Goal: Contribute content

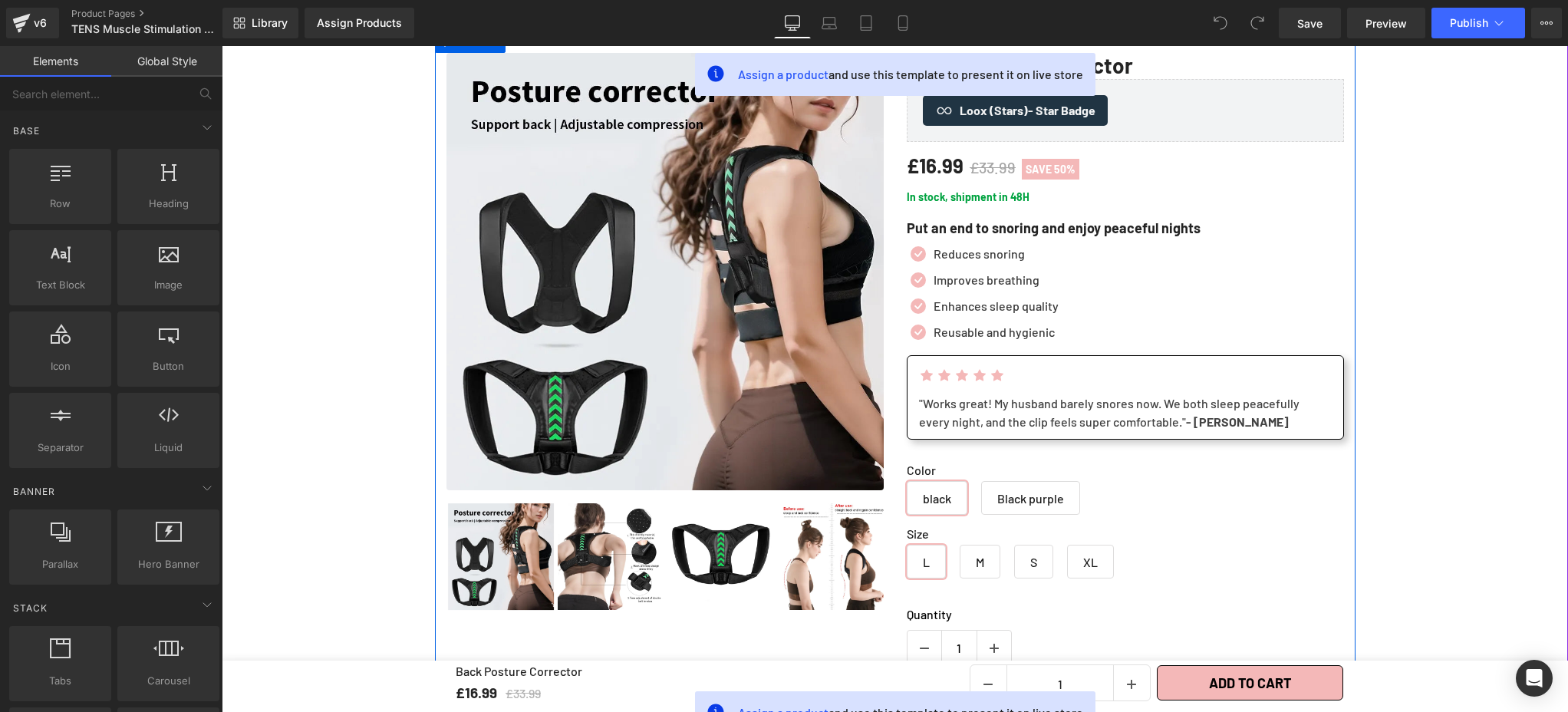
scroll to position [16, 0]
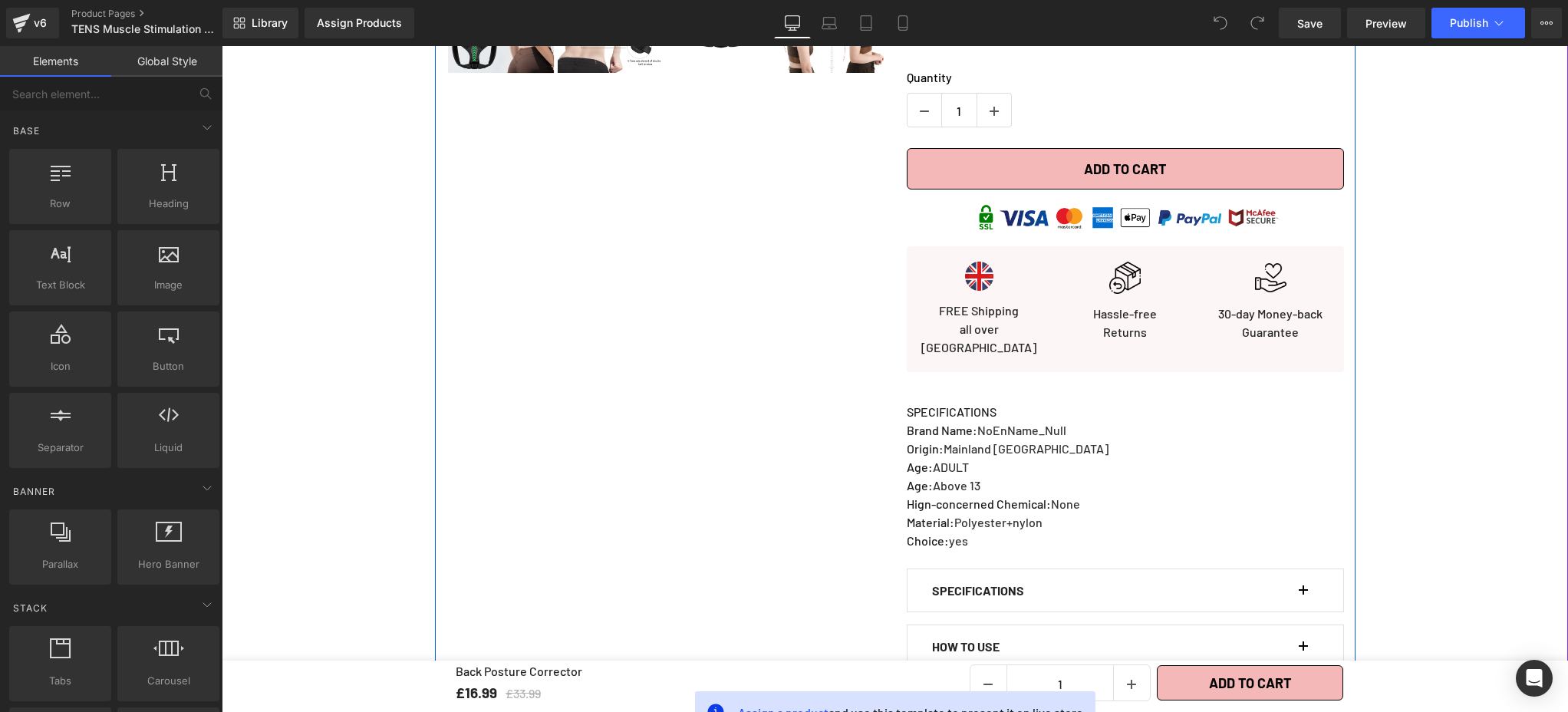
scroll to position [355, 0]
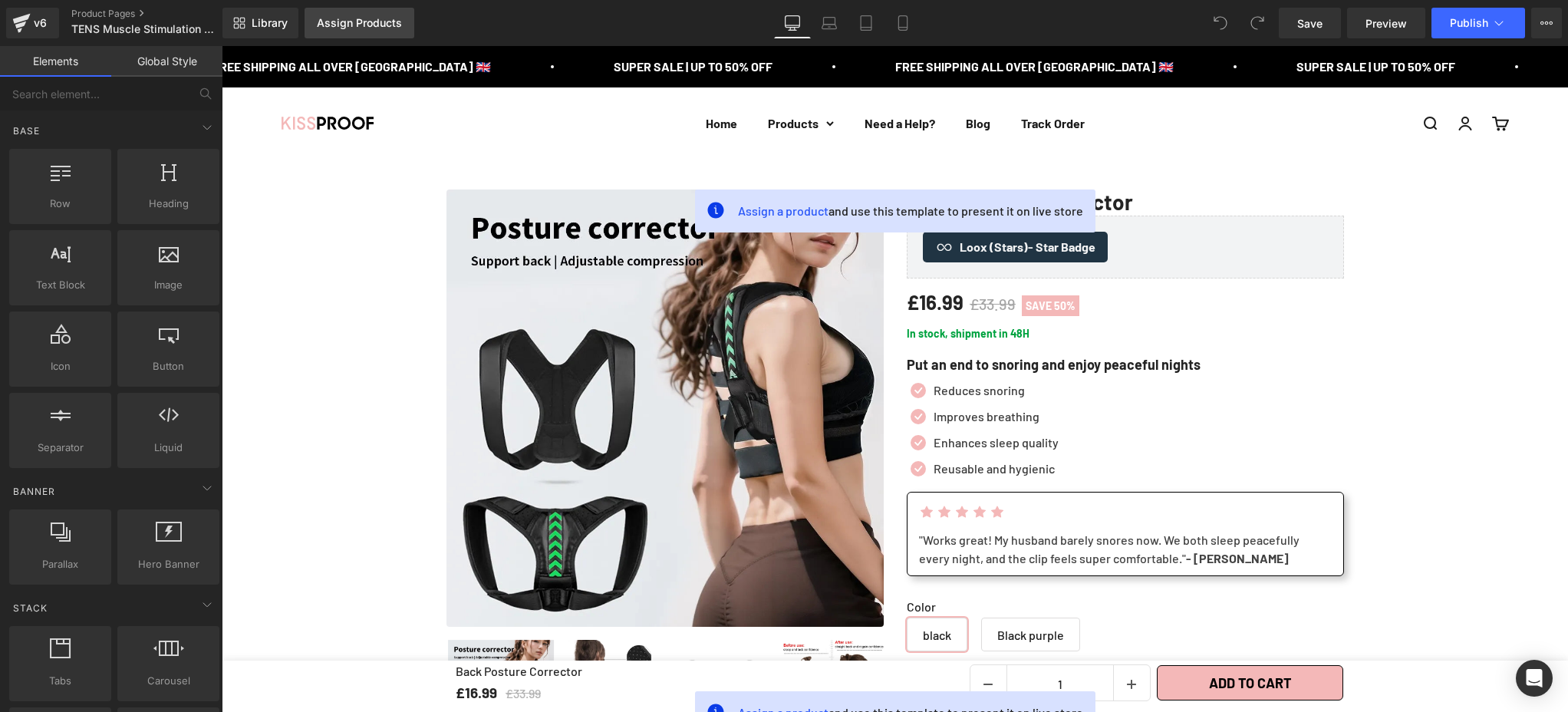
click at [369, 26] on div "Assign Products" at bounding box center [359, 23] width 85 height 12
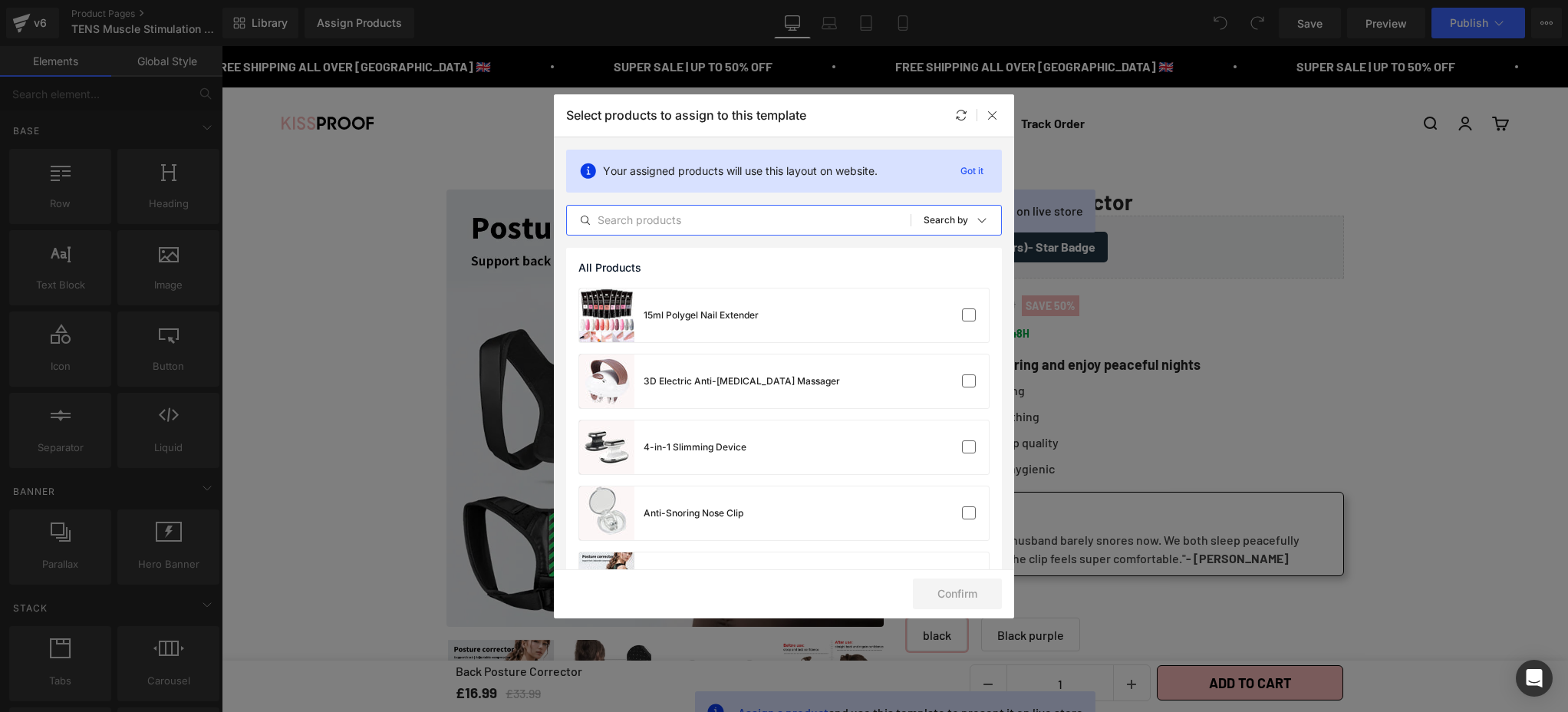
click at [688, 213] on input "text" at bounding box center [738, 220] width 343 height 18
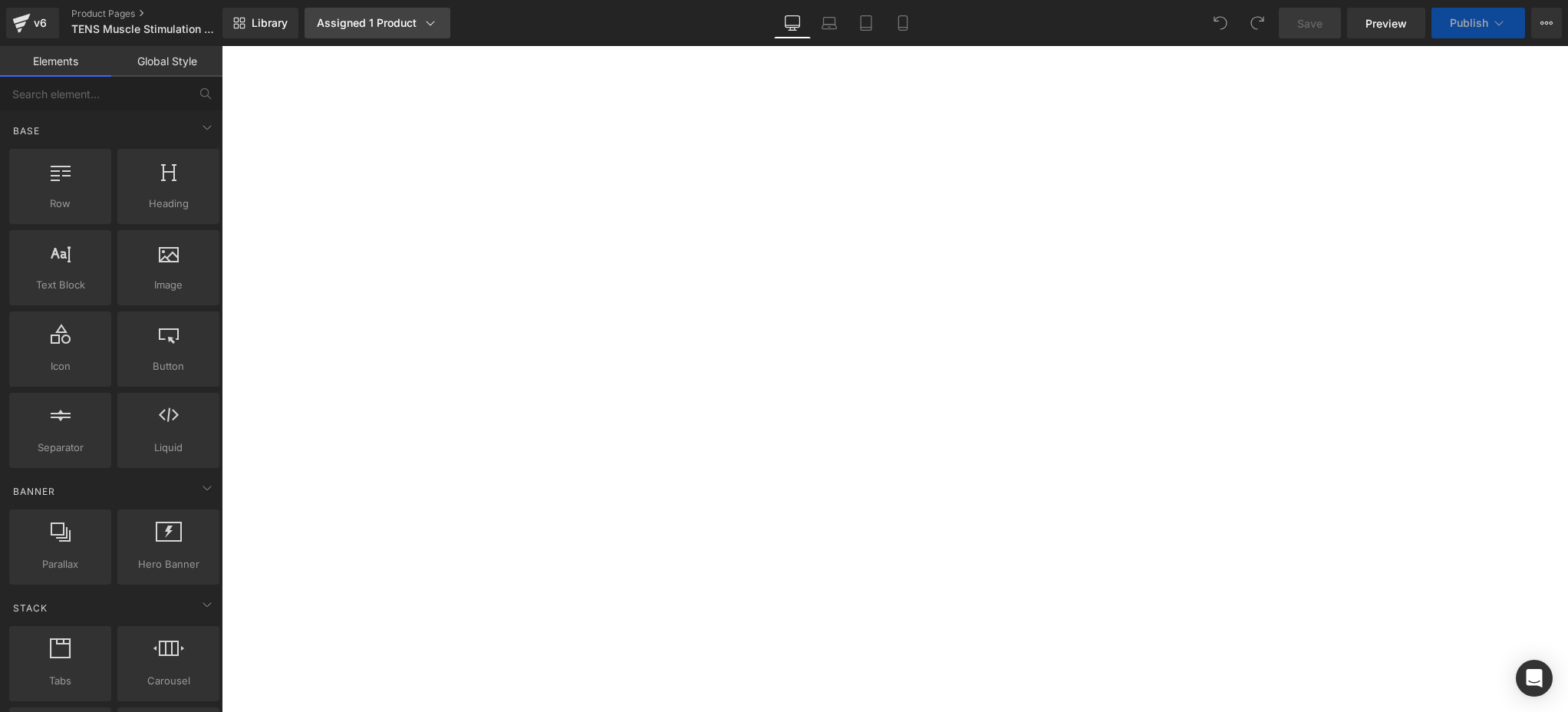
click at [382, 30] on link "Assigned 1 Product" at bounding box center [378, 23] width 145 height 31
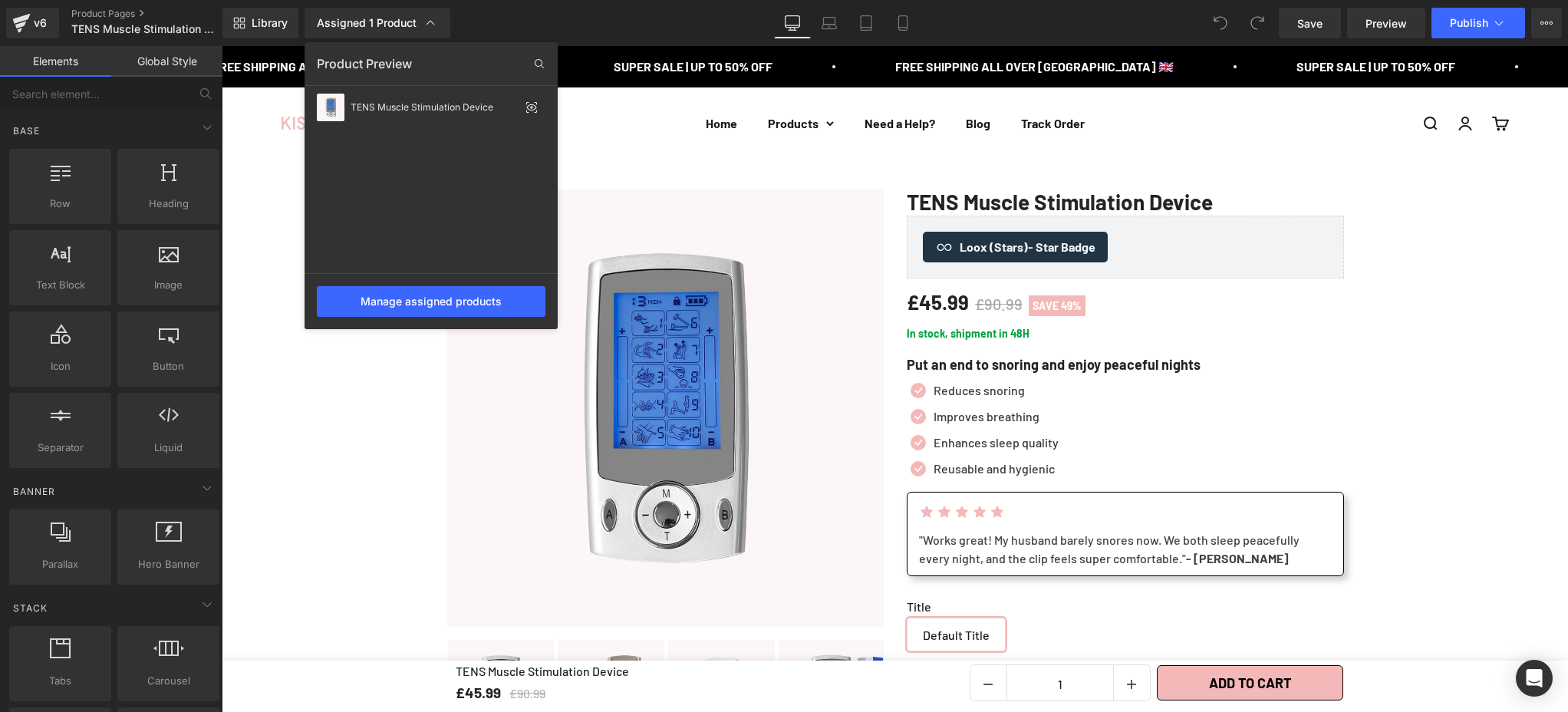
click at [327, 392] on div at bounding box center [894, 379] width 1346 height 666
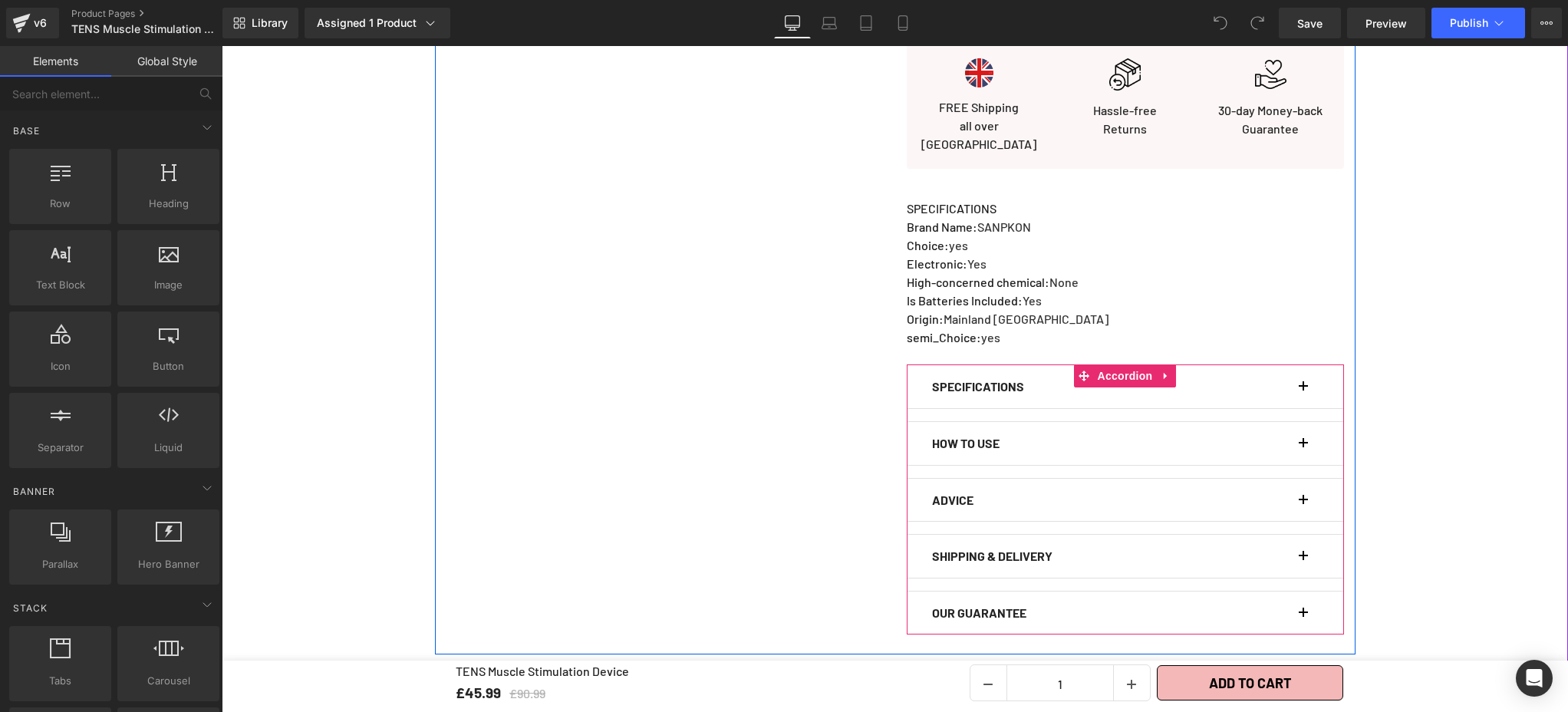
scroll to position [827, 0]
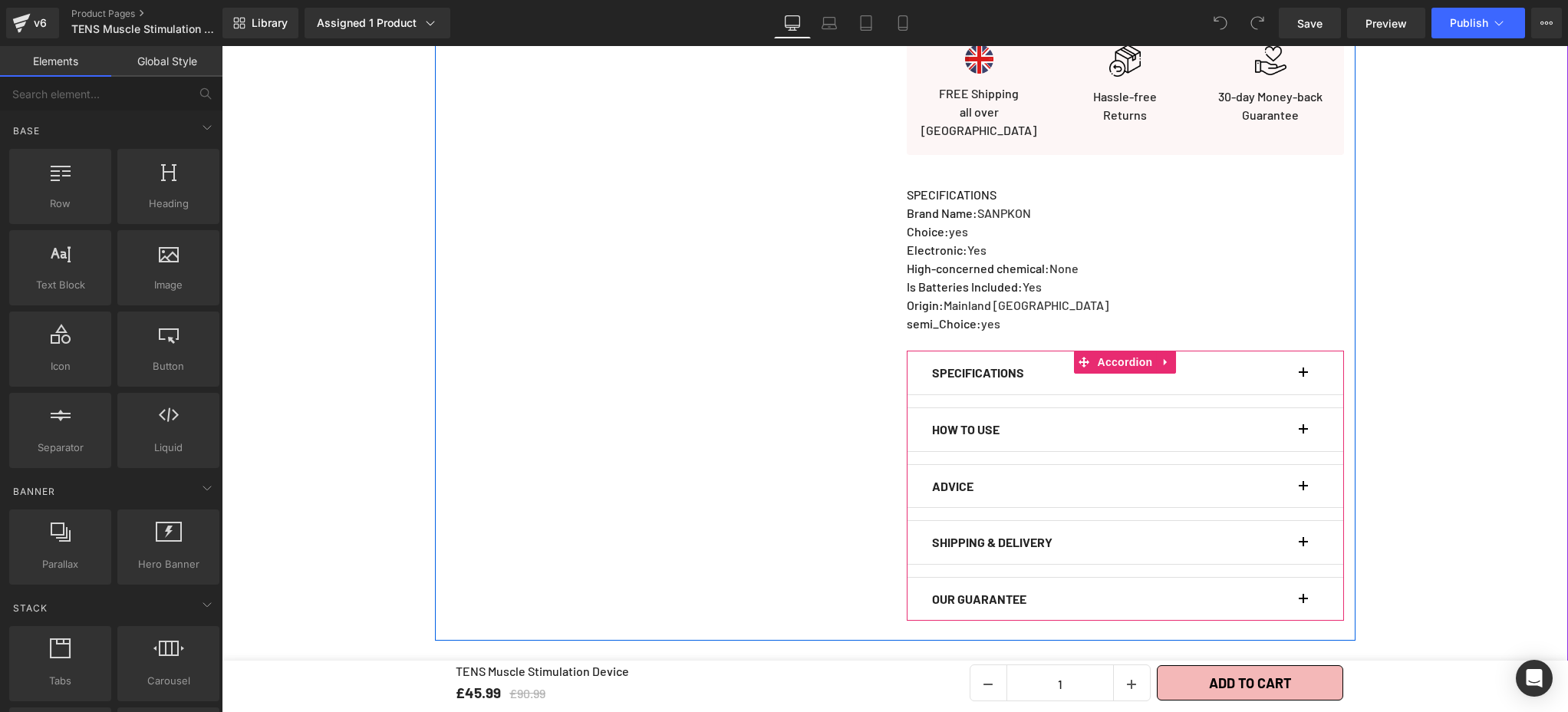
click at [1303, 356] on button "button" at bounding box center [1311, 372] width 16 height 43
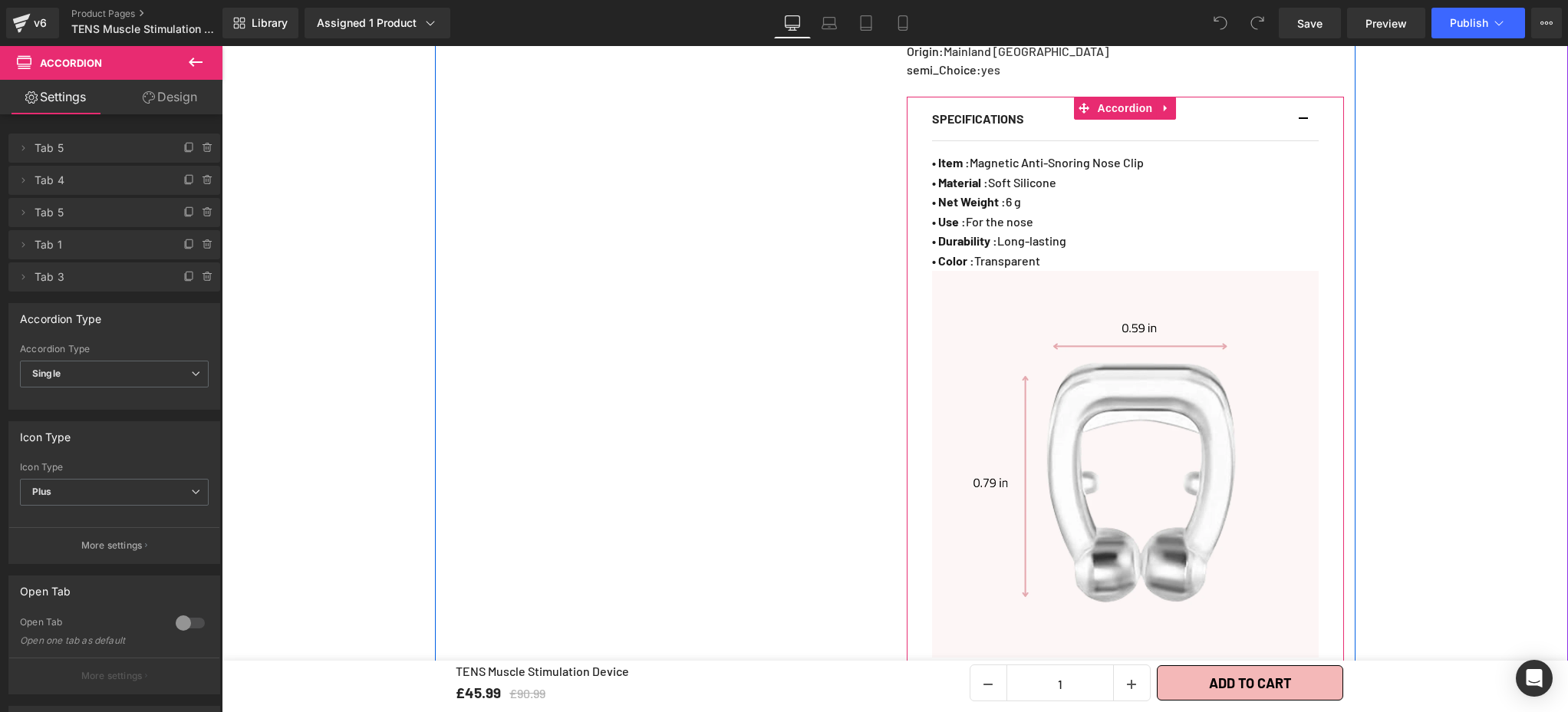
click at [1088, 449] on div "Image" at bounding box center [1125, 463] width 386 height 386
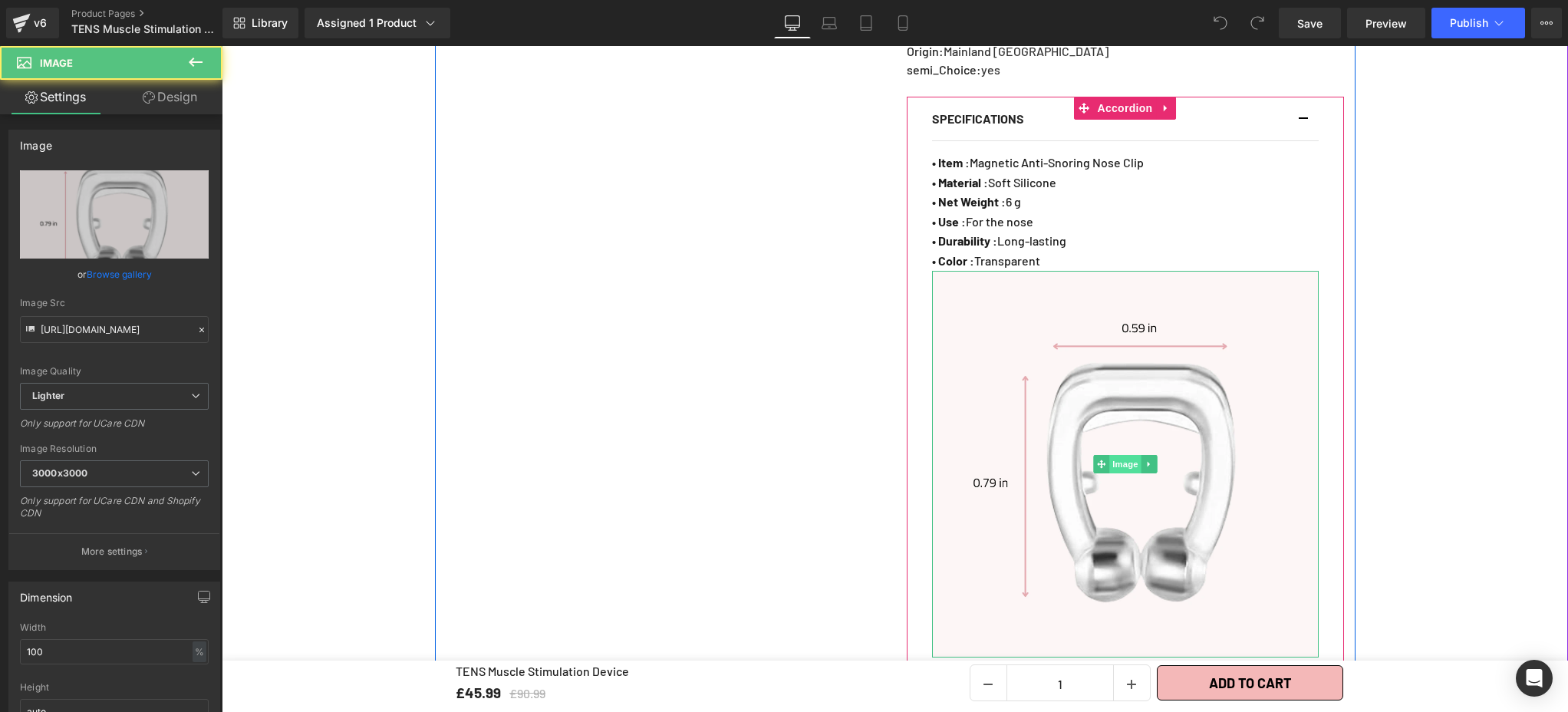
scroll to position [1074, 0]
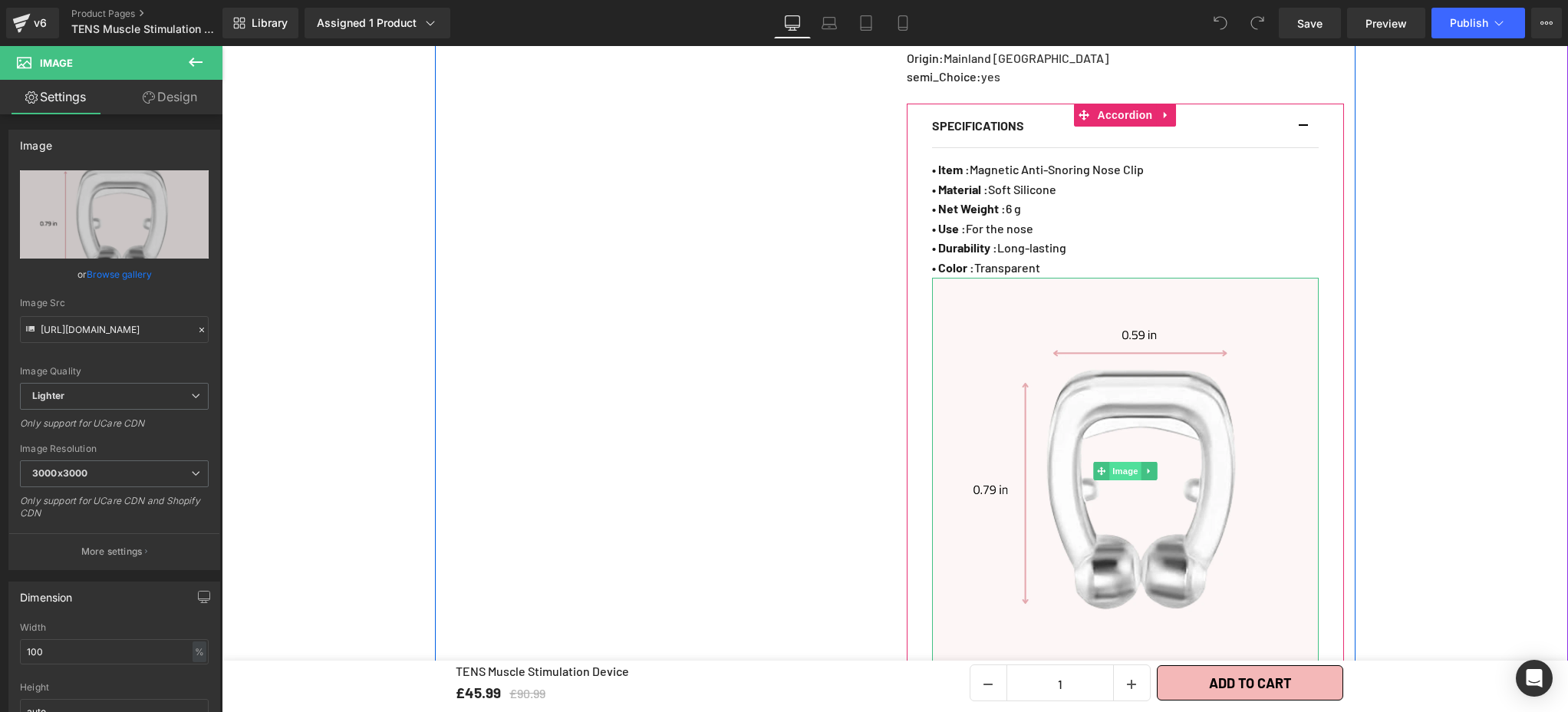
click at [1118, 462] on span "Image" at bounding box center [1125, 470] width 32 height 18
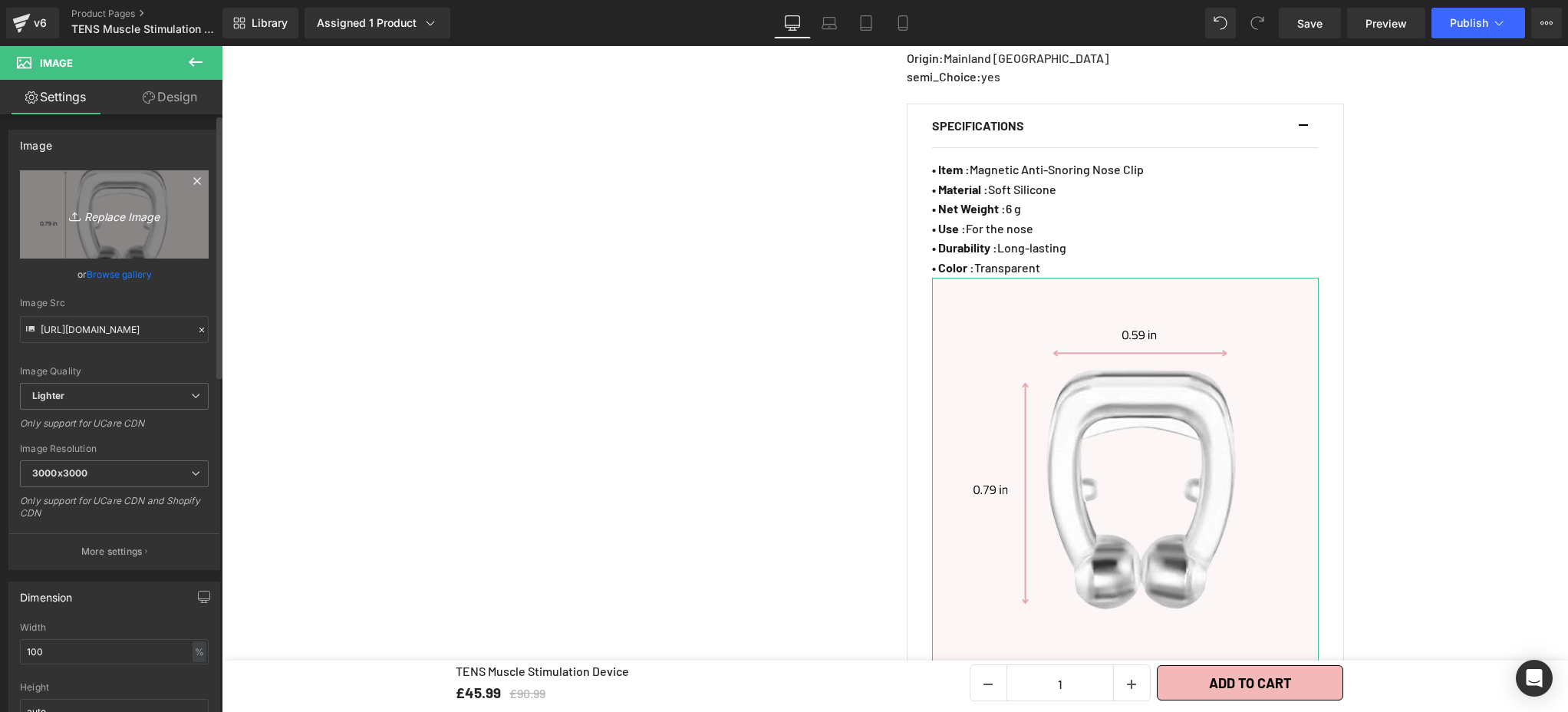
click at [107, 217] on icon "Replace Image" at bounding box center [114, 215] width 123 height 19
type input "C:\fakepath\TENS Muscle Stimulation Device (7).webp"
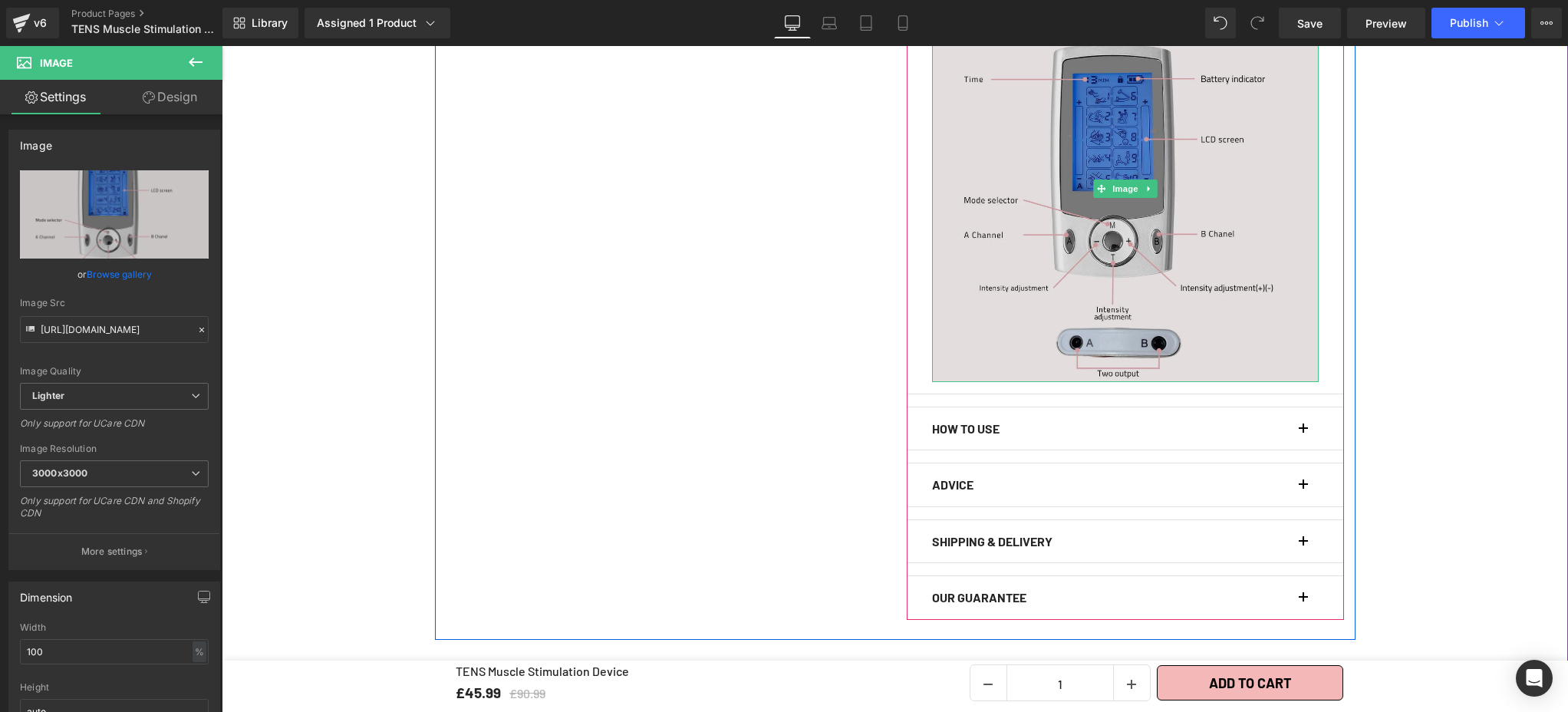
scroll to position [1221, 0]
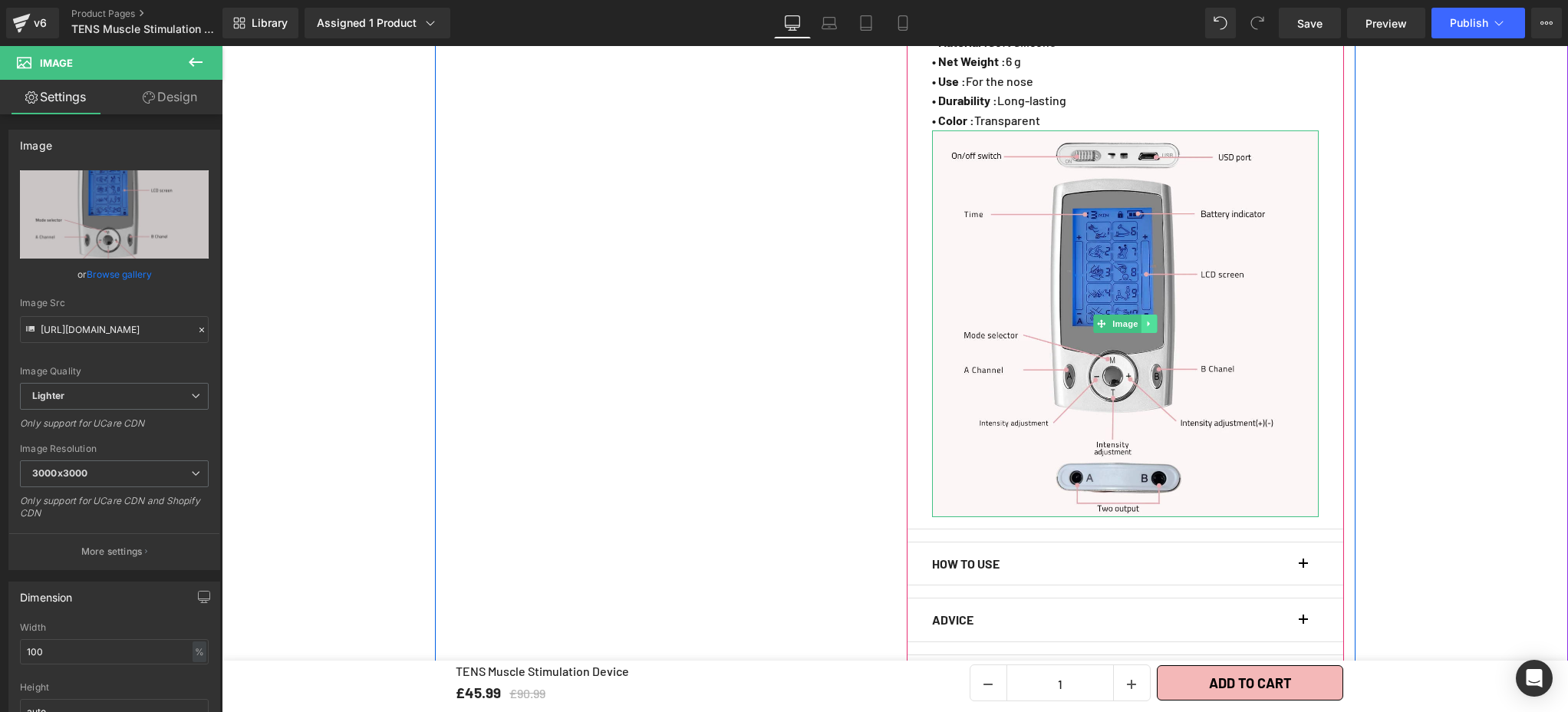
click at [1145, 319] on icon at bounding box center [1149, 323] width 9 height 10
click at [1138, 319] on icon at bounding box center [1141, 323] width 9 height 10
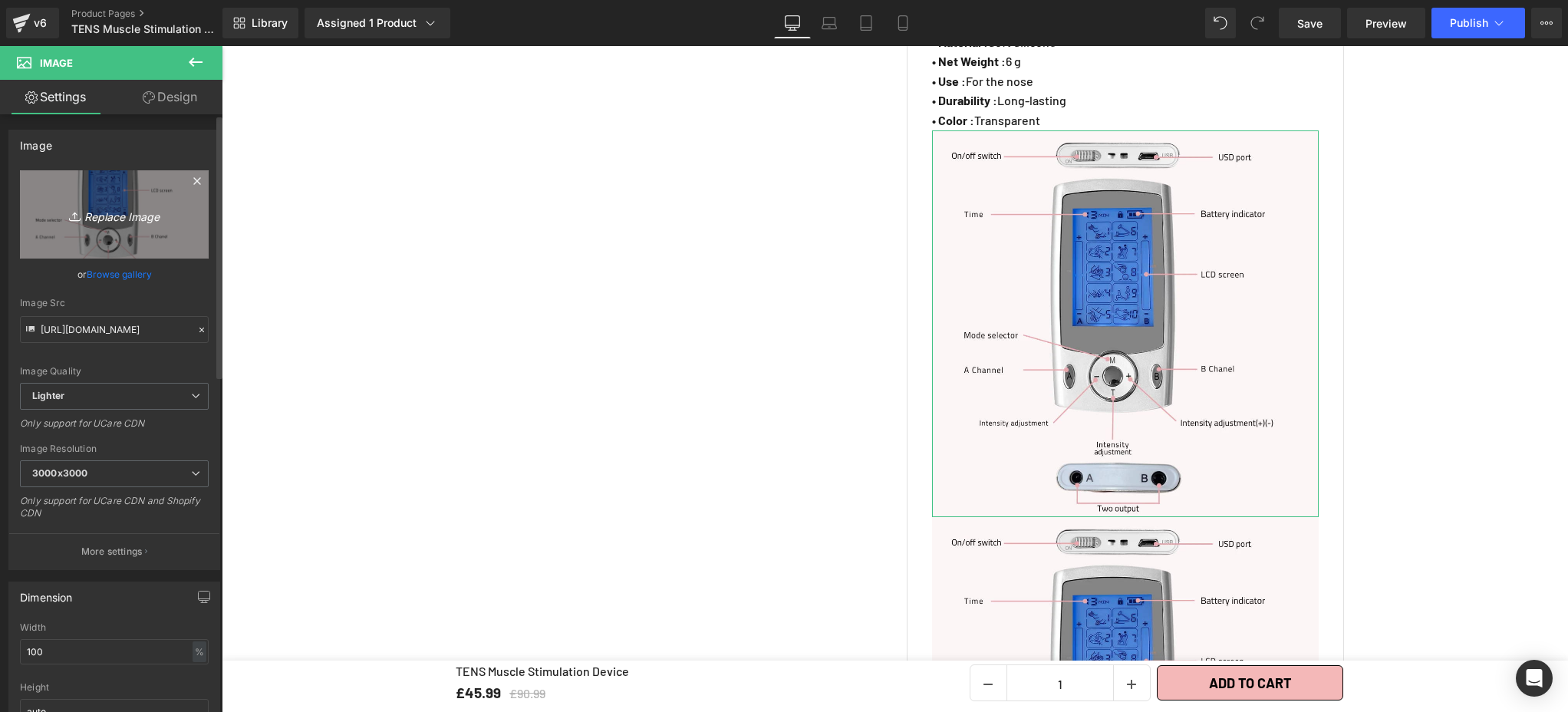
click at [98, 212] on icon "Replace Image" at bounding box center [114, 215] width 123 height 19
type input "C:\fakepath\TENS Muscle Stimulation Device (8).webp"
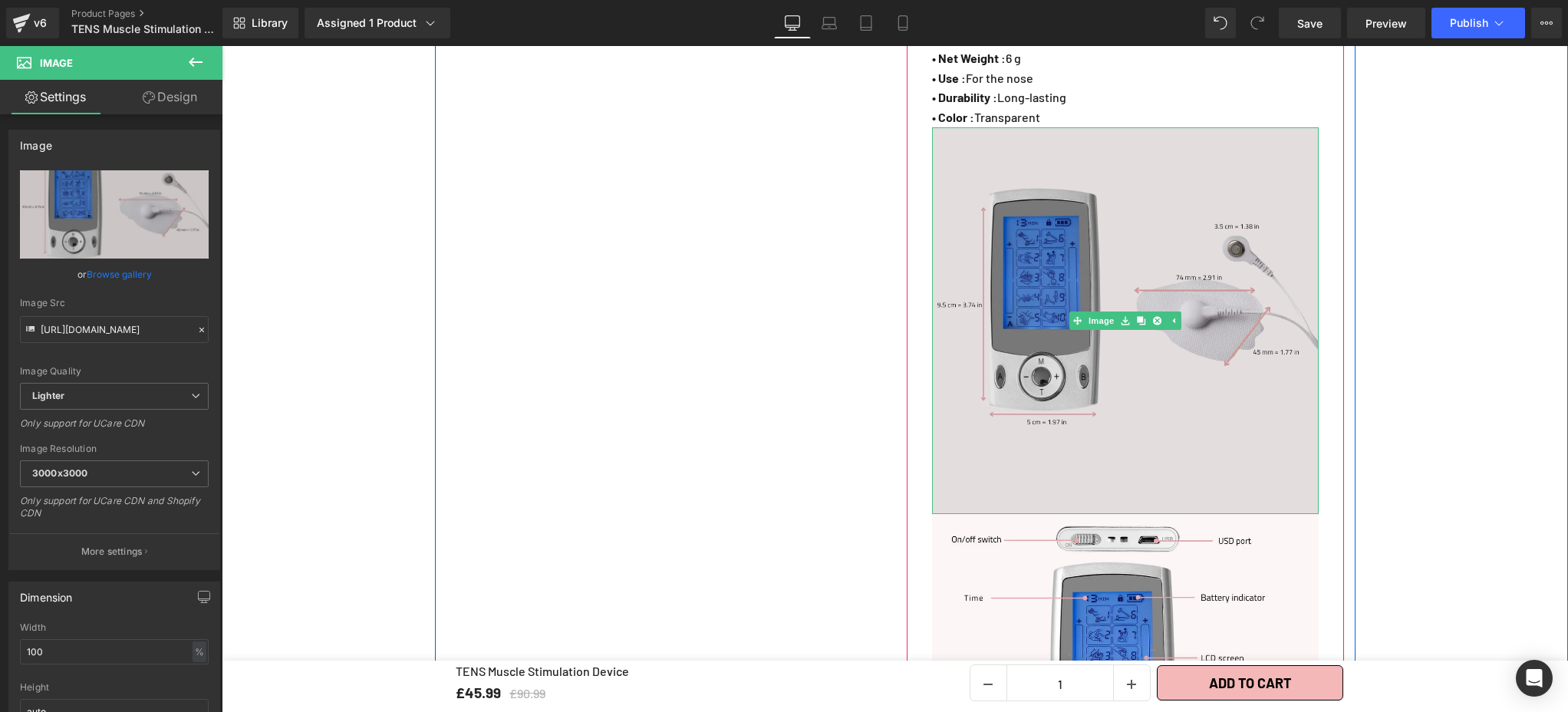
scroll to position [1224, 0]
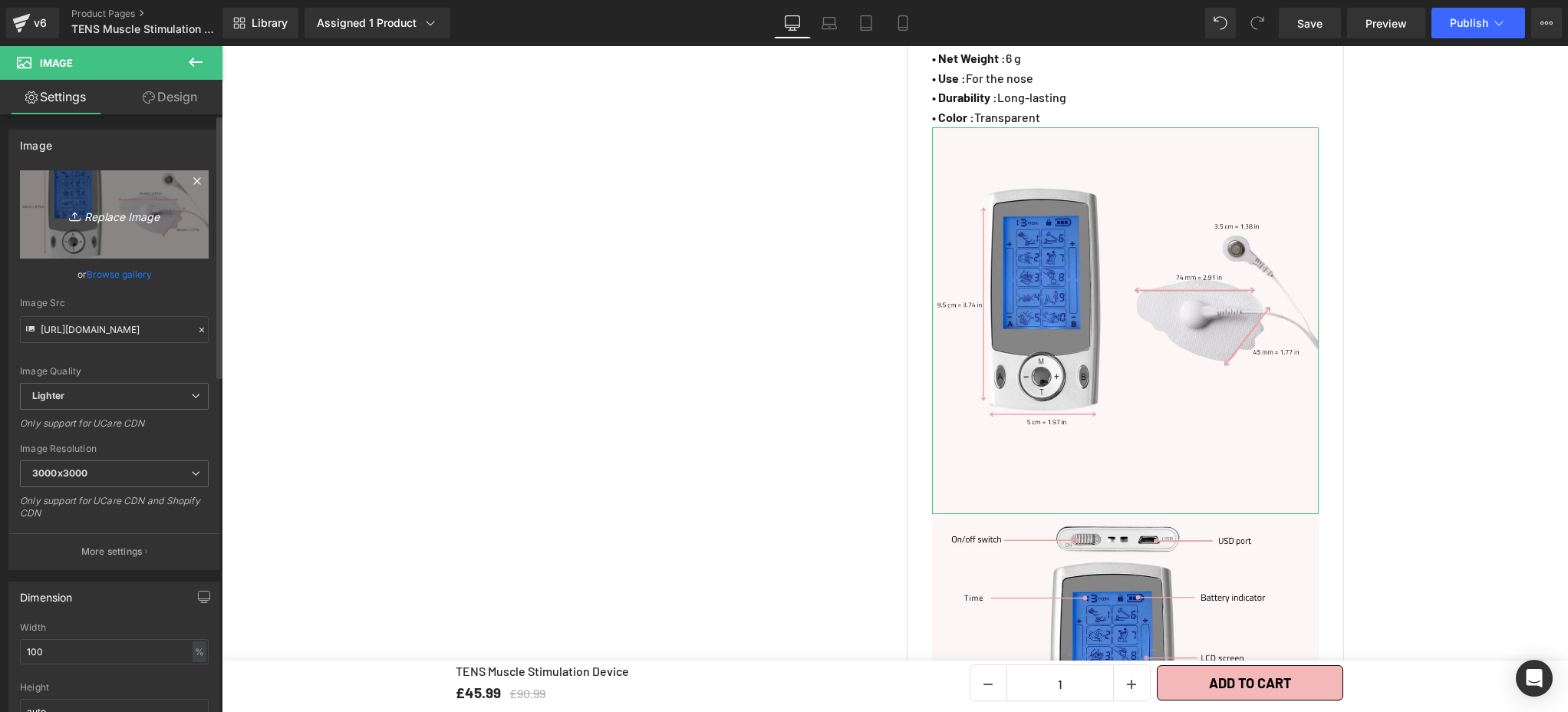
click at [145, 229] on link "Replace Image" at bounding box center [114, 214] width 188 height 88
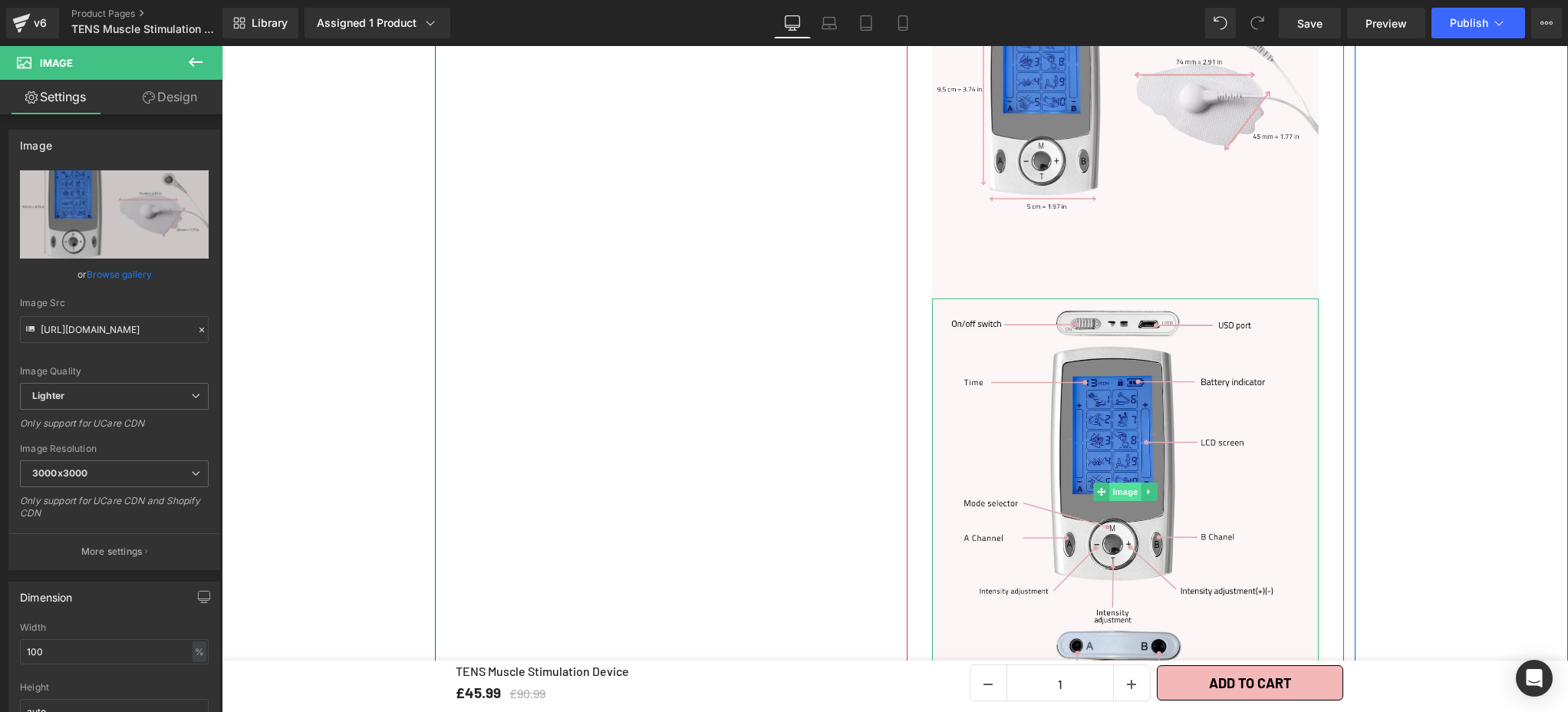
scroll to position [1436, 0]
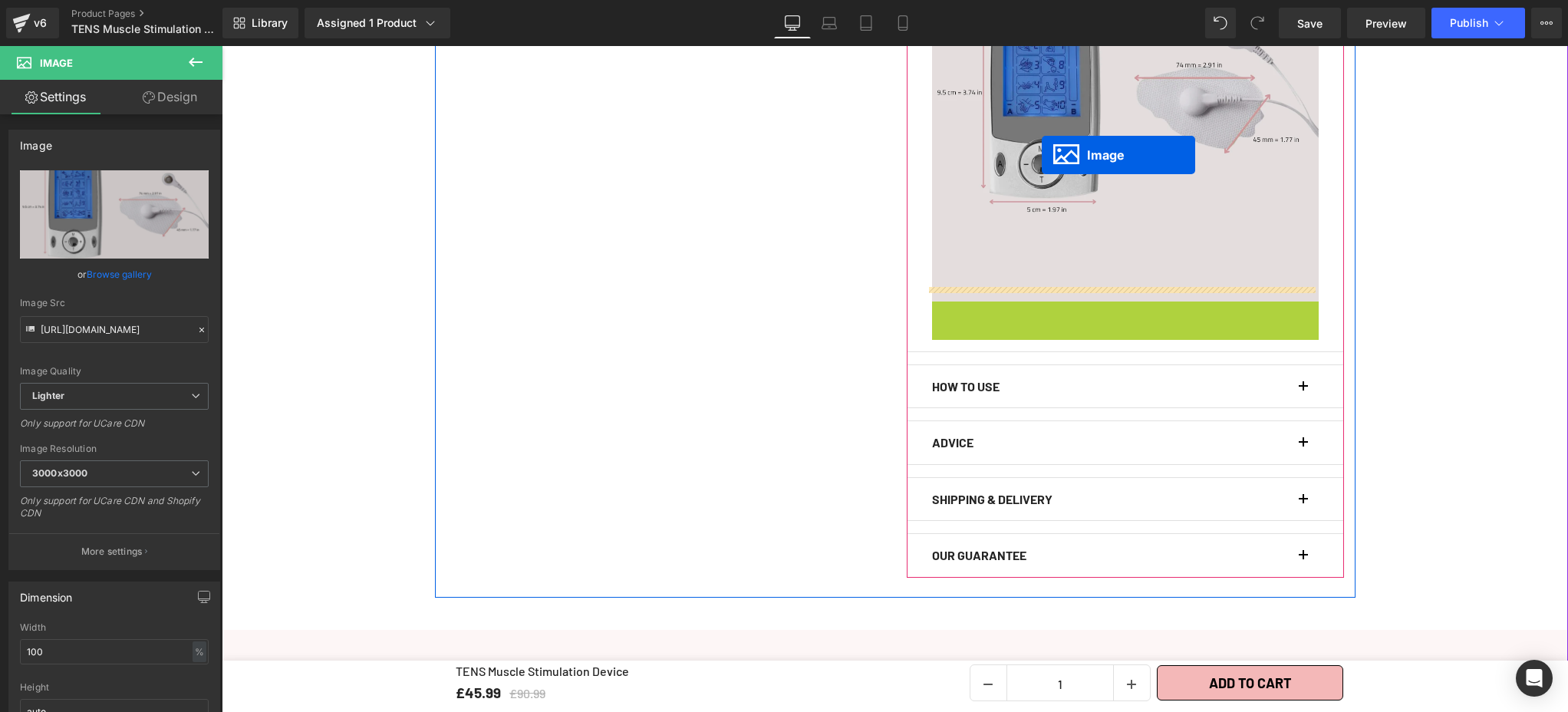
drag, startPoint x: 1096, startPoint y: 482, endPoint x: 1042, endPoint y: 155, distance: 331.4
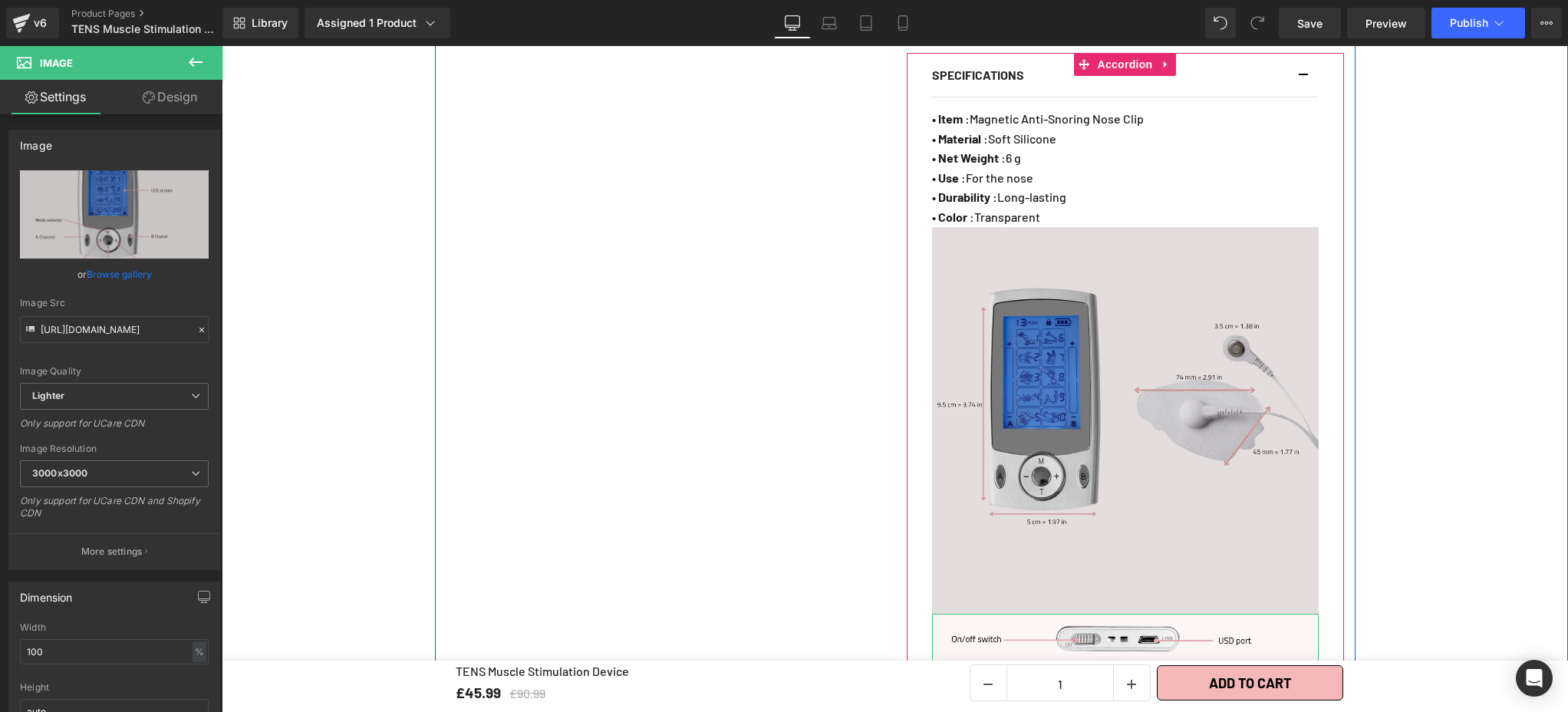
scroll to position [1209, 0]
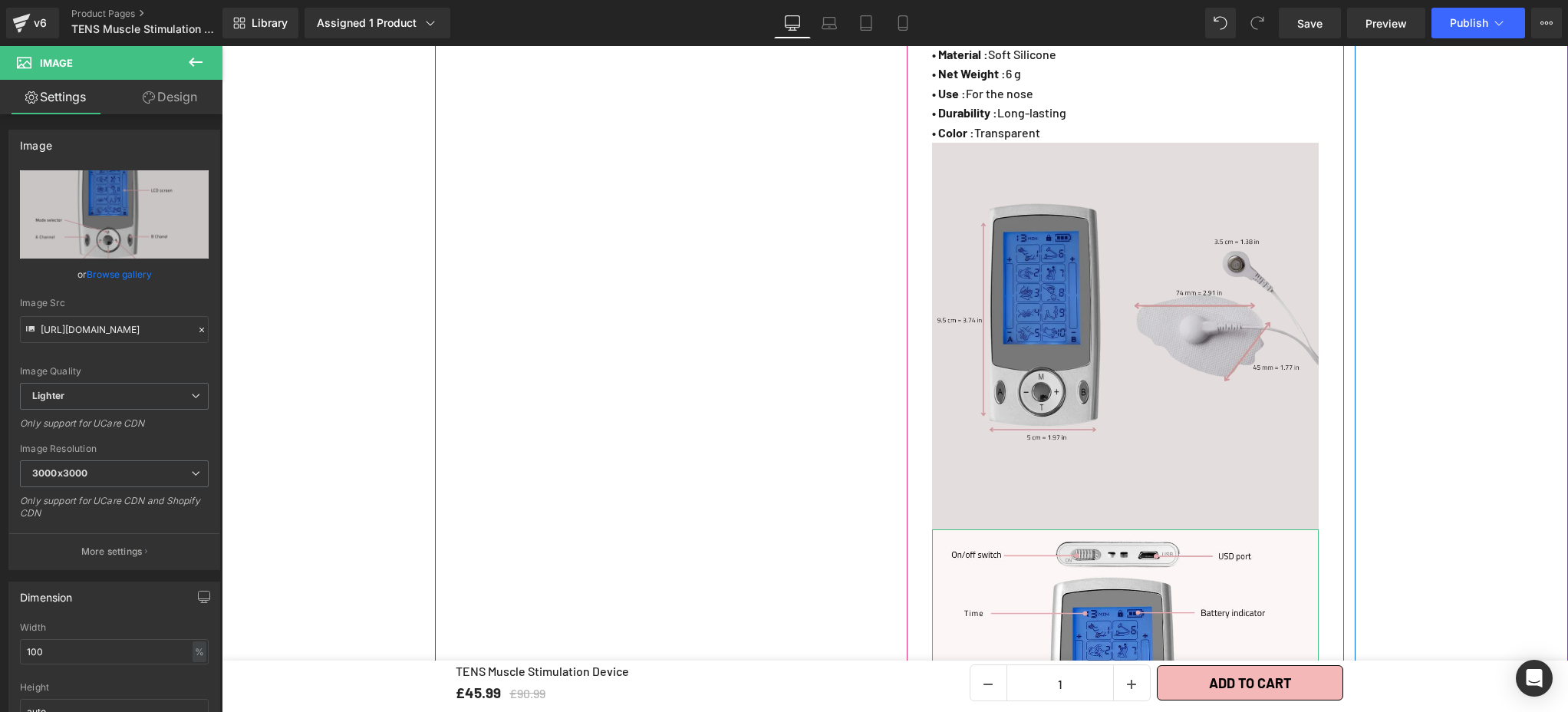
click at [1088, 268] on img at bounding box center [1125, 335] width 386 height 386
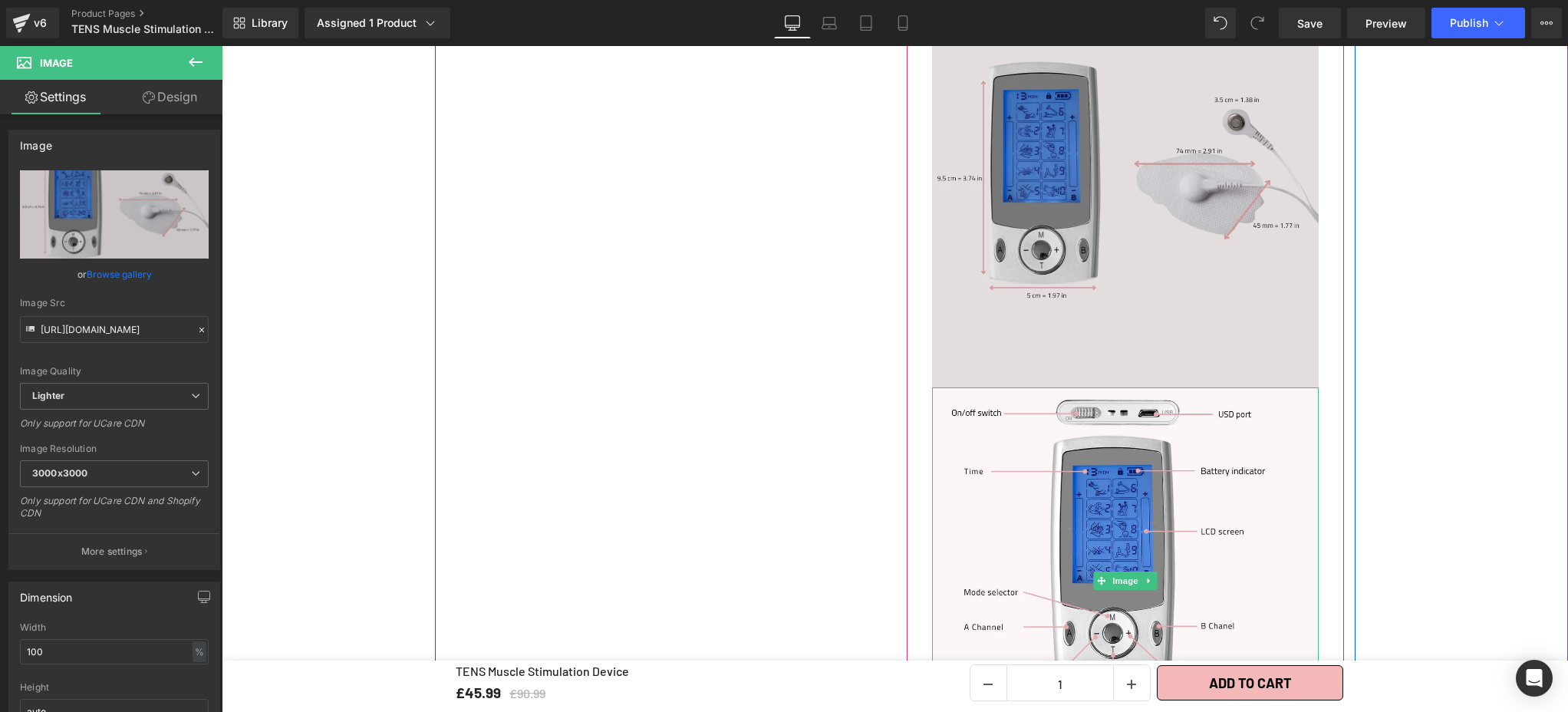
scroll to position [1350, 0]
click at [1176, 169] on img at bounding box center [1125, 194] width 386 height 386
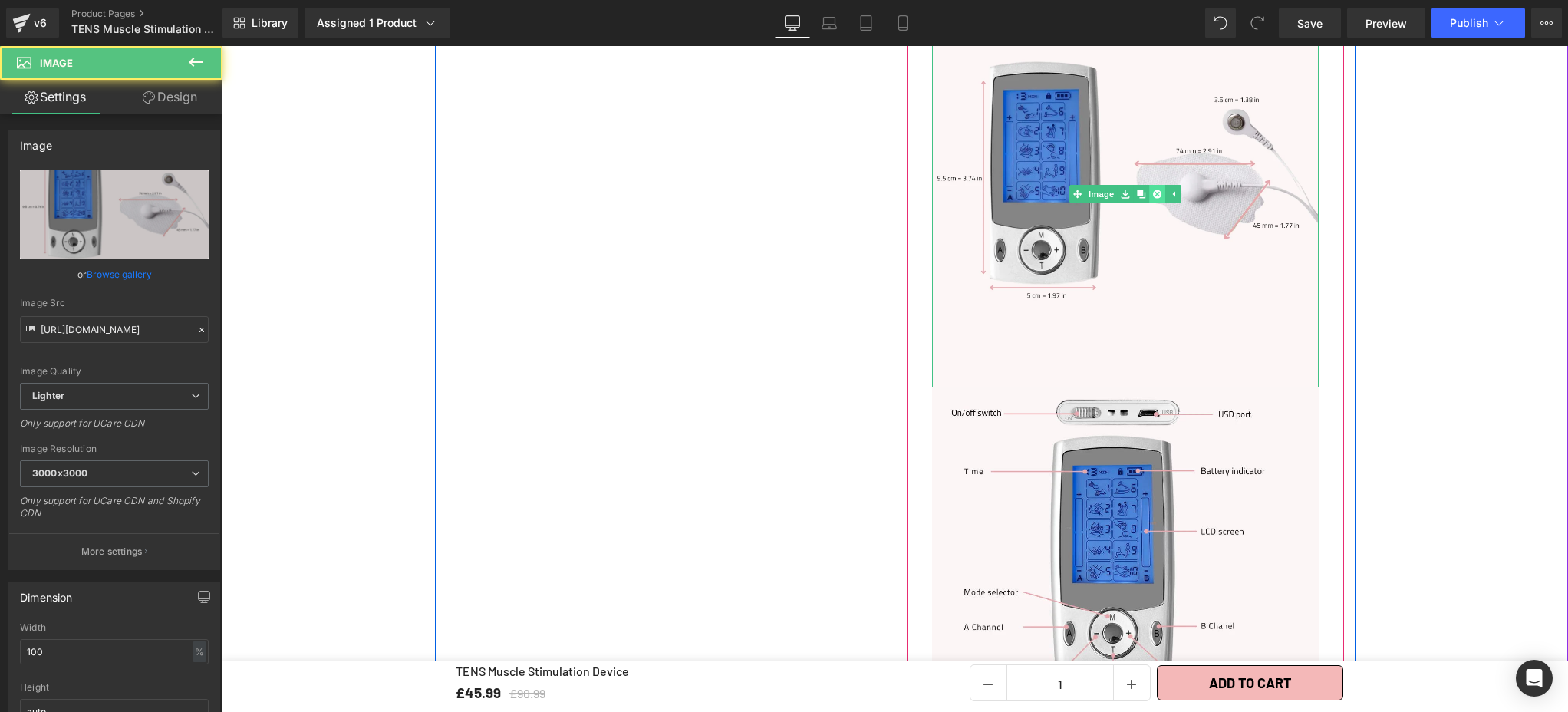
click at [1155, 189] on icon at bounding box center [1156, 194] width 9 height 9
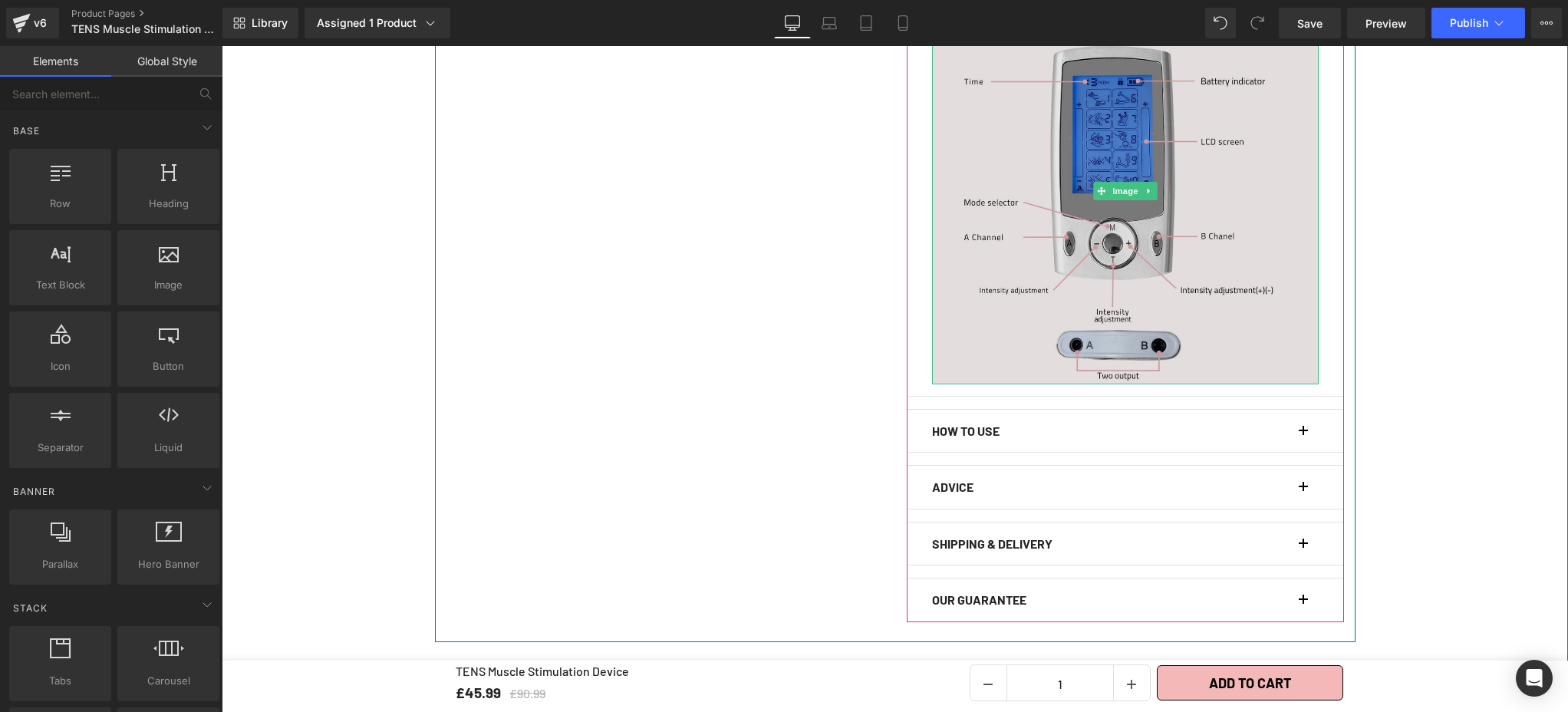
scroll to position [1354, 0]
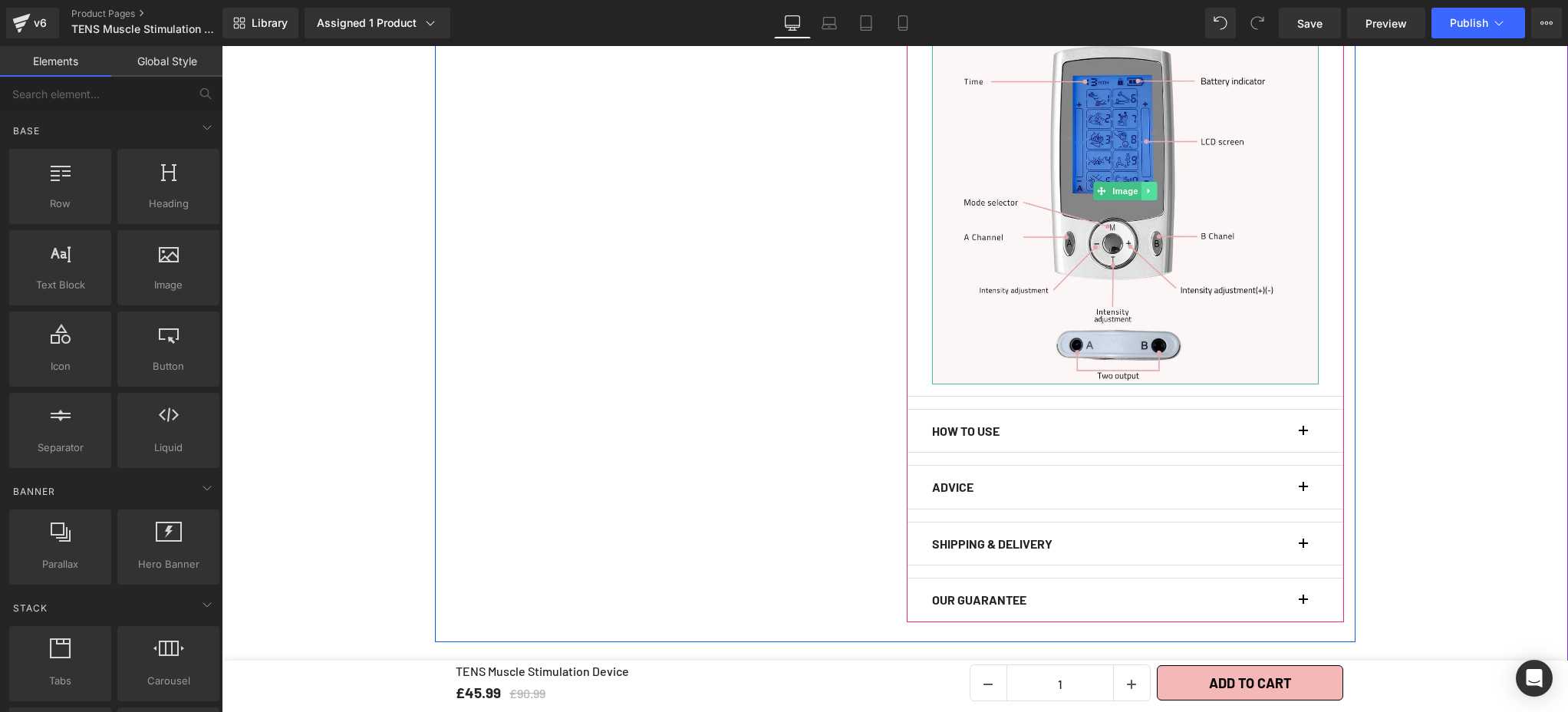
click at [1145, 187] on icon at bounding box center [1149, 191] width 9 height 10
click at [1137, 187] on icon at bounding box center [1141, 191] width 9 height 10
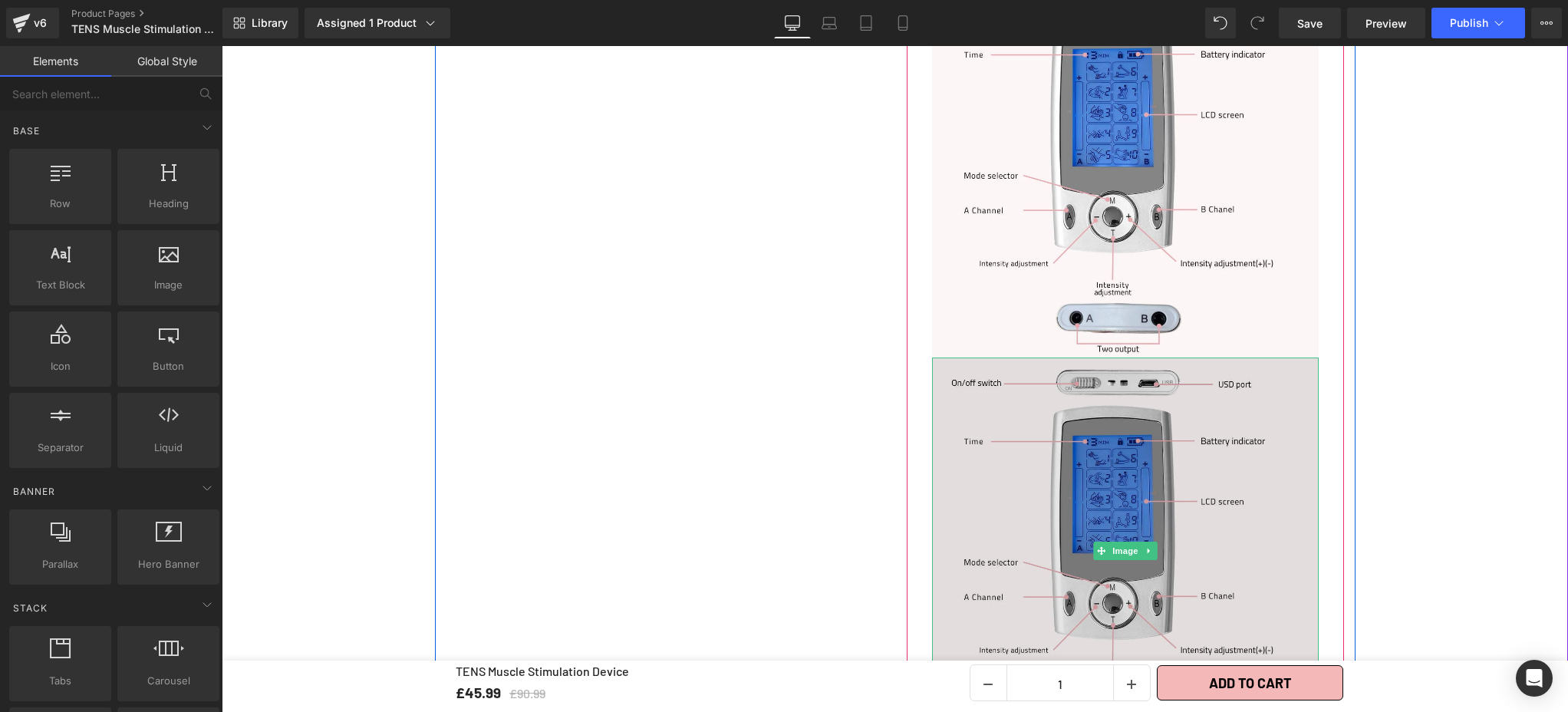
scroll to position [1380, 0]
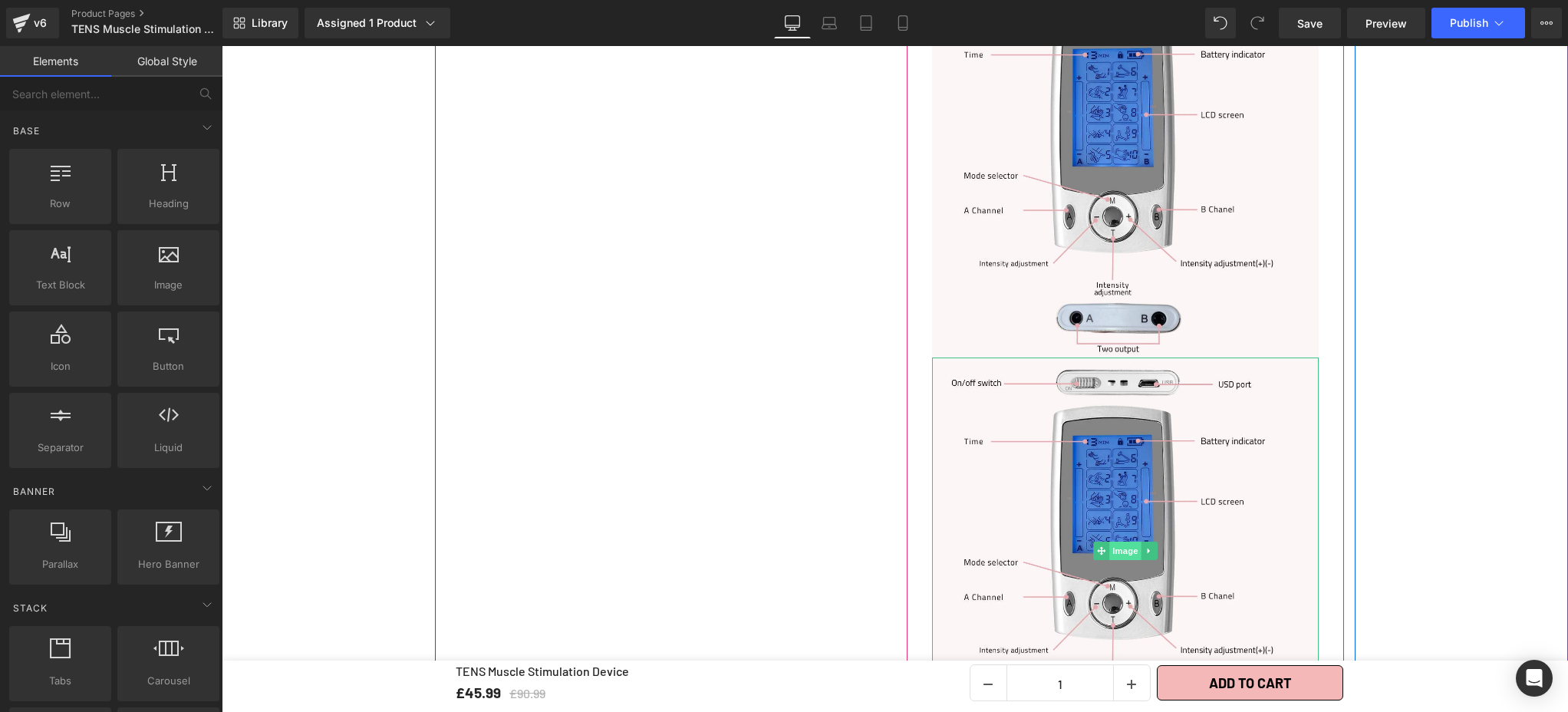
click at [1120, 541] on span "Image" at bounding box center [1125, 550] width 32 height 18
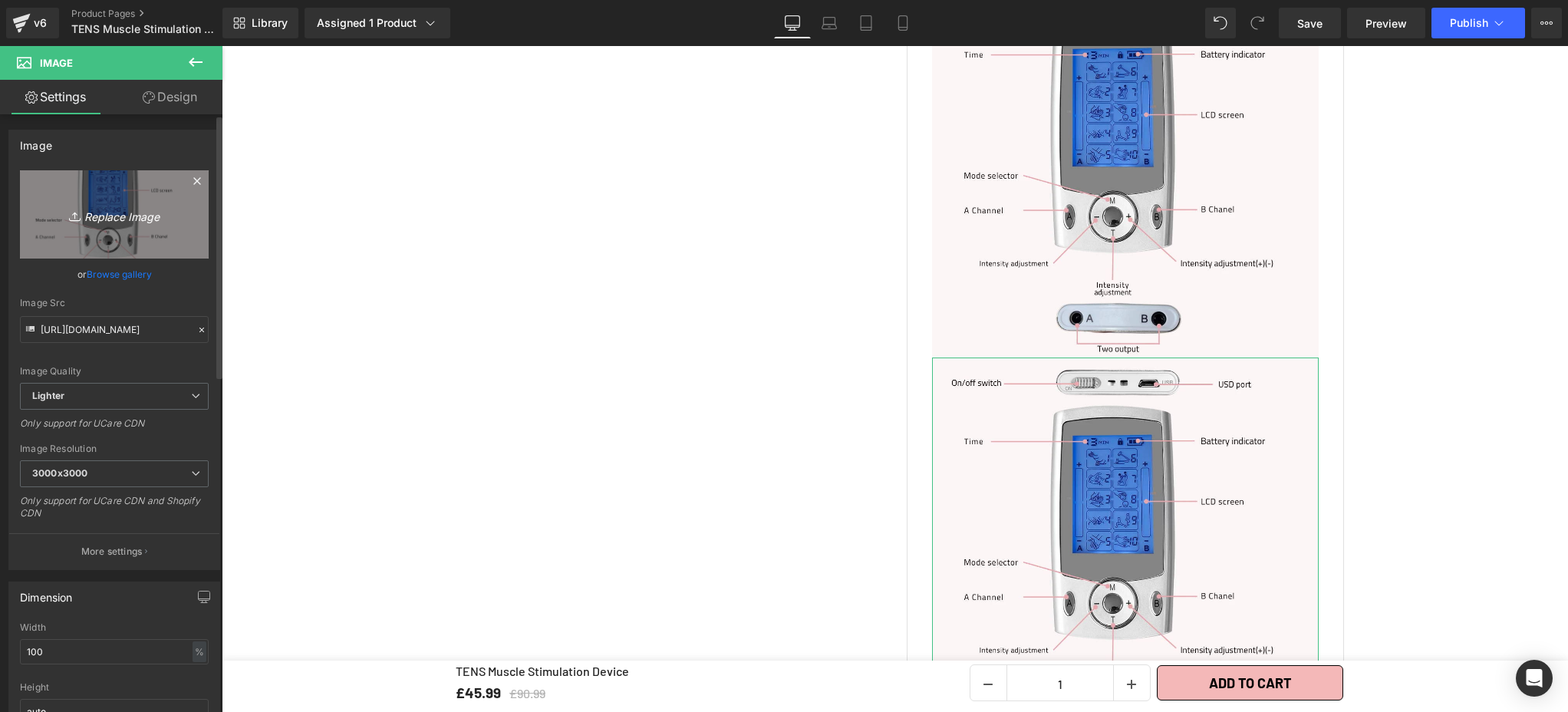
click at [108, 225] on link "Replace Image" at bounding box center [114, 214] width 188 height 88
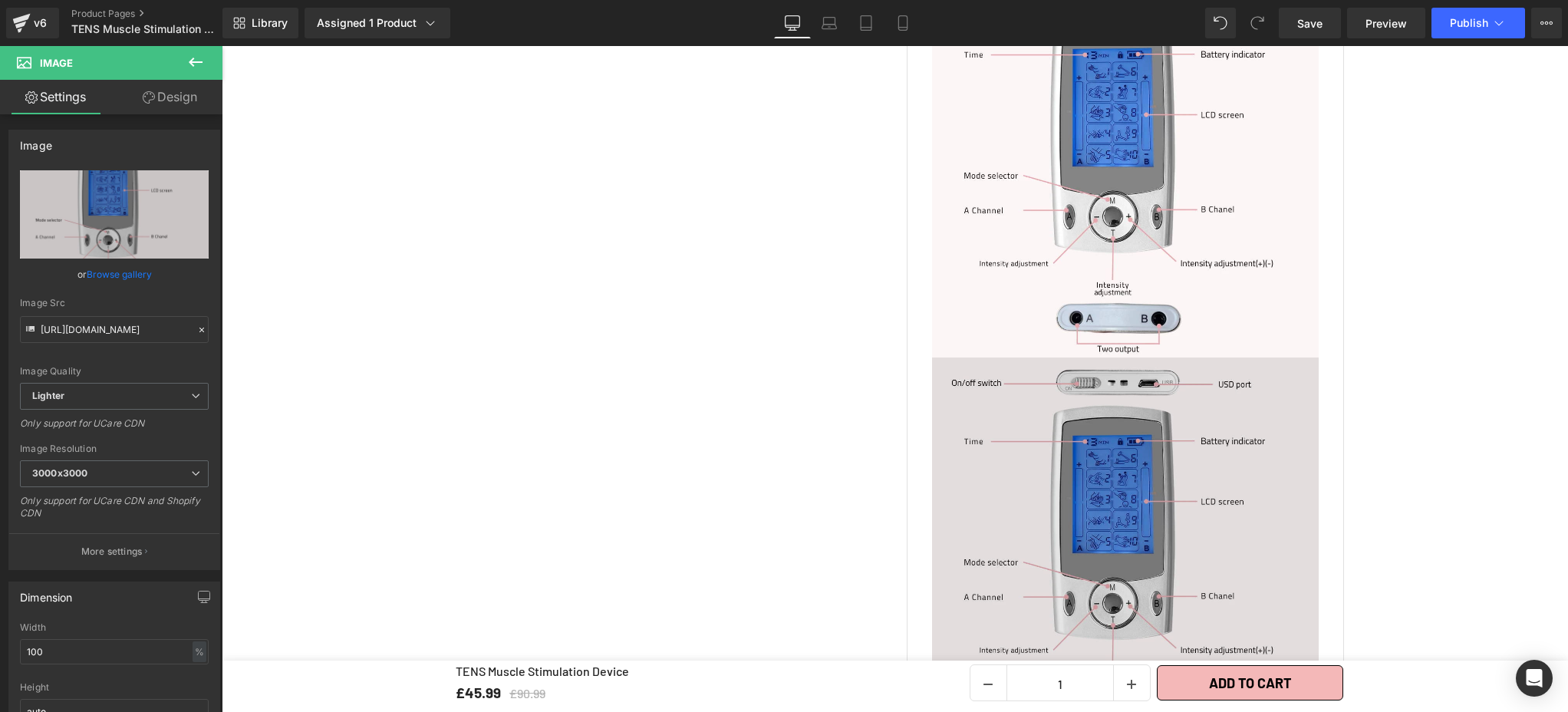
type input "C:\fakepath\TENS Muscle Stimulation Device (8).webp"
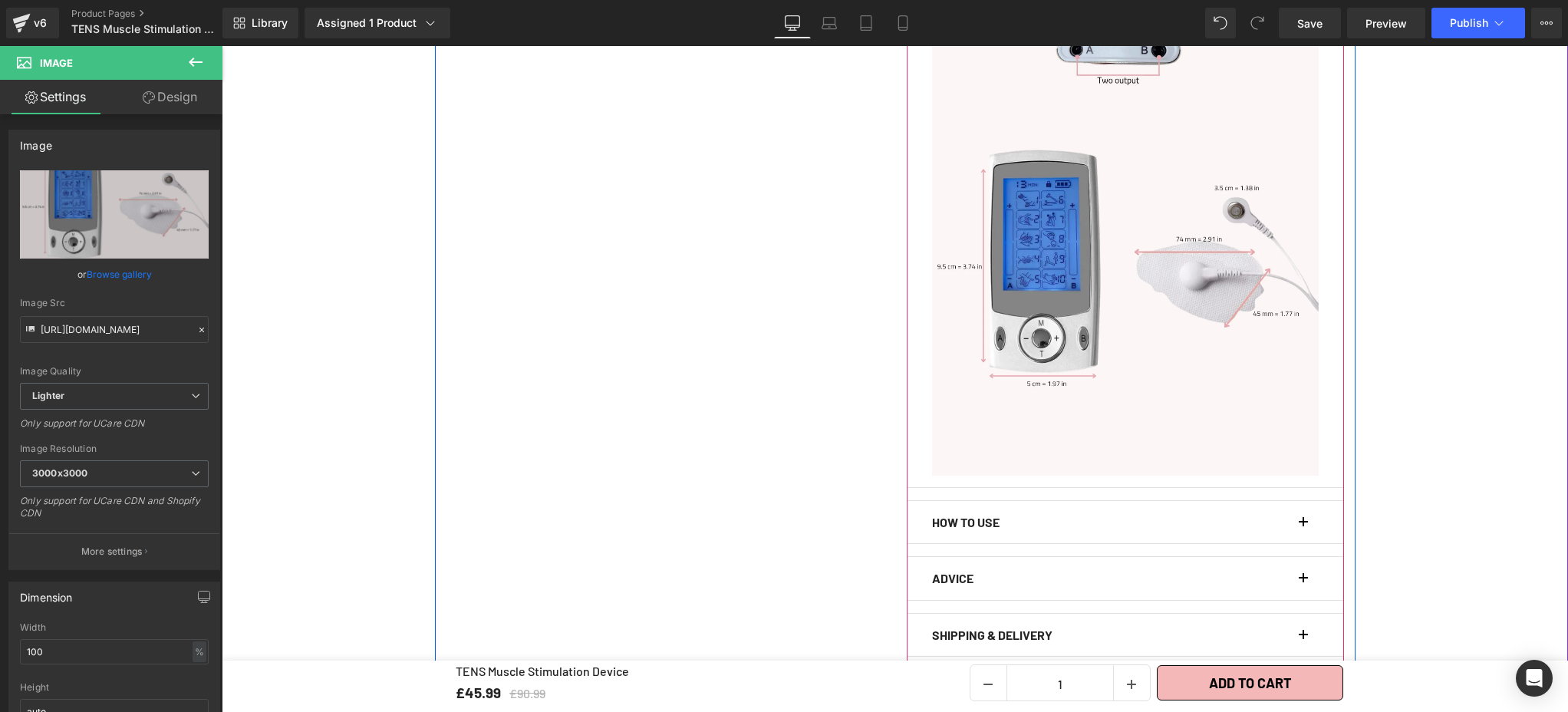
scroll to position [1649, 0]
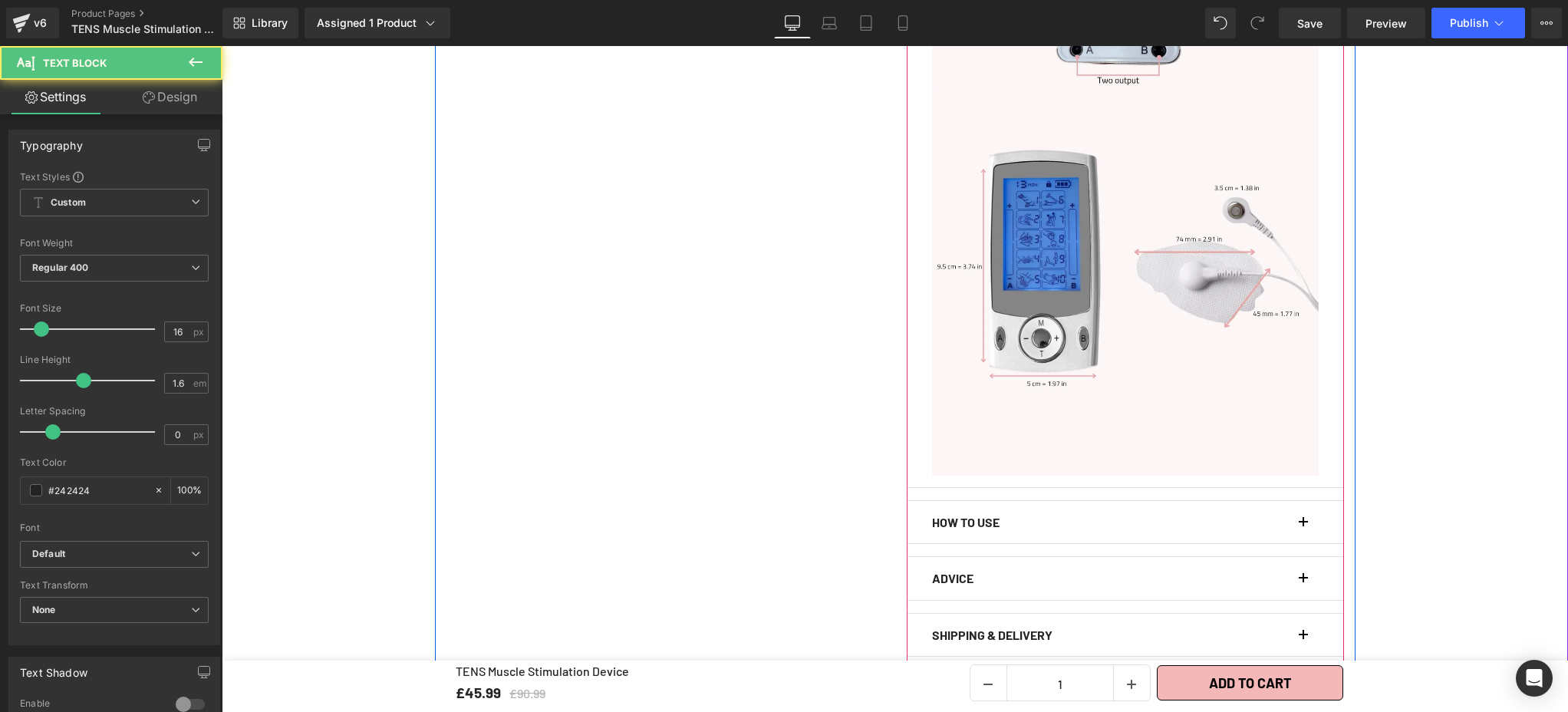
drag, startPoint x: 1011, startPoint y: 509, endPoint x: 1056, endPoint y: 511, distance: 45.0
click at [1011, 512] on p "HOW TO USE" at bounding box center [1115, 522] width 367 height 20
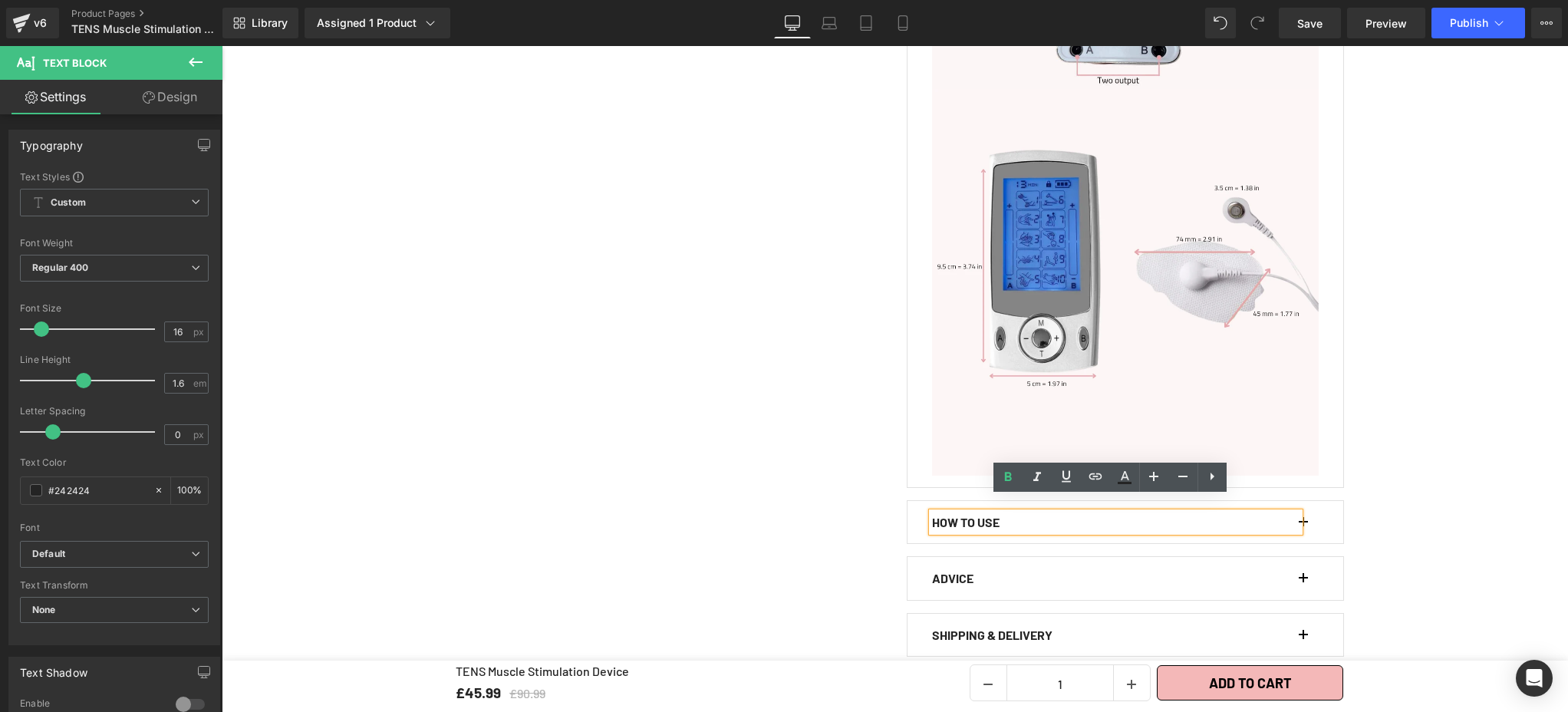
drag, startPoint x: 1374, startPoint y: 515, endPoint x: 1356, endPoint y: 515, distance: 18.0
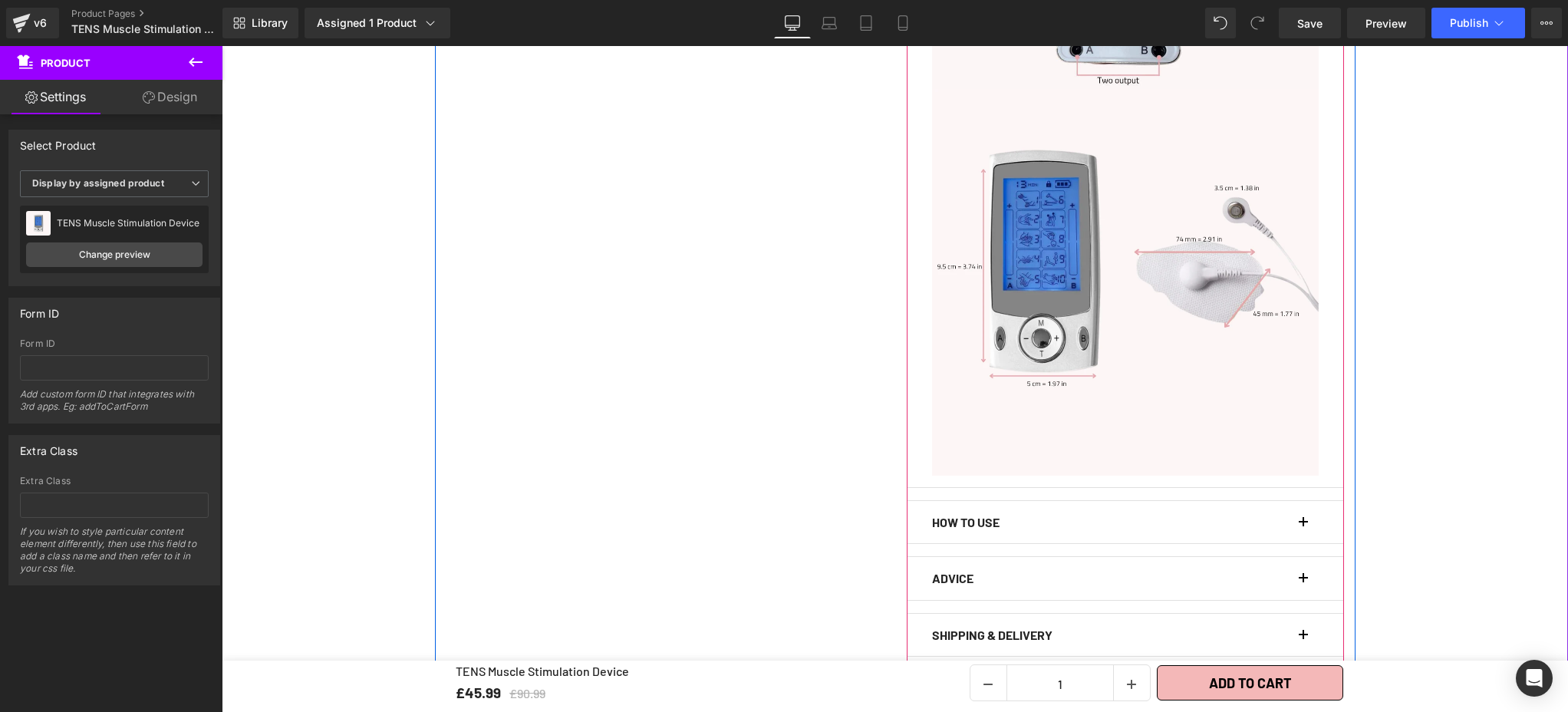
click at [1303, 511] on button "button" at bounding box center [1311, 522] width 16 height 43
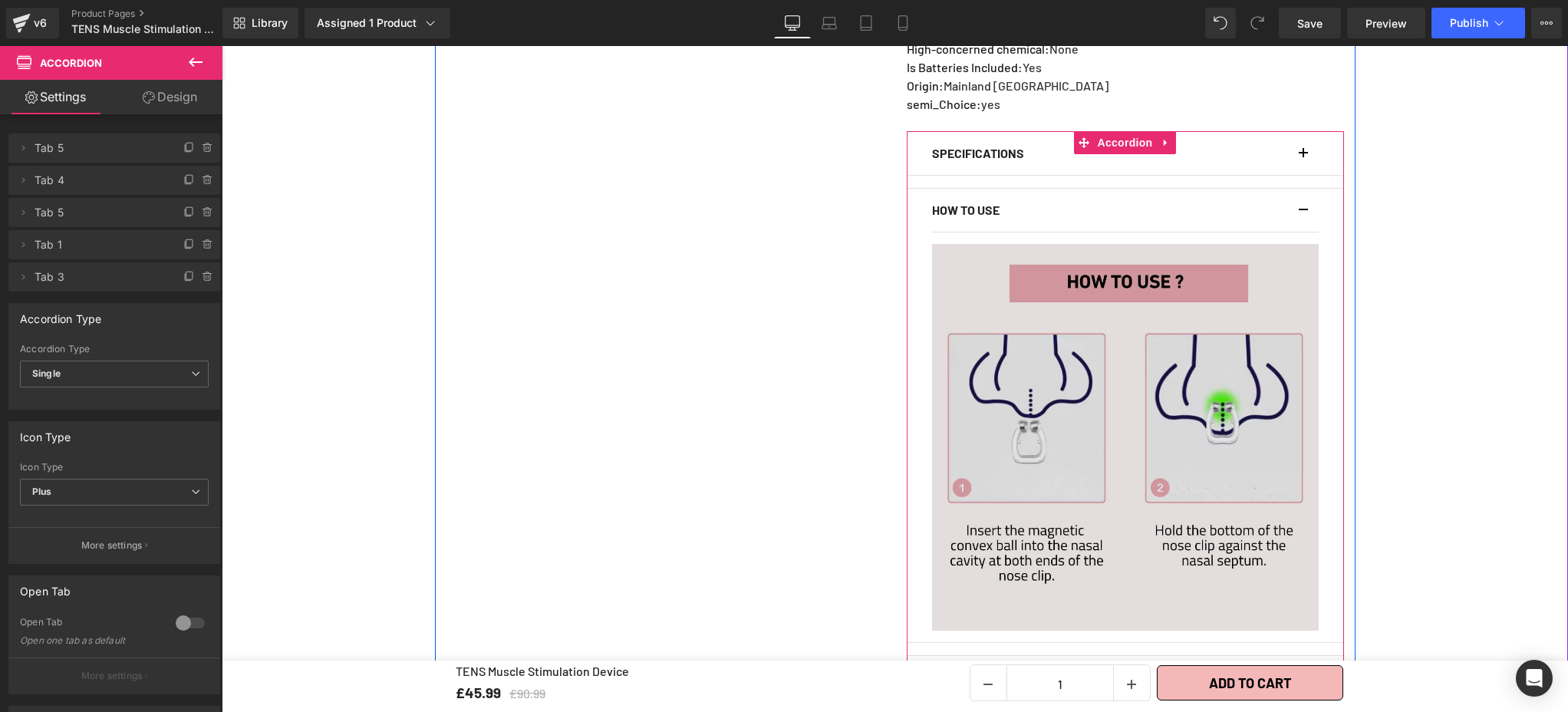
scroll to position [1075, 0]
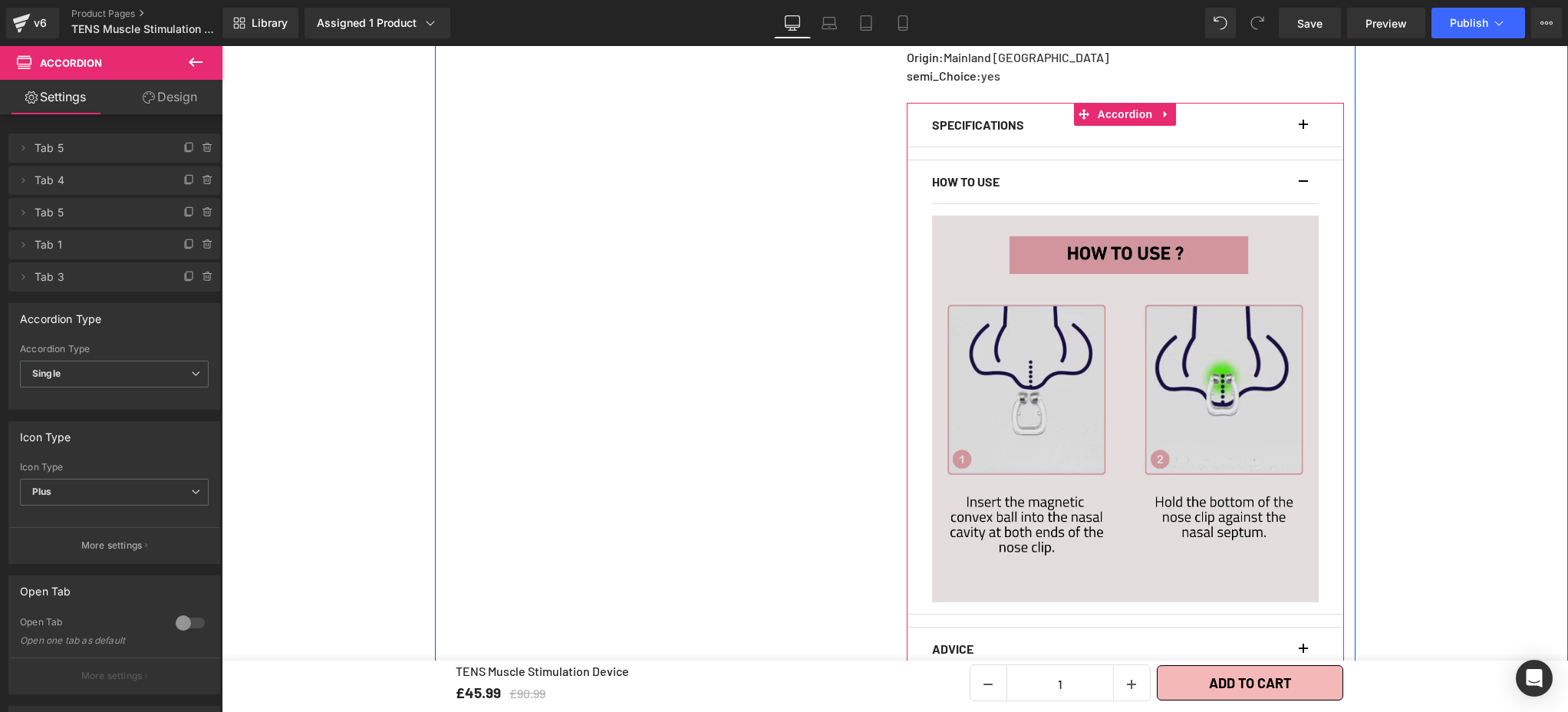
click at [1130, 384] on img at bounding box center [1125, 408] width 386 height 386
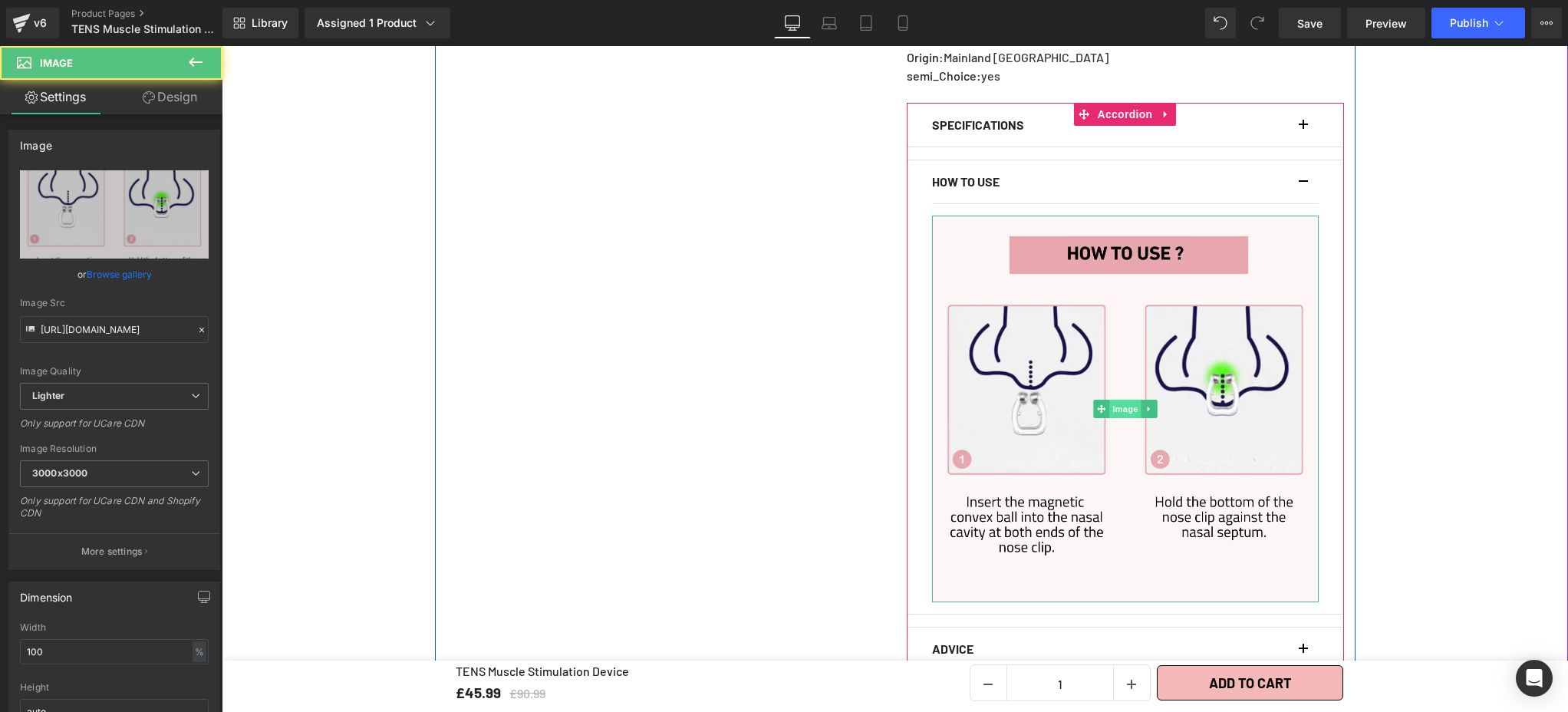
click at [1120, 399] on span "Image" at bounding box center [1125, 408] width 32 height 18
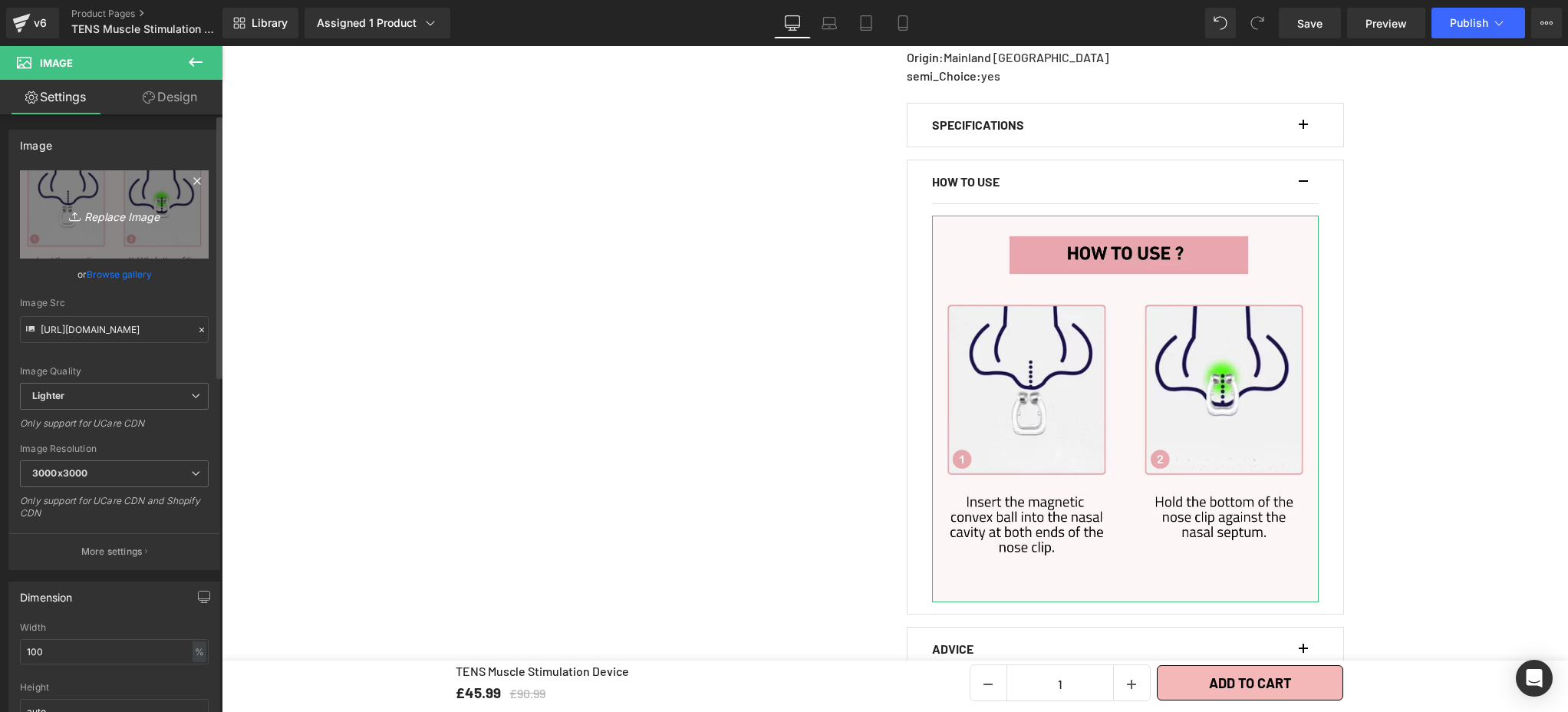
click at [110, 225] on link "Replace Image" at bounding box center [114, 214] width 188 height 88
type input "C:\fakepath\11.webp"
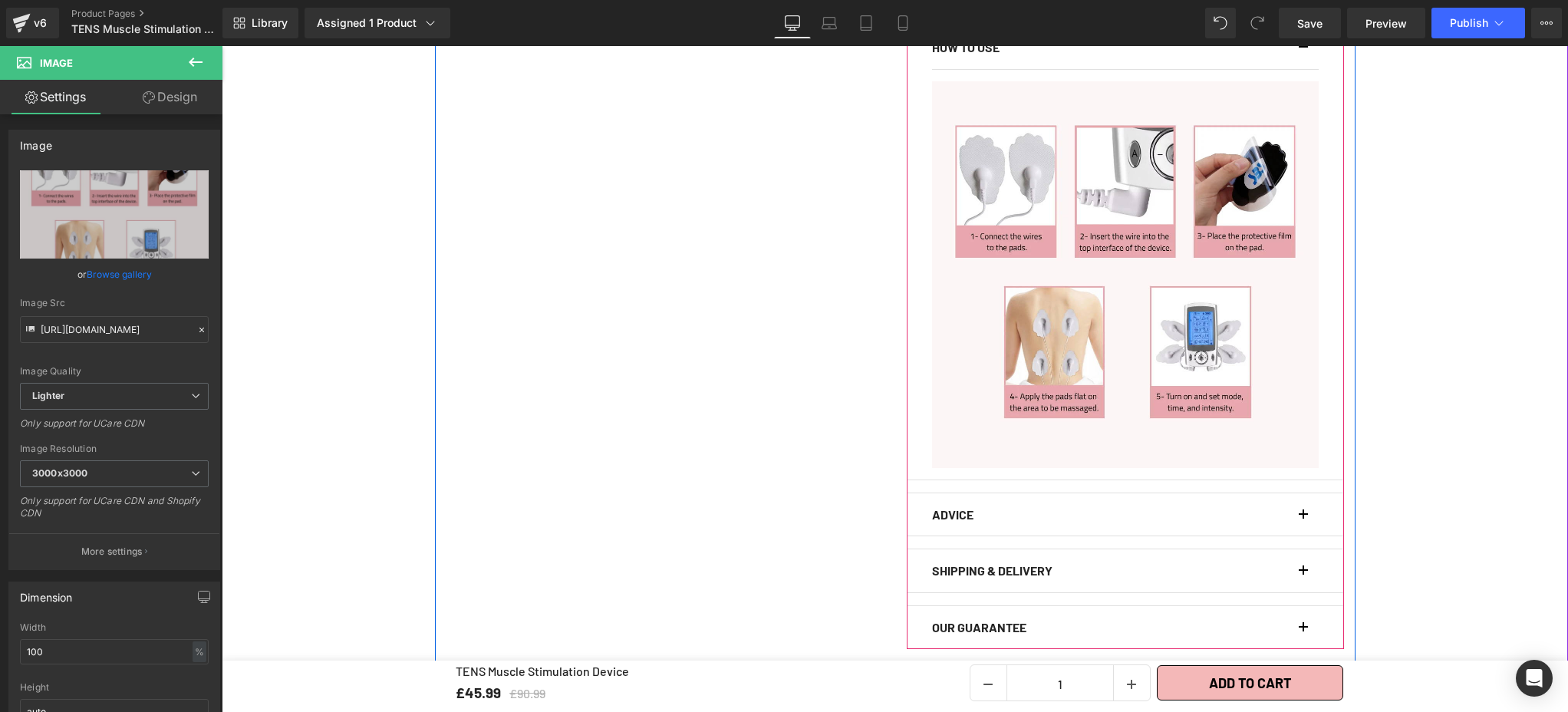
scroll to position [1208, 0]
click at [1303, 502] on button "button" at bounding box center [1311, 515] width 16 height 43
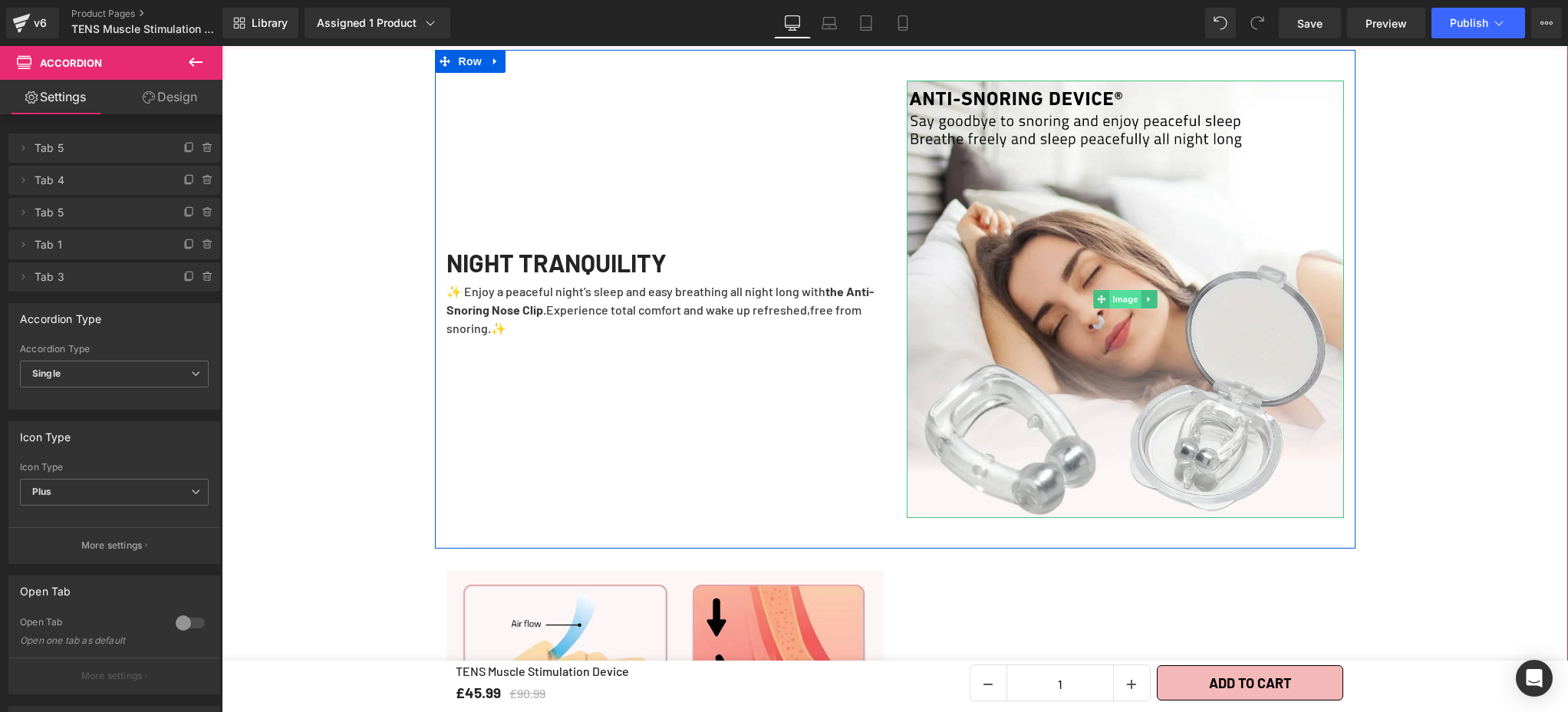
scroll to position [1752, 0]
click at [1122, 288] on span "Image" at bounding box center [1125, 297] width 32 height 18
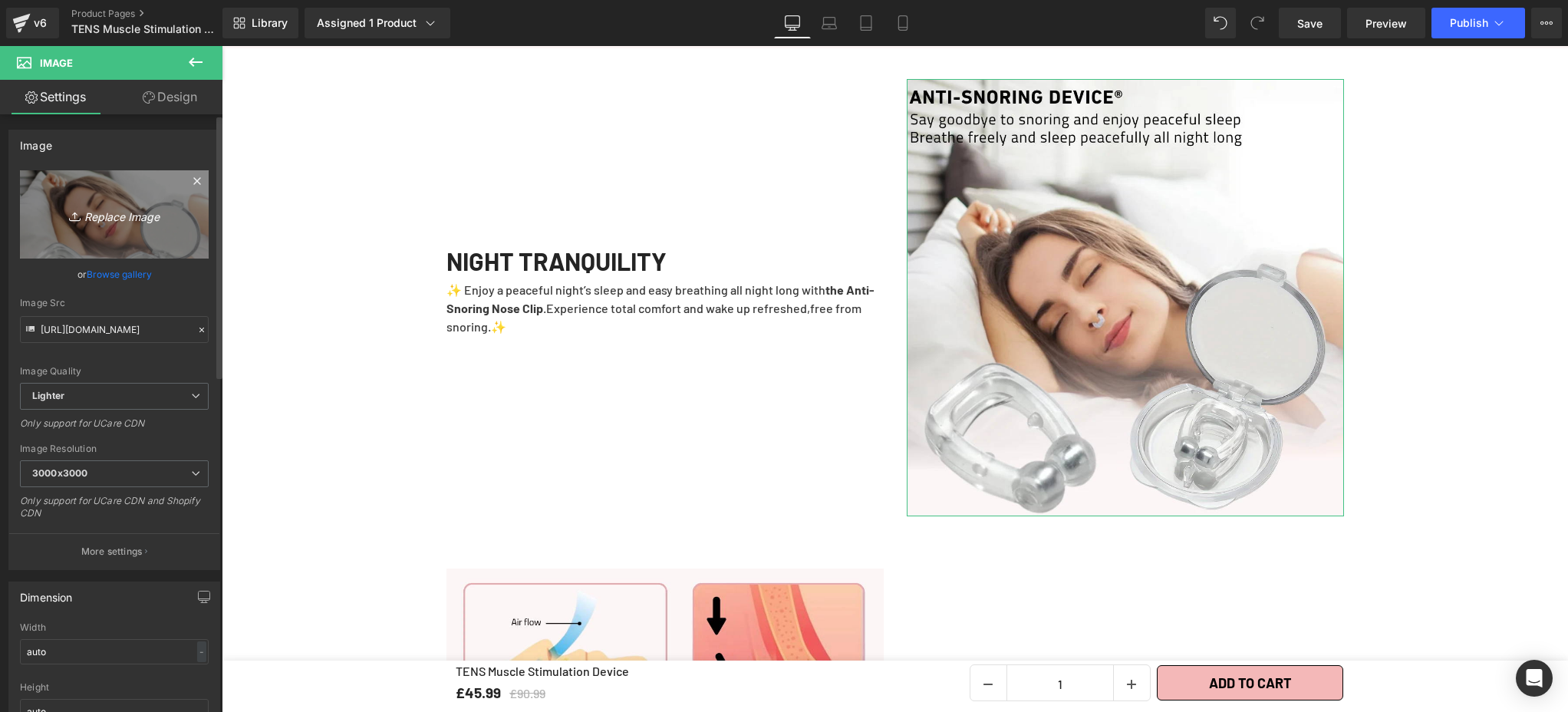
click at [108, 219] on icon "Replace Image" at bounding box center [114, 215] width 123 height 19
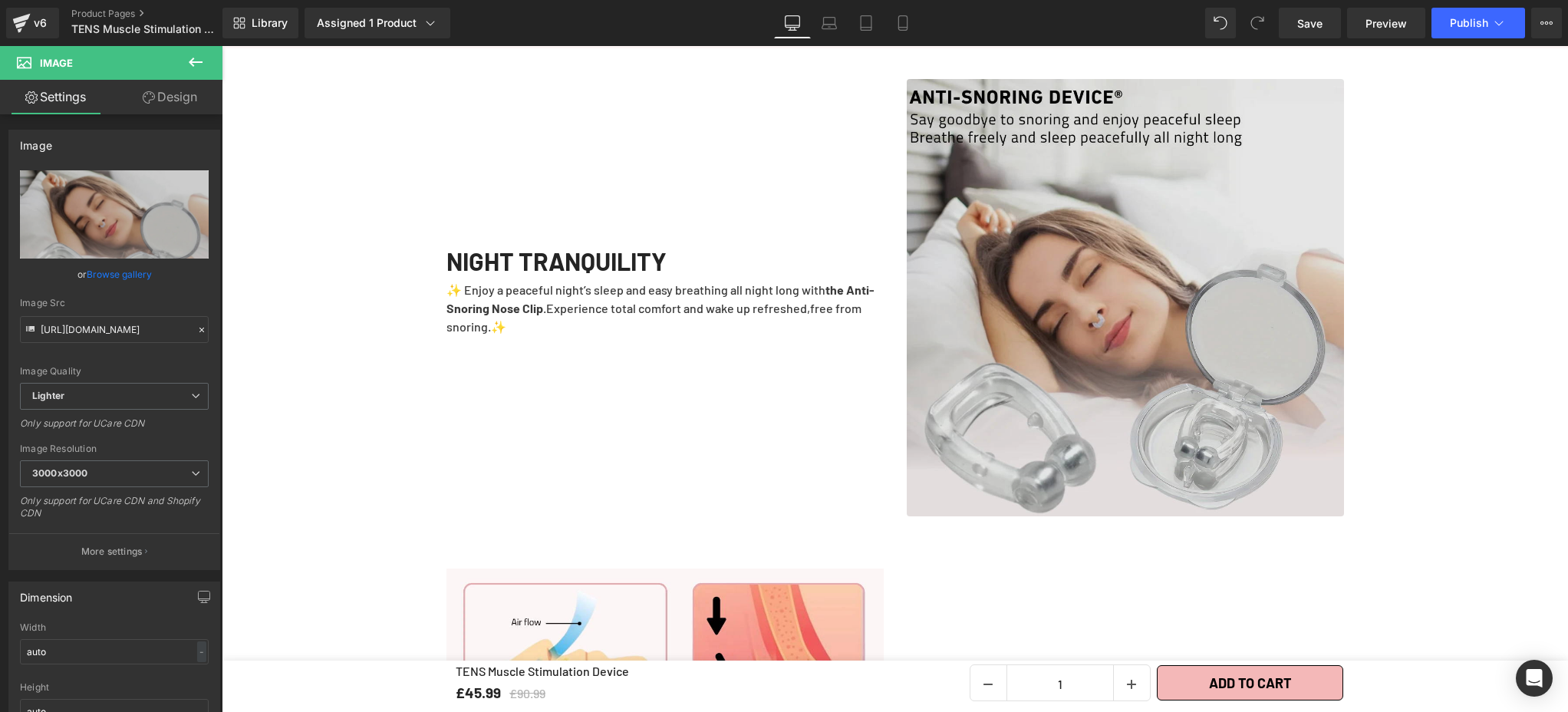
type input "C:\fakepath\TENS Muscle Stimulation Device (6).webp"
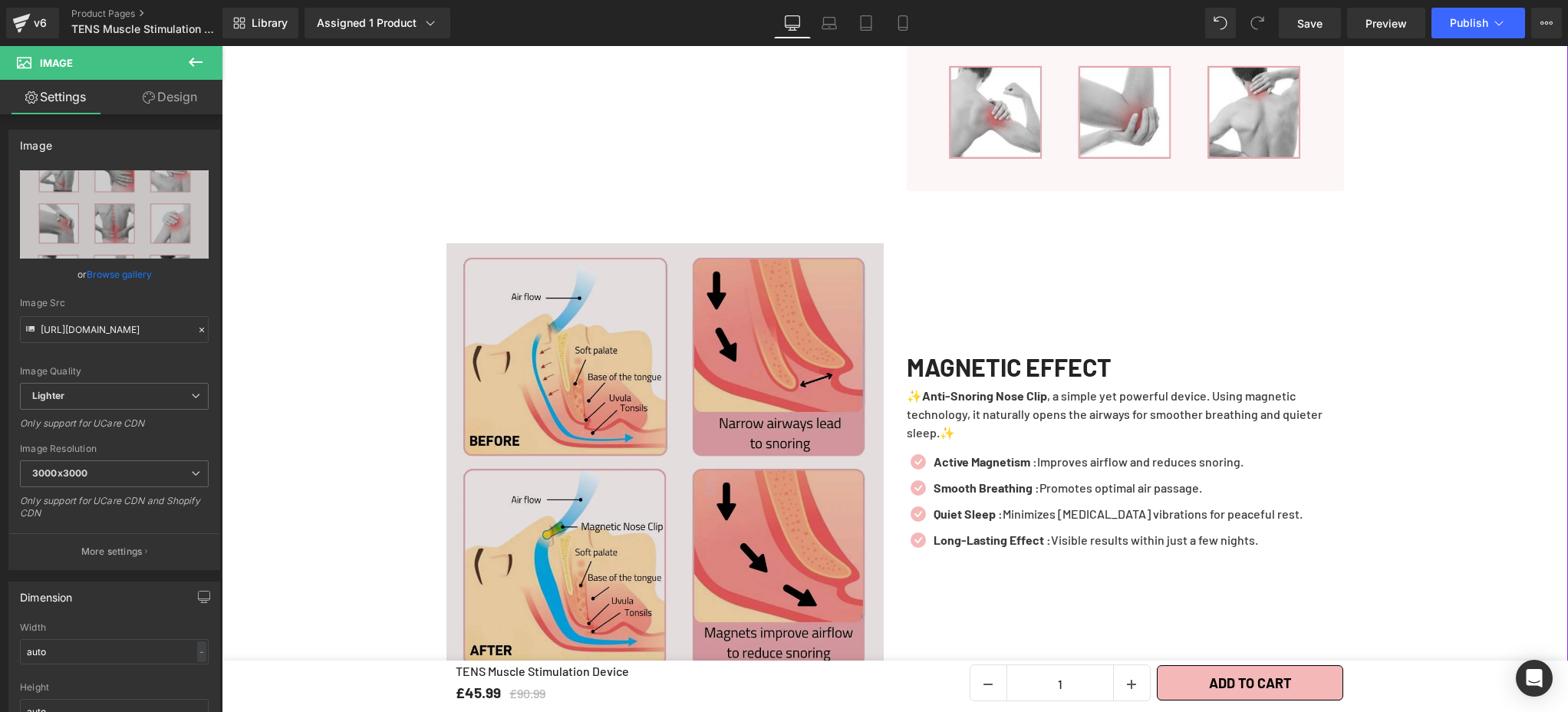
scroll to position [2041, 0]
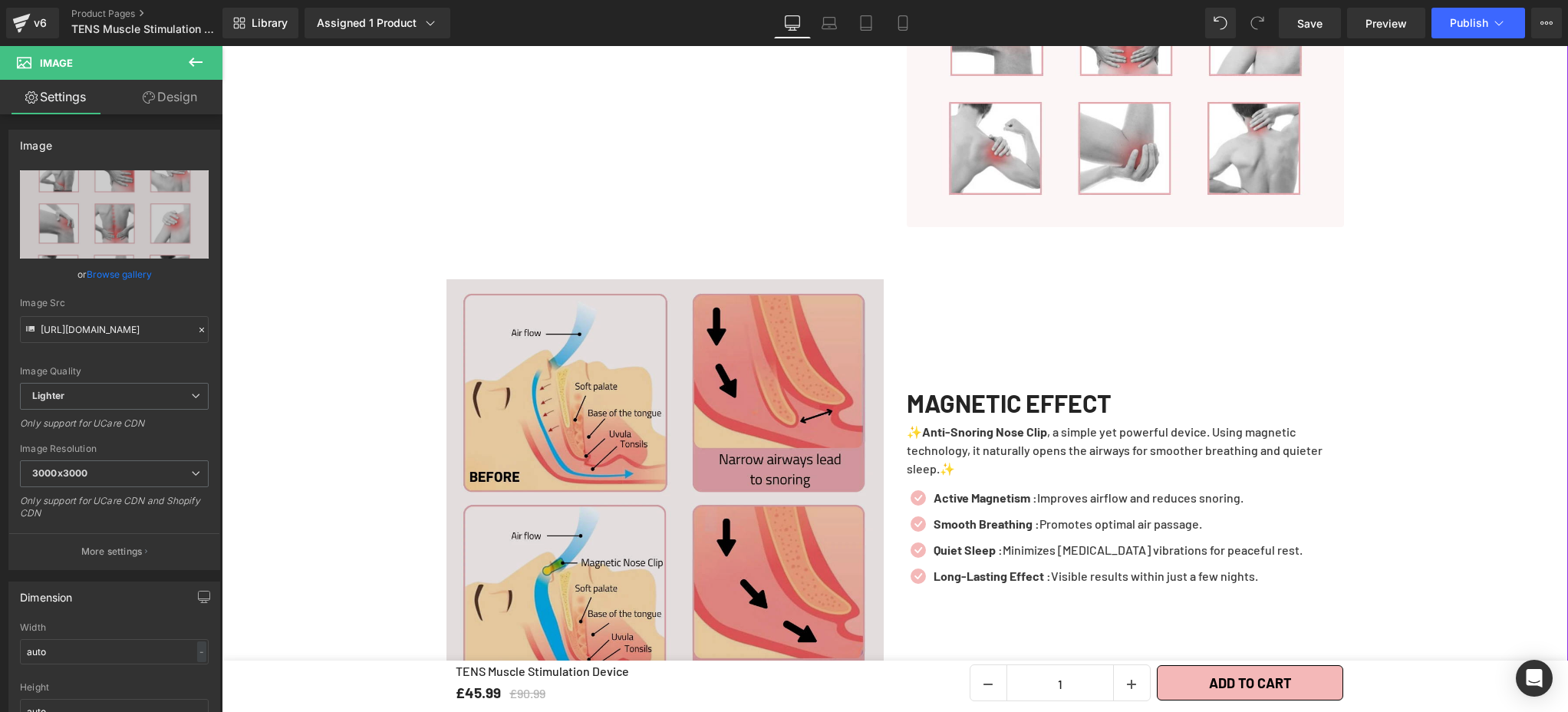
click at [686, 469] on img at bounding box center [665, 497] width 437 height 437
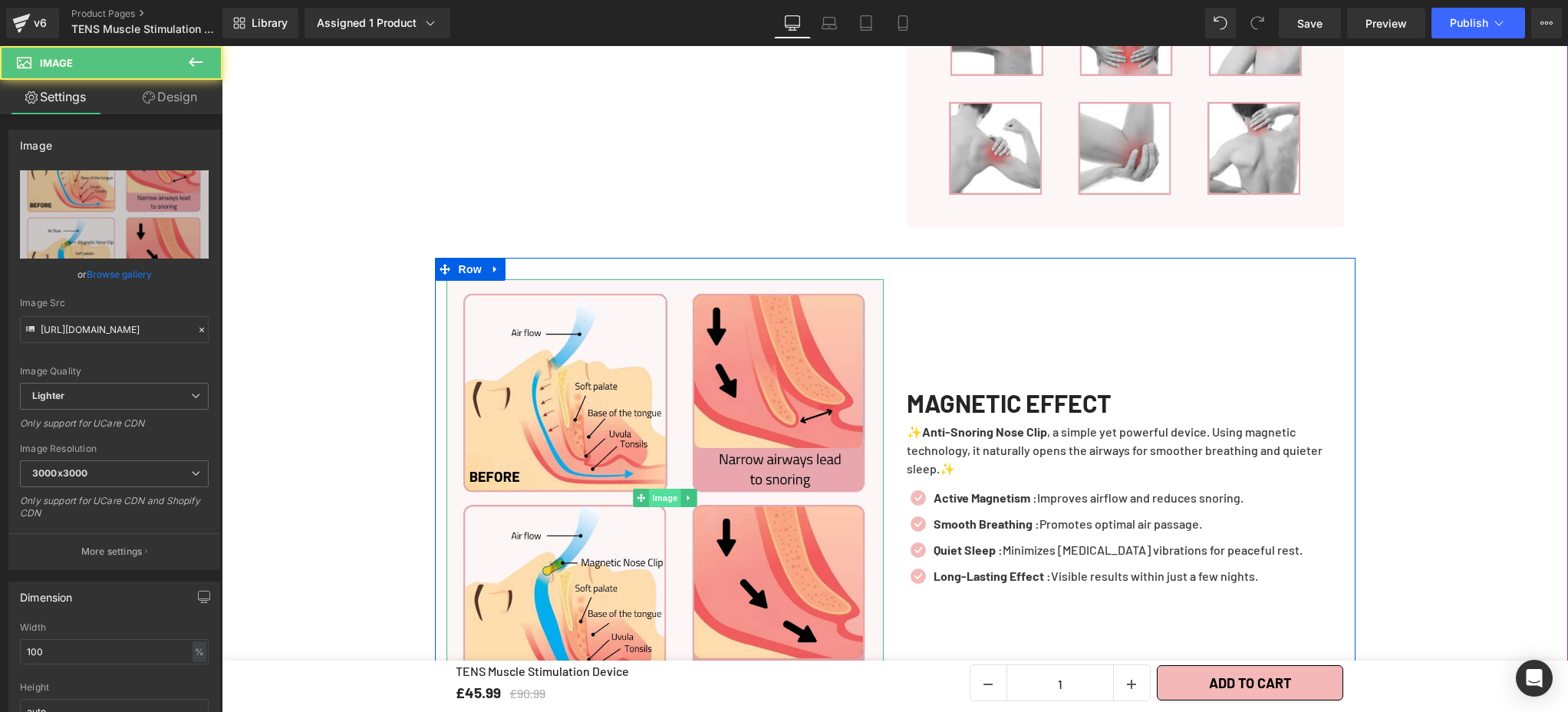
click at [660, 489] on span "Image" at bounding box center [665, 497] width 32 height 18
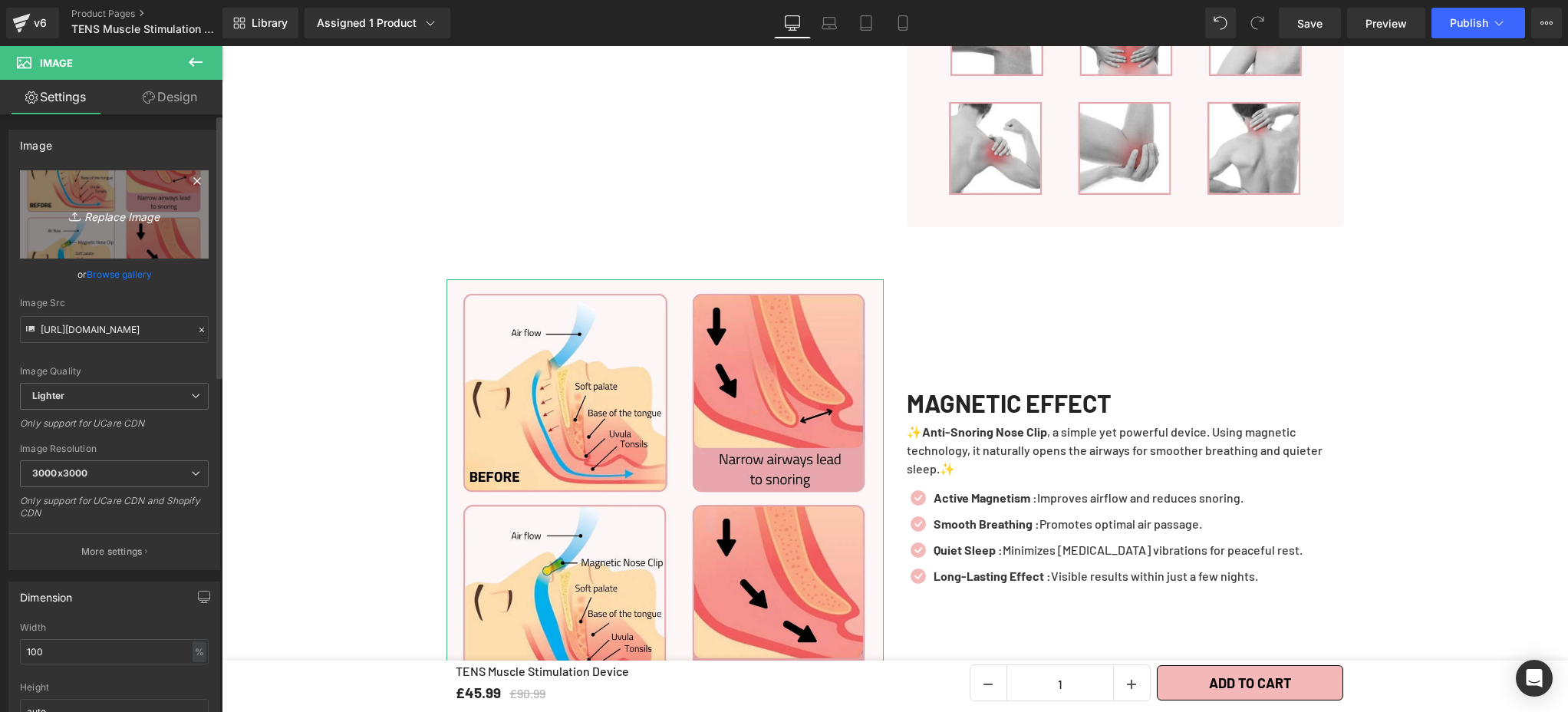
click at [102, 214] on icon "Replace Image" at bounding box center [114, 215] width 123 height 19
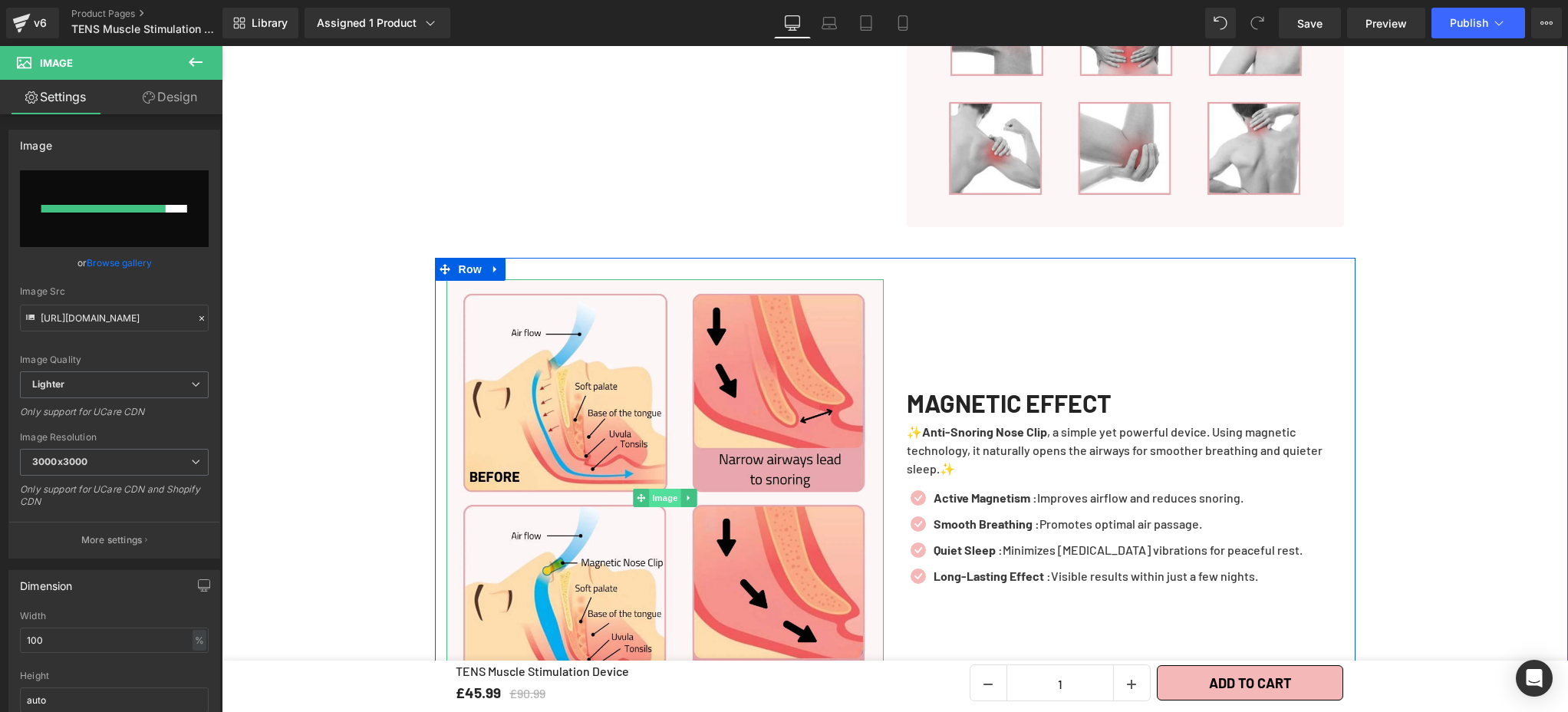
click at [664, 489] on span "Image" at bounding box center [665, 497] width 32 height 18
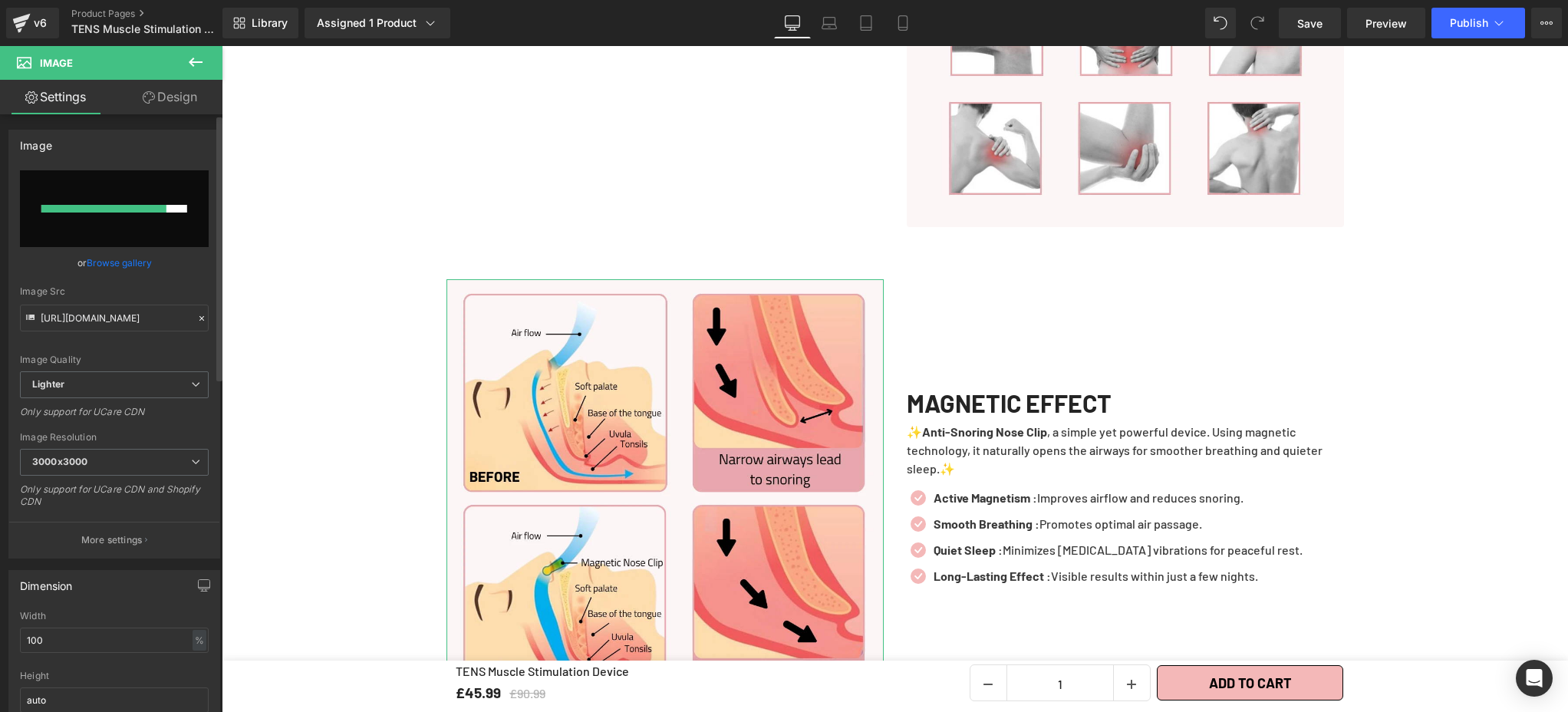
click at [165, 213] on input "file" at bounding box center [114, 208] width 188 height 77
type input "C:\fakepath\13.webp"
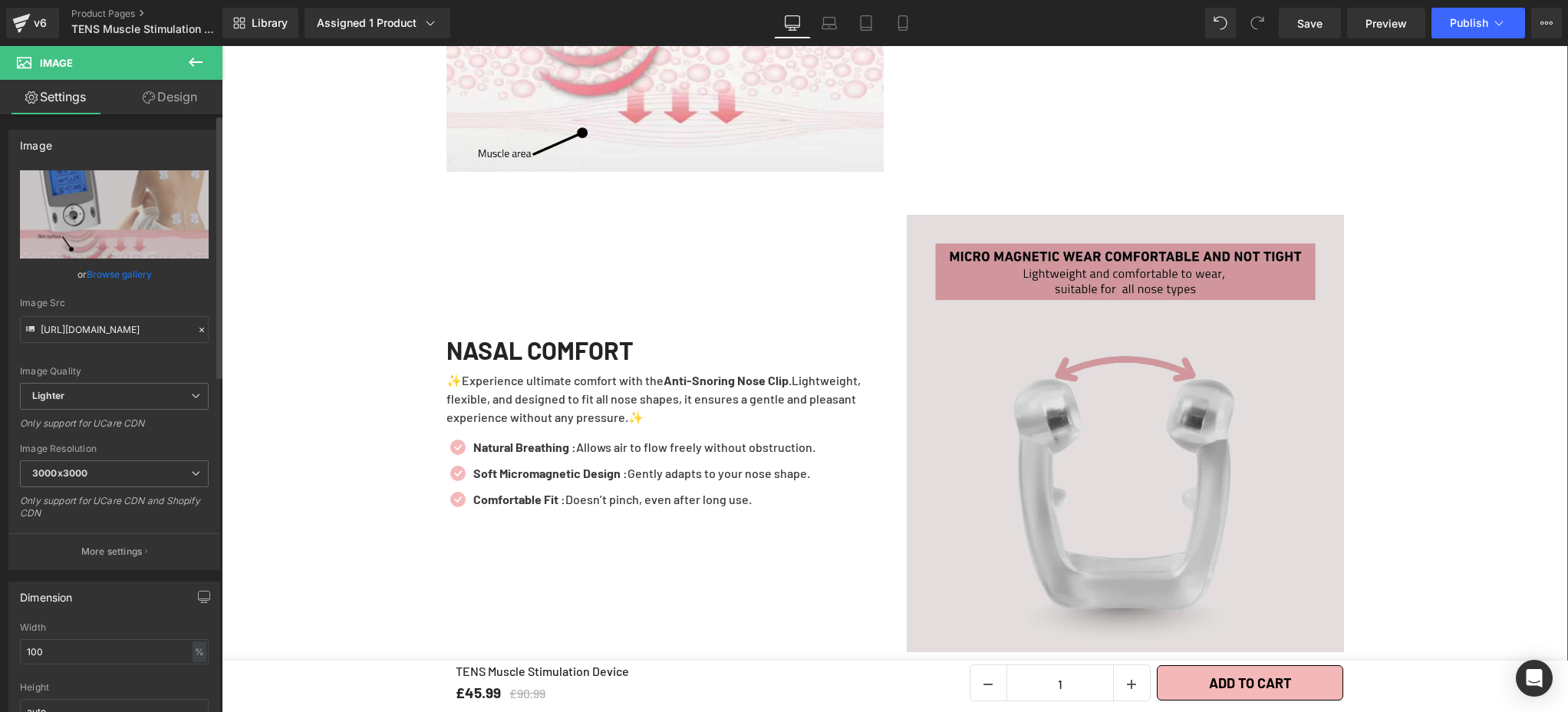
scroll to position [2598, 0]
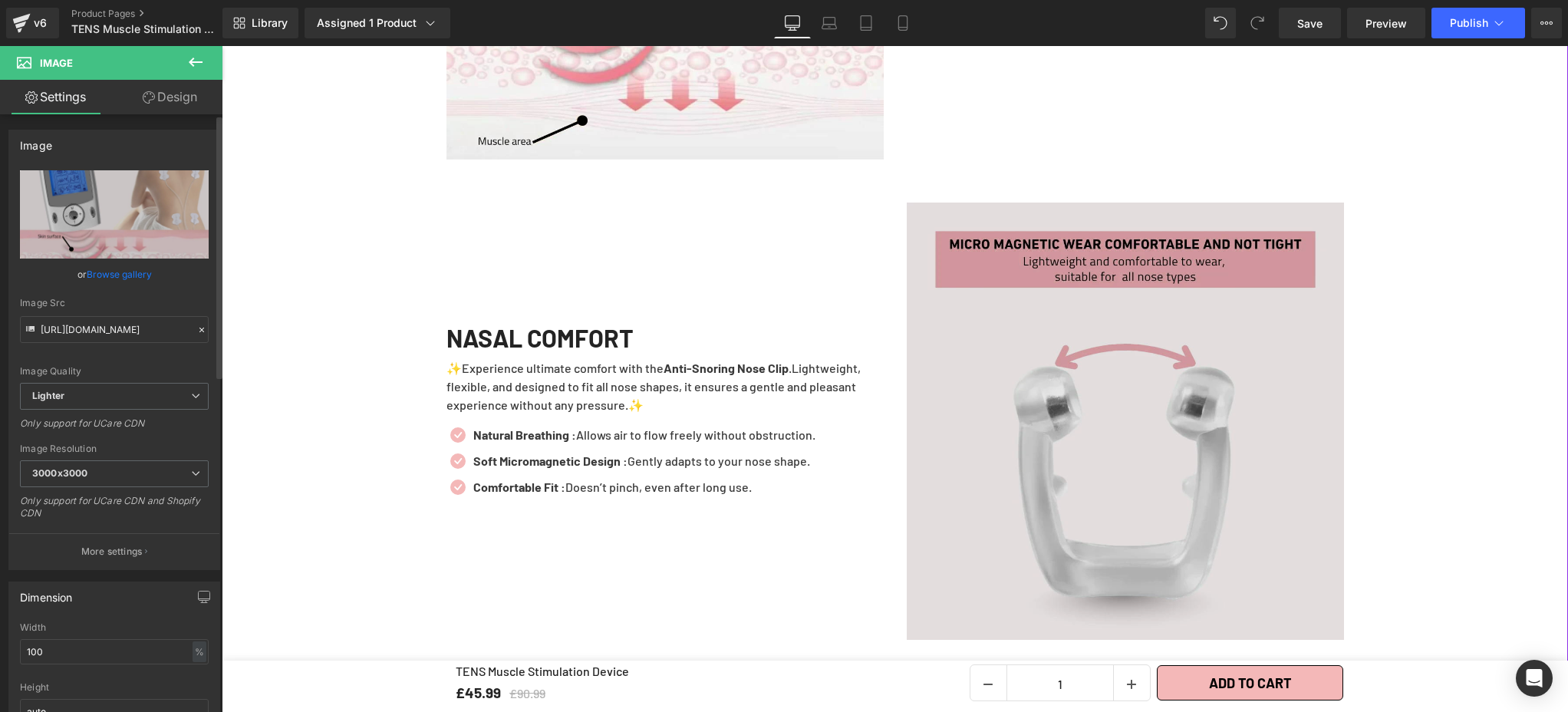
click at [1111, 446] on img at bounding box center [1125, 420] width 437 height 437
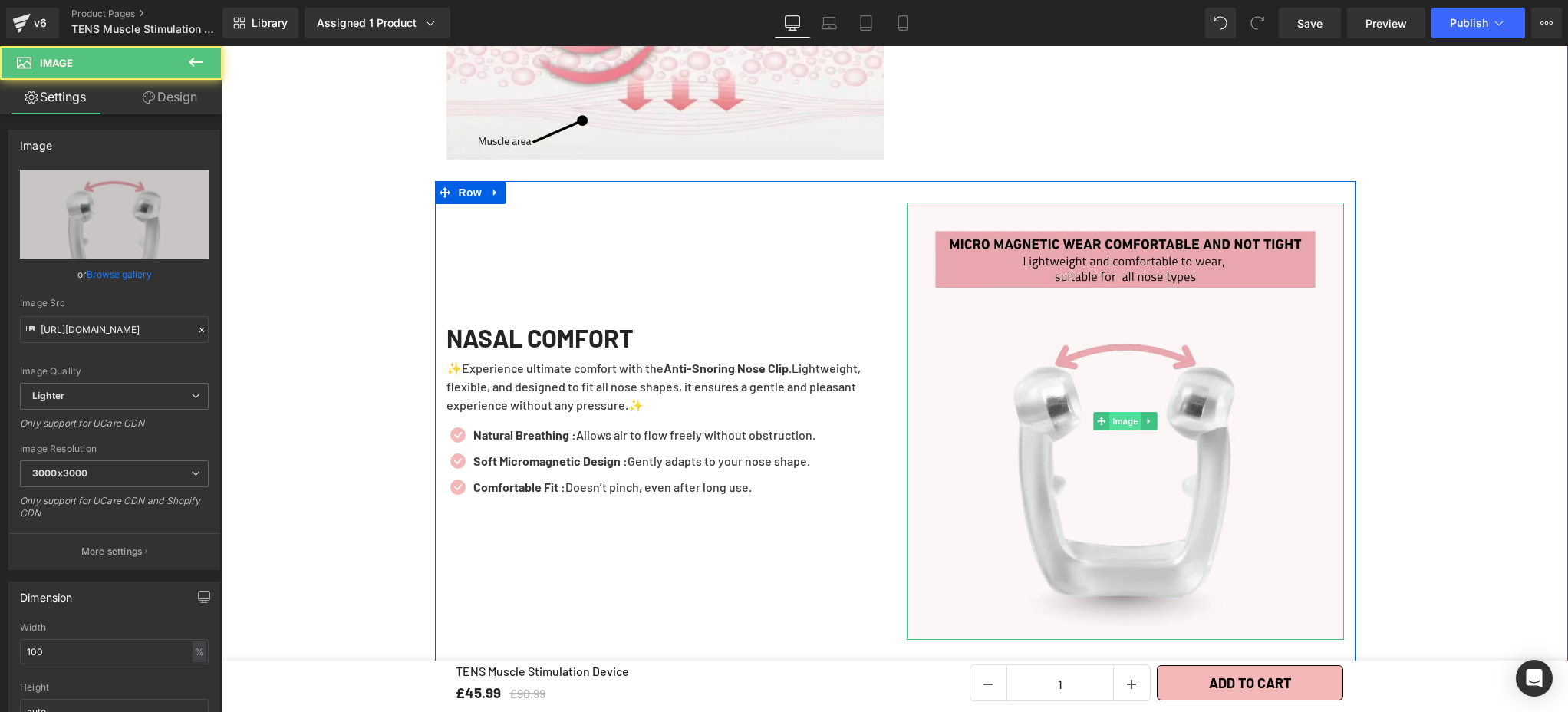
click at [1109, 412] on span "Image" at bounding box center [1125, 420] width 32 height 18
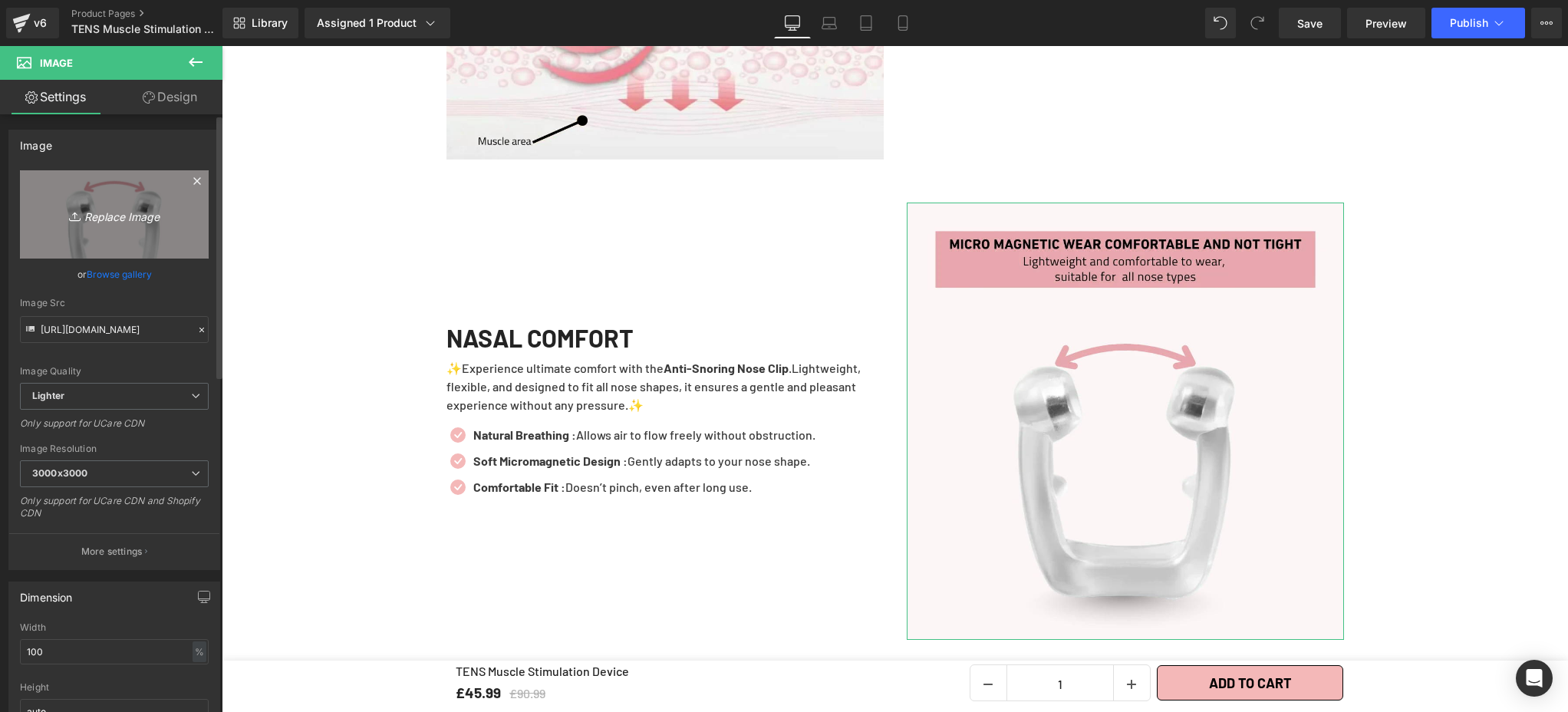
click at [102, 224] on link "Replace Image" at bounding box center [114, 214] width 188 height 88
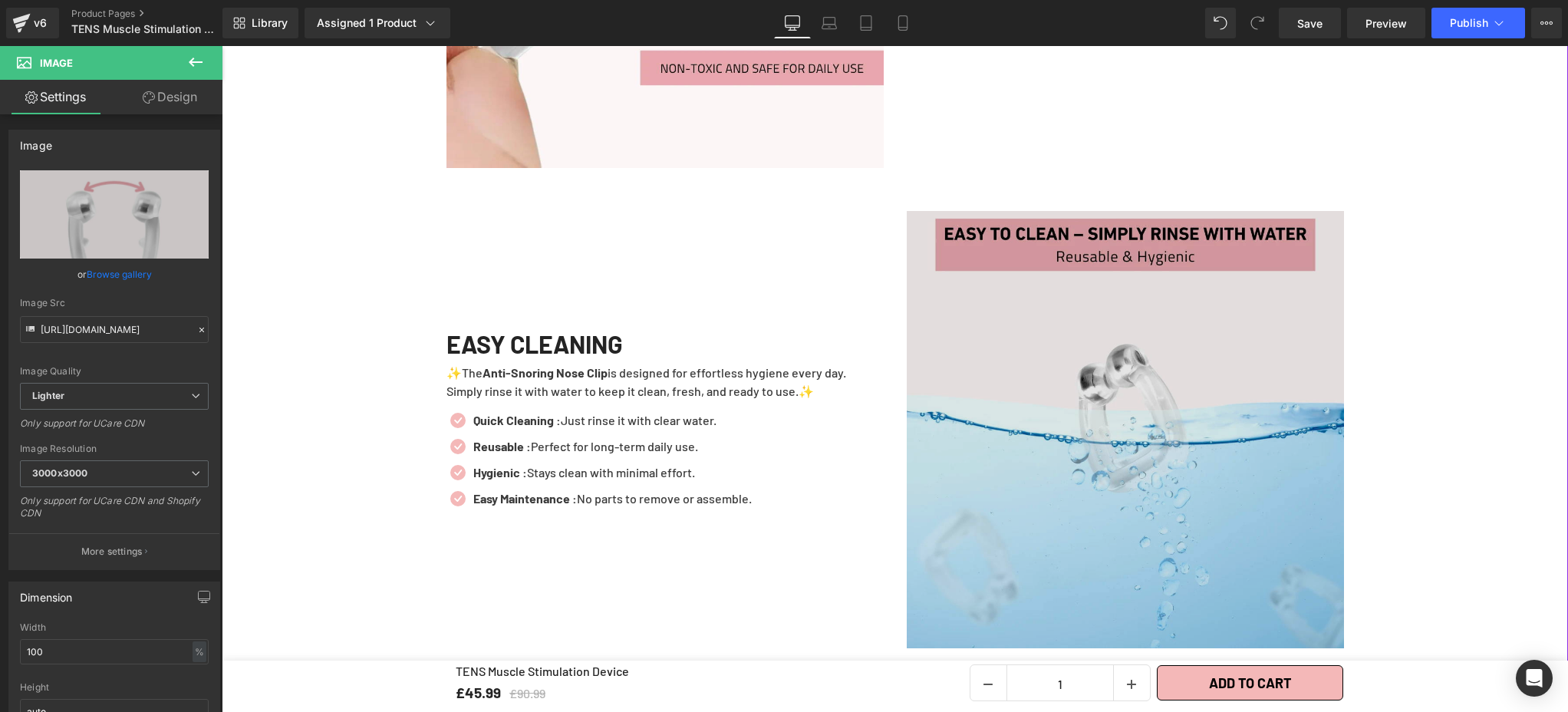
scroll to position [3579, 0]
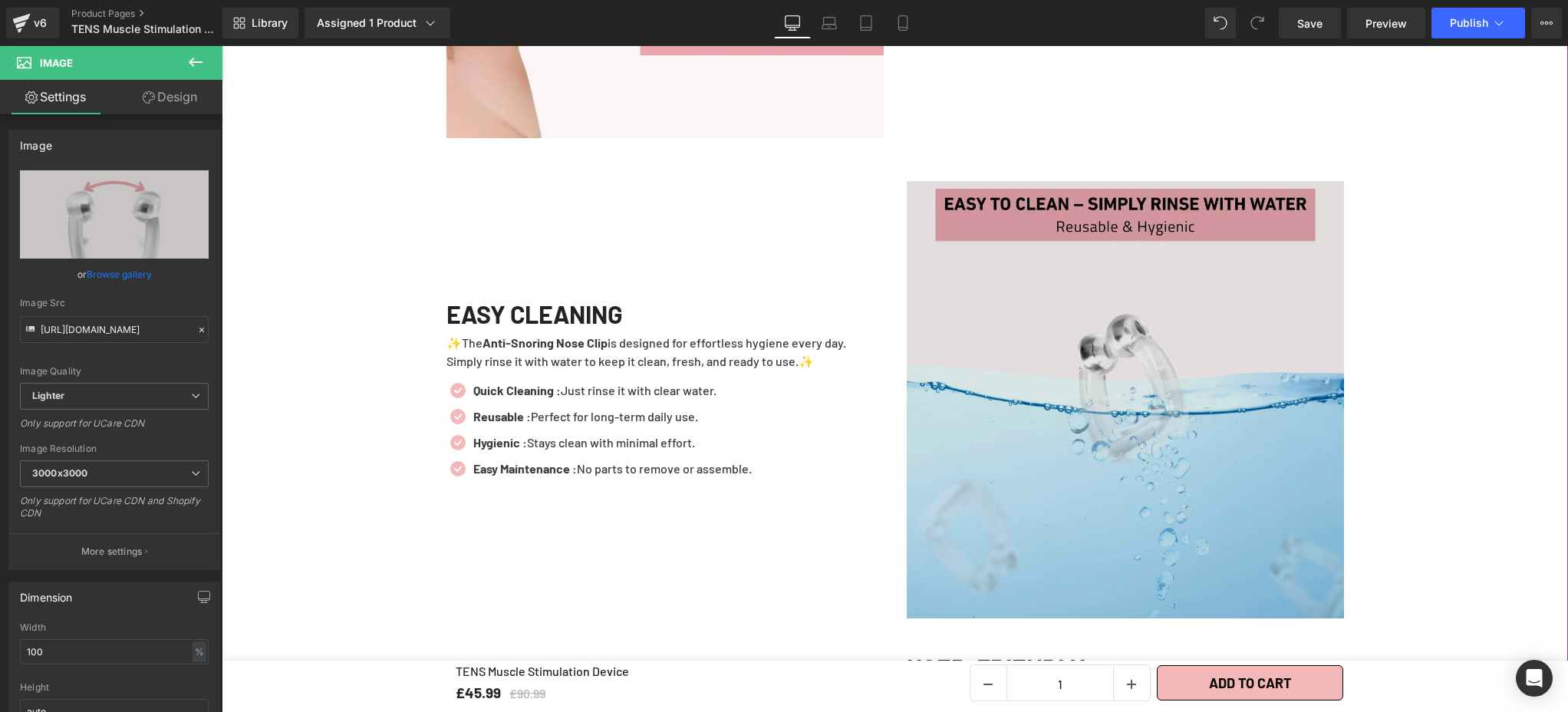
click at [1112, 463] on img at bounding box center [1125, 399] width 437 height 437
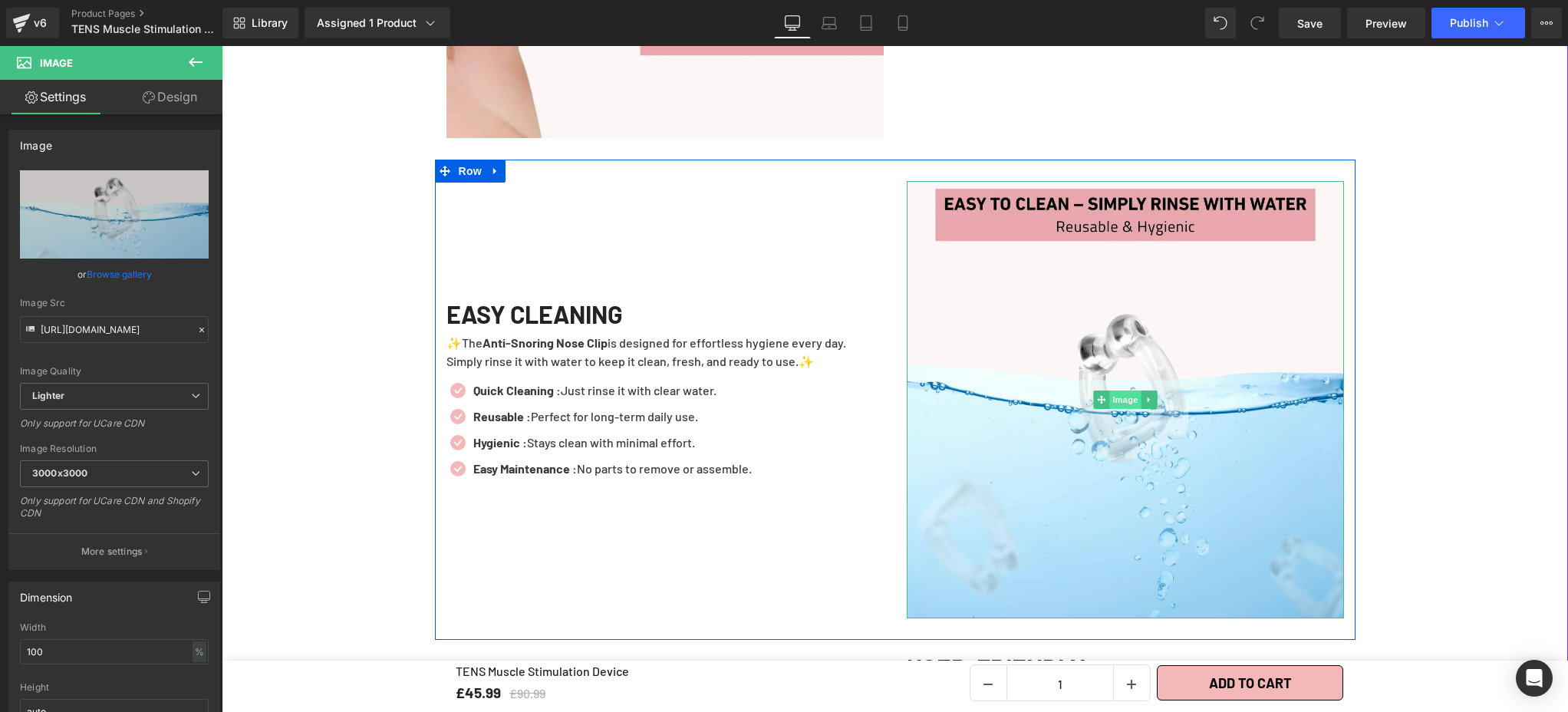
click at [1119, 391] on span "Image" at bounding box center [1125, 399] width 32 height 18
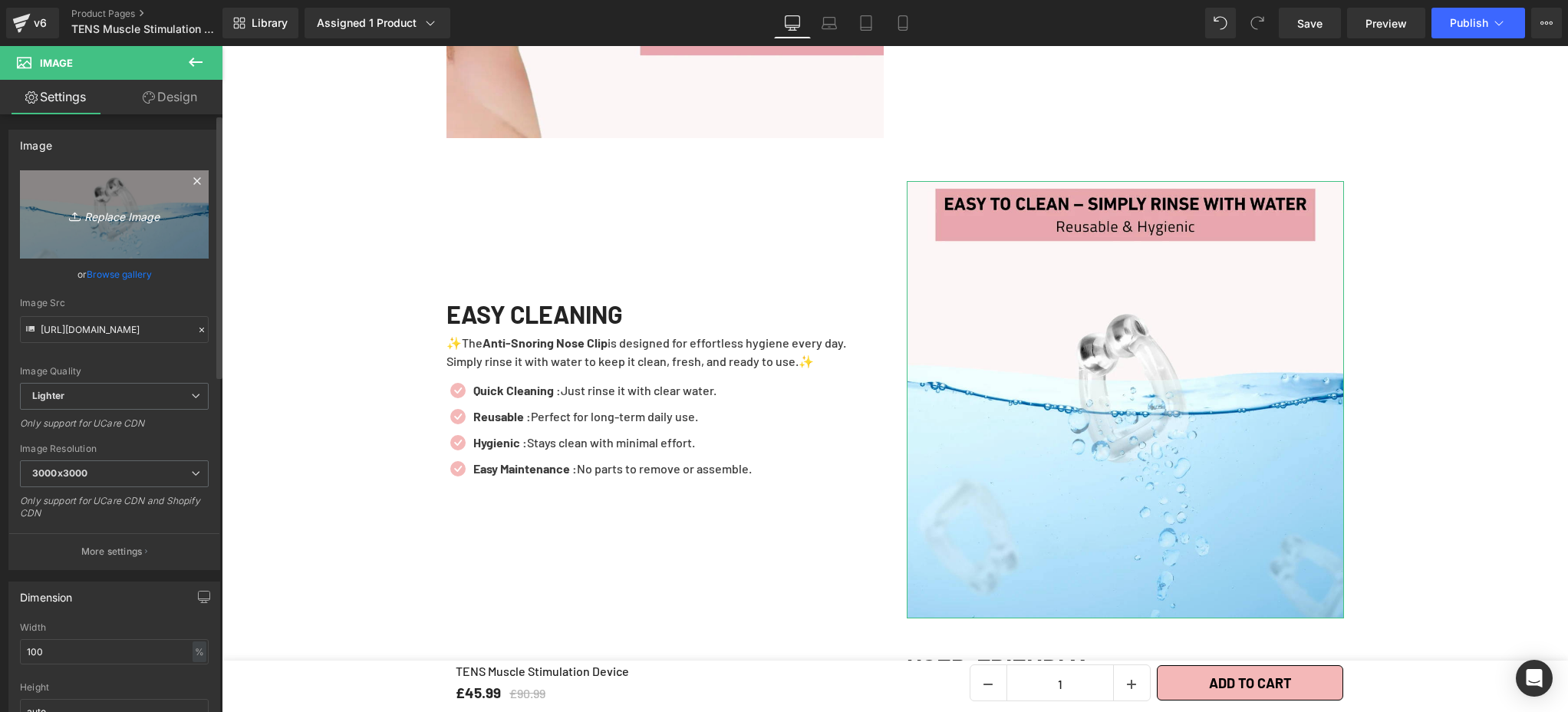
click at [100, 215] on icon "Replace Image" at bounding box center [114, 215] width 123 height 19
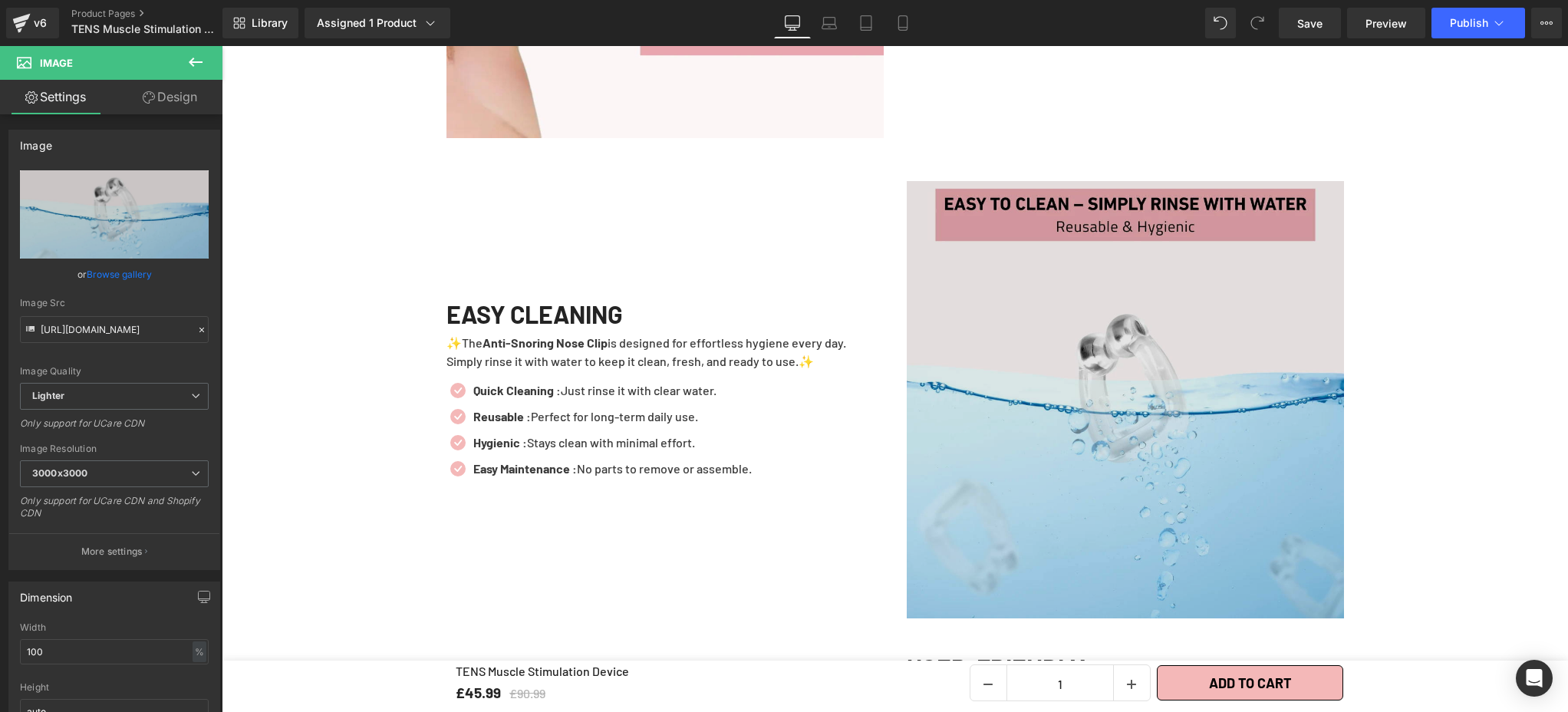
type input "C:\fakepath\TENS Muscle Stimulation Device (9).webp"
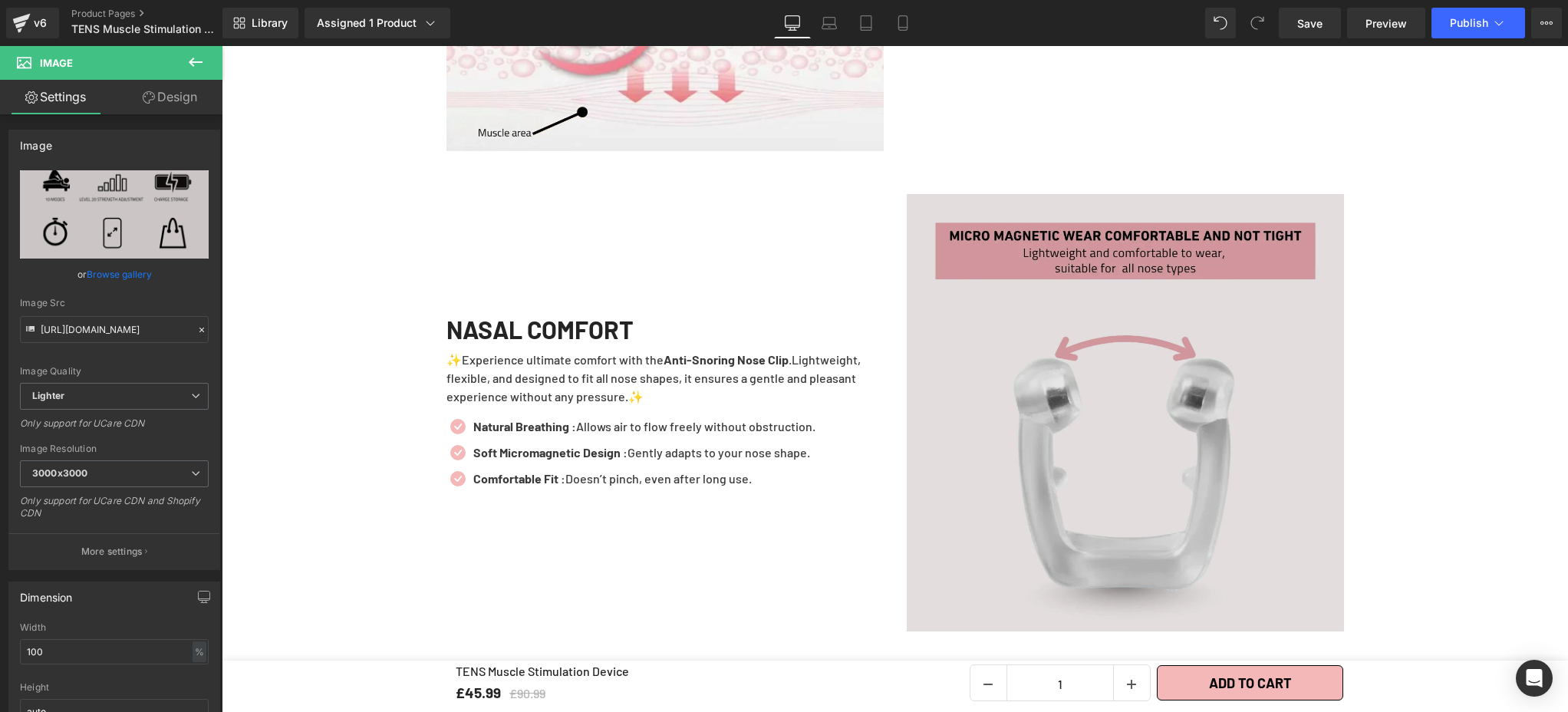
scroll to position [2627, 0]
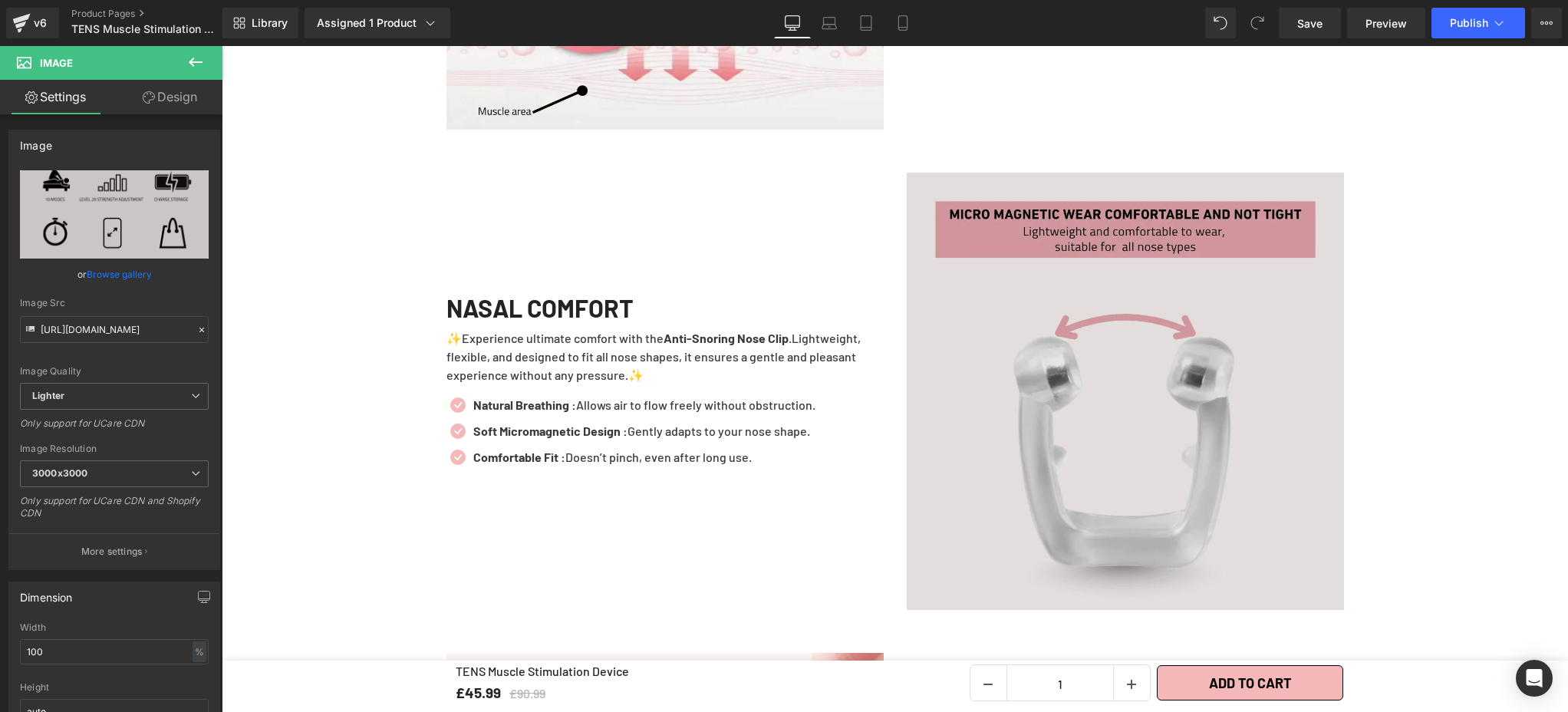
click at [1084, 382] on img at bounding box center [1125, 391] width 437 height 437
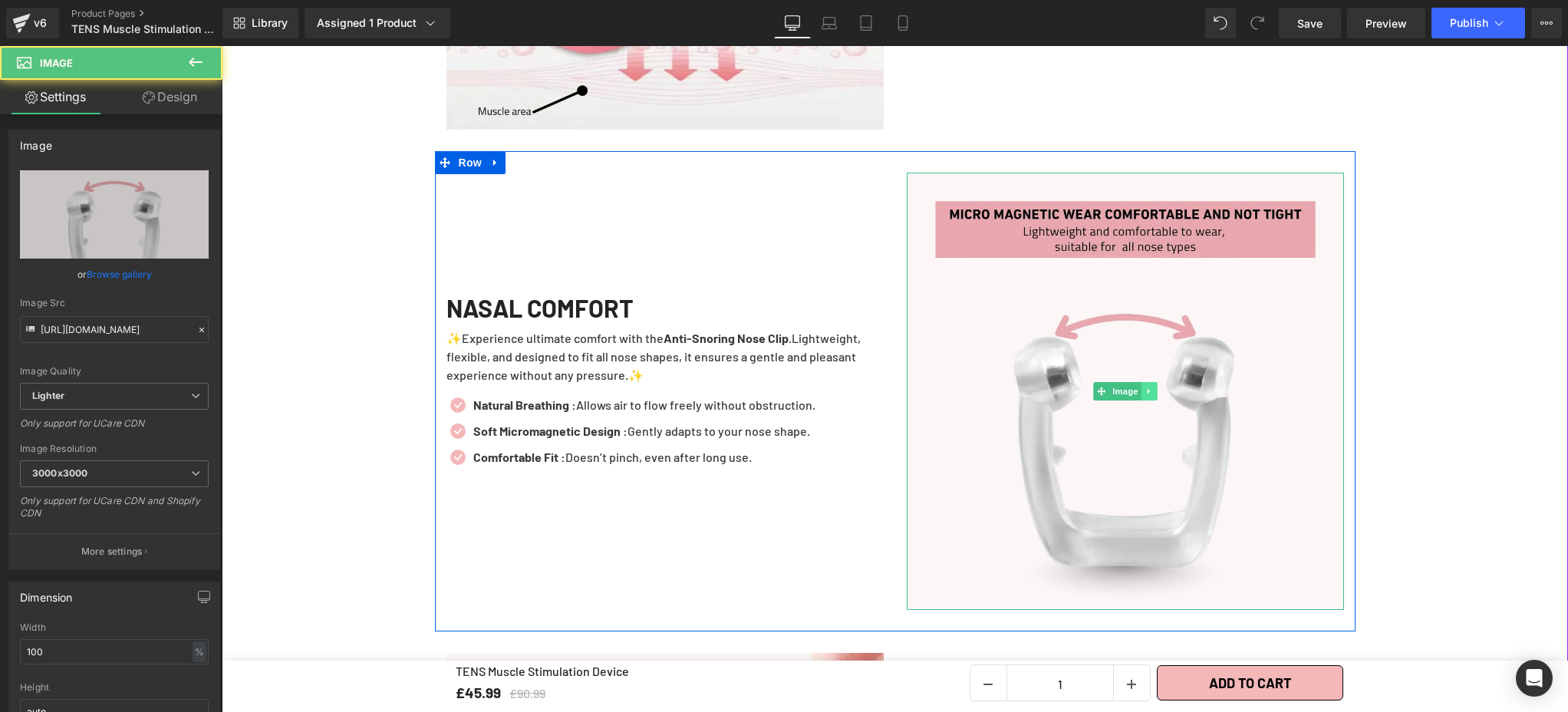
click at [1145, 386] on icon at bounding box center [1149, 391] width 9 height 10
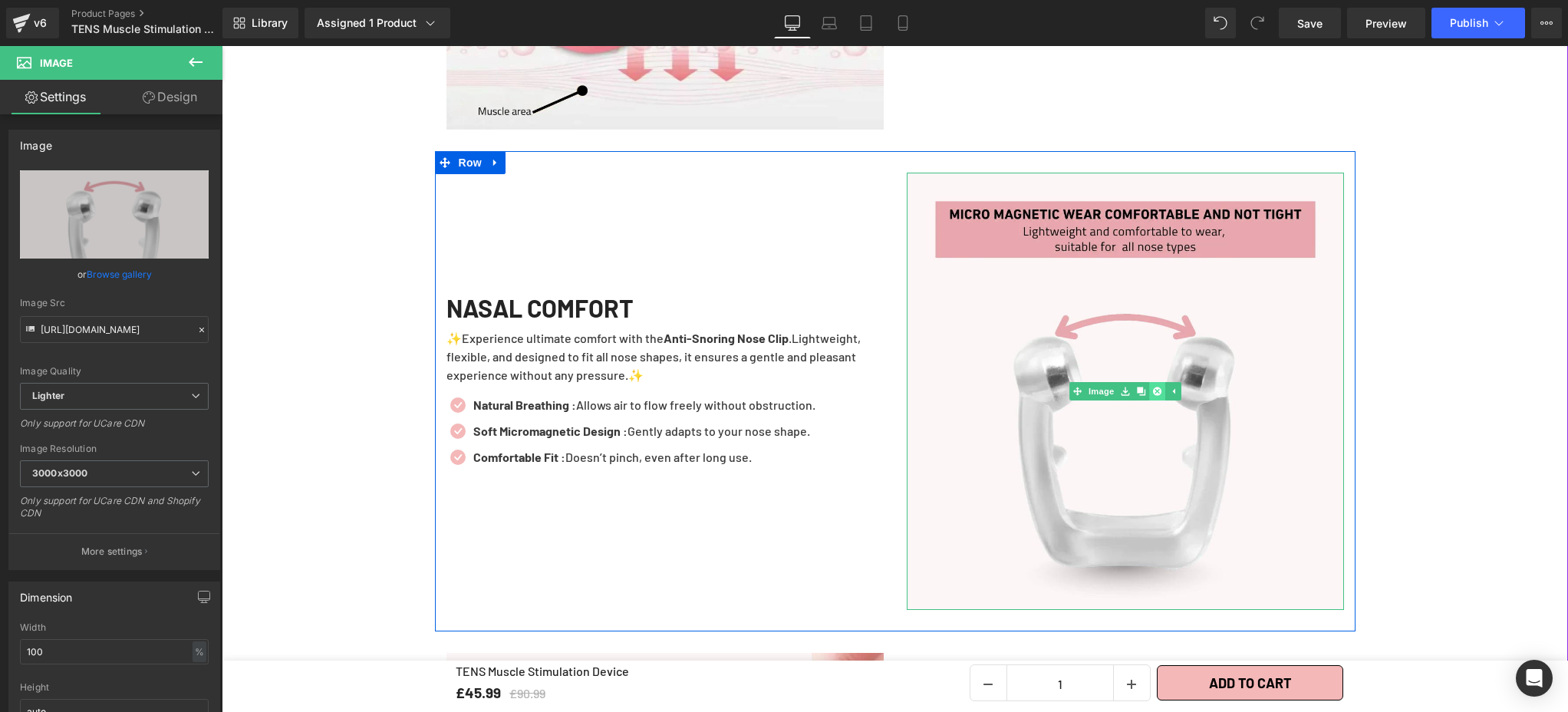
click at [1154, 386] on icon at bounding box center [1156, 391] width 9 height 9
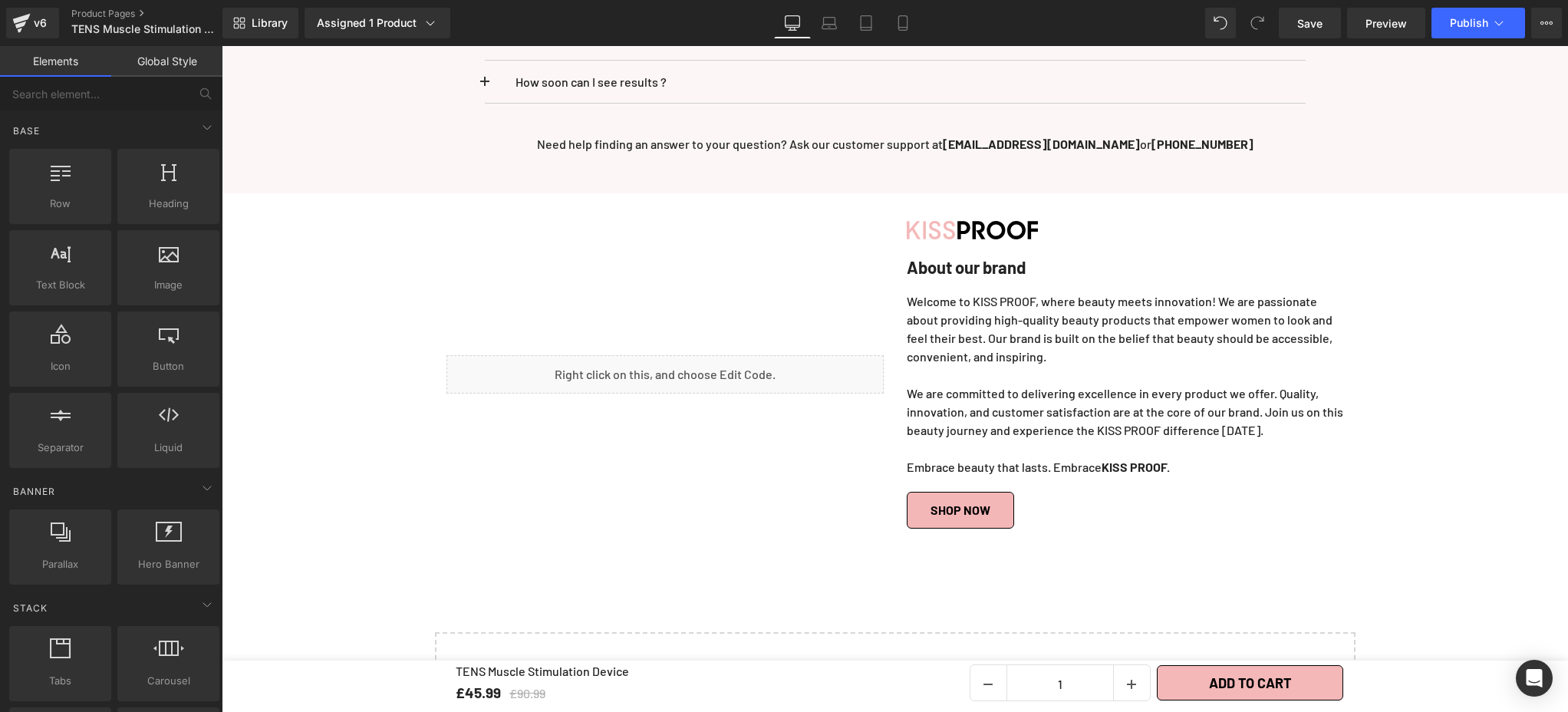
scroll to position [4776, 0]
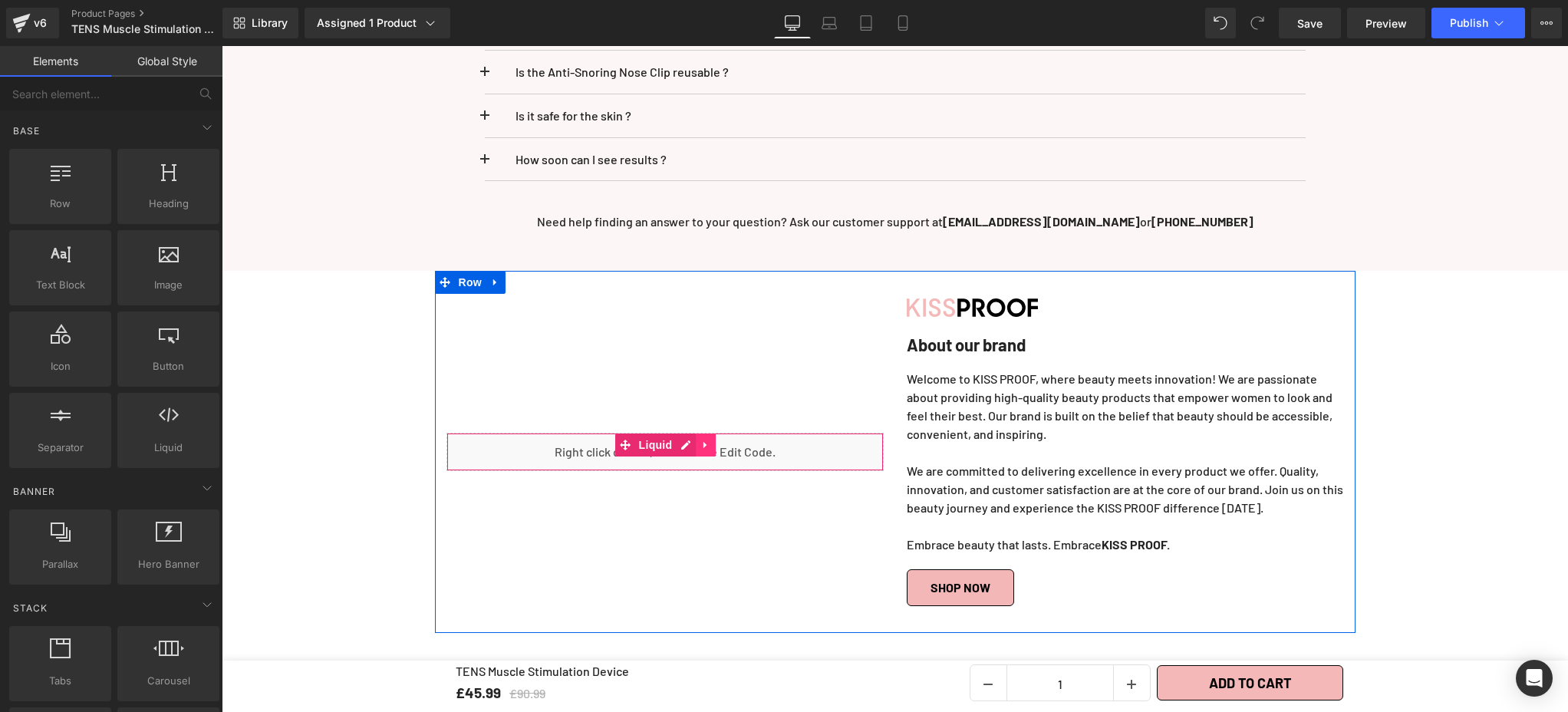
click at [703, 441] on icon at bounding box center [705, 445] width 4 height 7
click at [690, 440] on icon at bounding box center [696, 445] width 11 height 11
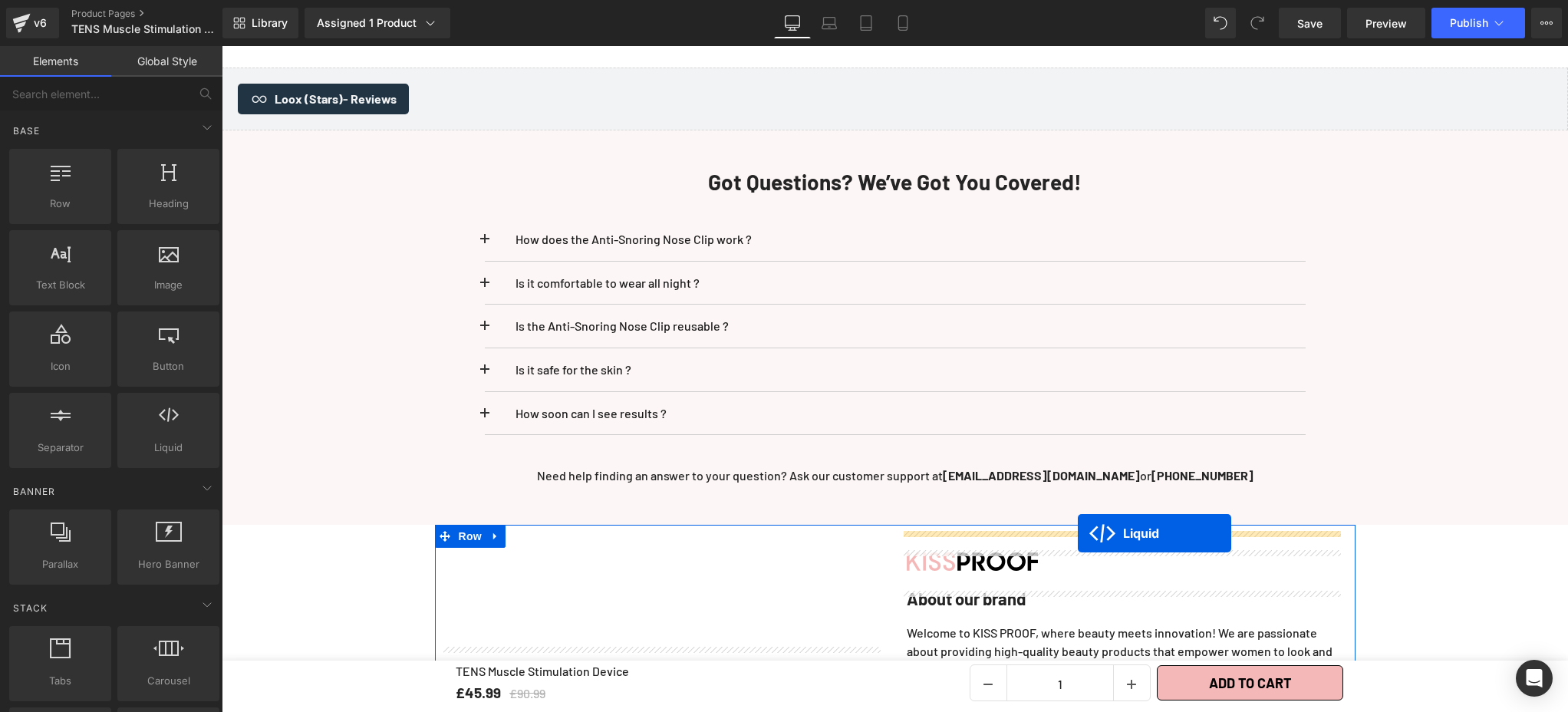
drag, startPoint x: 589, startPoint y: 409, endPoint x: 1096, endPoint y: 378, distance: 507.9
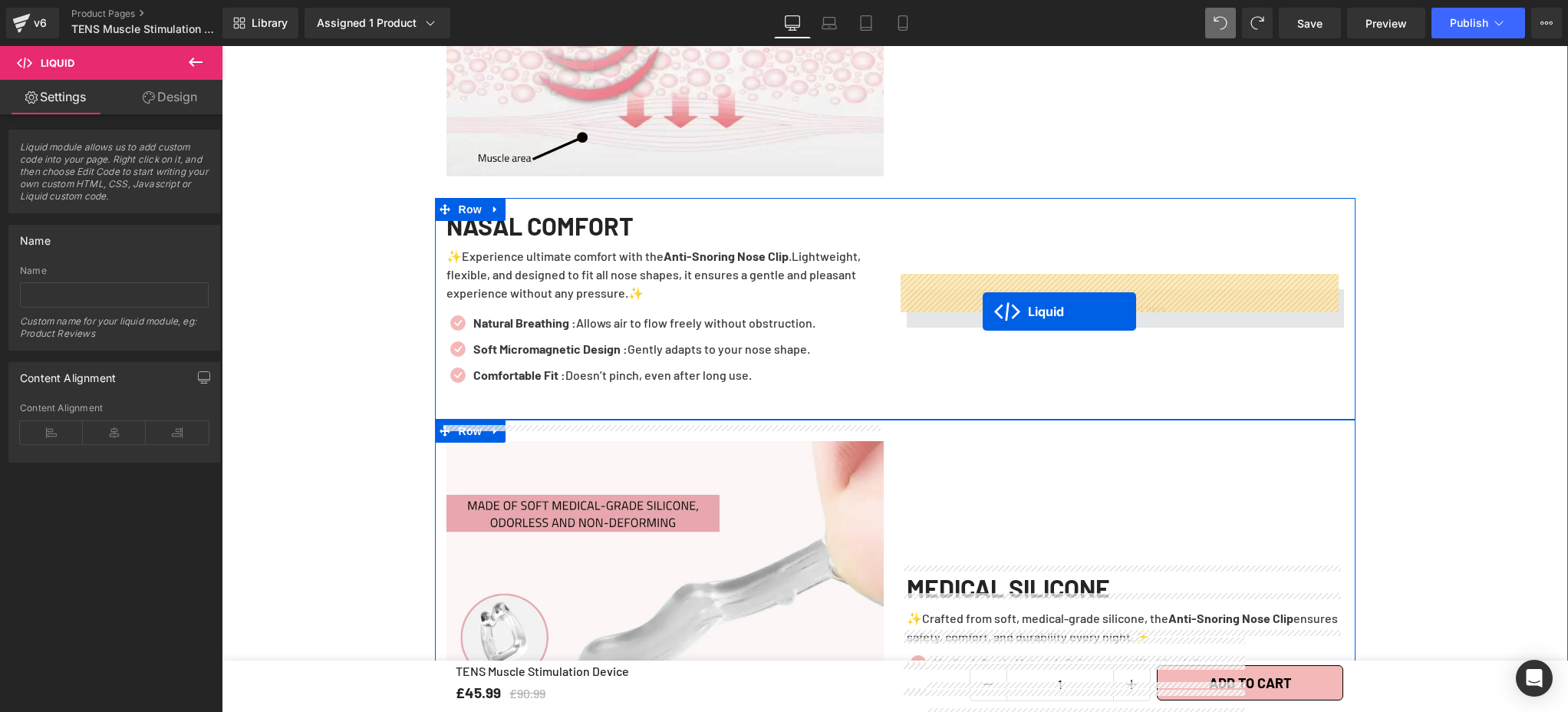
scroll to position [2583, 0]
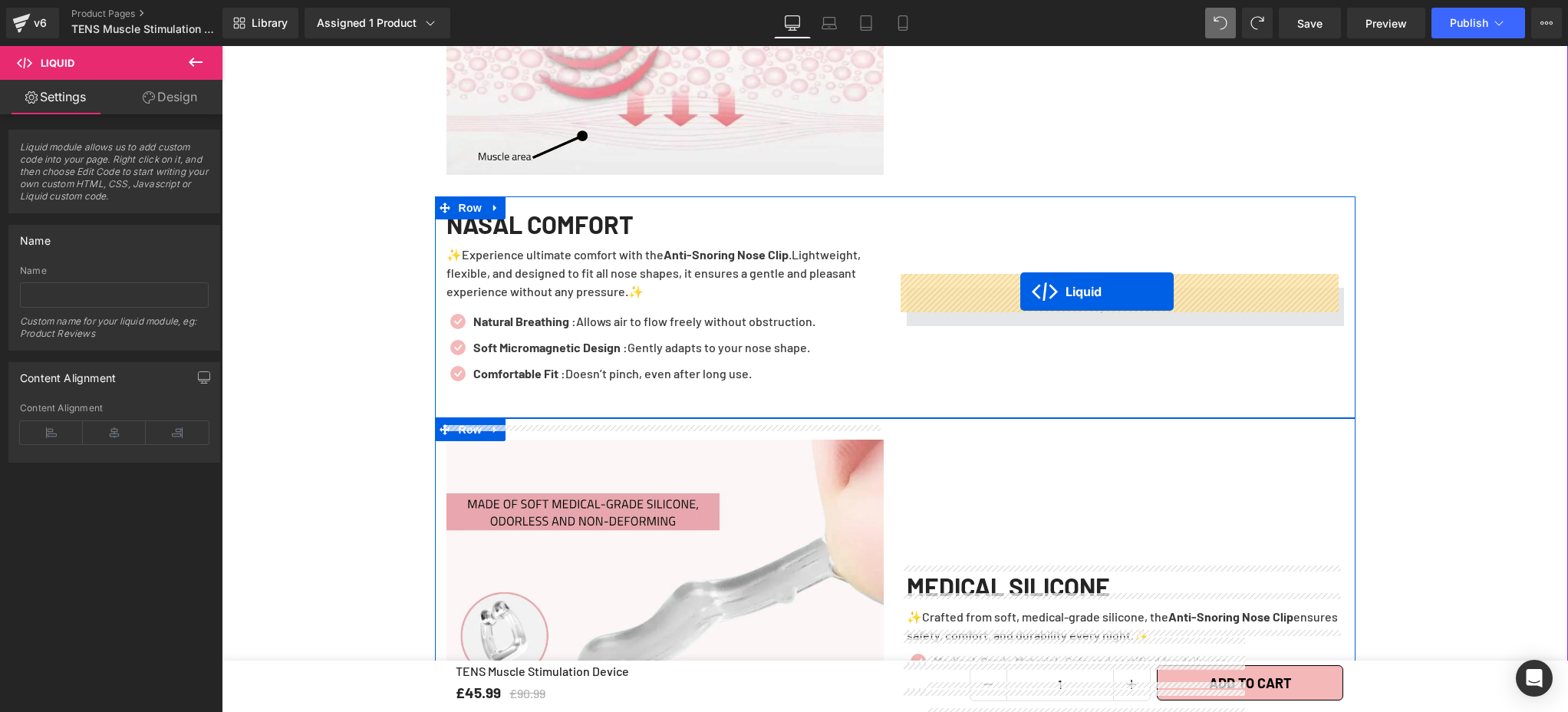
drag, startPoint x: 617, startPoint y: 336, endPoint x: 1021, endPoint y: 292, distance: 406.4
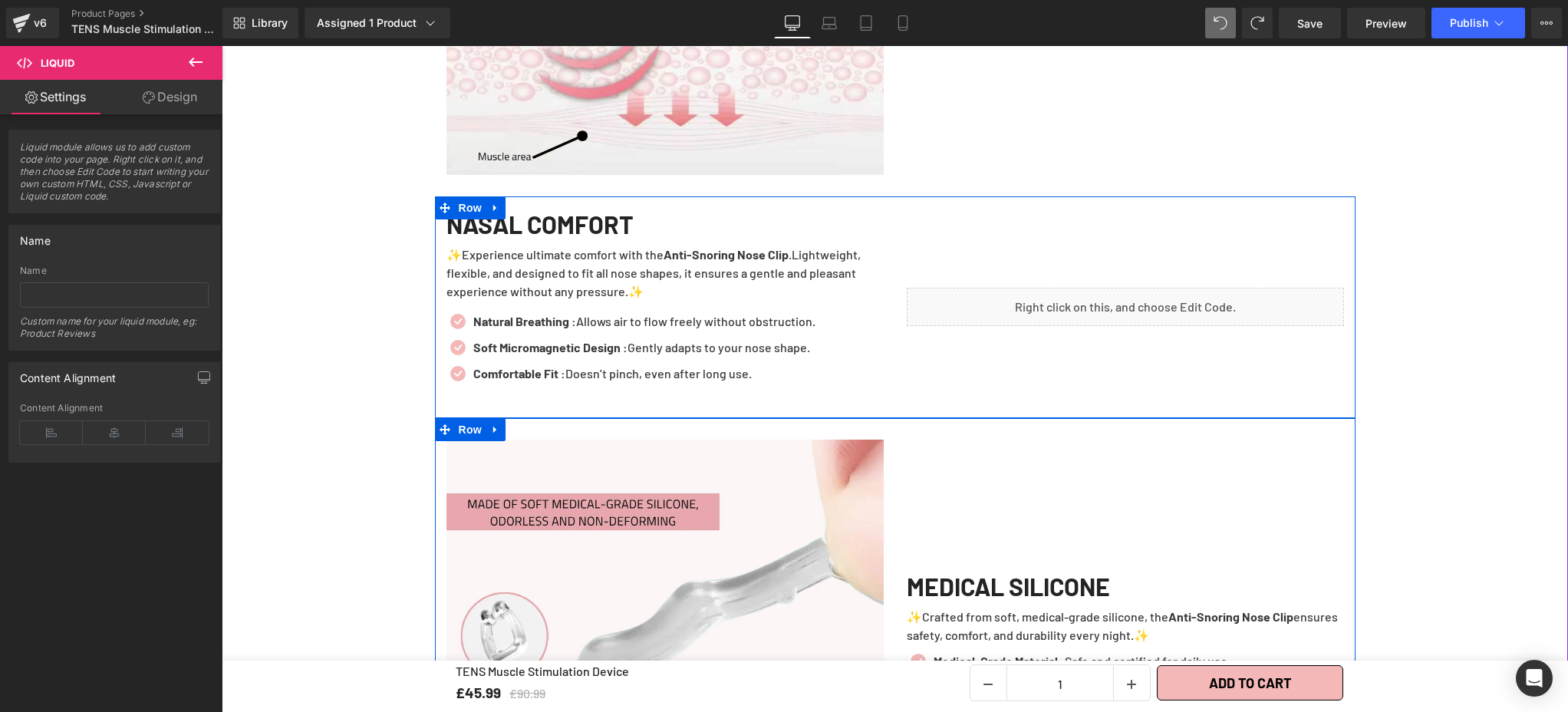
click at [1139, 347] on div "Liquid" at bounding box center [1125, 307] width 460 height 179
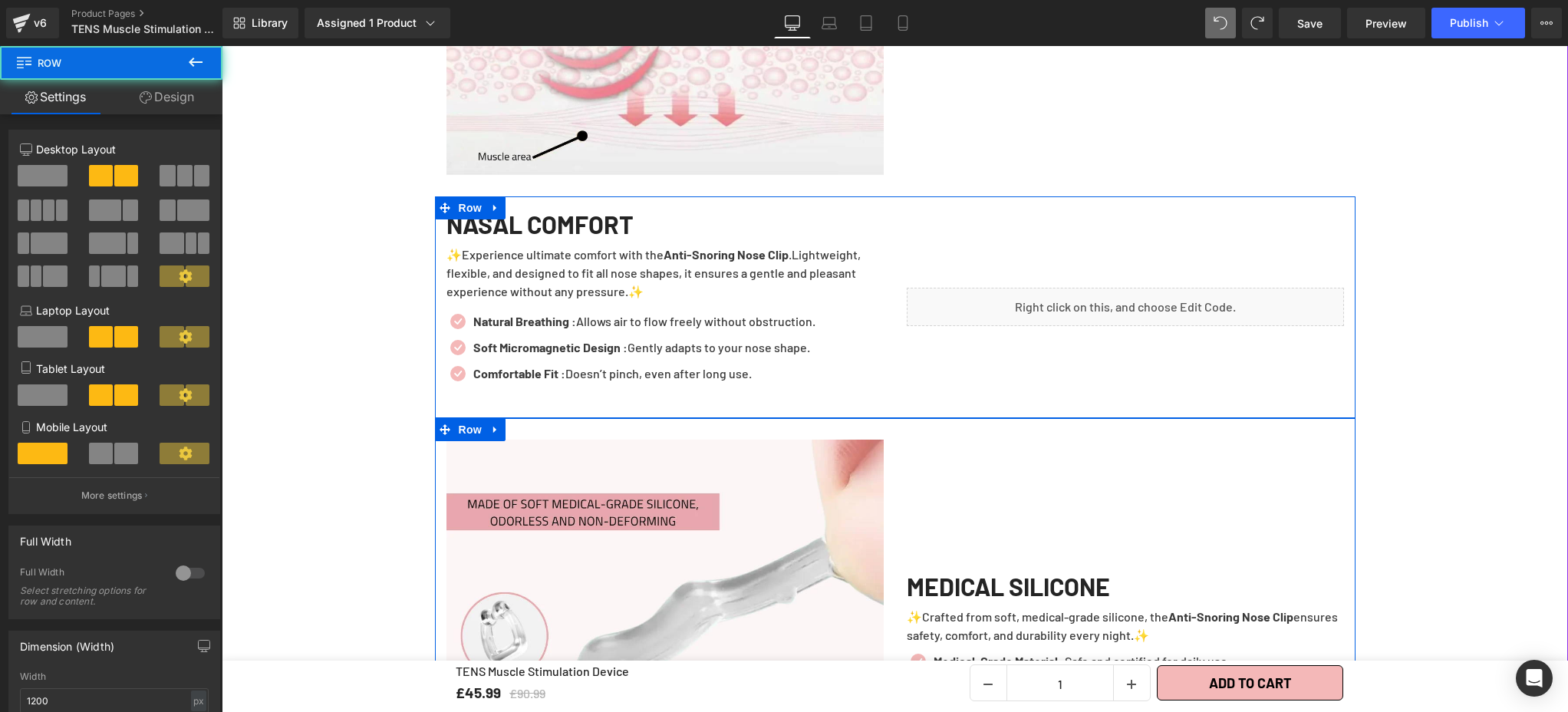
click at [945, 362] on div "Liquid" at bounding box center [1125, 307] width 460 height 179
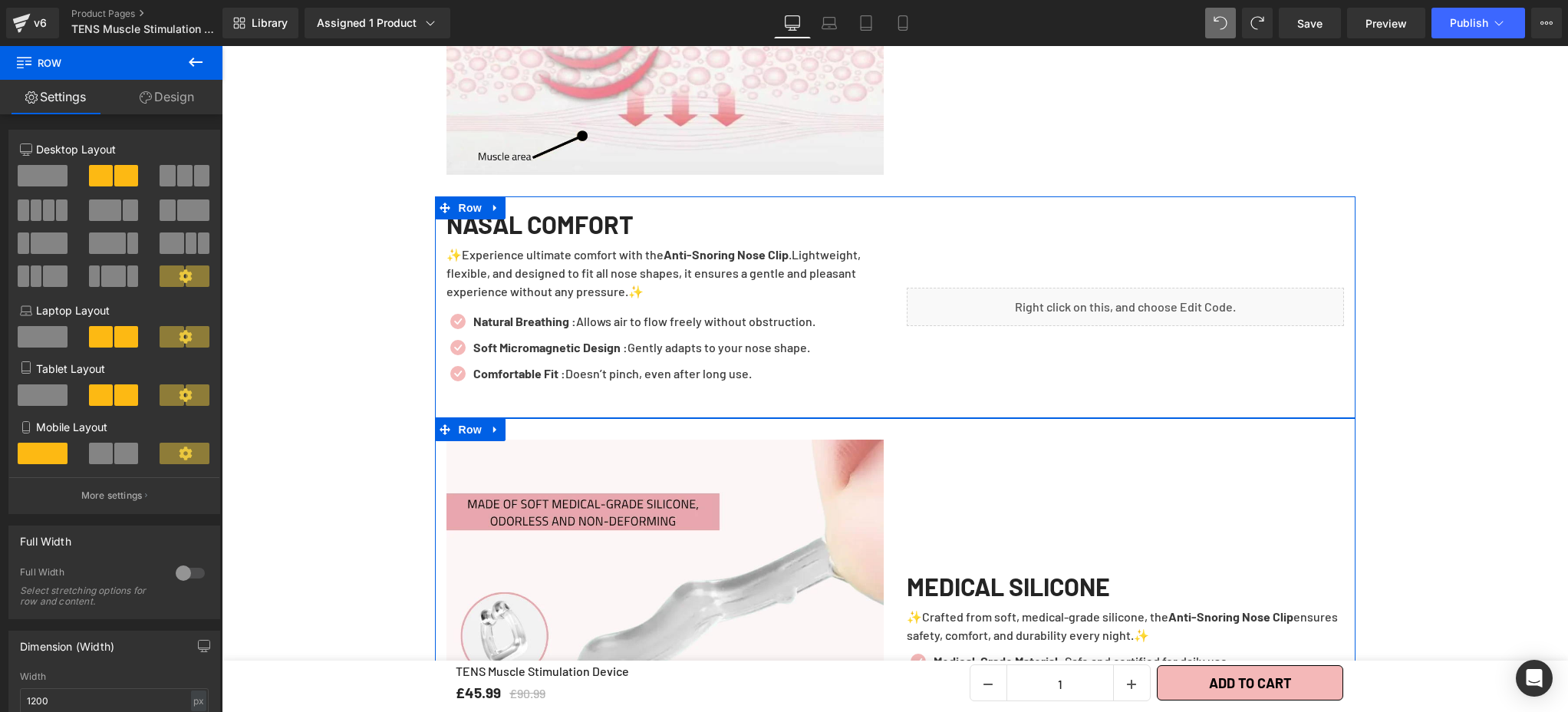
click at [188, 96] on link "Design" at bounding box center [166, 96] width 111 height 34
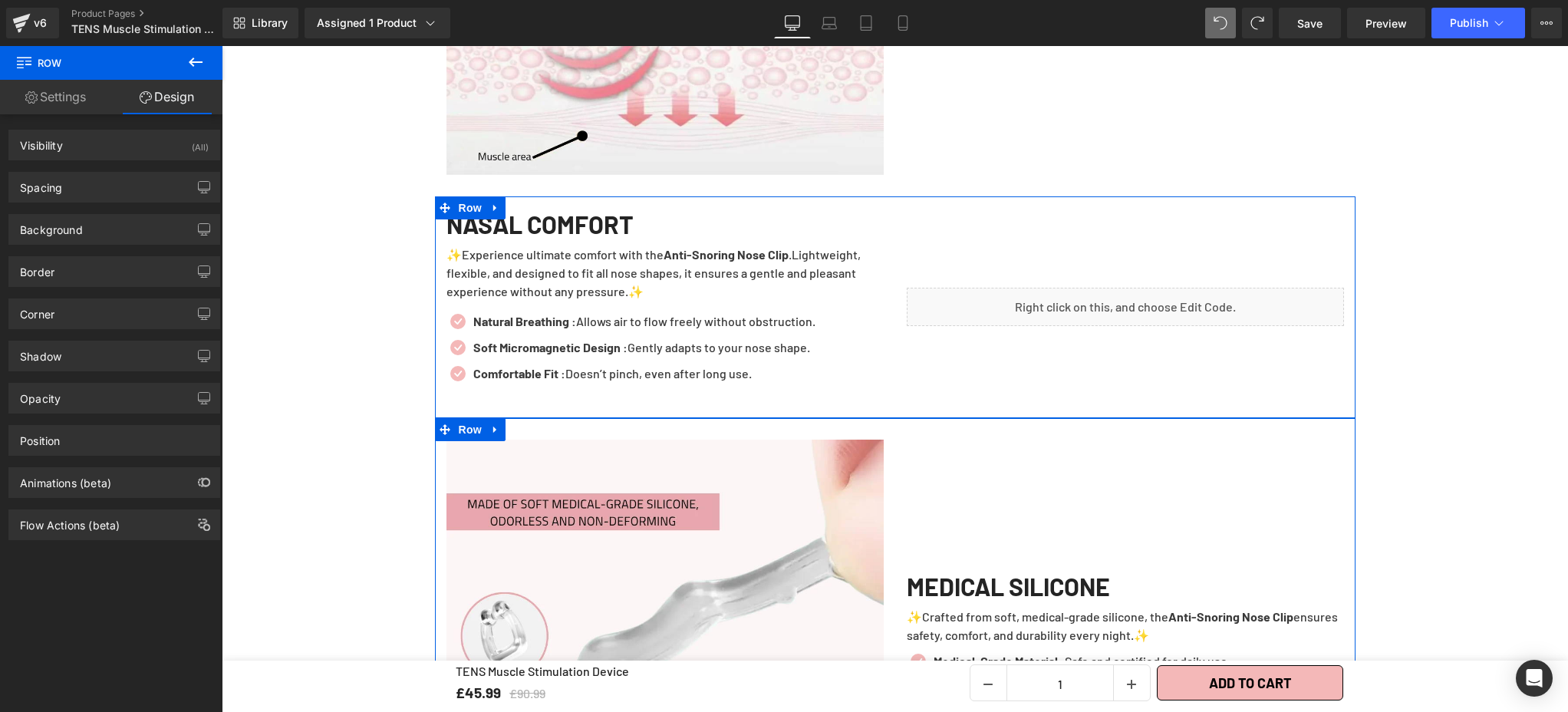
click at [173, 95] on link "Design" at bounding box center [166, 96] width 111 height 34
click at [70, 102] on link "Settings" at bounding box center [55, 96] width 111 height 34
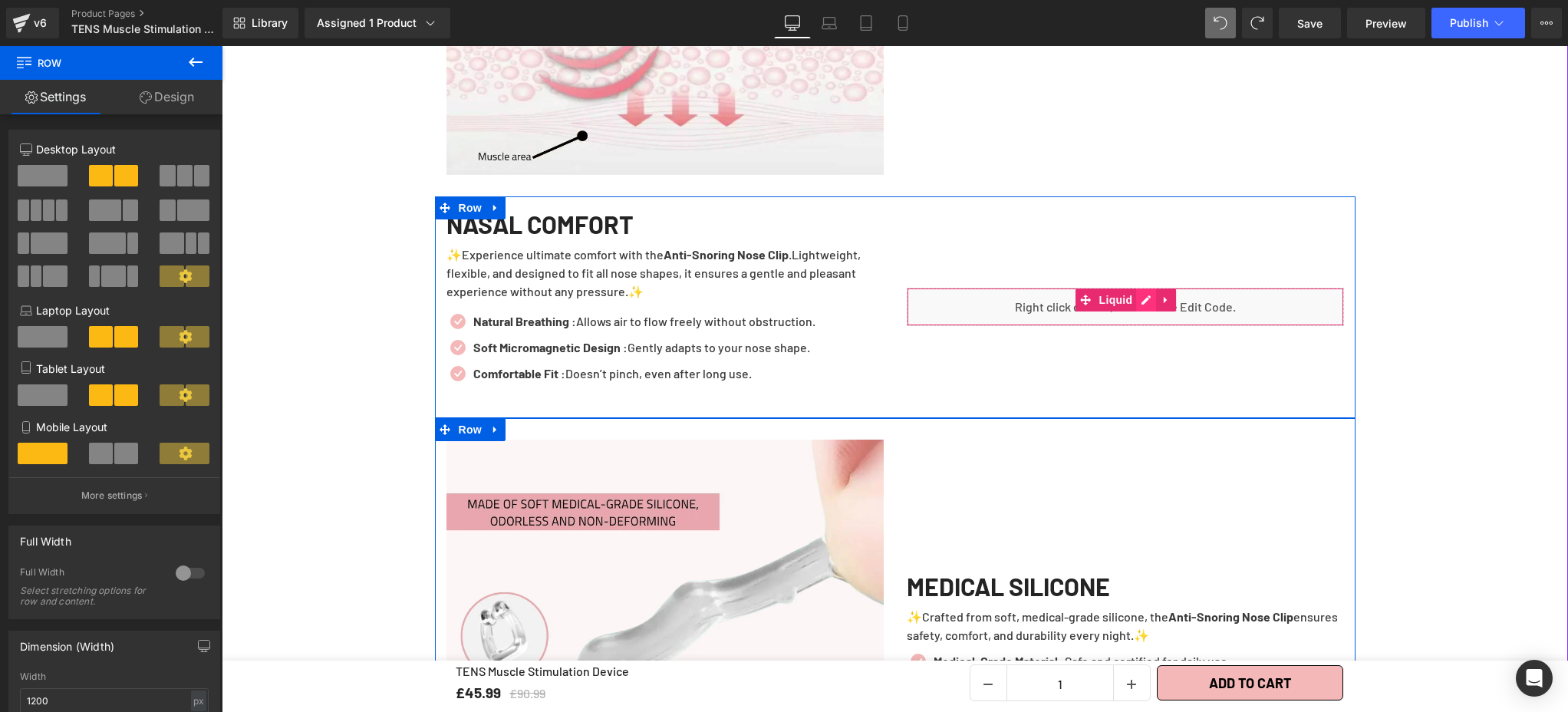
click at [1133, 287] on div "Liquid" at bounding box center [1125, 307] width 437 height 39
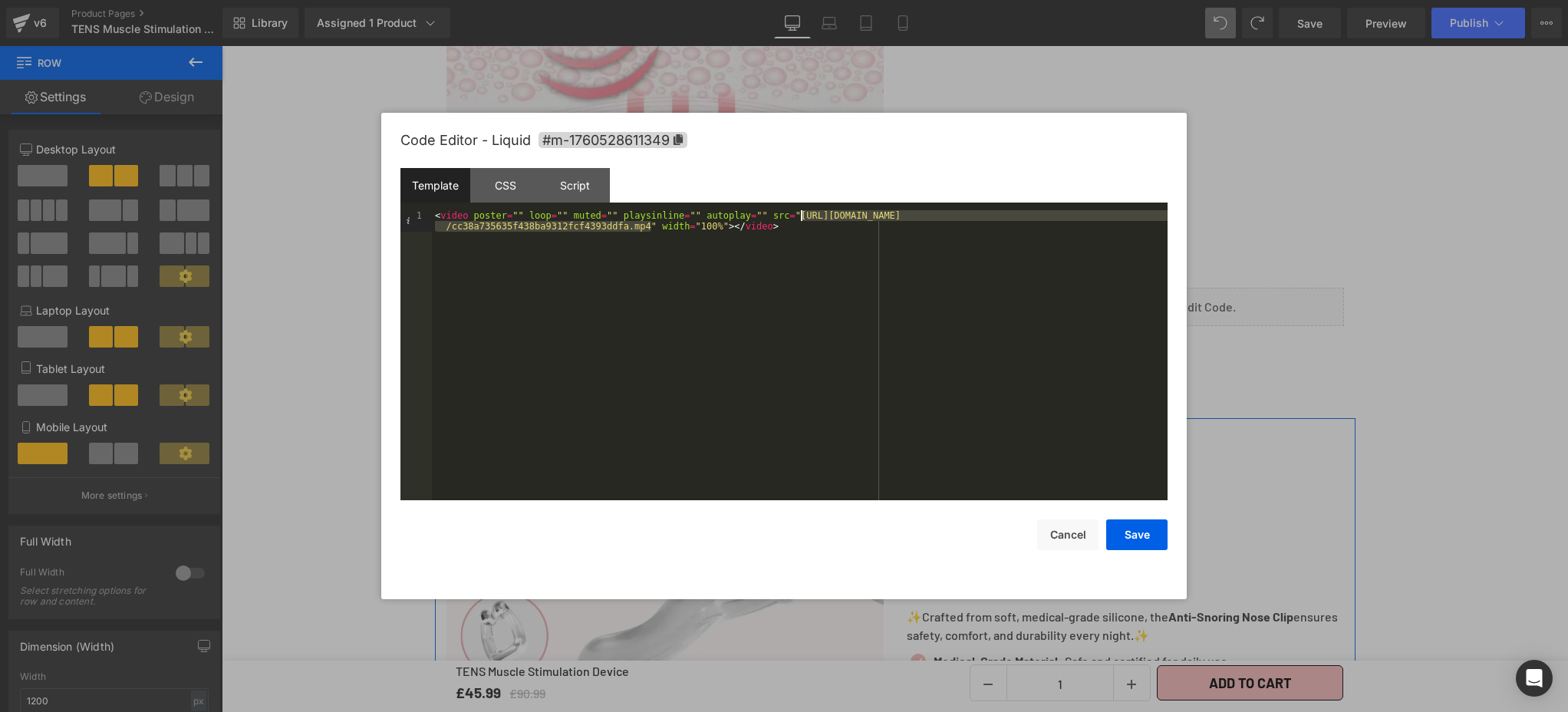
drag, startPoint x: 652, startPoint y: 227, endPoint x: 802, endPoint y: 216, distance: 150.4
click at [802, 216] on div "< video poster = "" loop = "" muted = "" playsinline = "" autoplay = "" src = "…" at bounding box center [800, 377] width 736 height 333
click at [1139, 538] on button "Save" at bounding box center [1137, 534] width 61 height 31
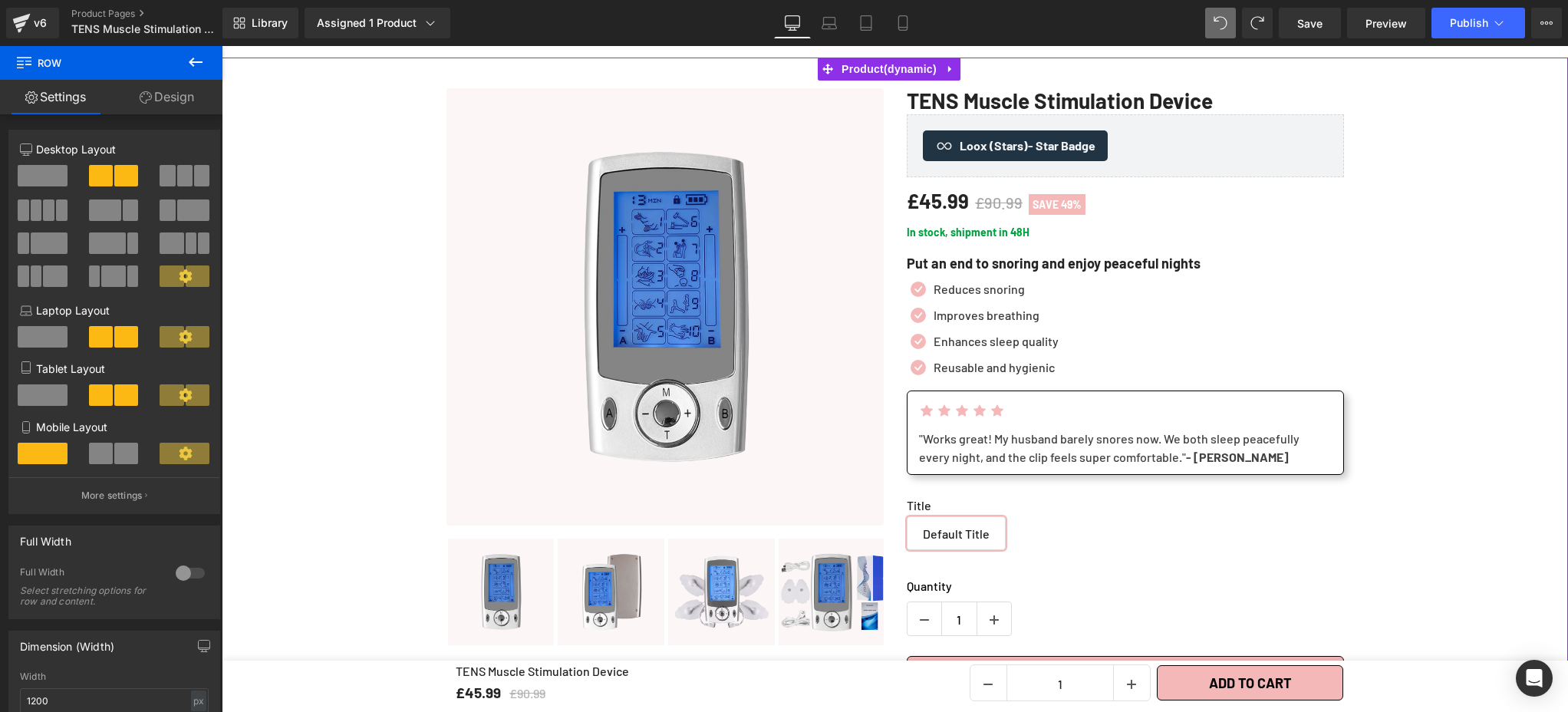
scroll to position [0, 0]
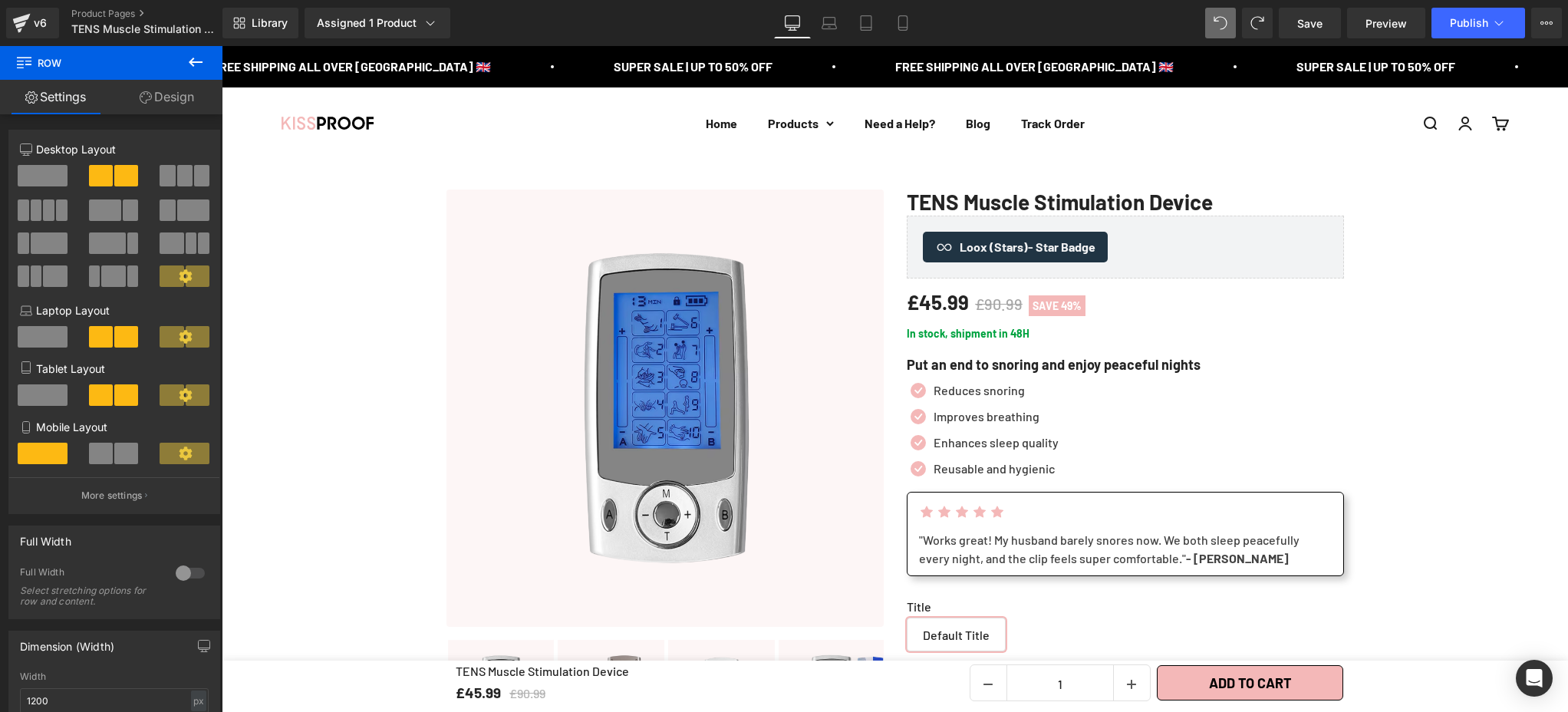
click at [1304, 33] on link "Save" at bounding box center [1310, 23] width 62 height 31
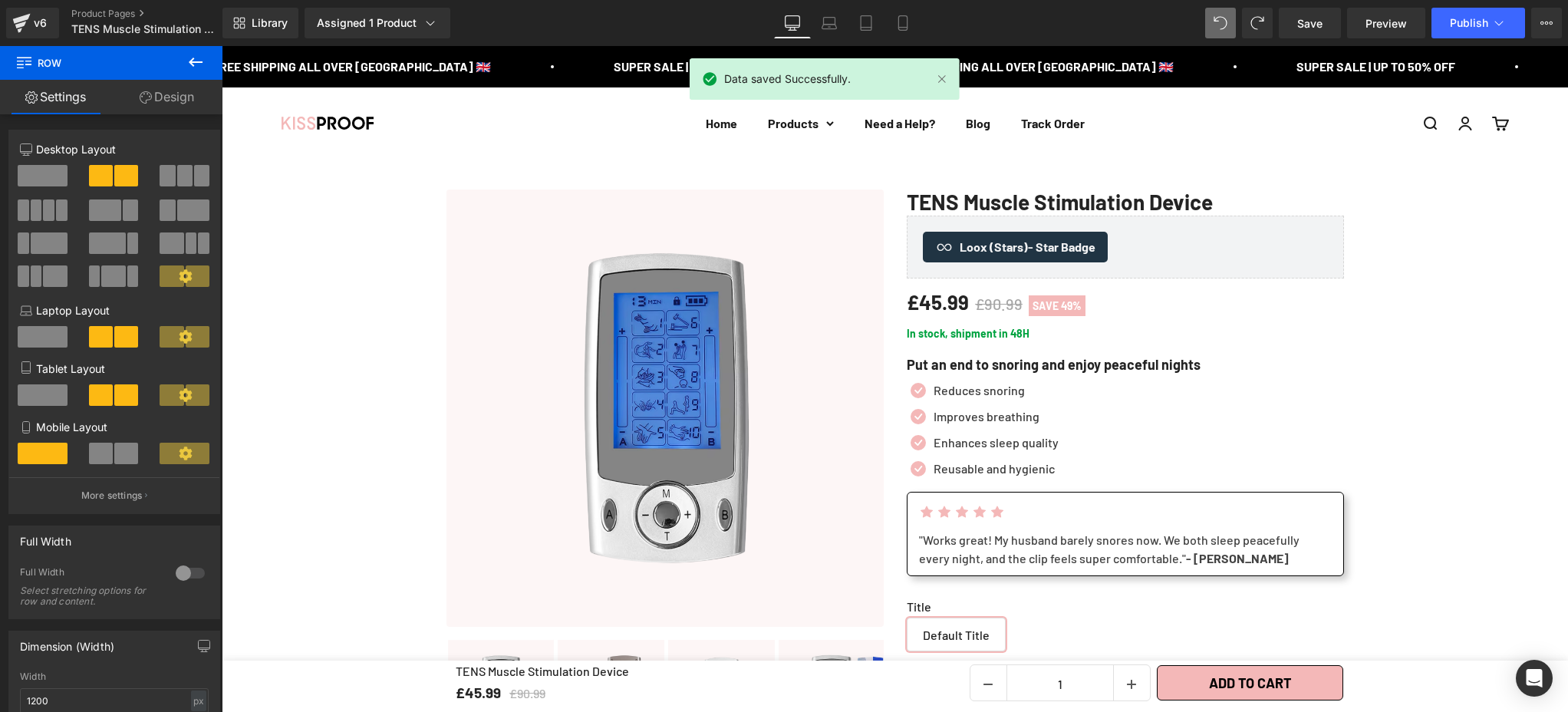
click at [171, 102] on link "Design" at bounding box center [166, 96] width 111 height 34
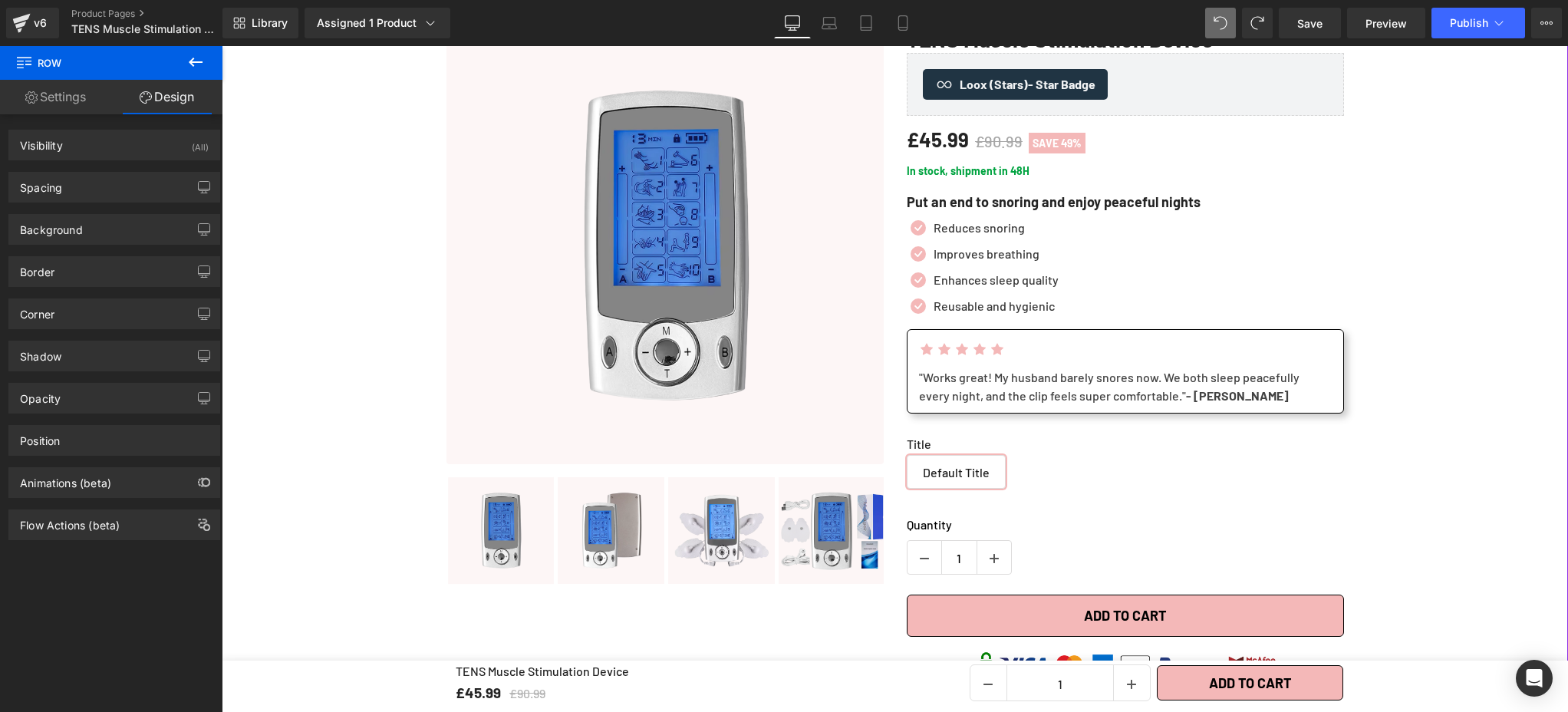
scroll to position [152, 0]
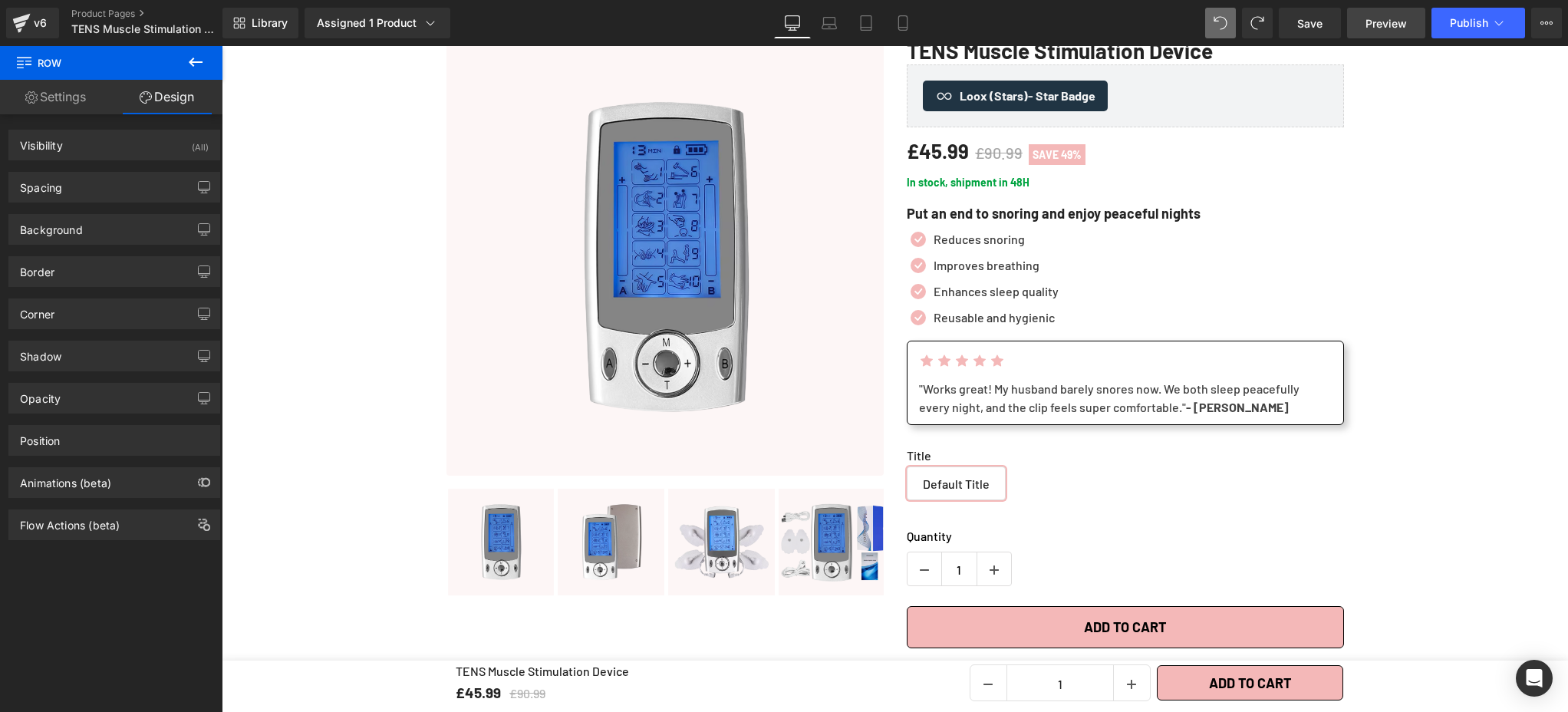
click at [1392, 27] on span "Preview" at bounding box center [1386, 24] width 41 height 16
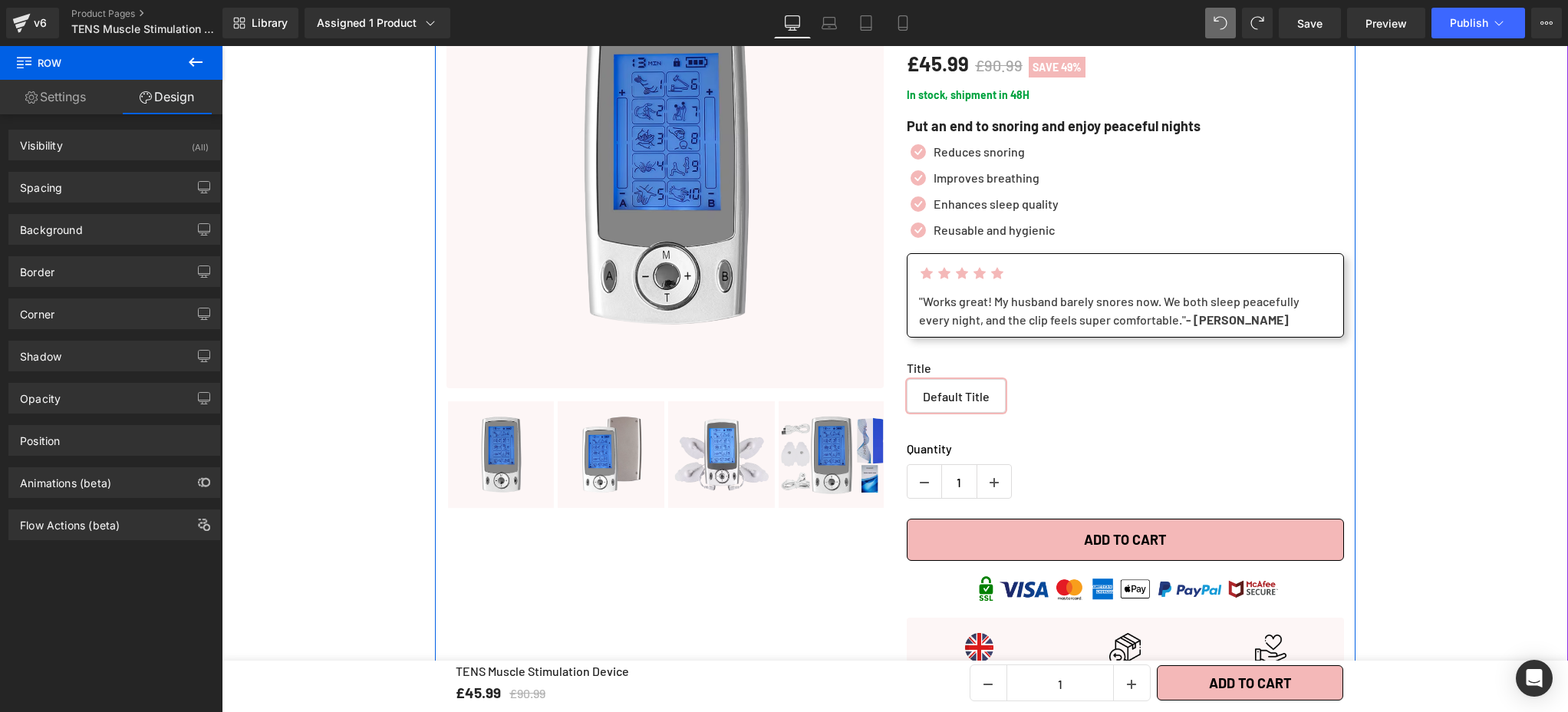
scroll to position [0, 0]
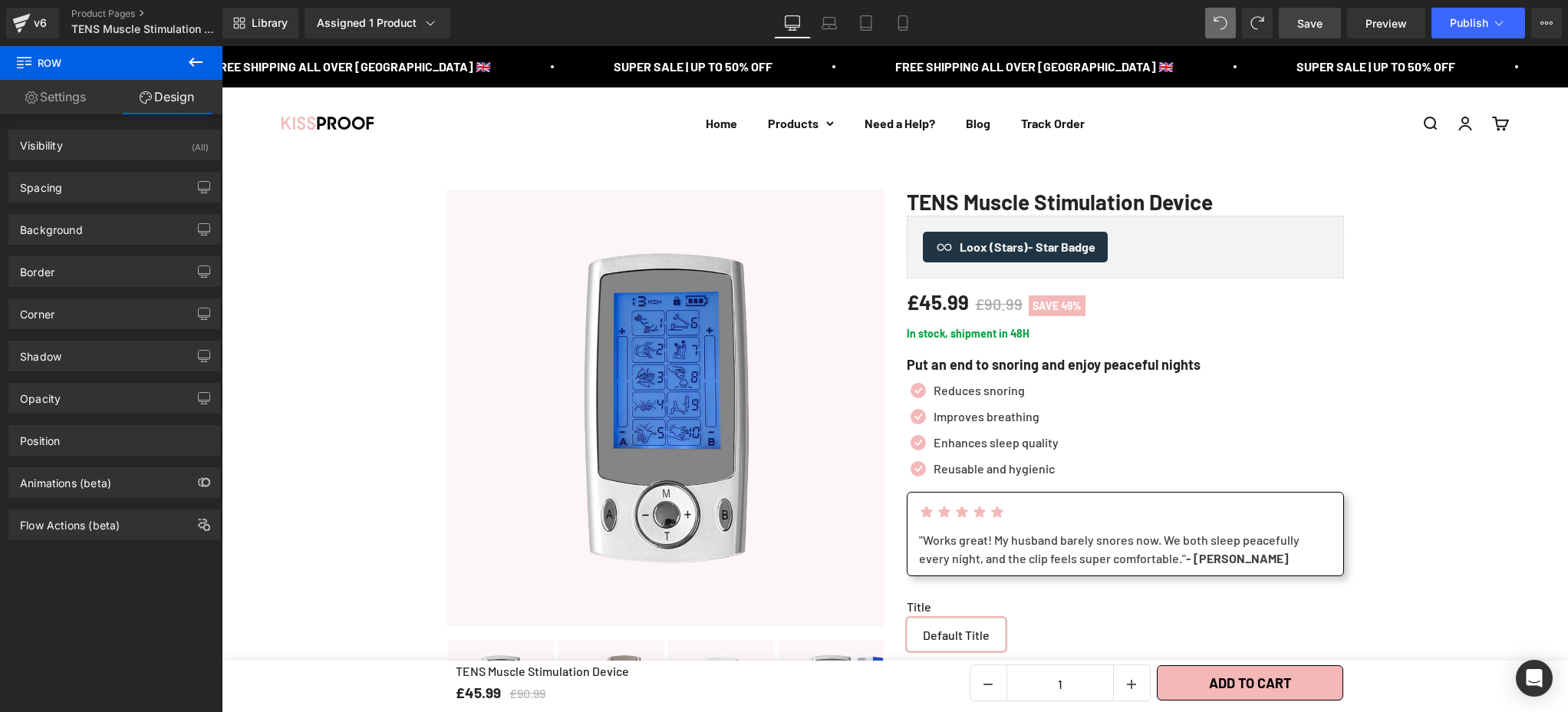
drag, startPoint x: 1306, startPoint y: 22, endPoint x: 635, endPoint y: 659, distance: 925.2
click at [1306, 22] on span "Save" at bounding box center [1310, 24] width 25 height 16
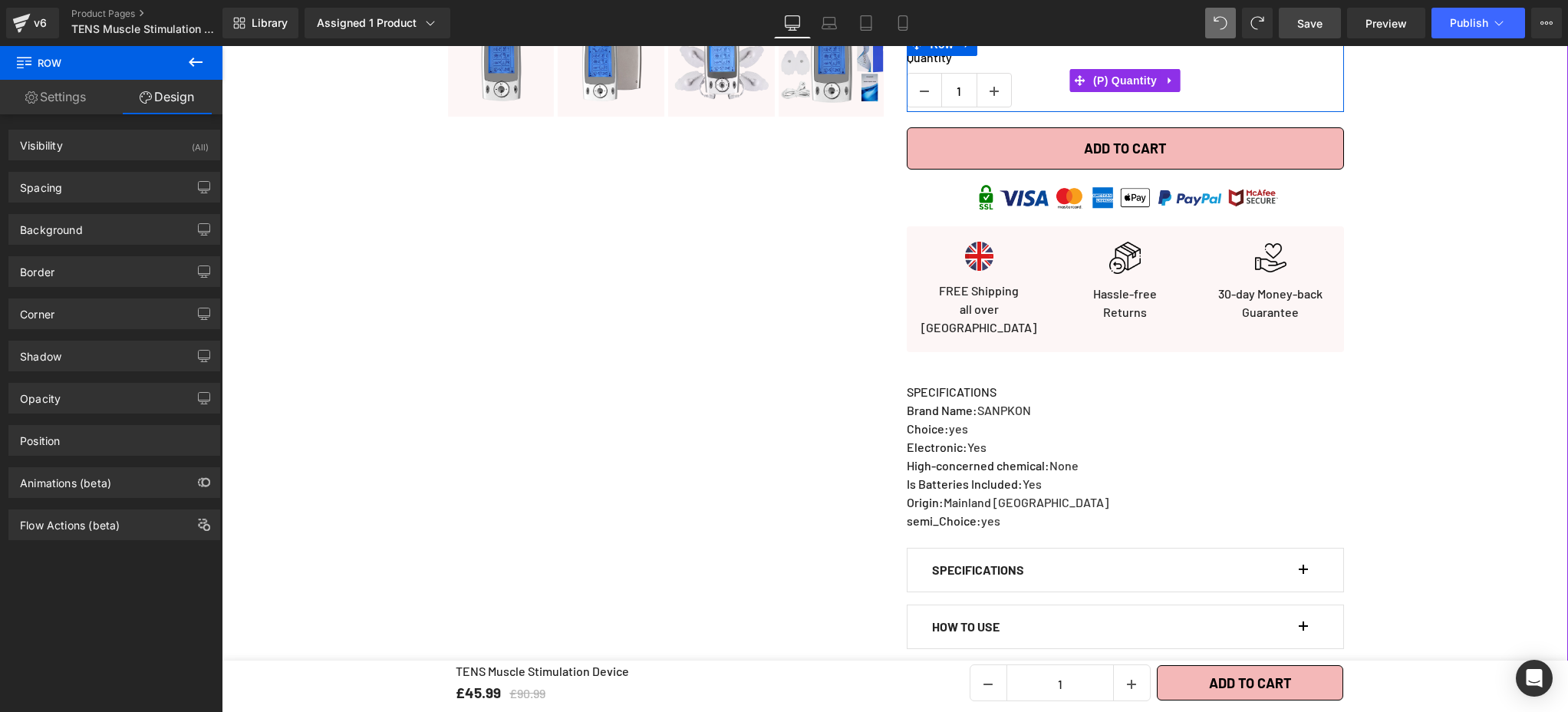
scroll to position [553, 0]
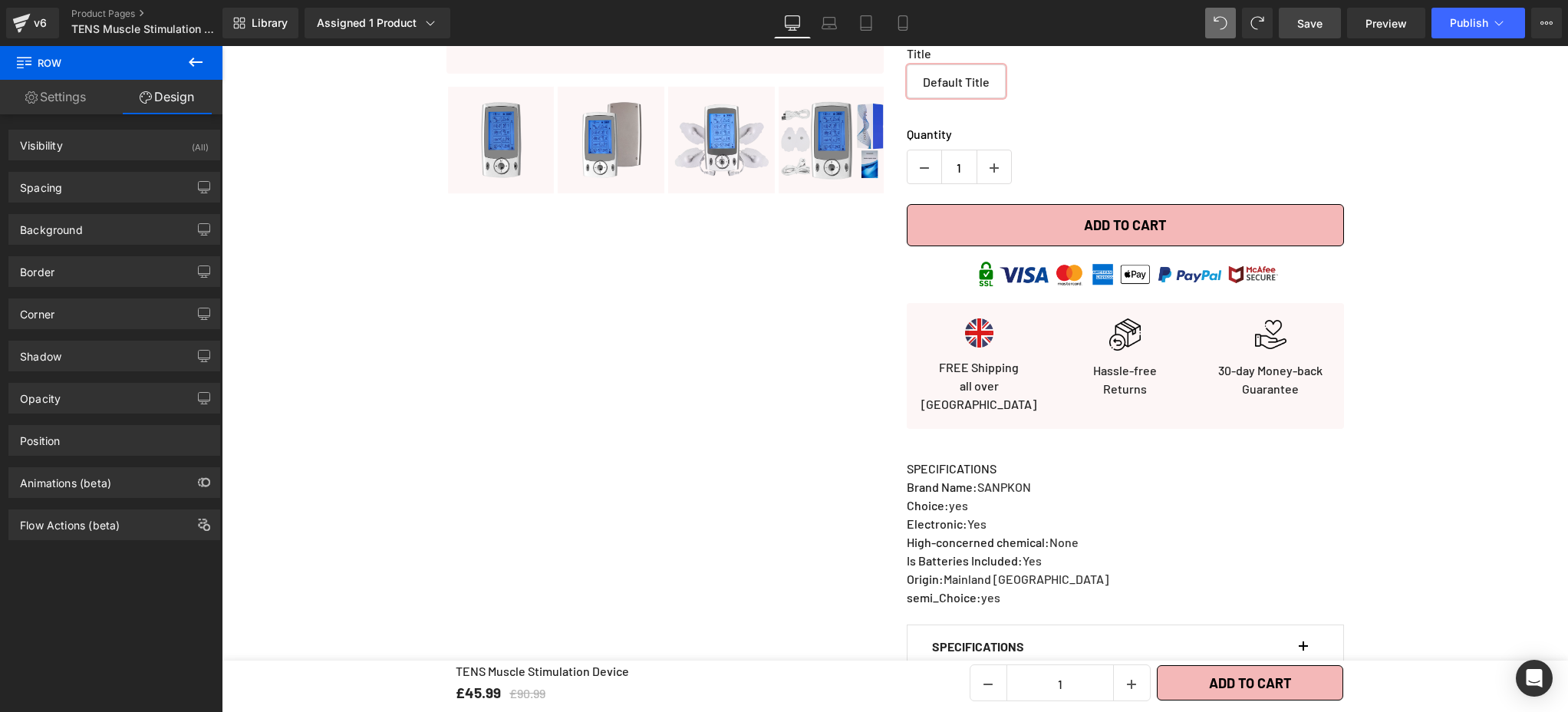
click at [1304, 31] on link "Save" at bounding box center [1310, 23] width 62 height 31
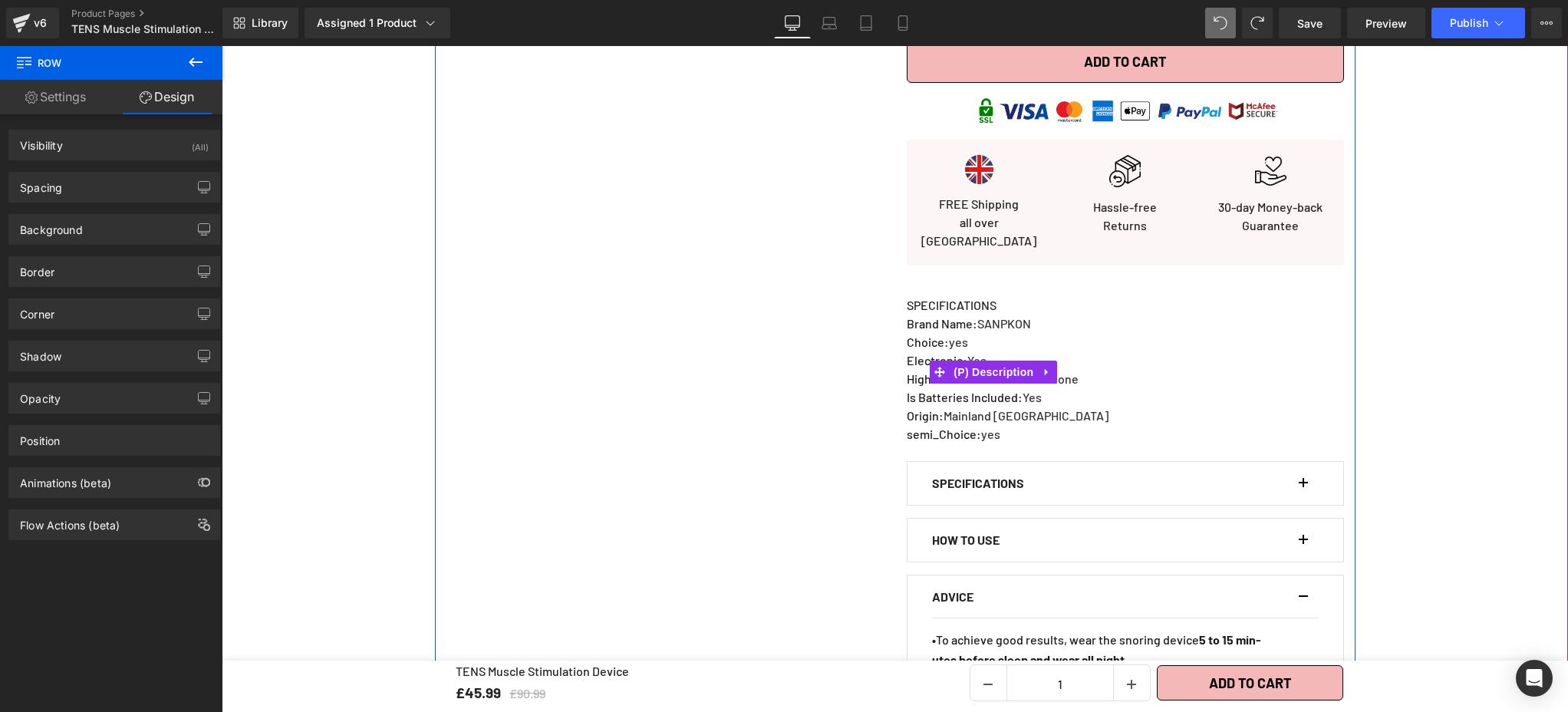
scroll to position [719, 0]
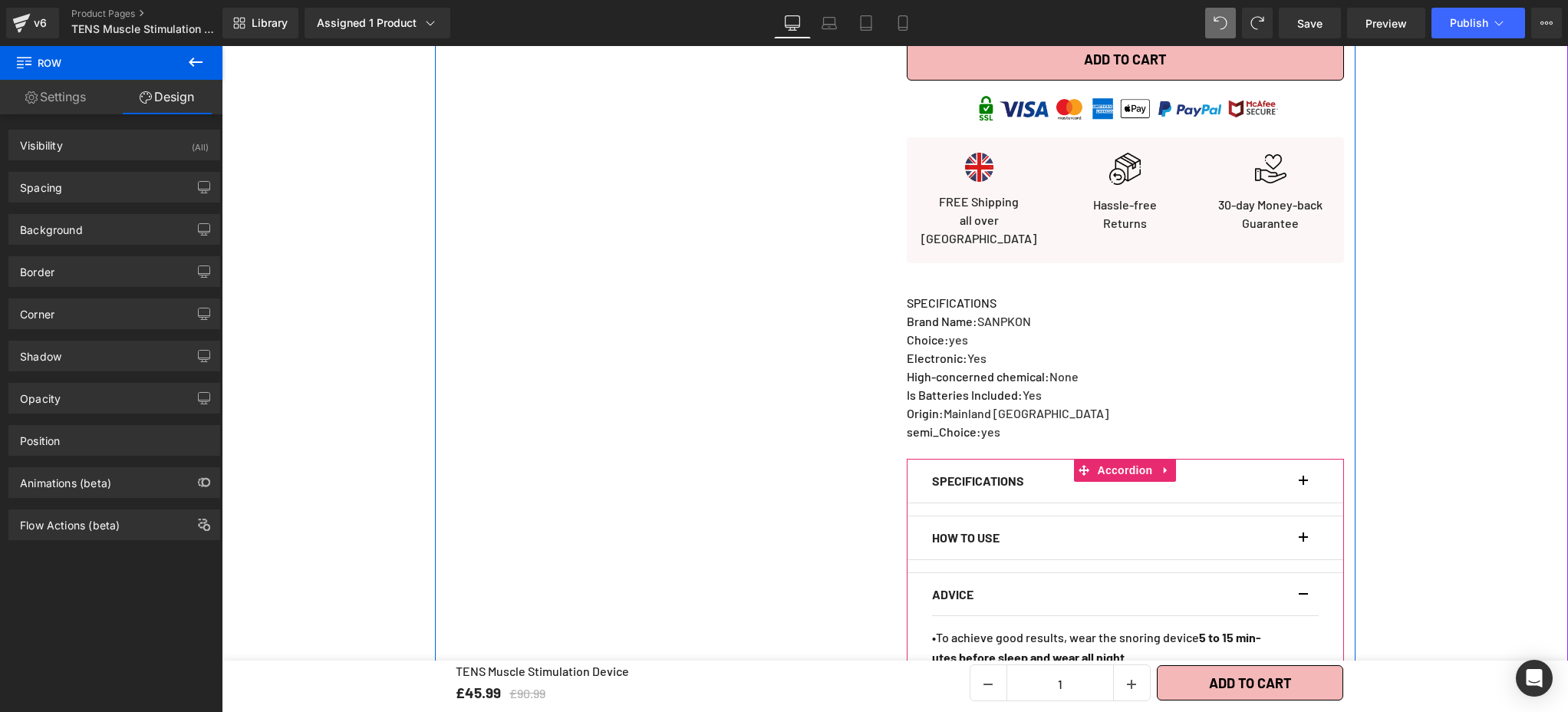
click at [1303, 472] on button "button" at bounding box center [1311, 481] width 16 height 43
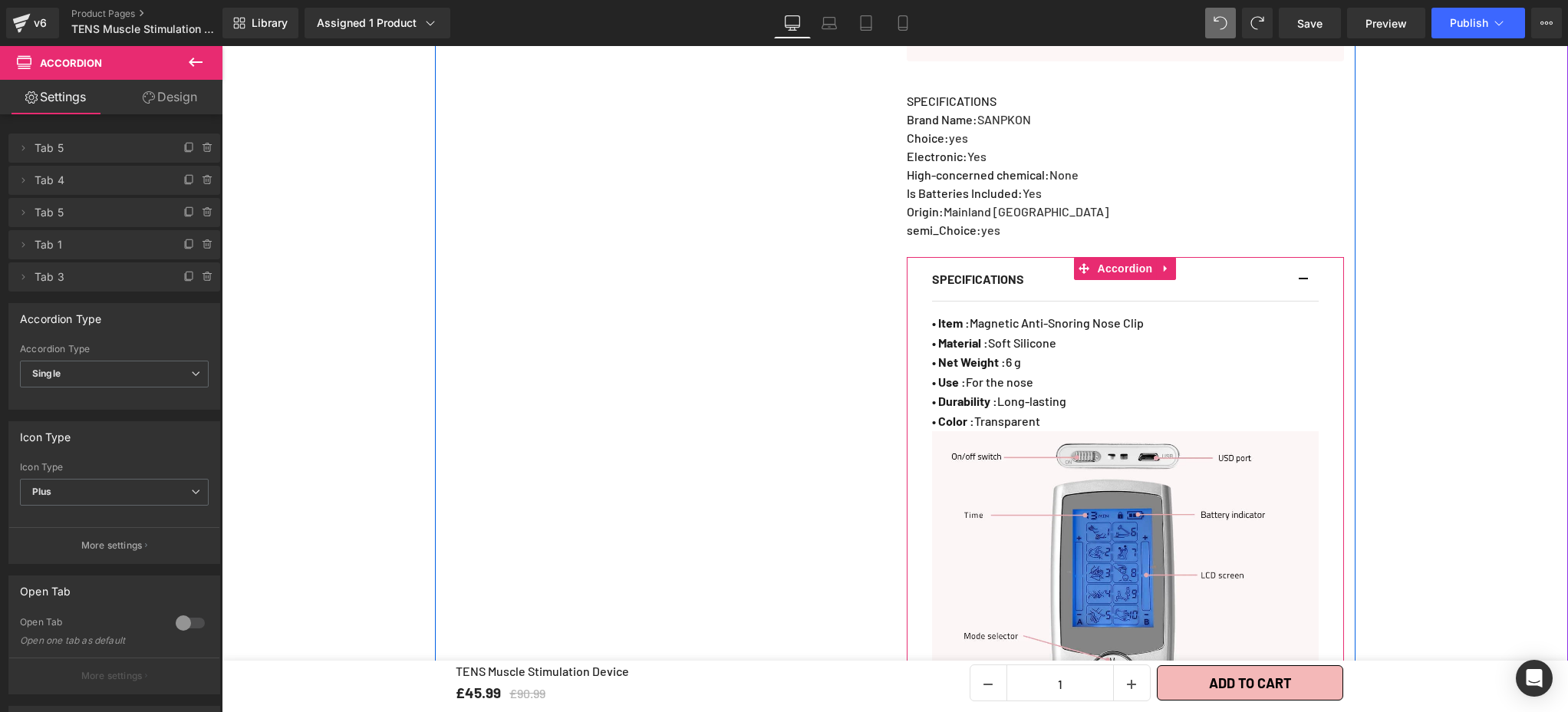
scroll to position [946, 0]
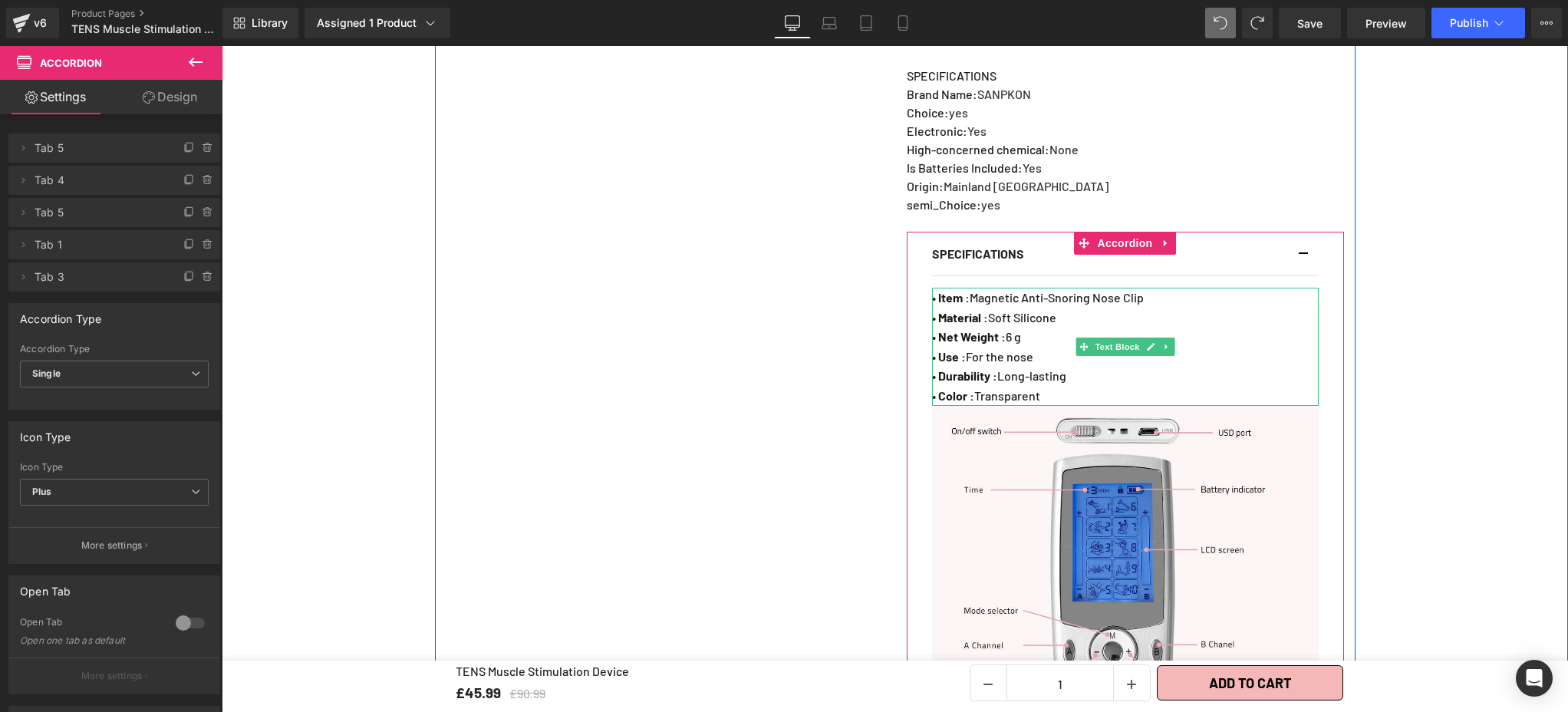
click at [954, 290] on strong "• Item :" at bounding box center [950, 297] width 38 height 15
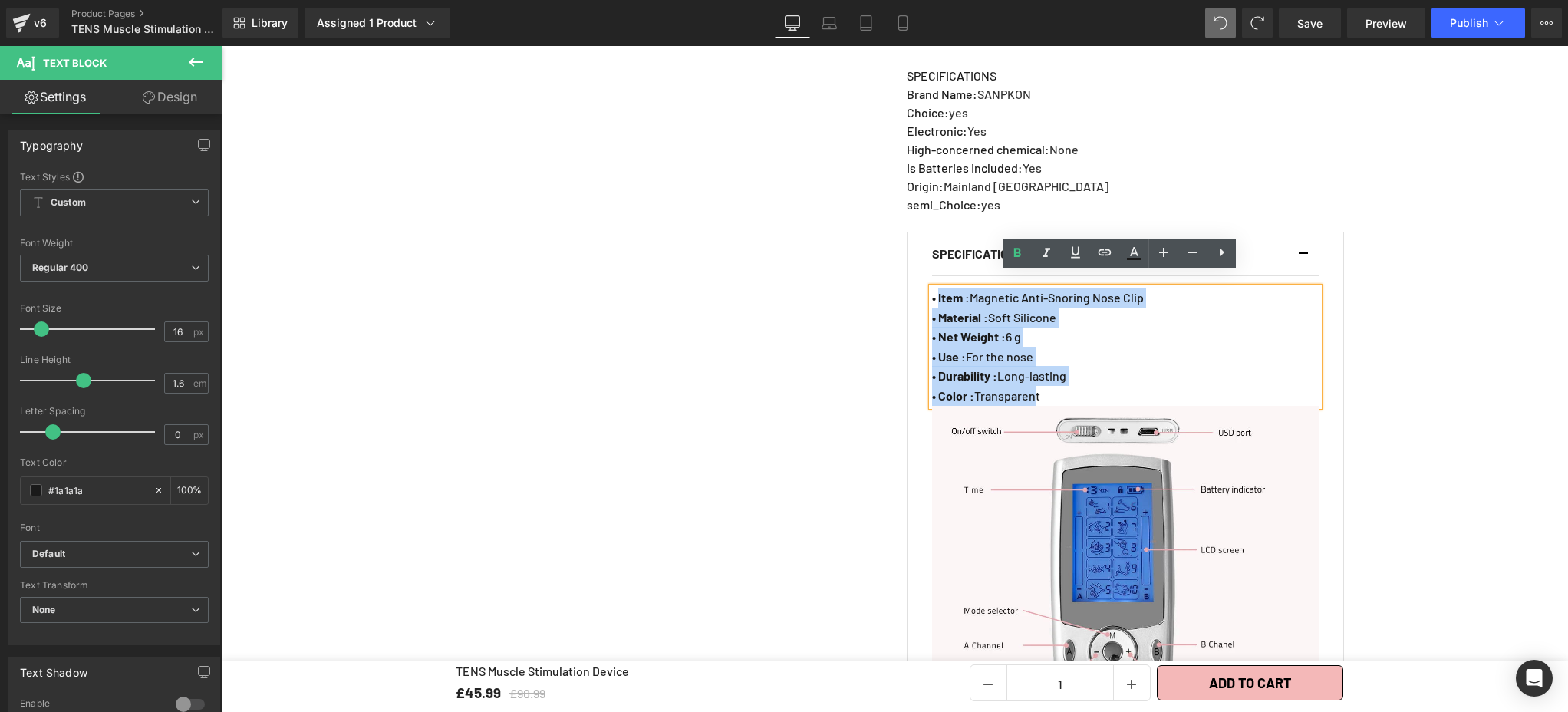
drag, startPoint x: 934, startPoint y: 284, endPoint x: 1040, endPoint y: 379, distance: 142.3
click at [1040, 379] on div "• Item : Magnetic Anti-Snoring Nose Clip • Material : Soft Silicone • Net Weigh…" at bounding box center [1125, 346] width 386 height 118
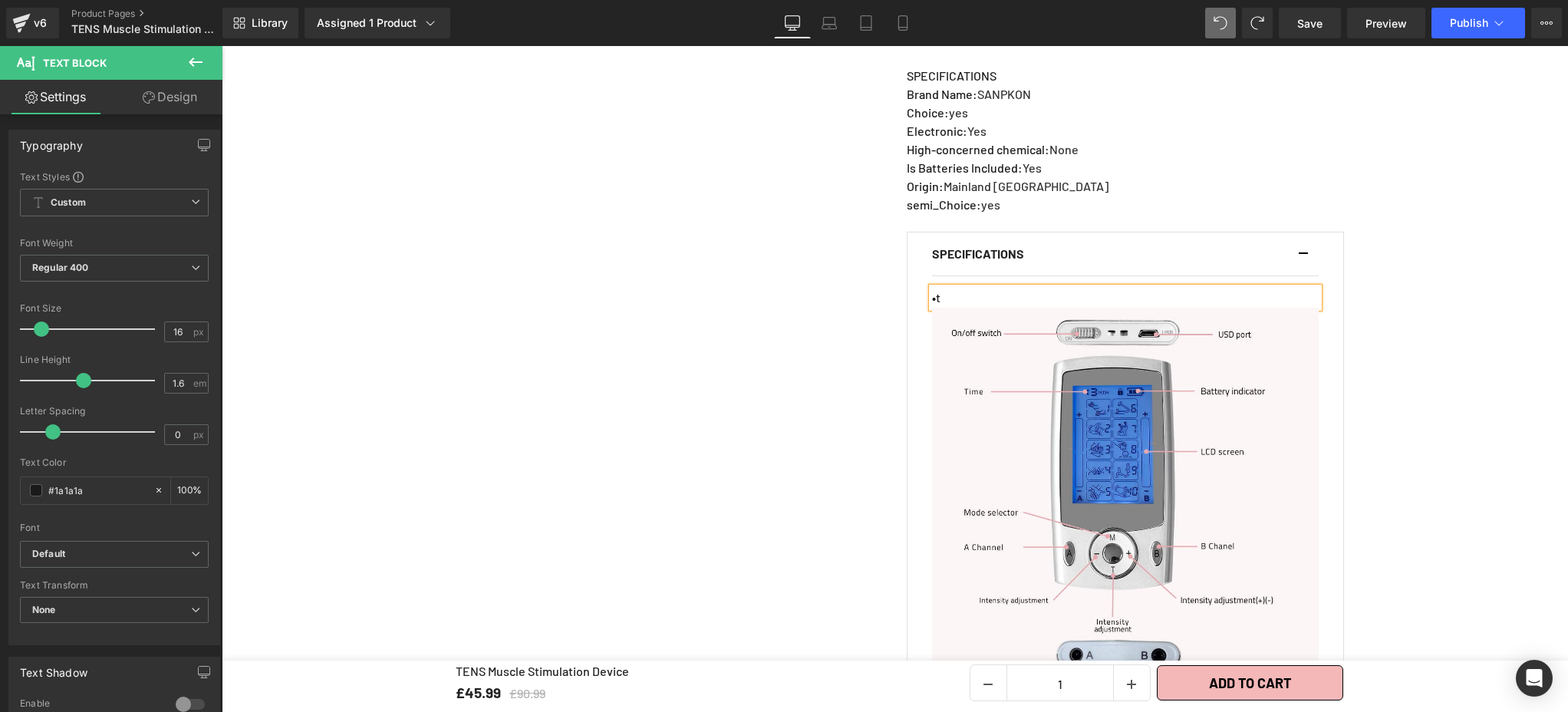
click at [942, 287] on p "• t" at bounding box center [1125, 297] width 386 height 20
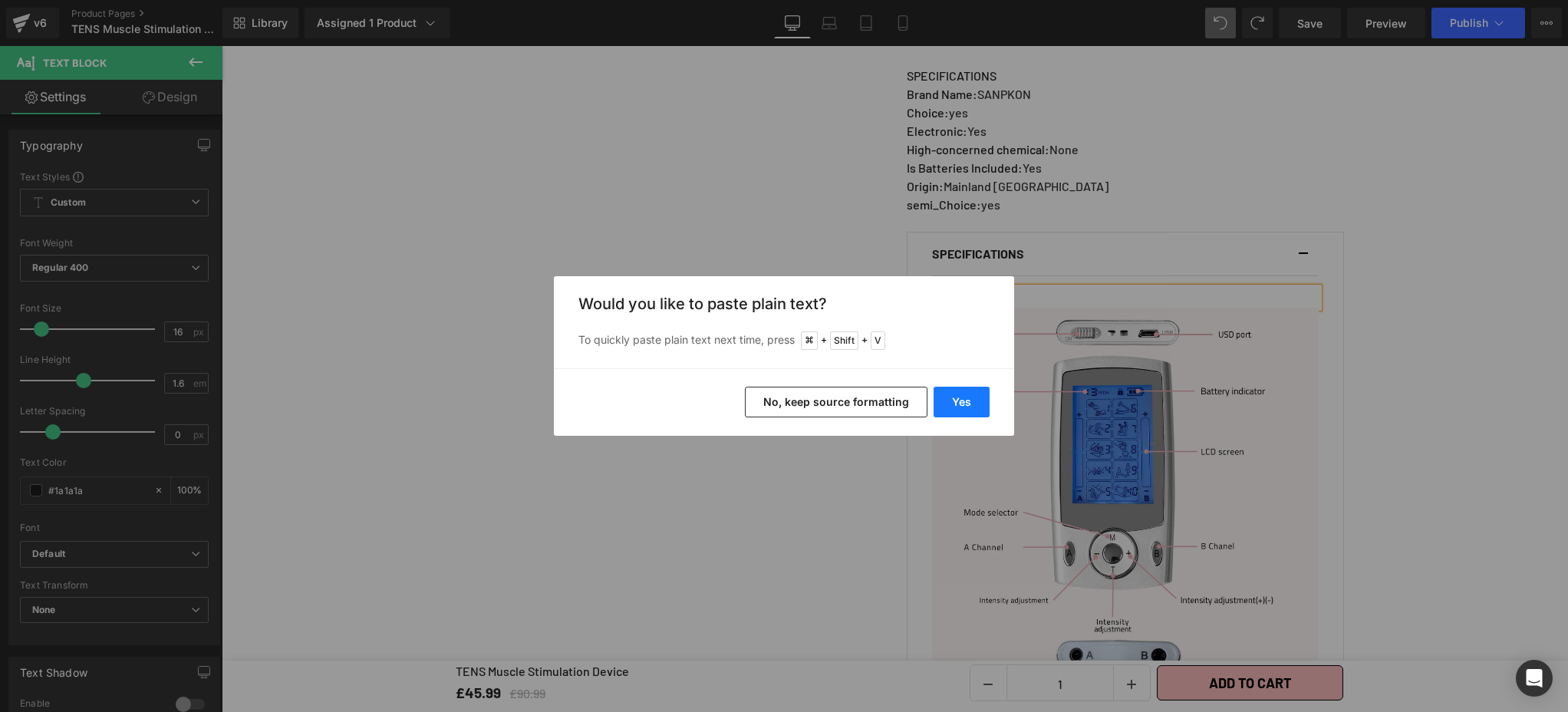
click at [952, 402] on button "Yes" at bounding box center [962, 401] width 56 height 31
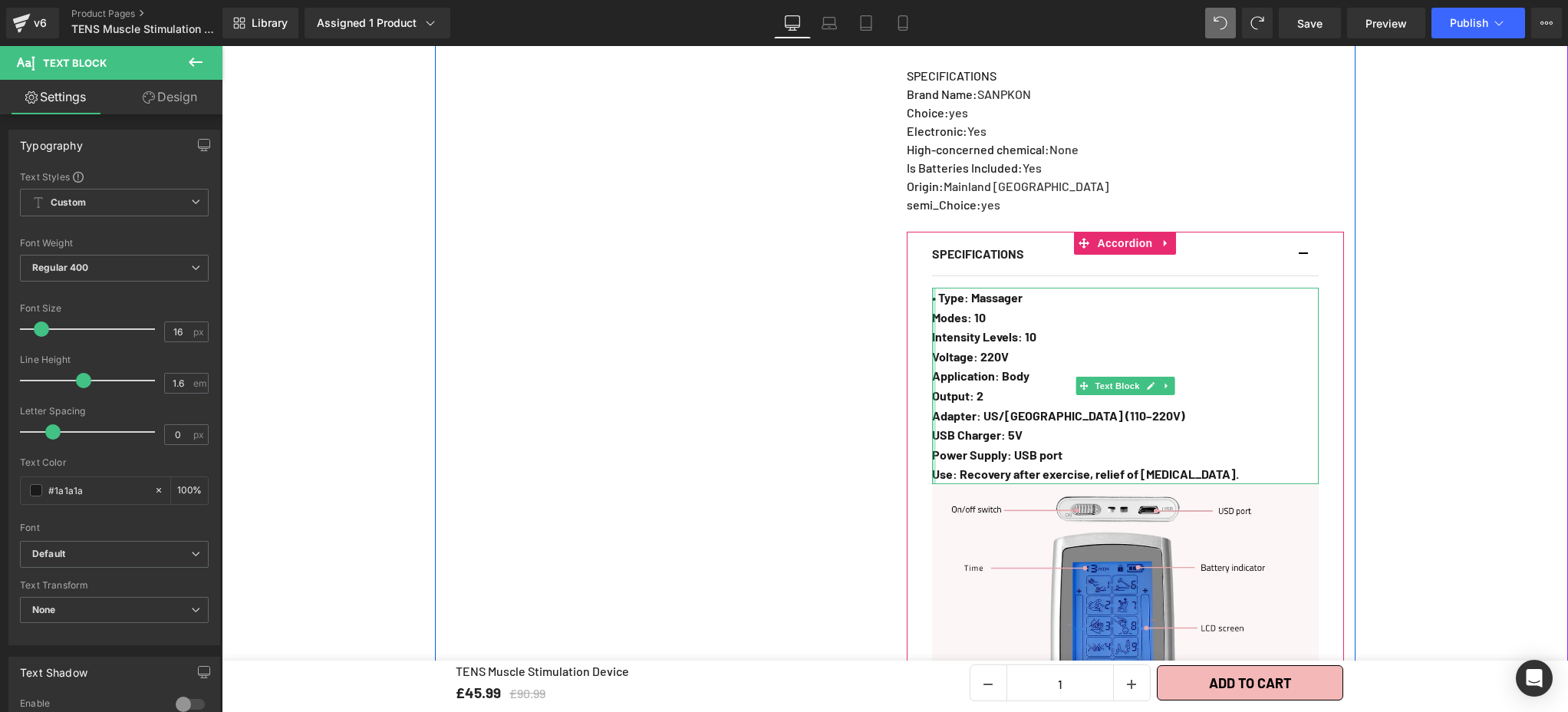
click at [932, 287] on div "• Type: Massager Modes: 10 Intensity Levels: 10 Voltage: 220V Application: Body…" at bounding box center [1125, 385] width 386 height 196
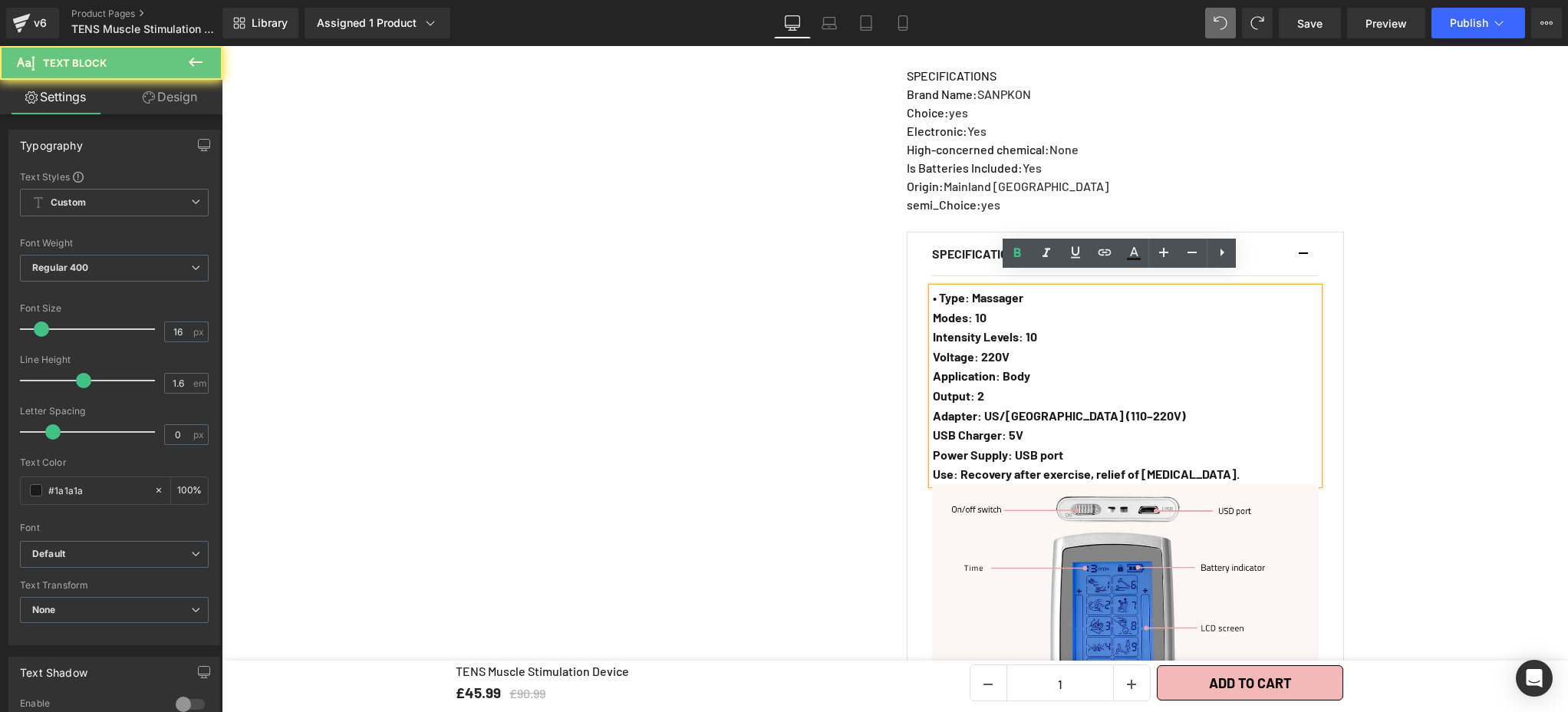
click at [933, 290] on strong "• Type: Massager" at bounding box center [978, 297] width 90 height 15
copy strong "•"
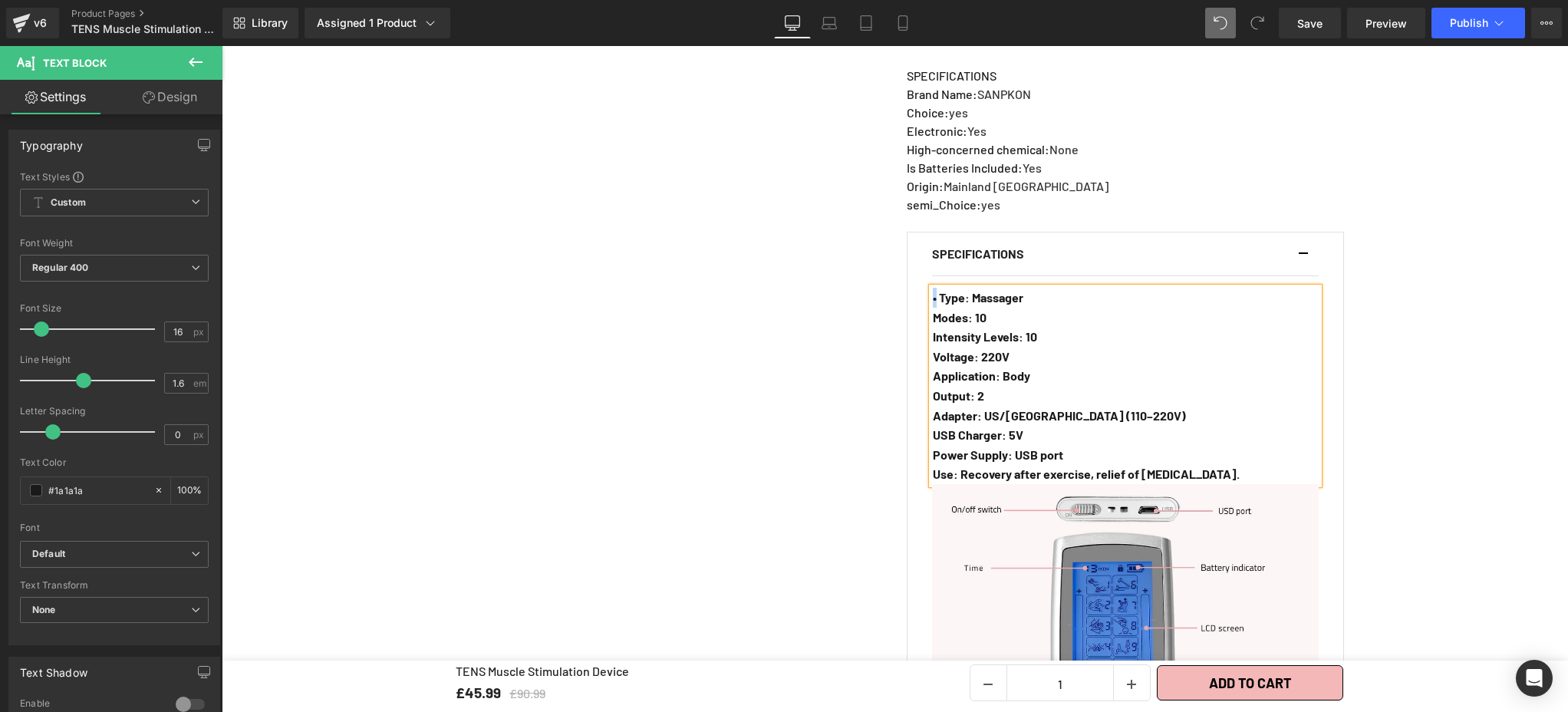
click at [932, 306] on div "• Type: Massager Modes: 10 Intensity Levels: 10 Voltage: 220V Application: Body…" at bounding box center [1125, 385] width 386 height 196
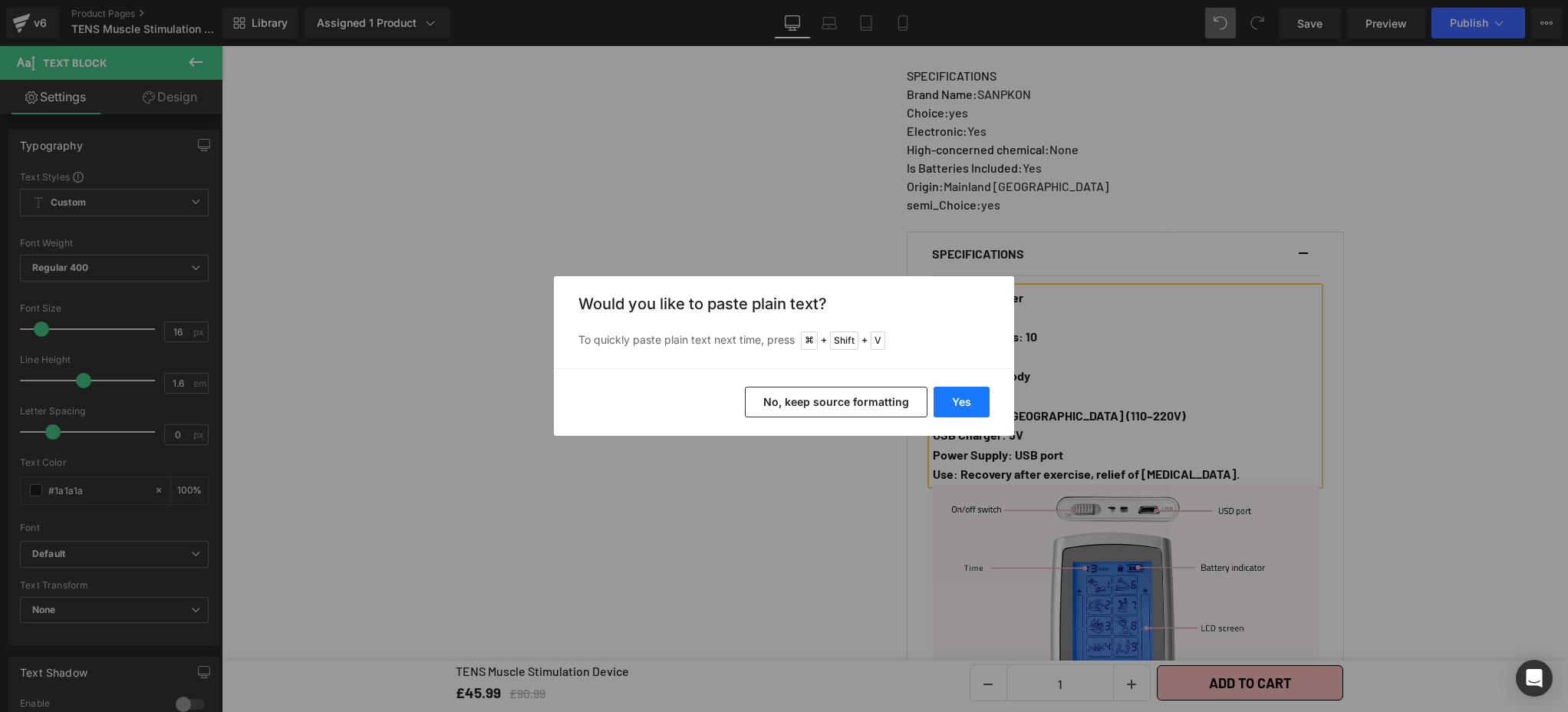
drag, startPoint x: 715, startPoint y: 356, endPoint x: 936, endPoint y: 402, distance: 225.7
click at [936, 402] on button "Yes" at bounding box center [962, 401] width 56 height 31
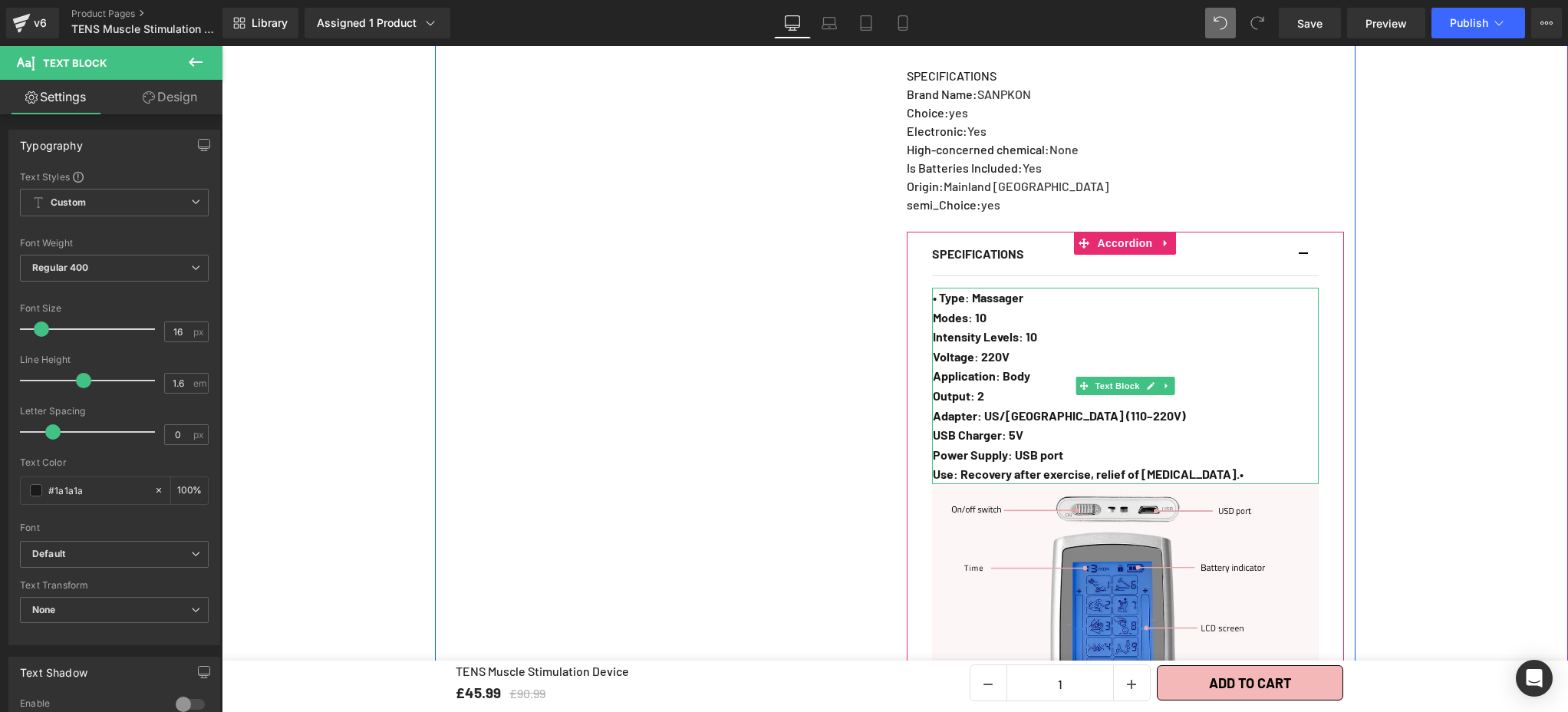
click at [933, 310] on strong "Modes: 10" at bounding box center [959, 317] width 53 height 15
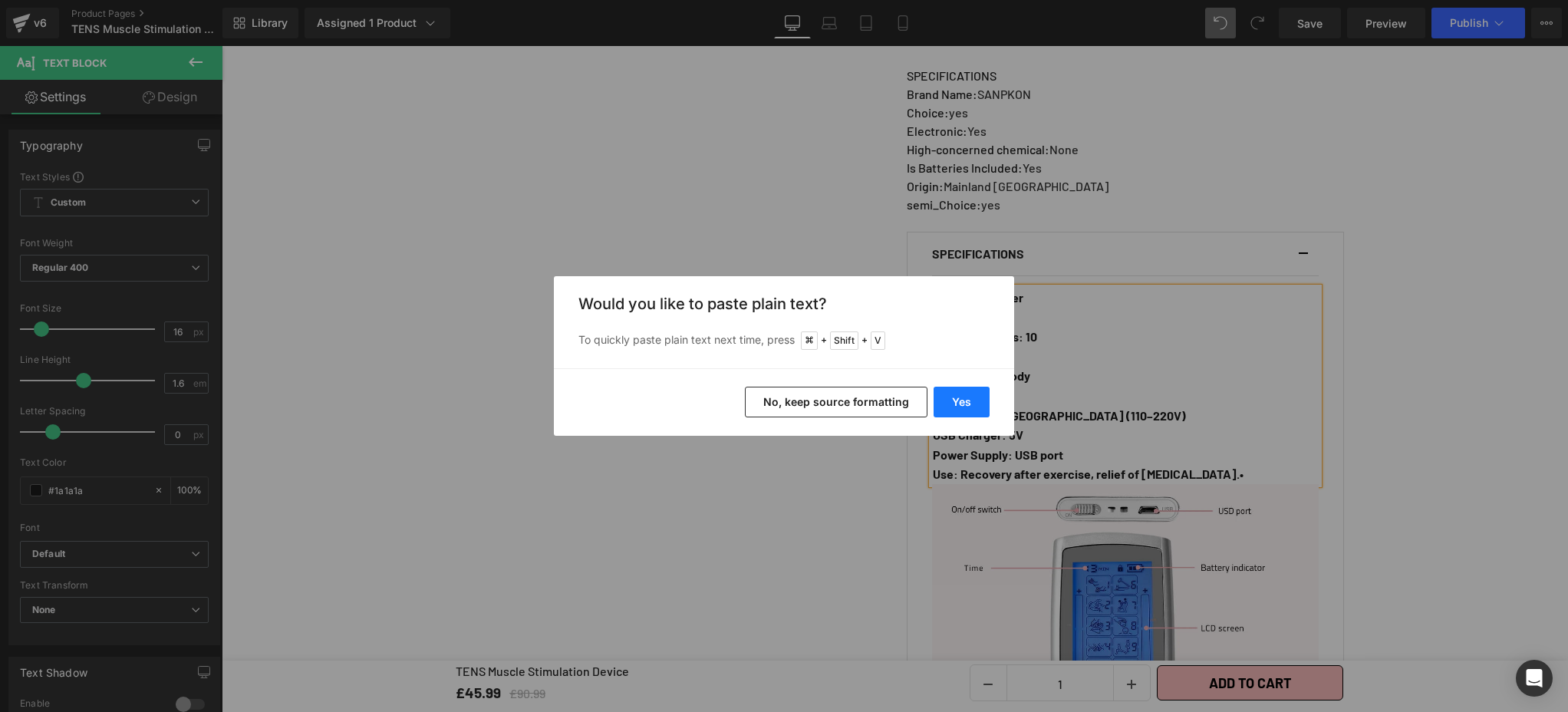
click at [966, 401] on button "Yes" at bounding box center [962, 401] width 56 height 31
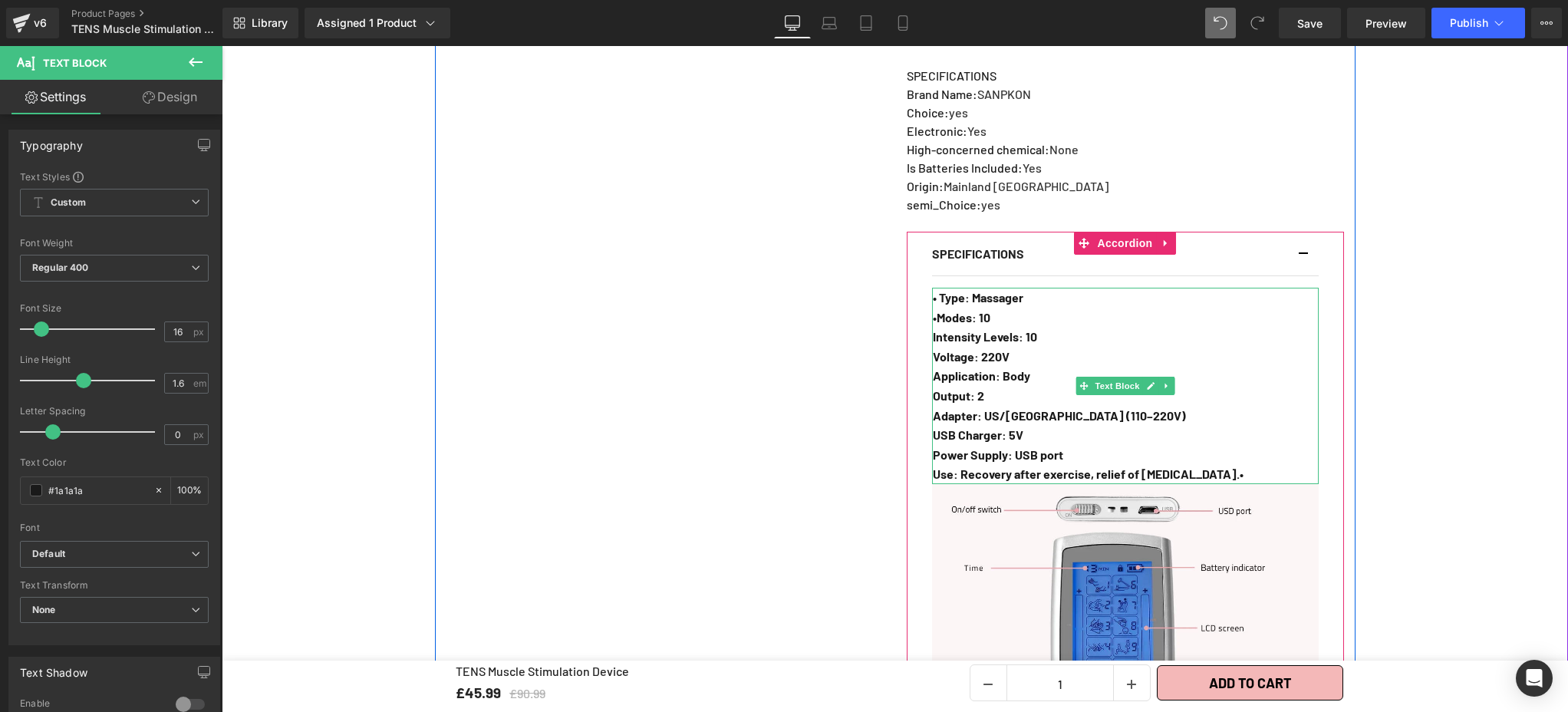
click at [933, 310] on strong "•Modes: 10" at bounding box center [962, 317] width 58 height 15
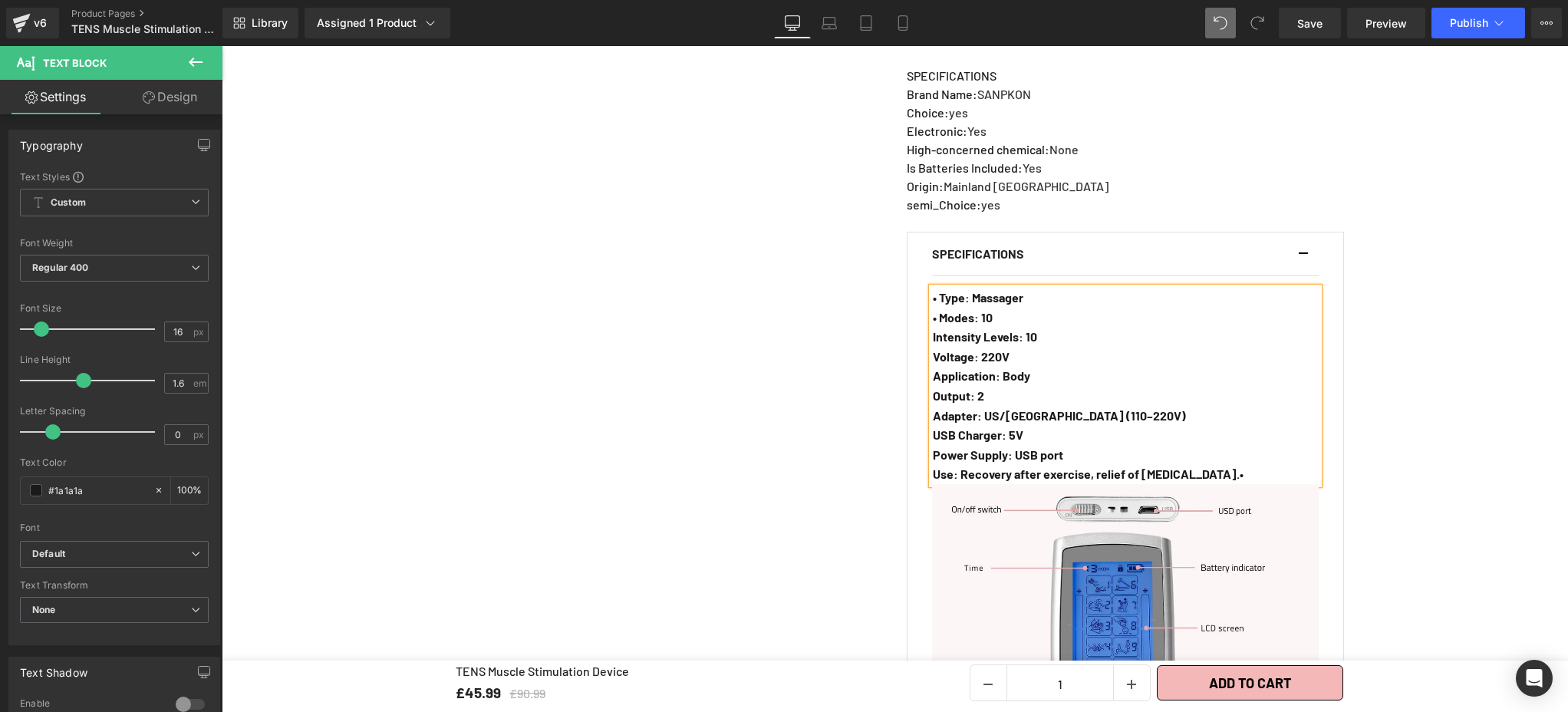
click at [933, 329] on strong "Intensity Levels: 10" at bounding box center [985, 336] width 104 height 15
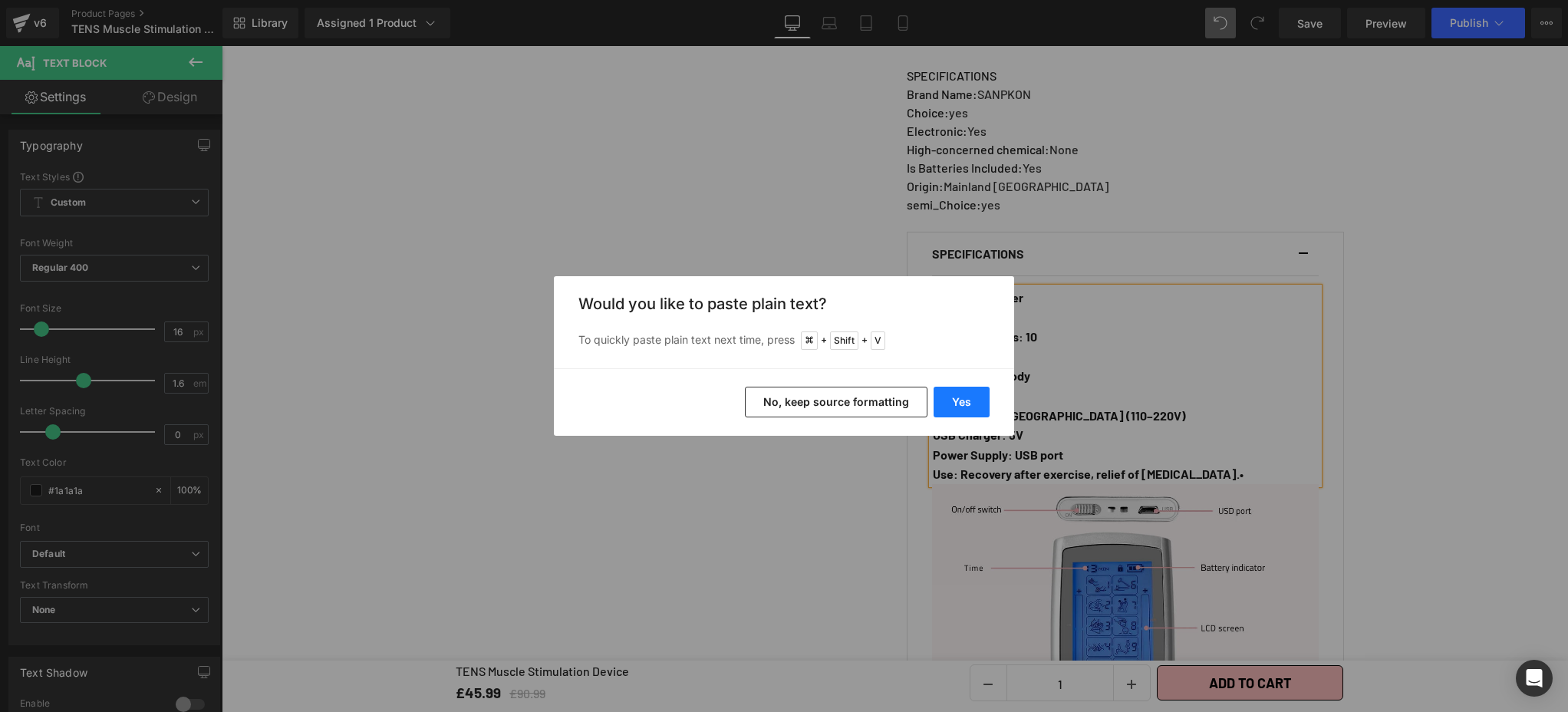
click at [976, 400] on button "Yes" at bounding box center [962, 401] width 56 height 31
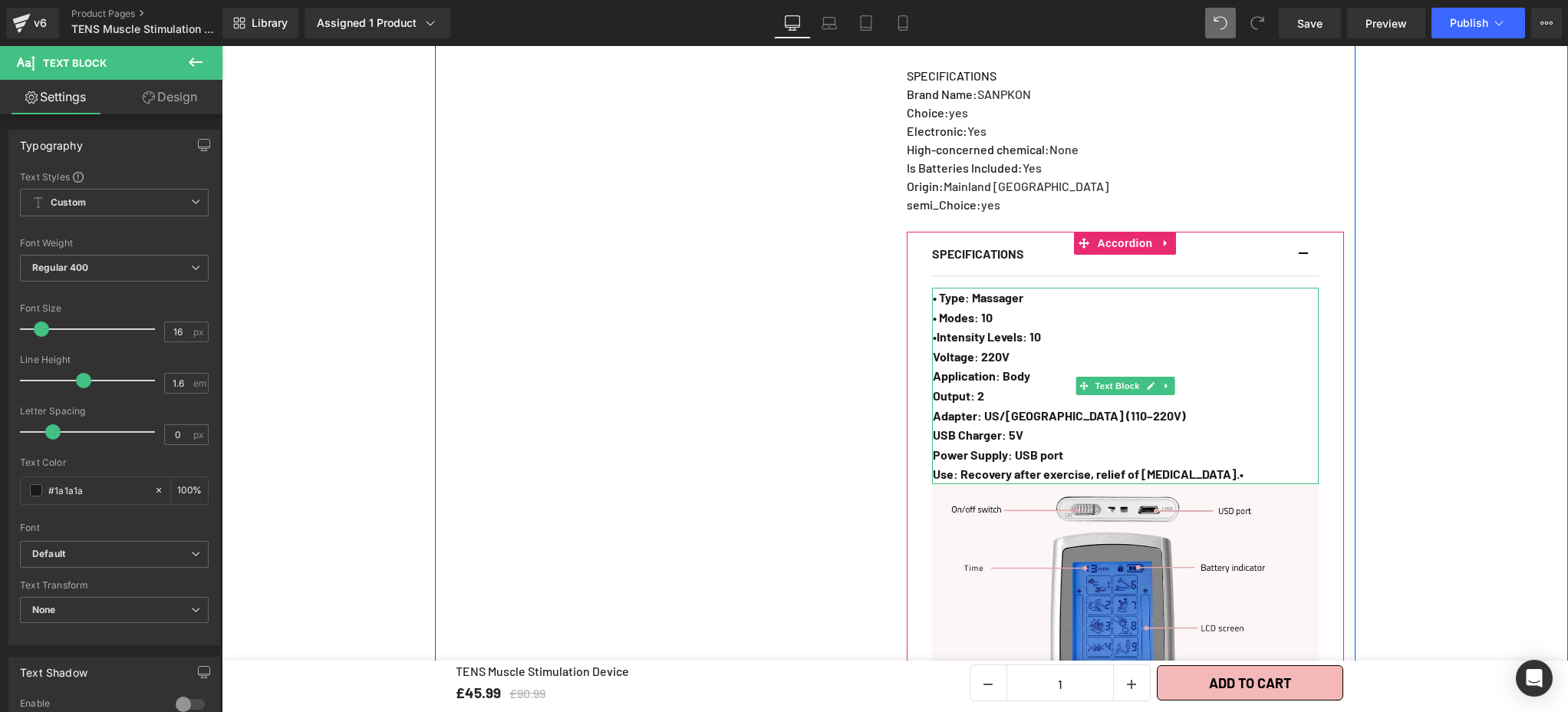
click at [933, 329] on strong "•Intensity Levels: 10" at bounding box center [986, 336] width 108 height 15
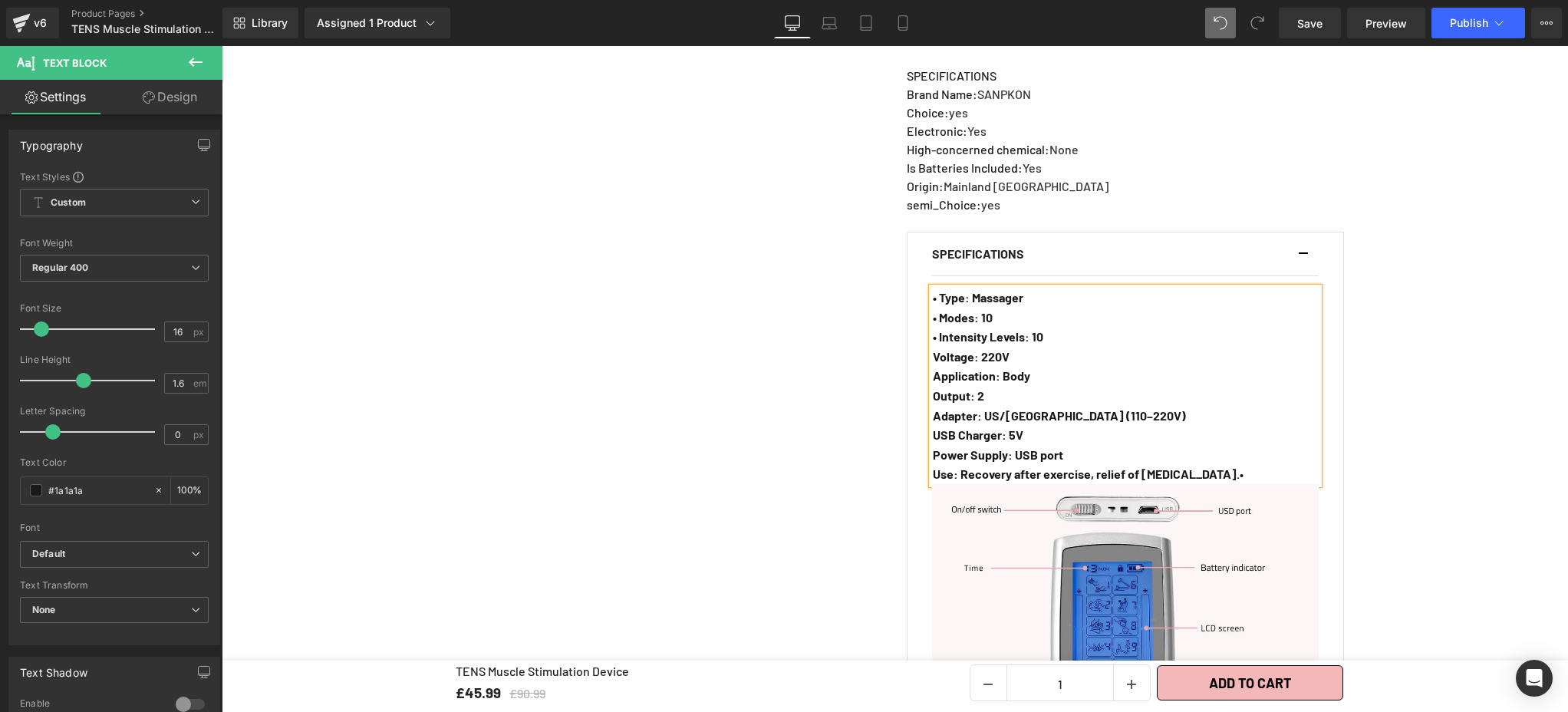
click at [933, 349] on strong "Voltage: 220V" at bounding box center [971, 356] width 77 height 15
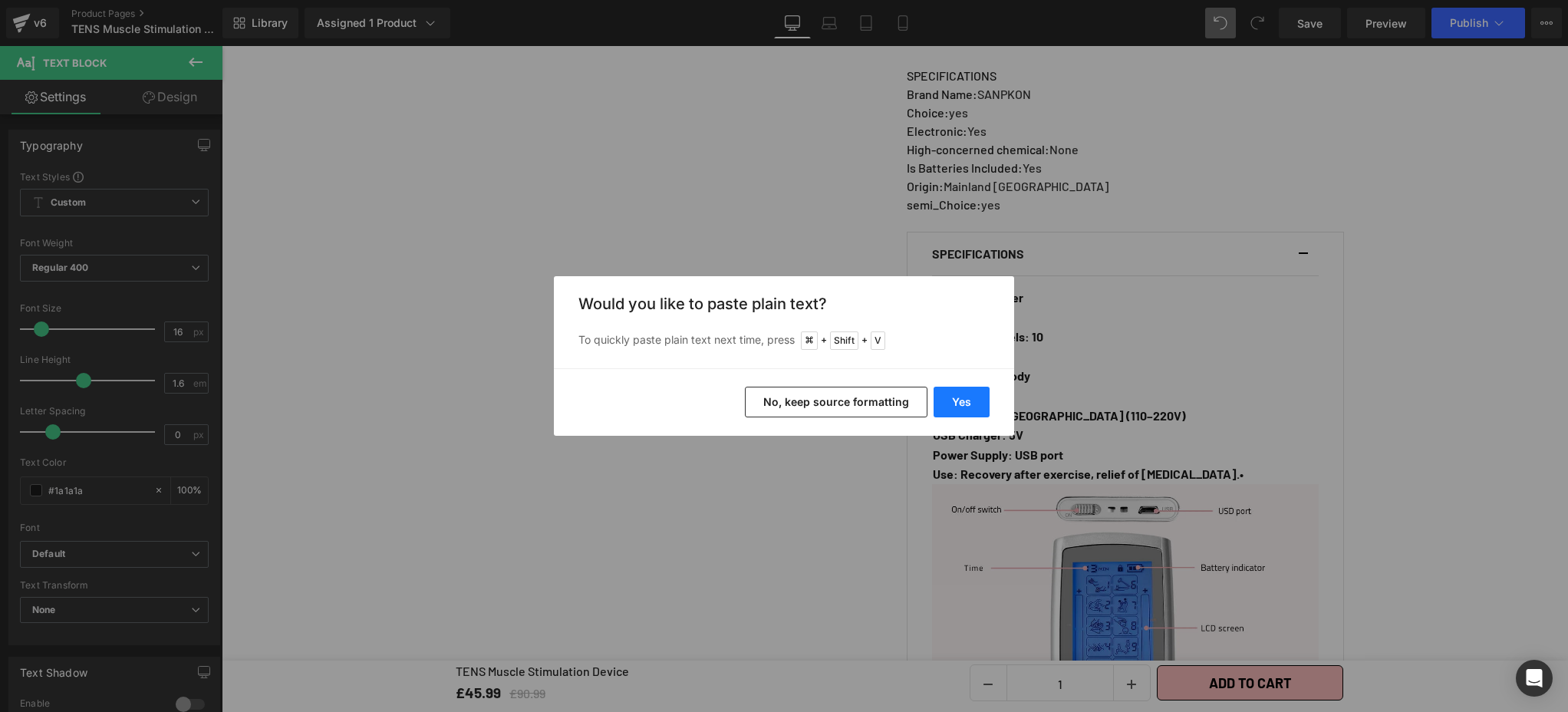
click at [959, 393] on button "Yes" at bounding box center [962, 401] width 56 height 31
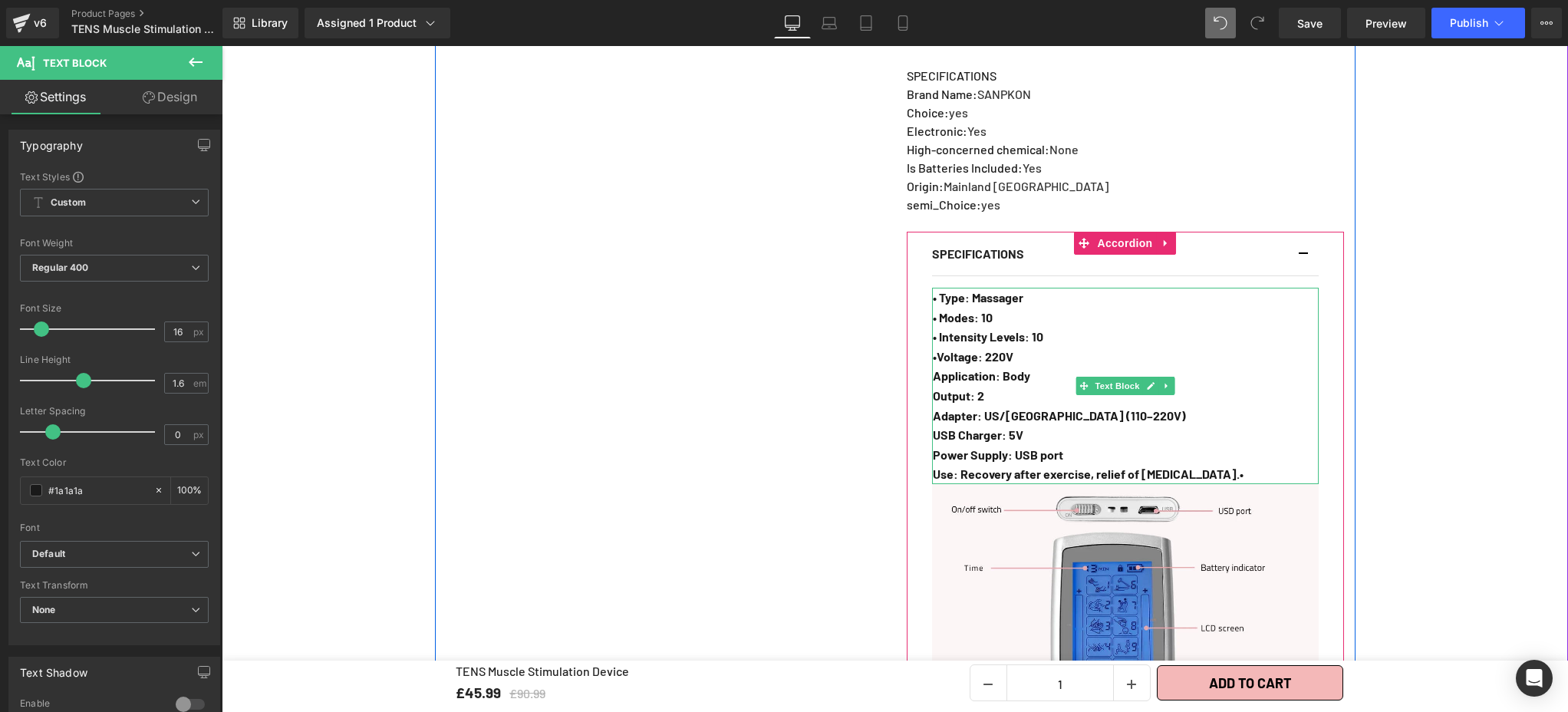
click at [933, 349] on strong "•Voltage: 220V" at bounding box center [973, 356] width 81 height 15
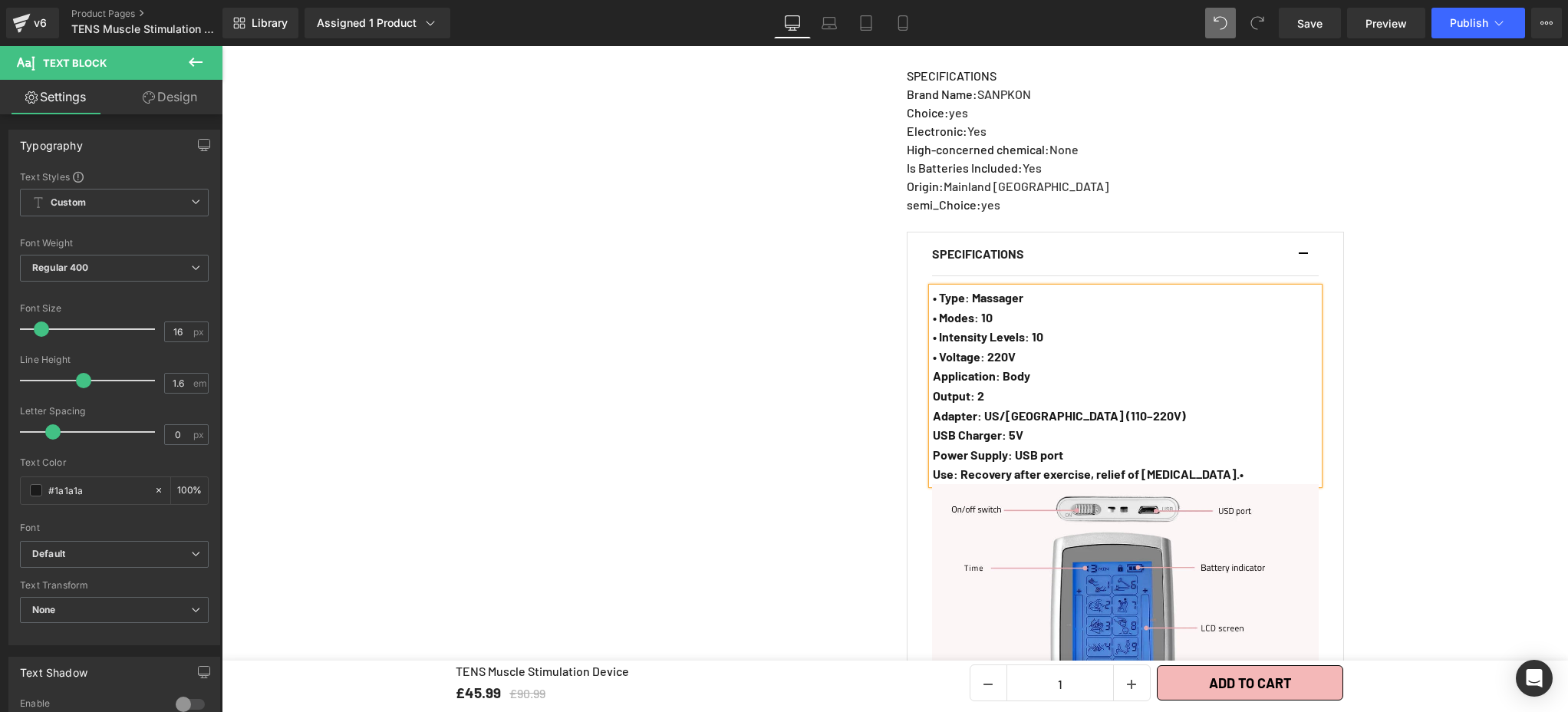
click at [933, 368] on strong "Application: Body" at bounding box center [981, 375] width 97 height 15
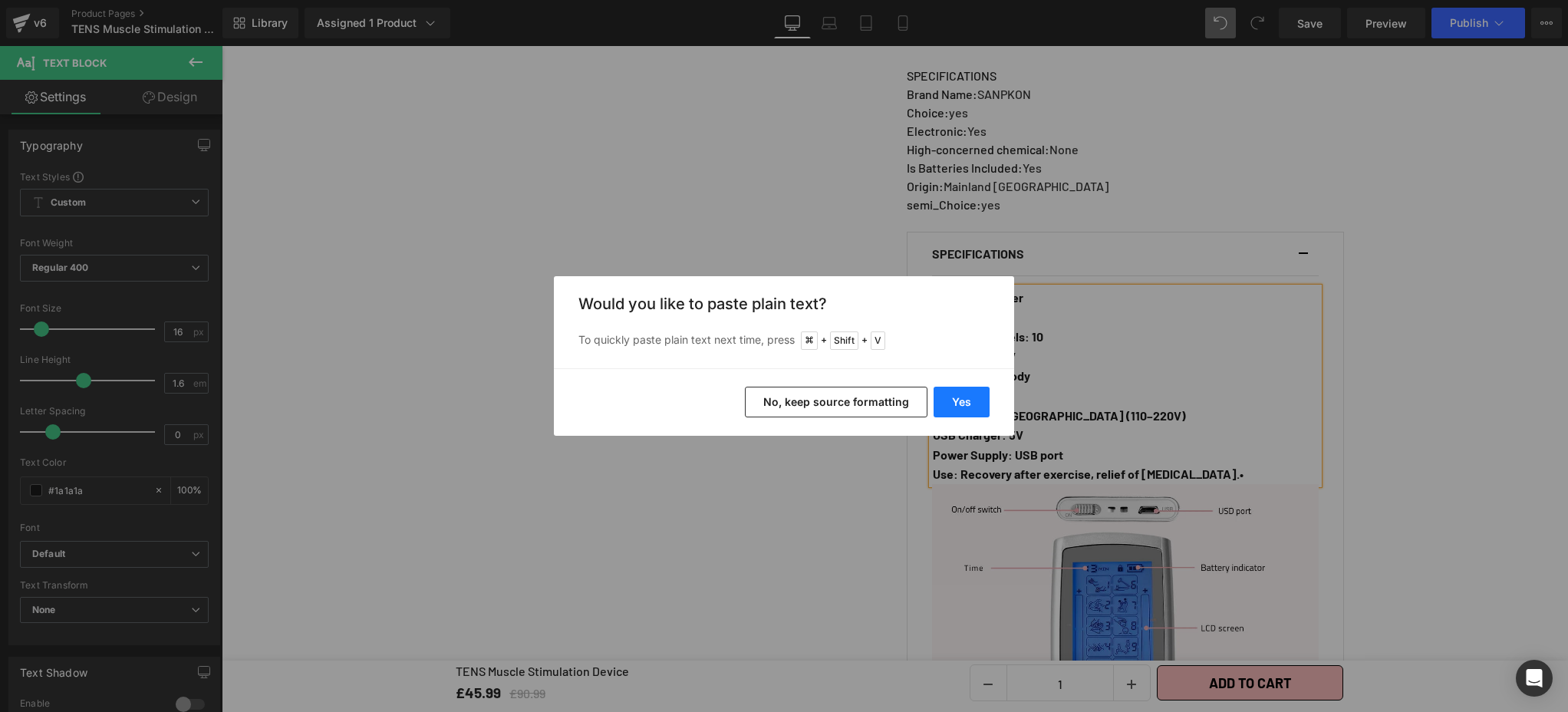
click at [952, 398] on button "Yes" at bounding box center [962, 401] width 56 height 31
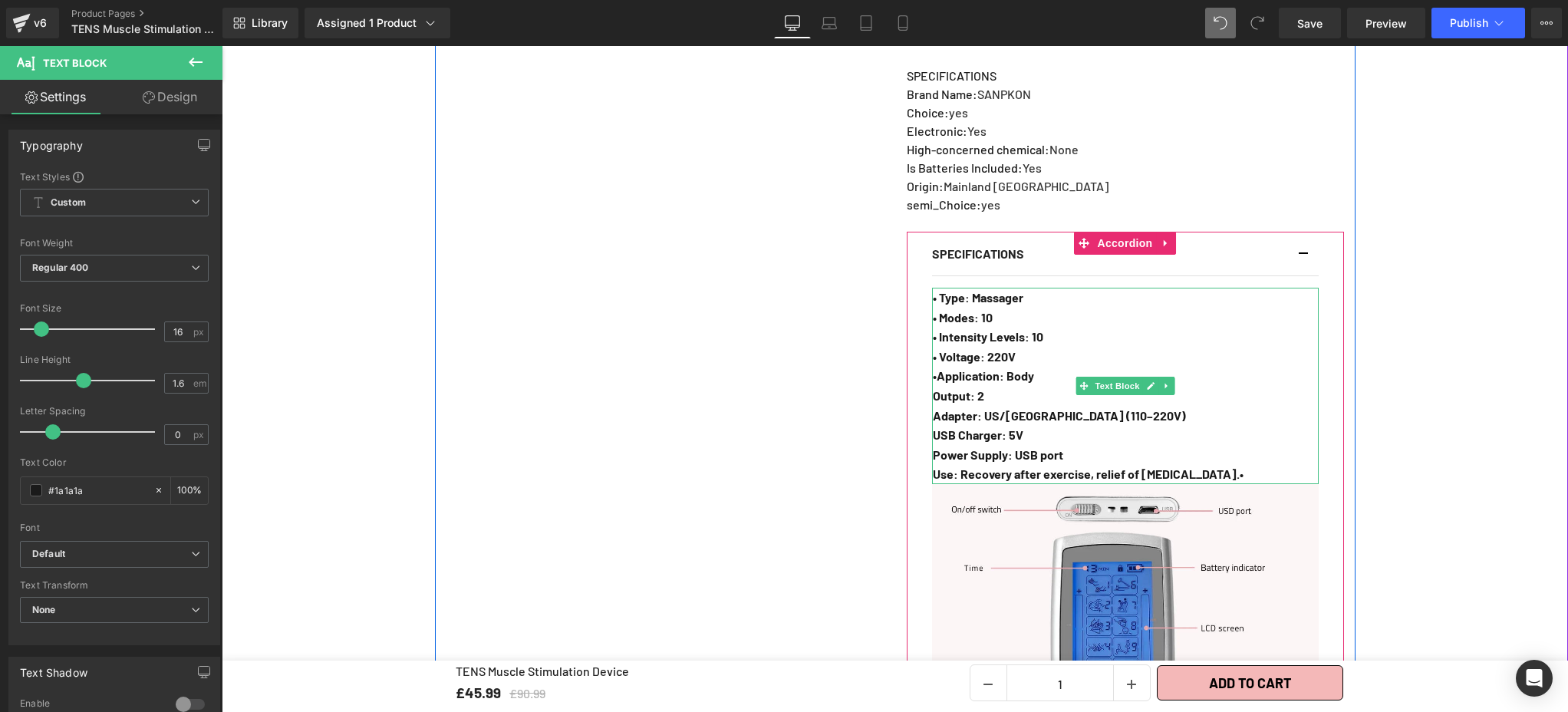
click at [933, 368] on strong "•Application: Body" at bounding box center [984, 375] width 102 height 15
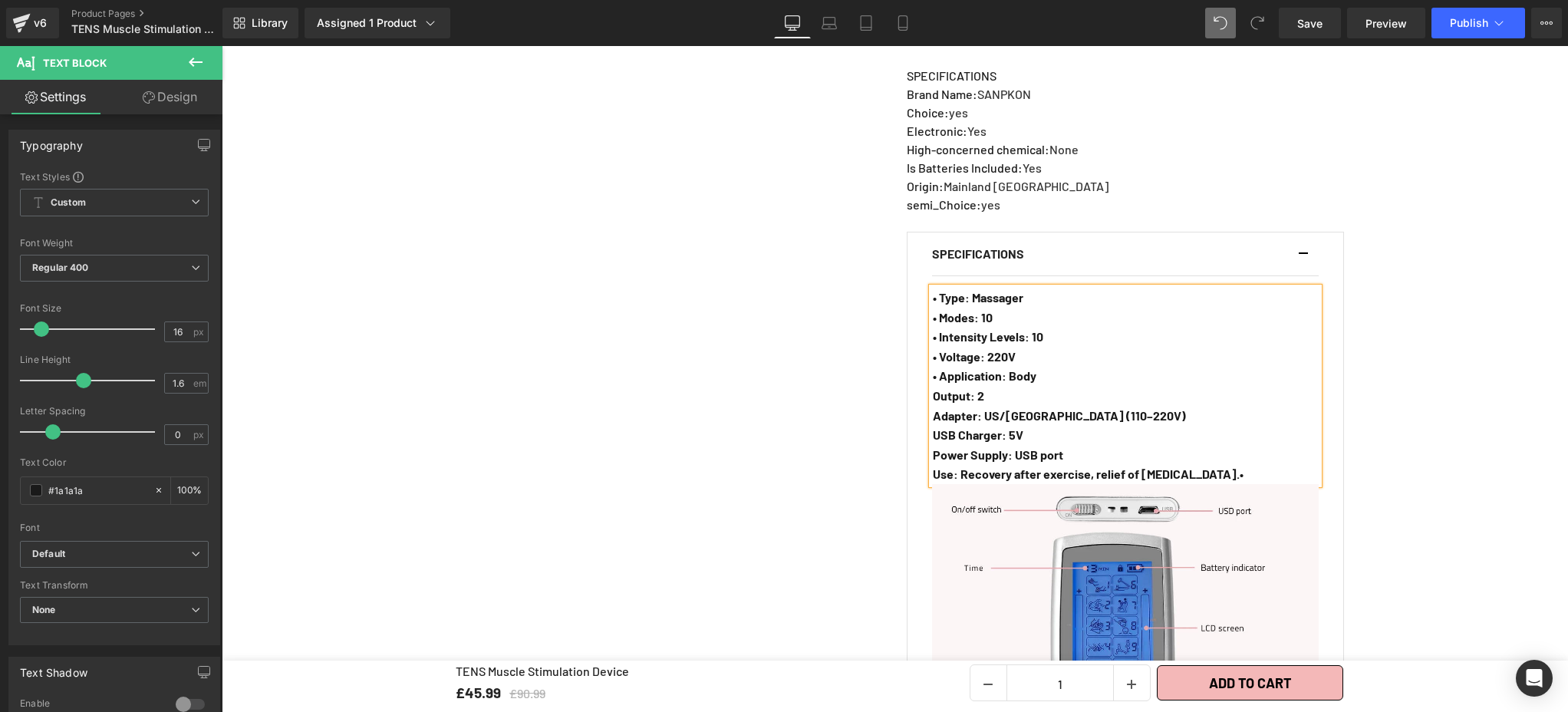
click at [933, 388] on strong "Output: 2" at bounding box center [958, 395] width 52 height 15
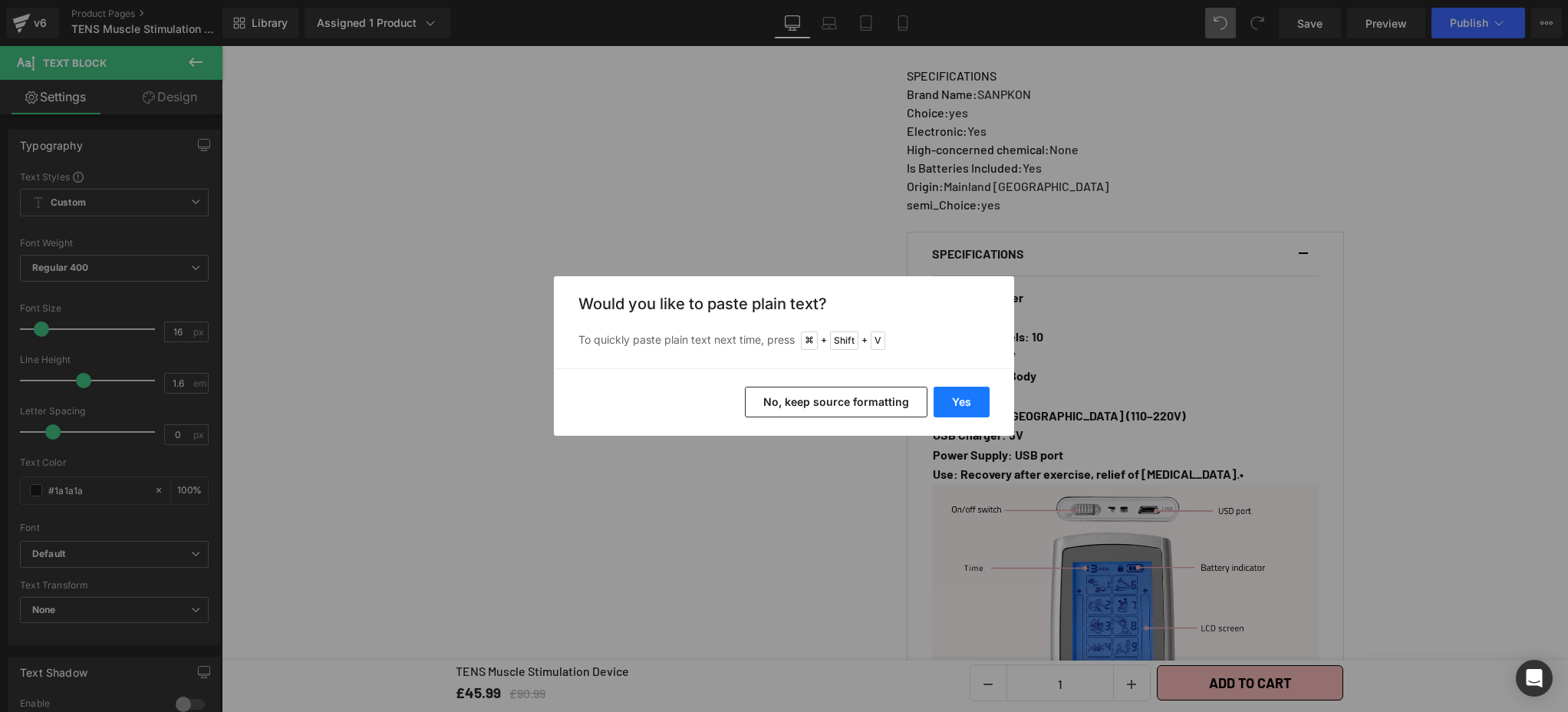
click at [965, 405] on button "Yes" at bounding box center [962, 401] width 56 height 31
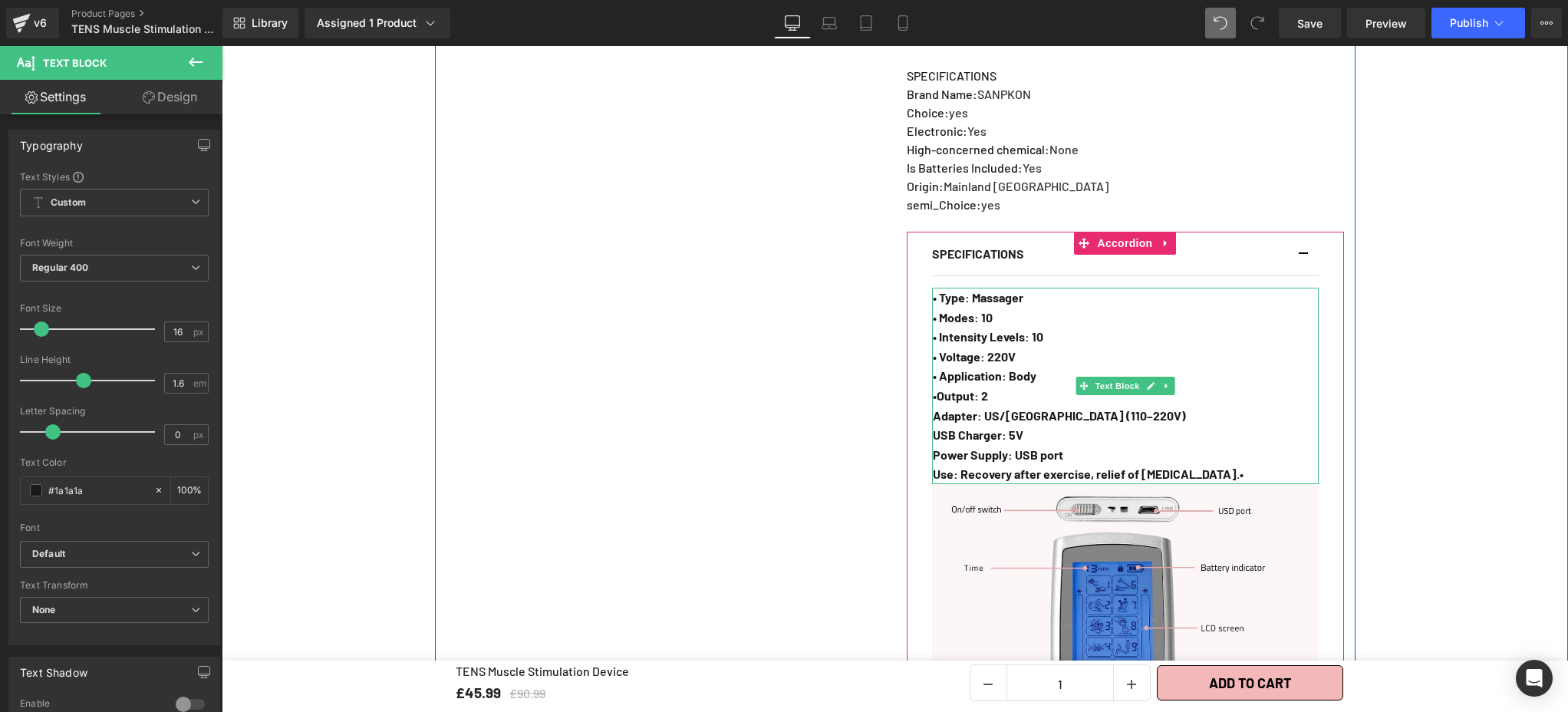
click at [933, 388] on strong "•Output: 2" at bounding box center [960, 395] width 55 height 15
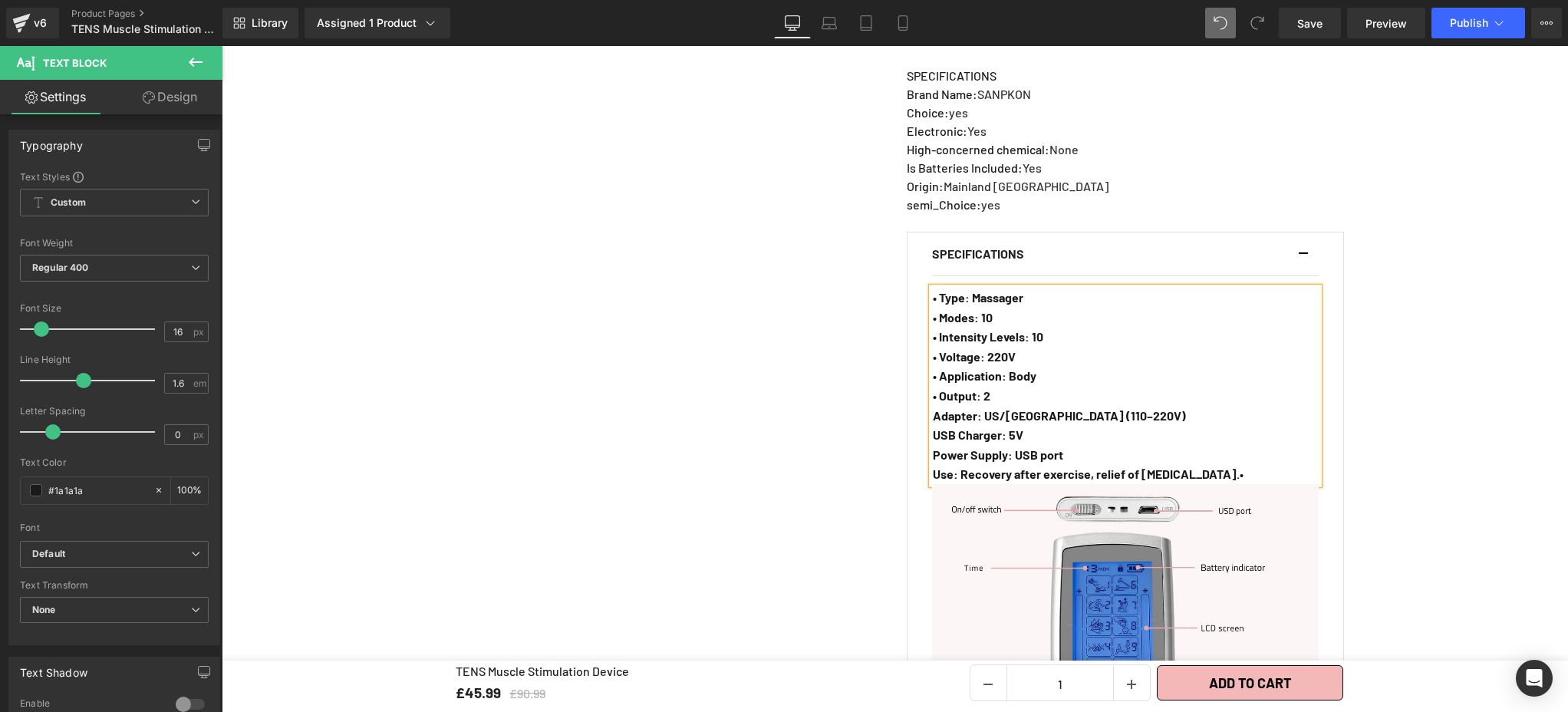
click at [933, 408] on strong "Adapter: US/EU (110–220V)" at bounding box center [1059, 415] width 253 height 15
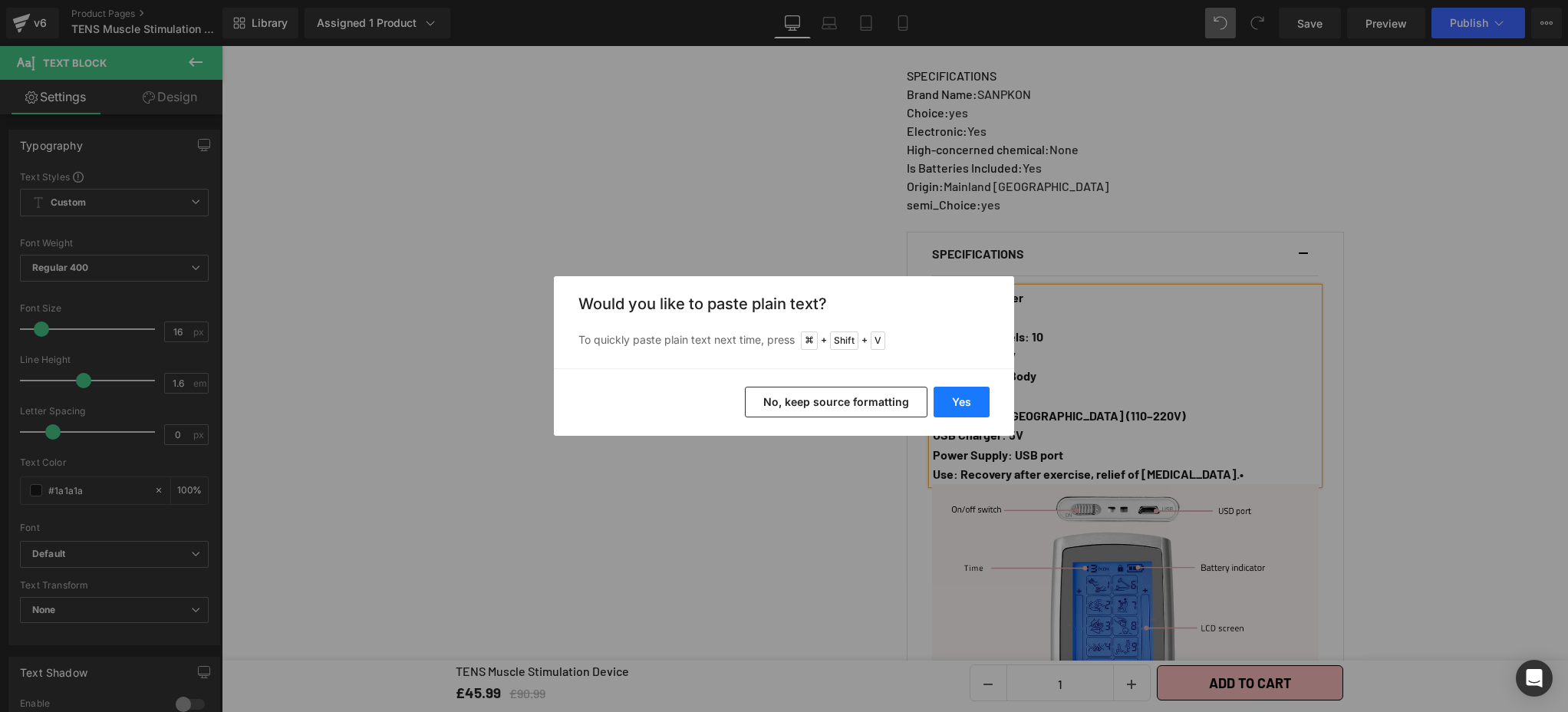
click at [966, 401] on button "Yes" at bounding box center [962, 401] width 56 height 31
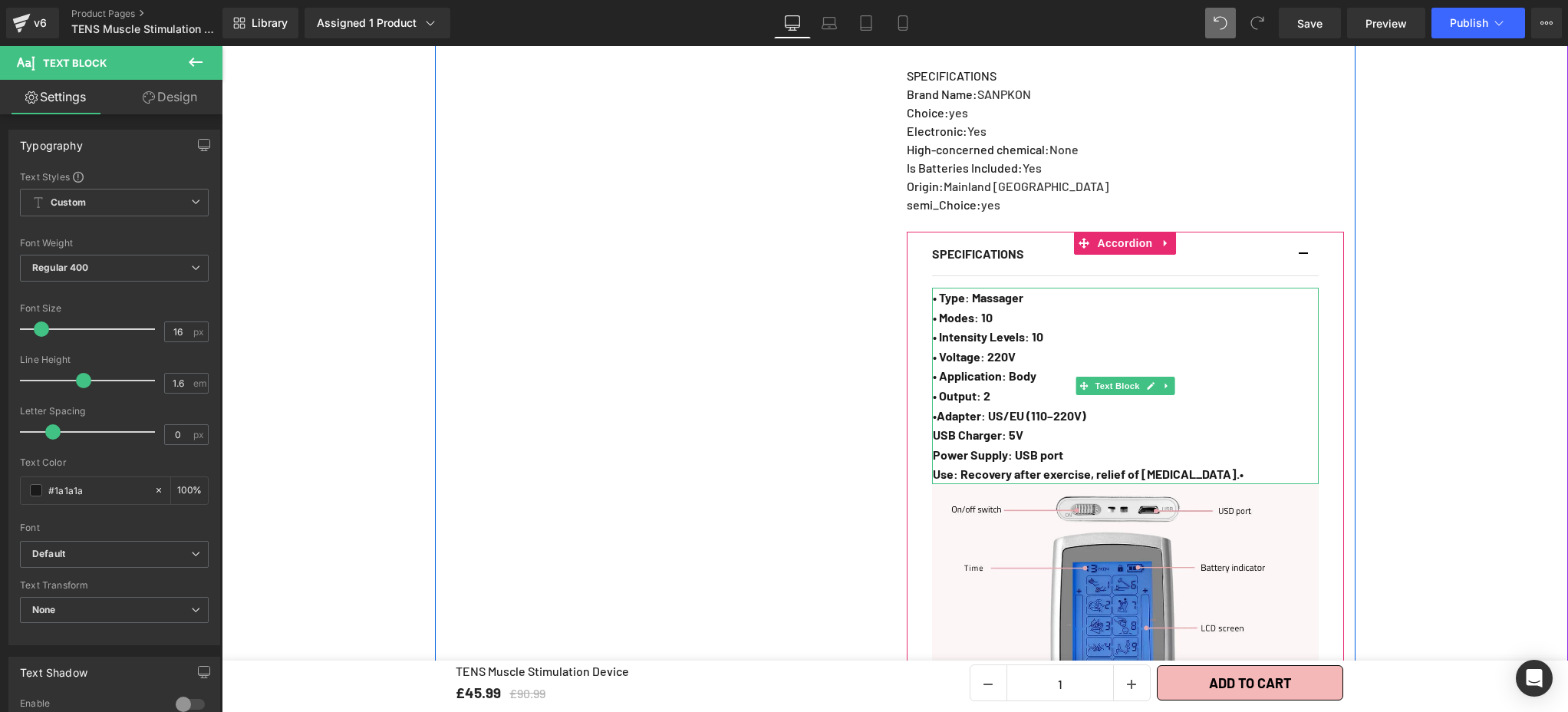
click at [933, 408] on strong "•Adapter: US/EU (110–220V)" at bounding box center [1009, 415] width 153 height 15
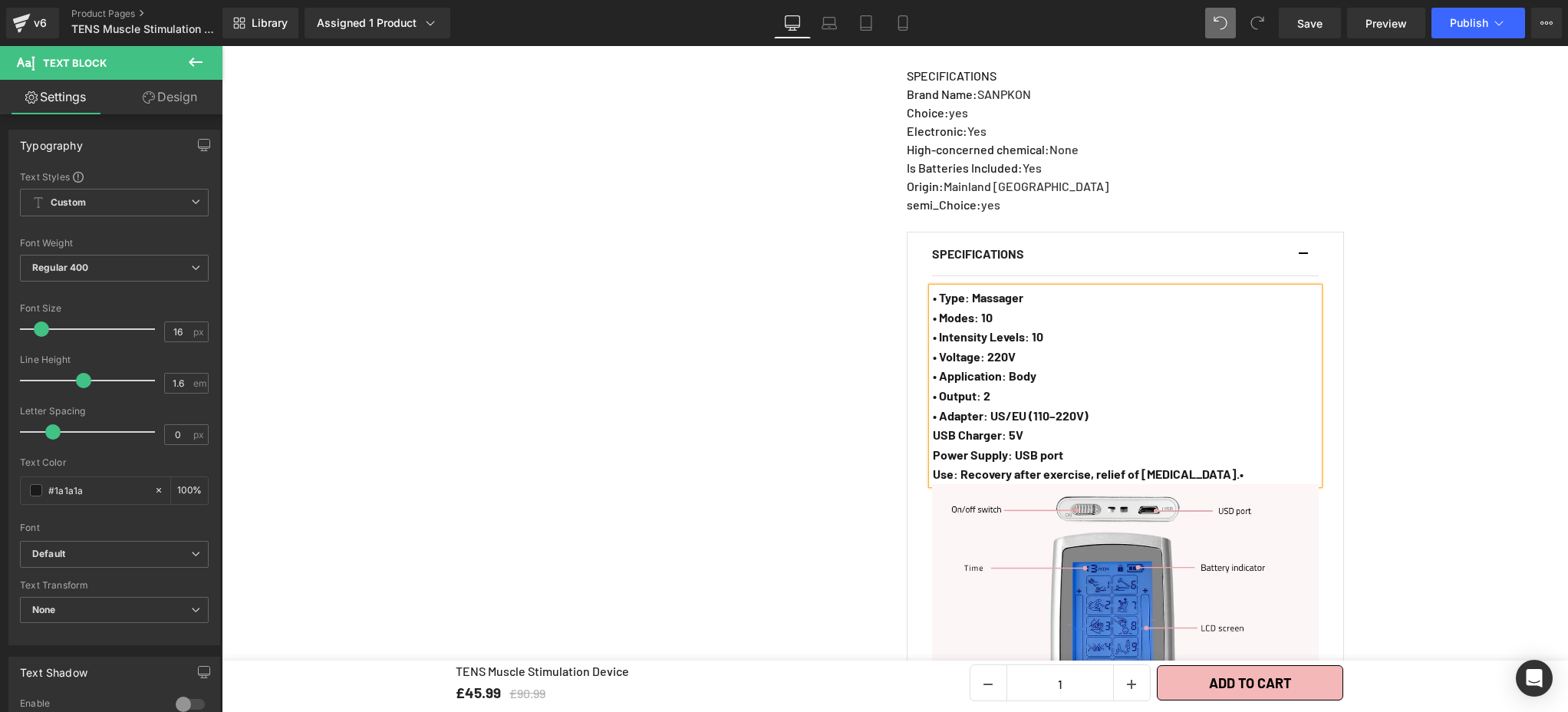
click at [933, 427] on strong "USB Charger: 5V" at bounding box center [978, 434] width 90 height 15
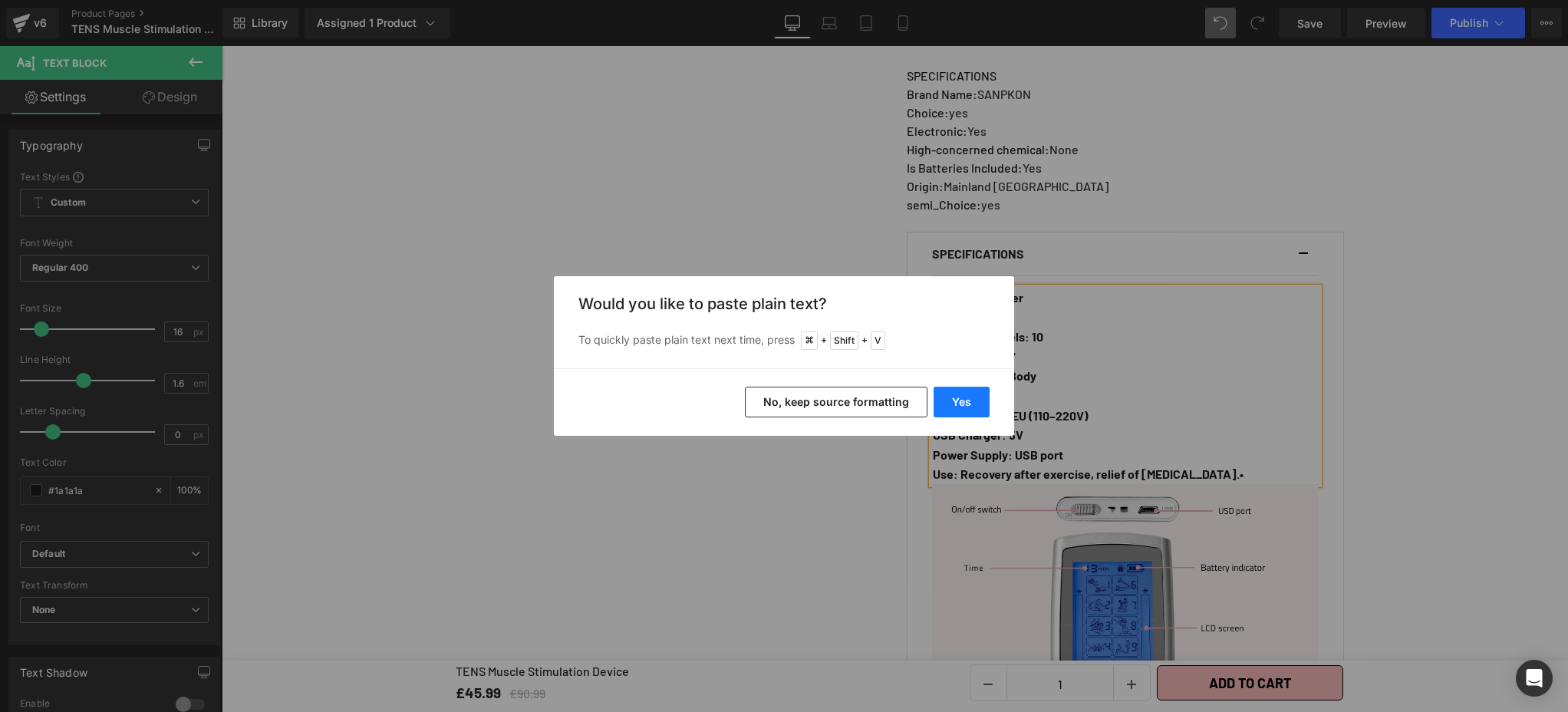
click at [954, 405] on button "Yes" at bounding box center [962, 401] width 56 height 31
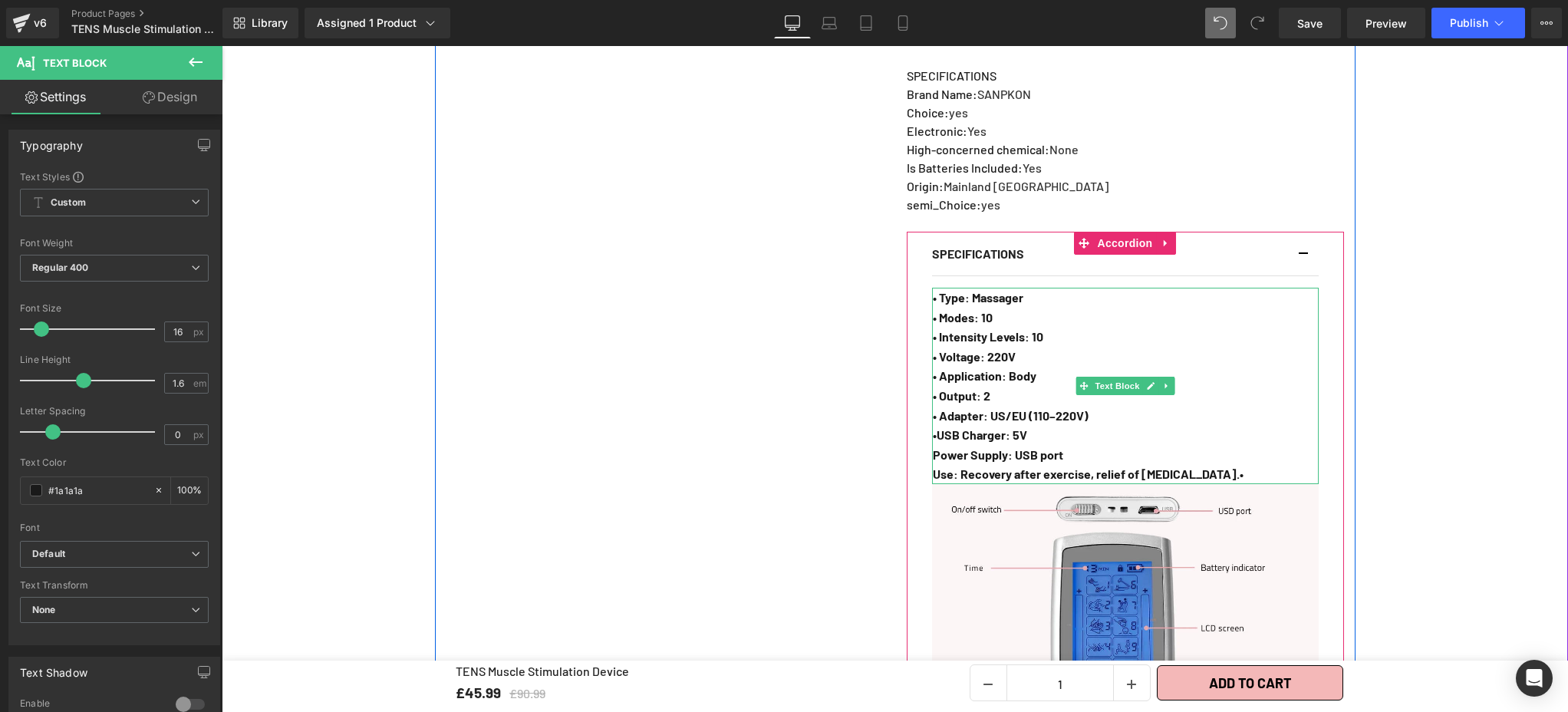
click at [936, 427] on strong "•USB Charger: 5V" at bounding box center [980, 434] width 95 height 15
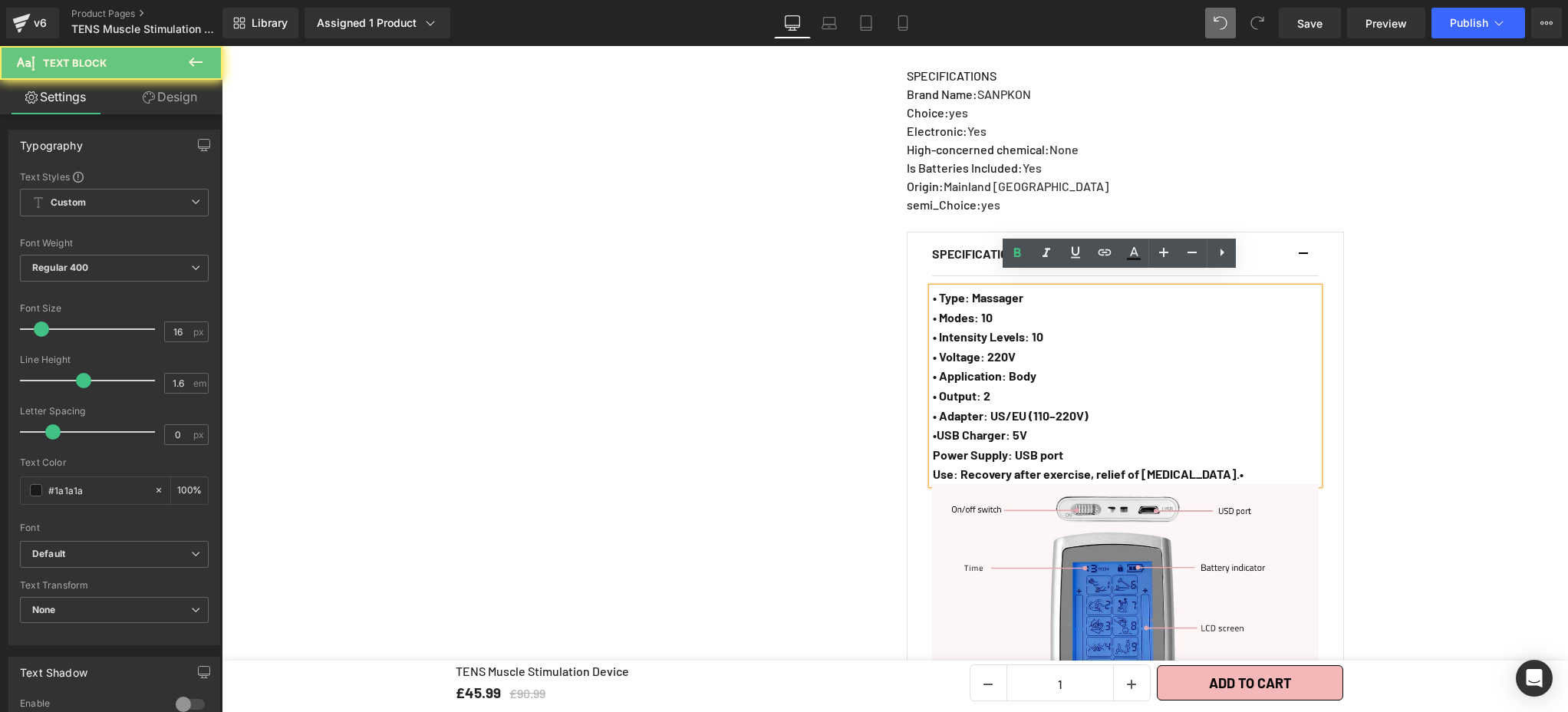
click at [933, 427] on strong "•USB Charger: 5V" at bounding box center [980, 434] width 95 height 15
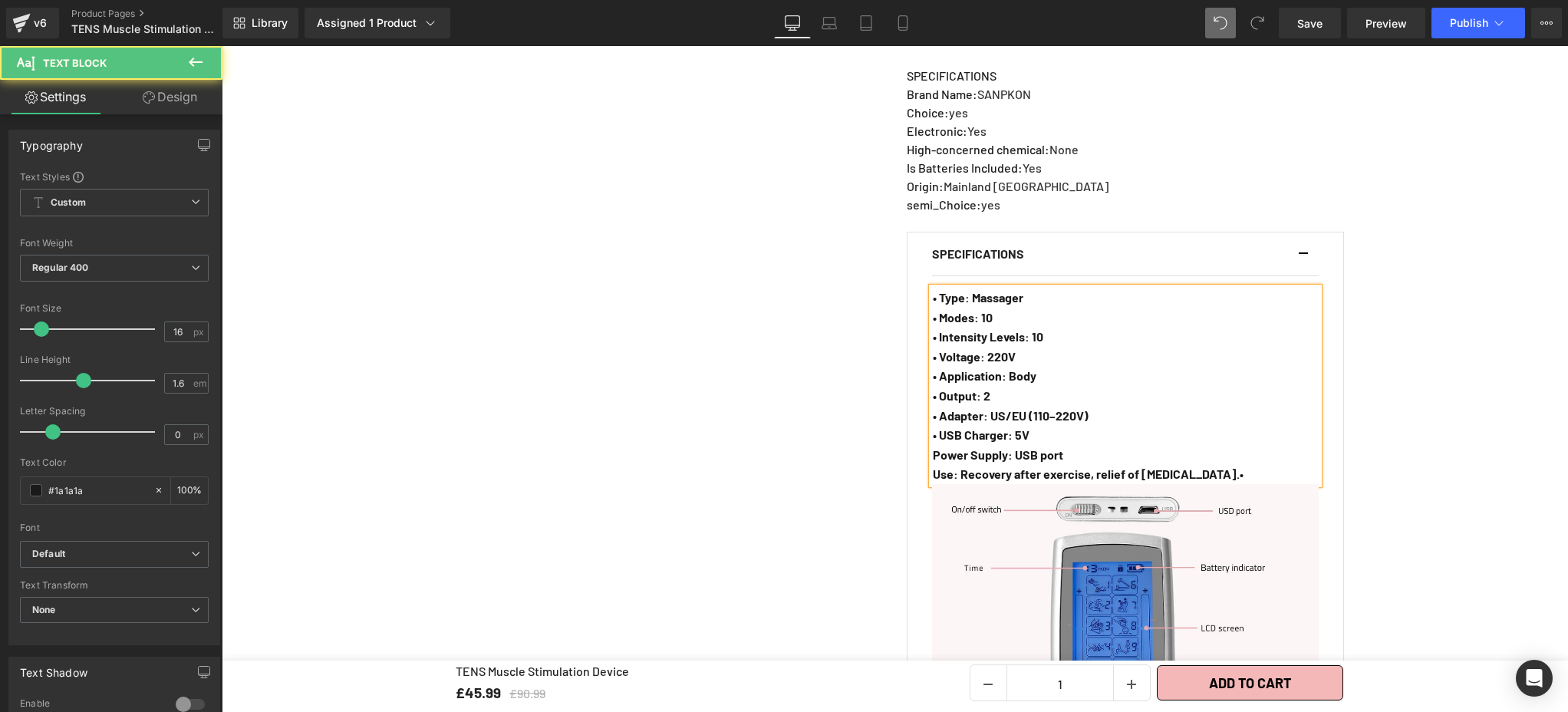
click at [933, 448] on strong "Power Supply: USB port" at bounding box center [998, 455] width 131 height 15
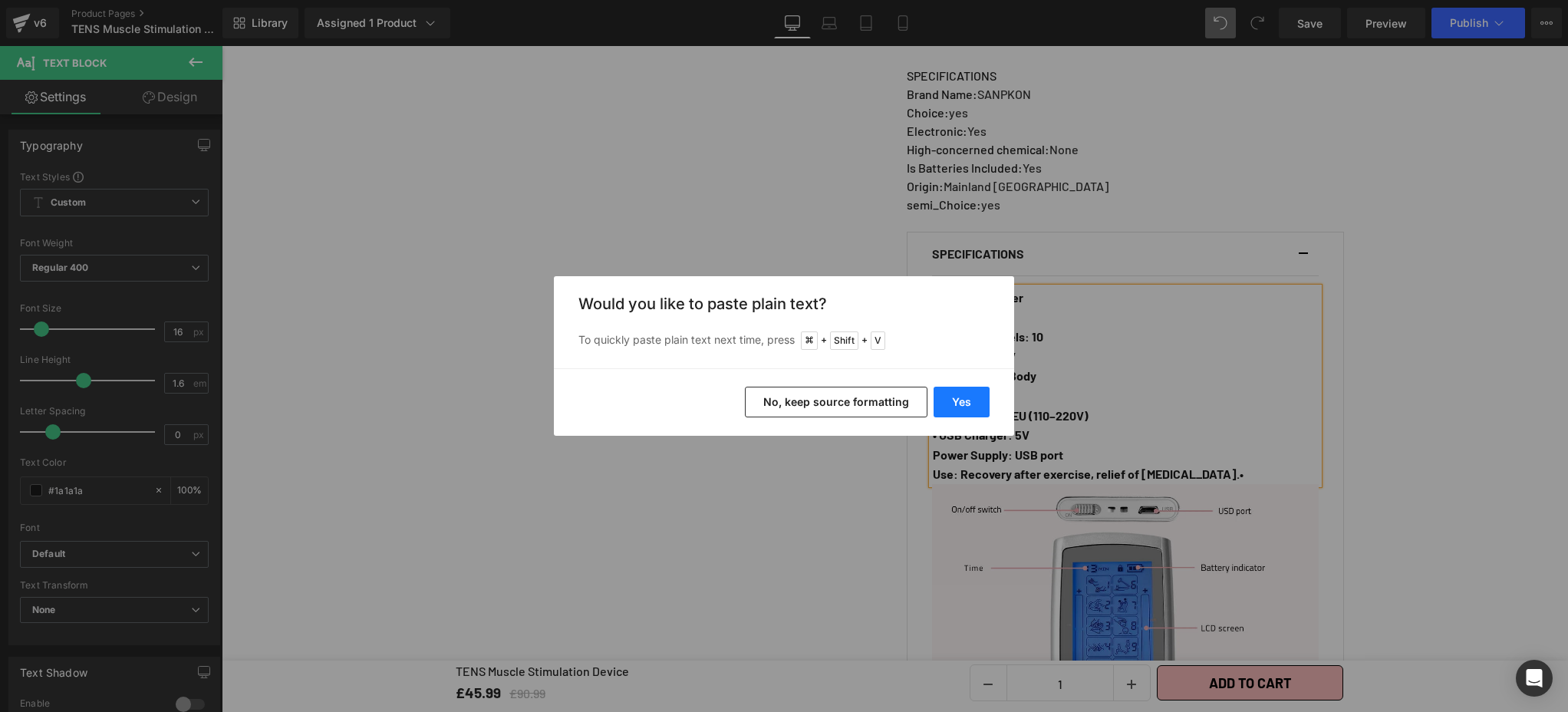
click at [957, 411] on button "Yes" at bounding box center [962, 401] width 56 height 31
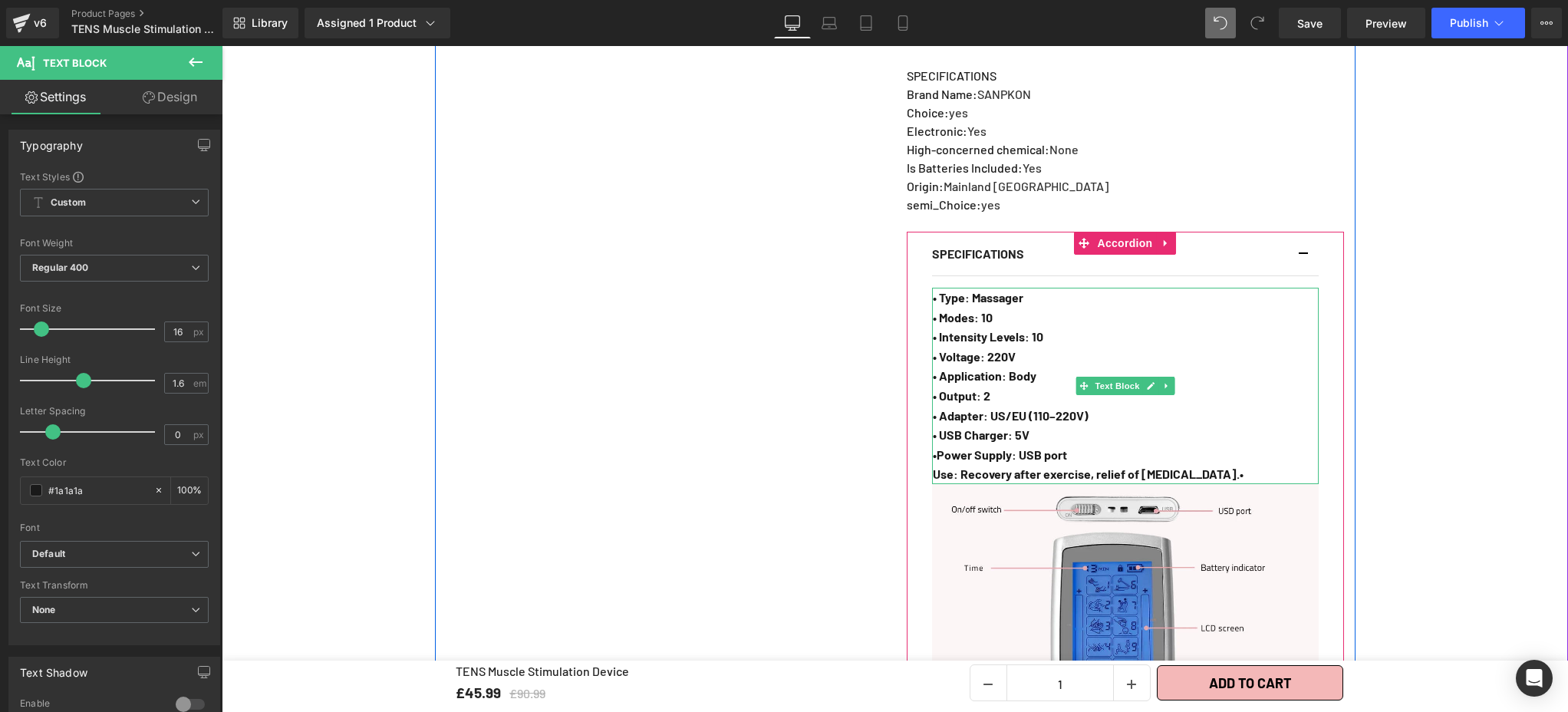
click at [933, 448] on strong "•Power Supply: USB port" at bounding box center [999, 455] width 134 height 15
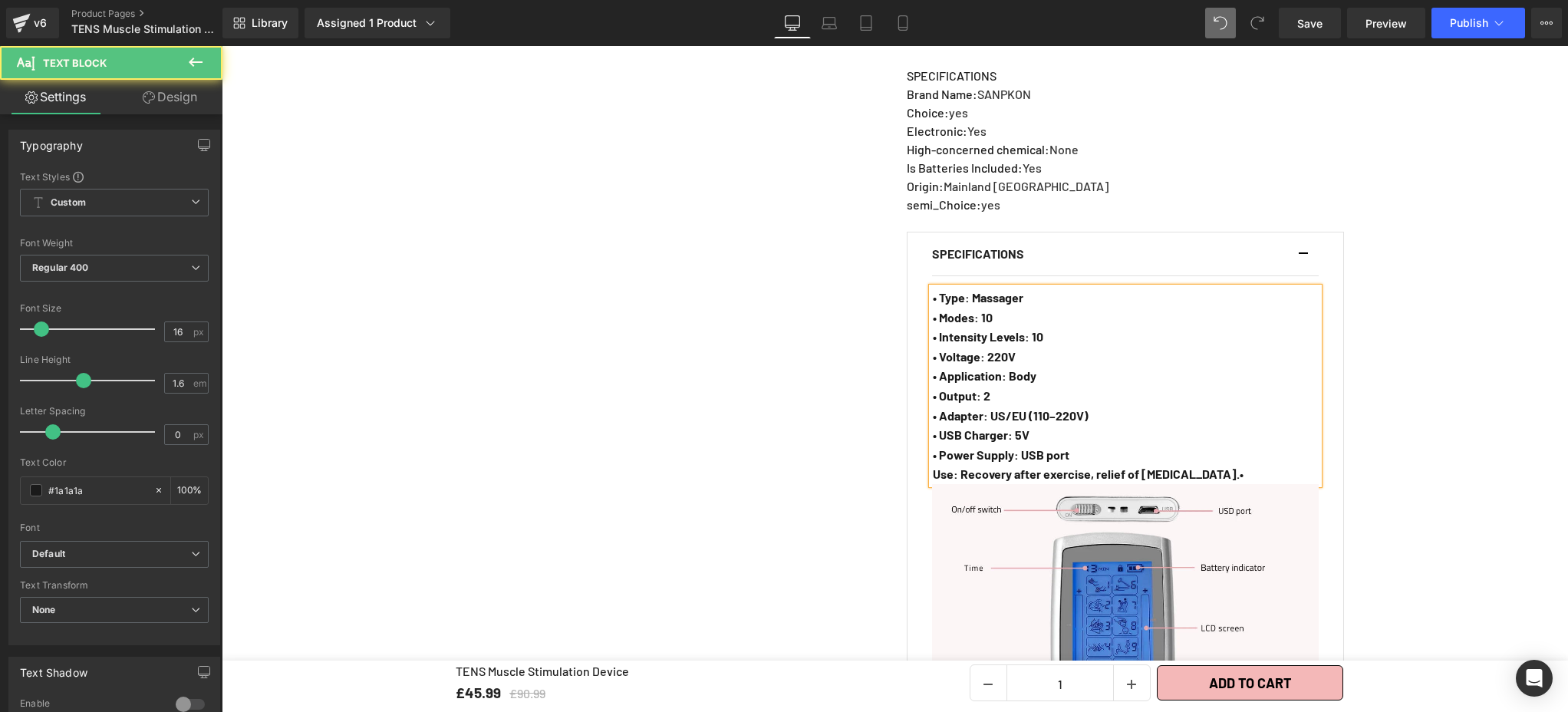
click at [933, 466] on strong "Use: Recovery after exercise, relief of heavy legs.•" at bounding box center [1088, 473] width 311 height 15
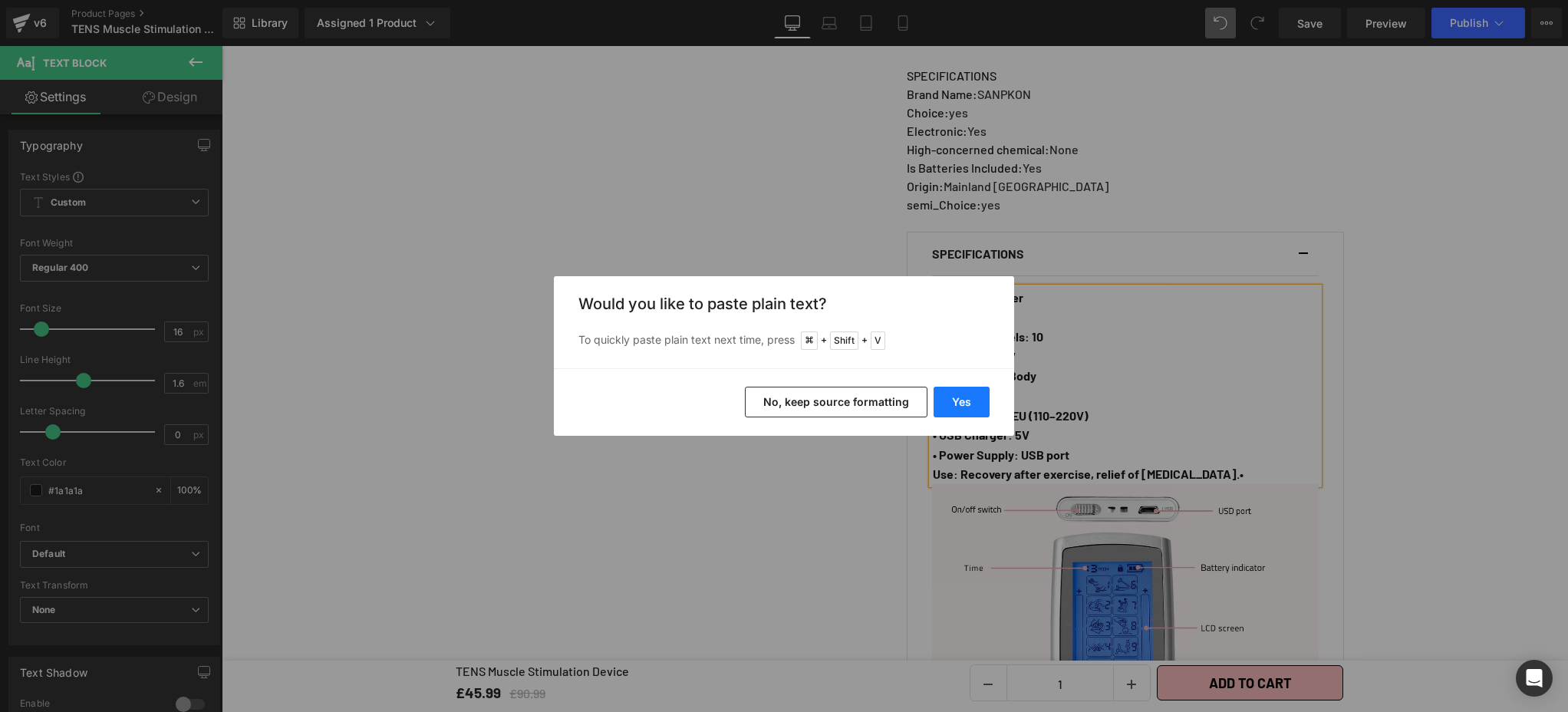
click at [958, 409] on button "Yes" at bounding box center [962, 401] width 56 height 31
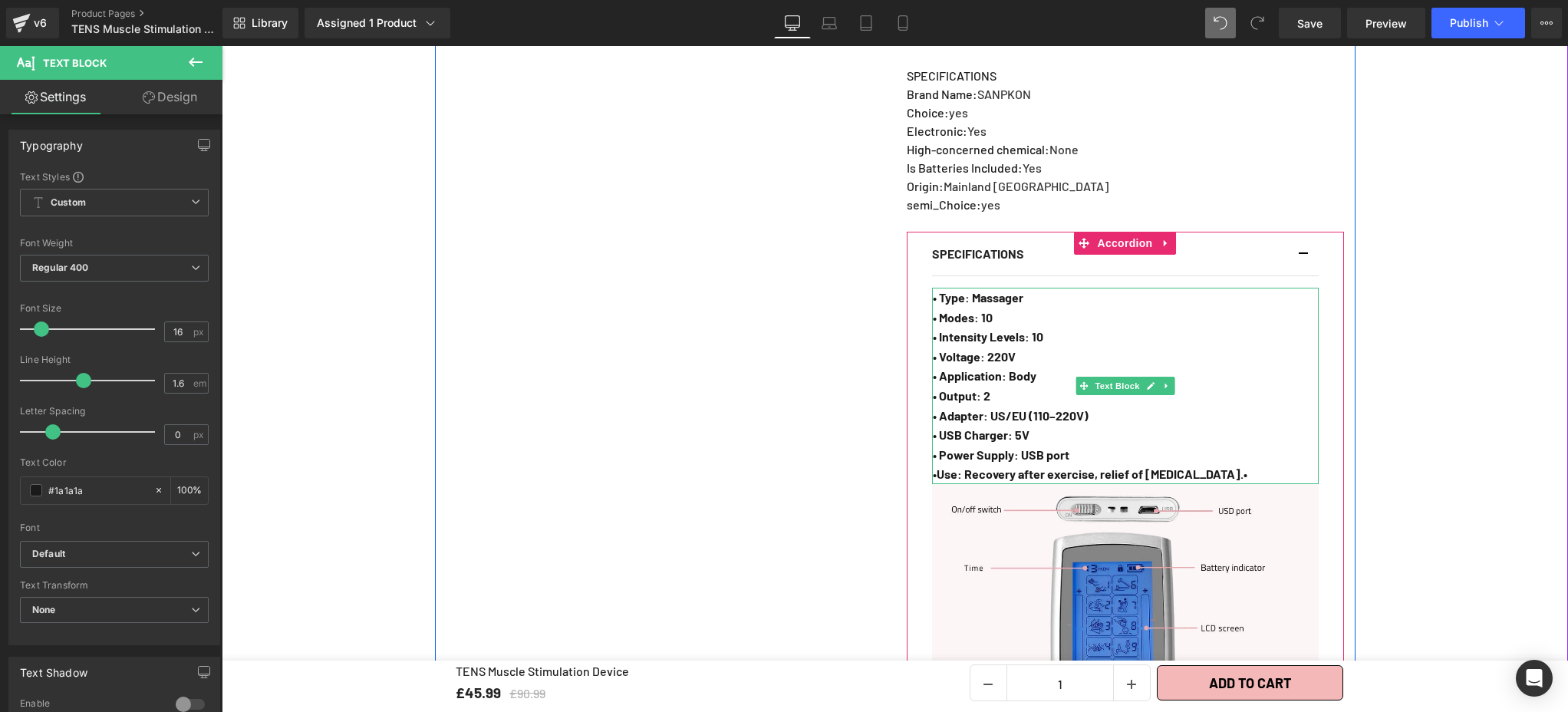
click at [935, 466] on strong "•Use: Recovery after exercise, relief of heavy legs.•" at bounding box center [1090, 473] width 314 height 15
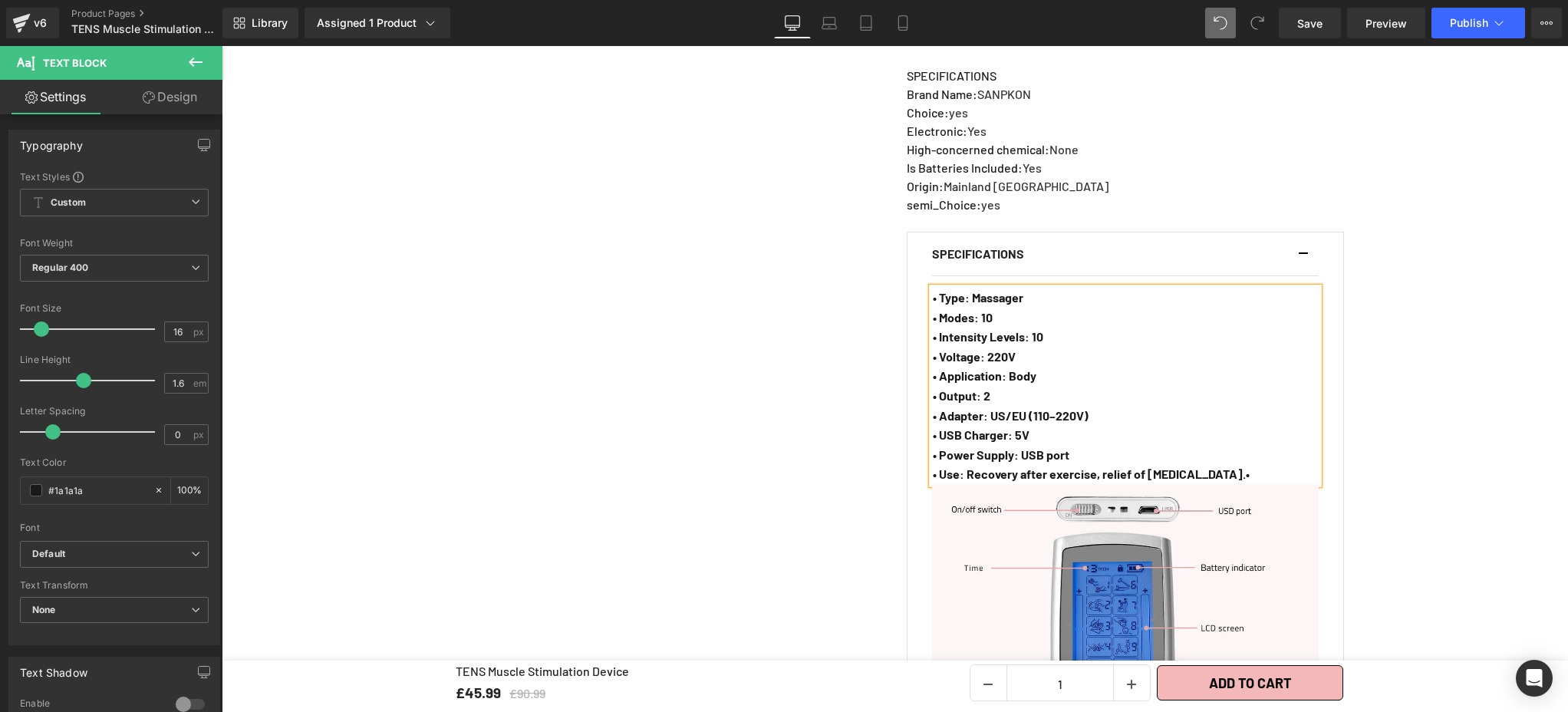
drag, startPoint x: 1098, startPoint y: 338, endPoint x: 956, endPoint y: 264, distance: 160.1
click at [1098, 347] on p "• Voltage: 220V" at bounding box center [1126, 356] width 385 height 20
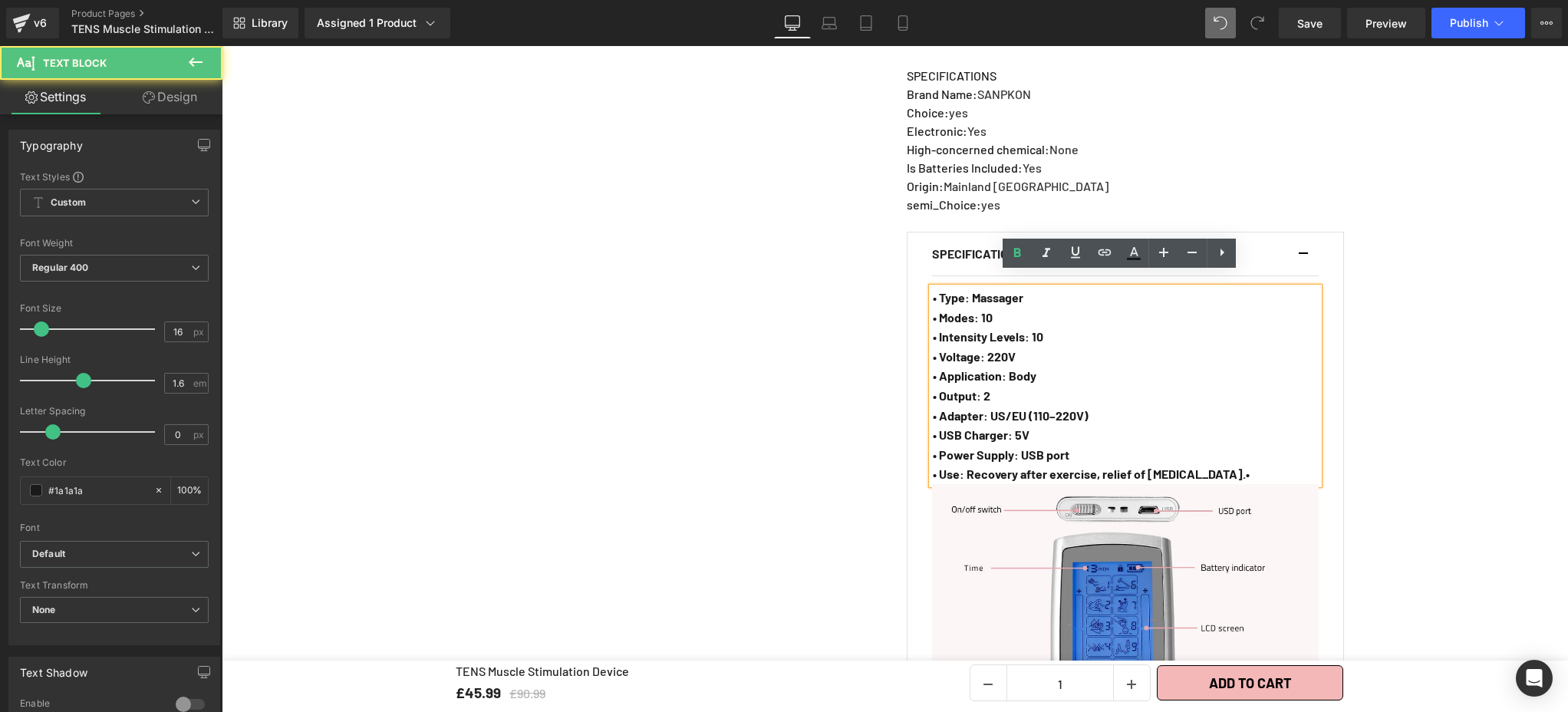
click at [964, 290] on strong "• Type: Massager" at bounding box center [978, 297] width 90 height 15
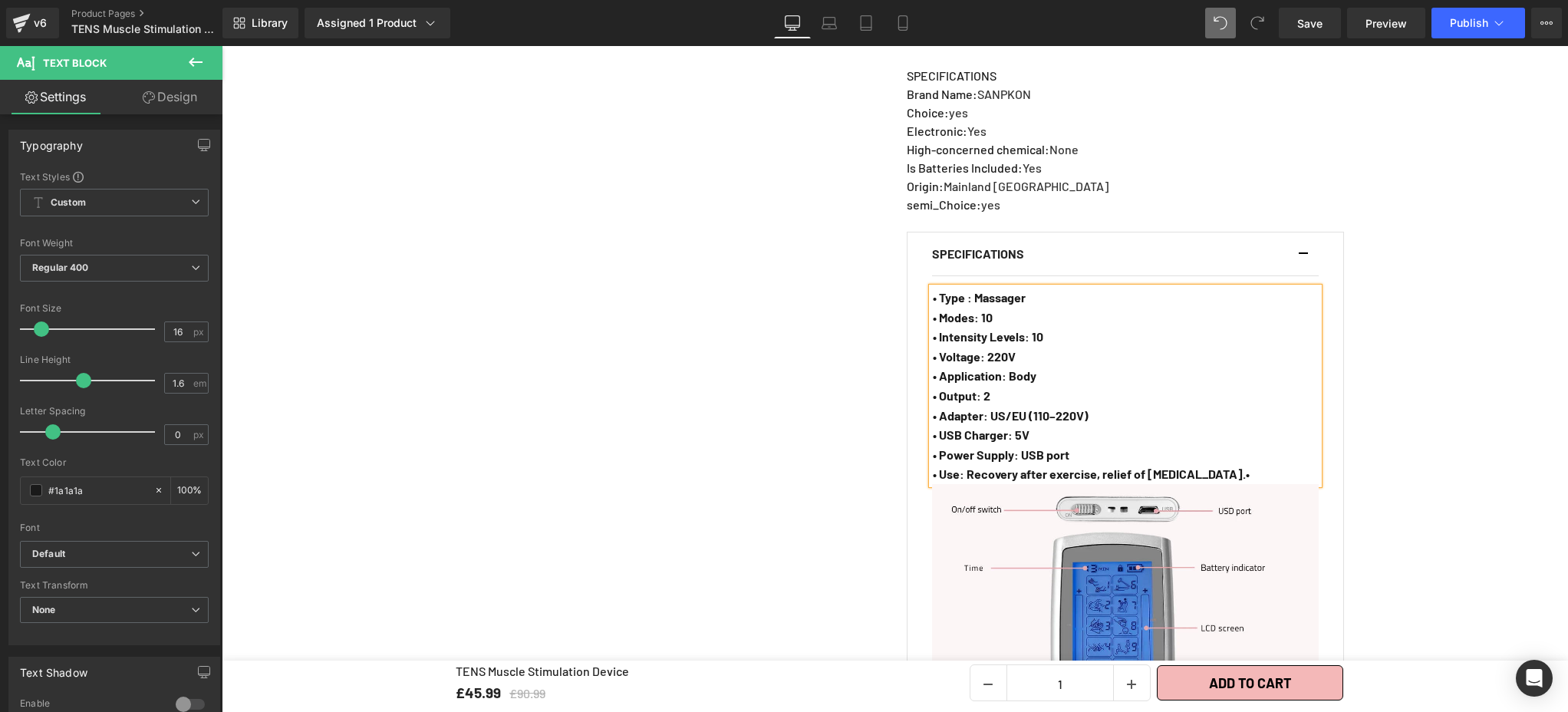
click at [972, 310] on strong "• Modes: 10" at bounding box center [963, 317] width 60 height 15
click at [1028, 329] on strong "• Intensity Levels: 10" at bounding box center [988, 336] width 110 height 15
click at [981, 349] on strong "• Voltage: 220V" at bounding box center [974, 356] width 83 height 15
click at [1003, 368] on strong "• Application: Body" at bounding box center [985, 375] width 103 height 15
click at [974, 388] on strong "• Output: 2" at bounding box center [962, 395] width 58 height 15
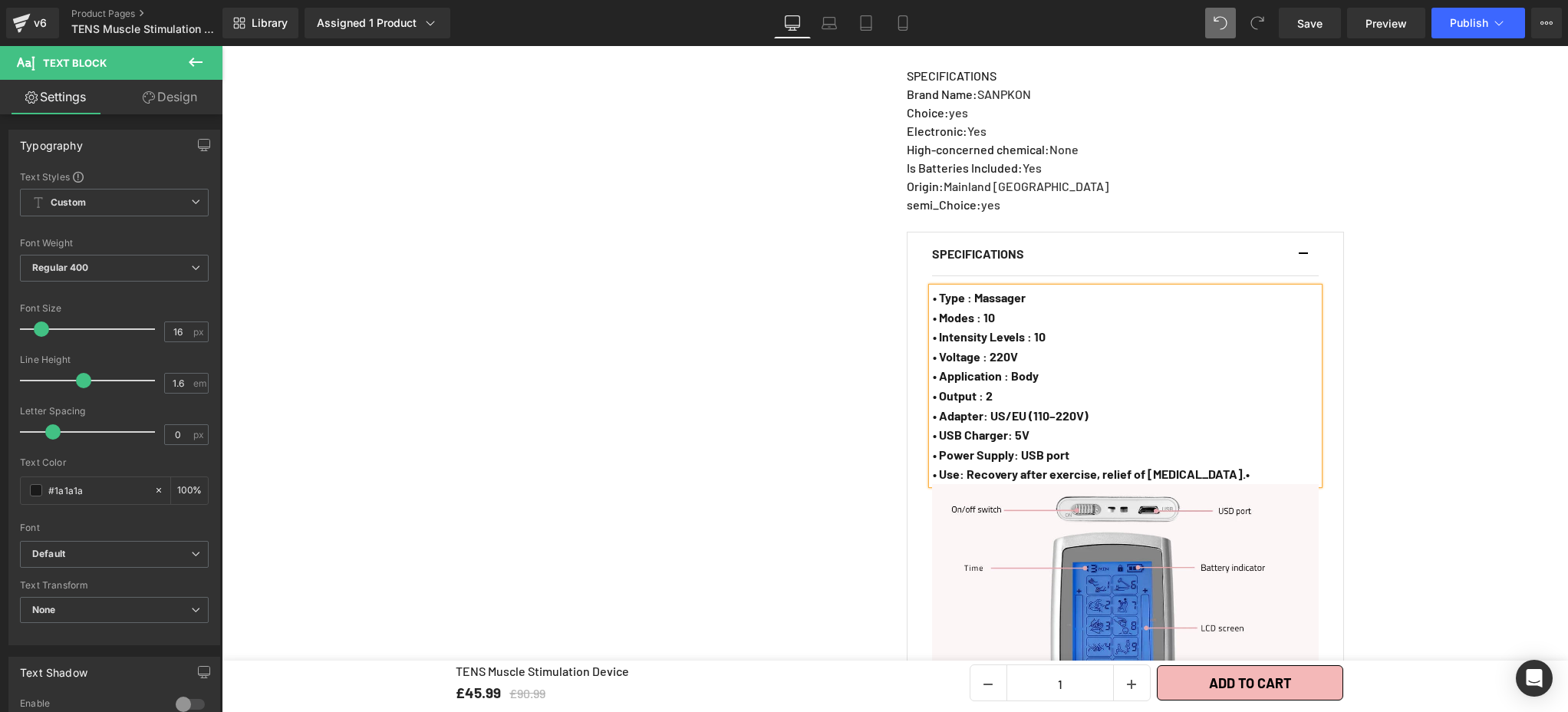
click at [980, 408] on strong "• Adapter: US/EU (110–220V)" at bounding box center [1011, 415] width 156 height 15
click at [1011, 427] on strong "• USB Charger: 5V" at bounding box center [981, 434] width 96 height 15
click at [1015, 448] on strong "• Power Supply: USB port" at bounding box center [1001, 455] width 137 height 15
click at [957, 466] on strong "• Use: Recovery after exercise, relief of heavy legs.•" at bounding box center [1091, 473] width 317 height 15
drag, startPoint x: 972, startPoint y: 284, endPoint x: 1030, endPoint y: 286, distance: 58.0
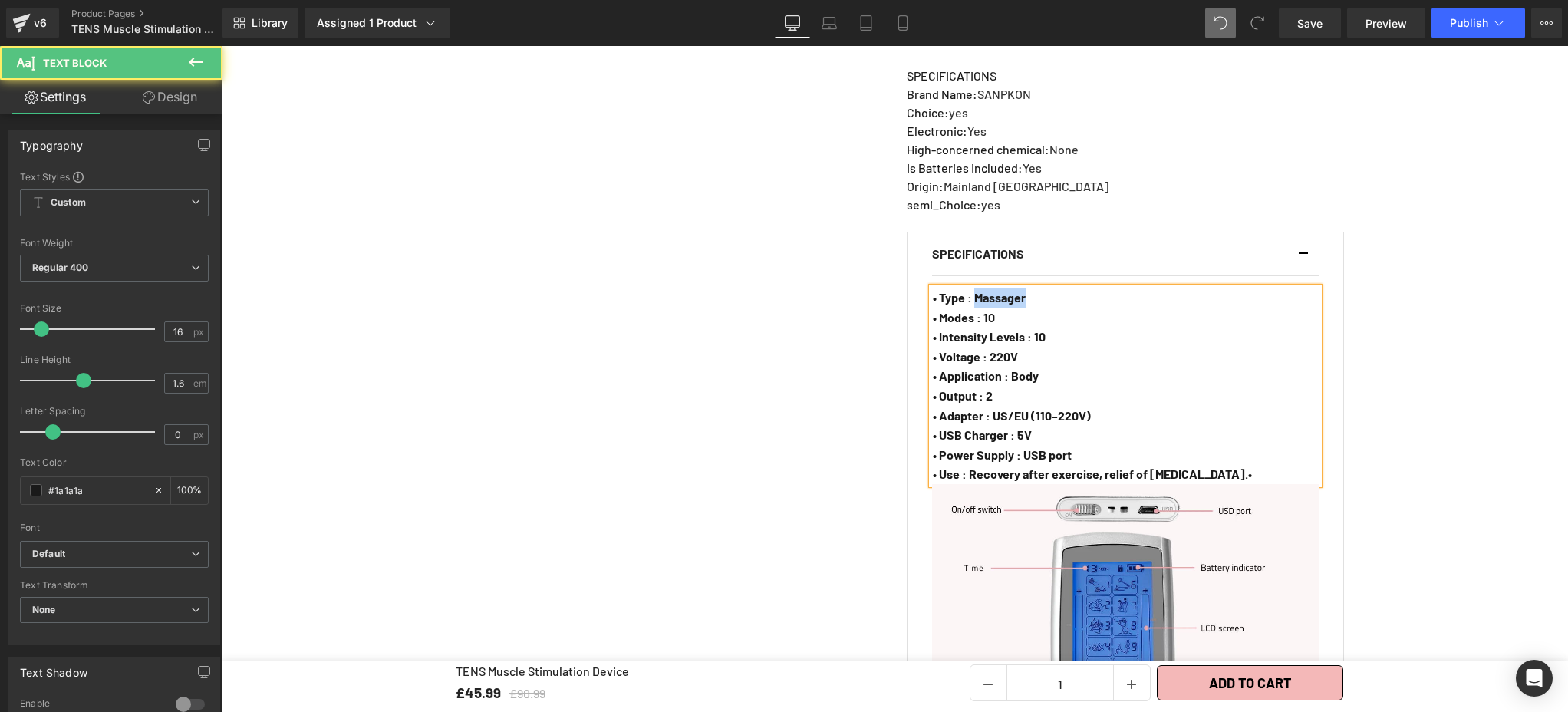
click at [1030, 287] on p "• Type : Massager" at bounding box center [1126, 297] width 385 height 20
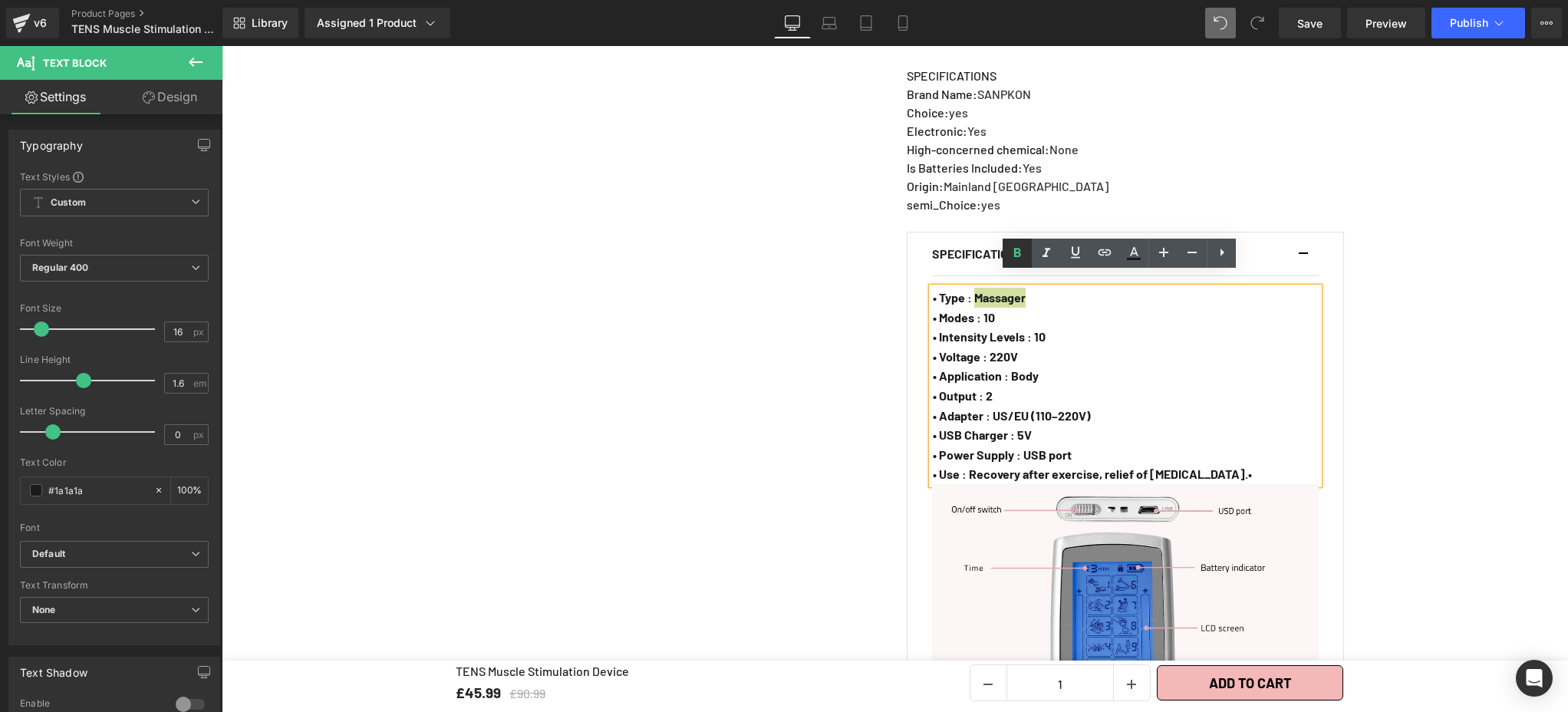
click at [1019, 256] on icon at bounding box center [1018, 253] width 7 height 10
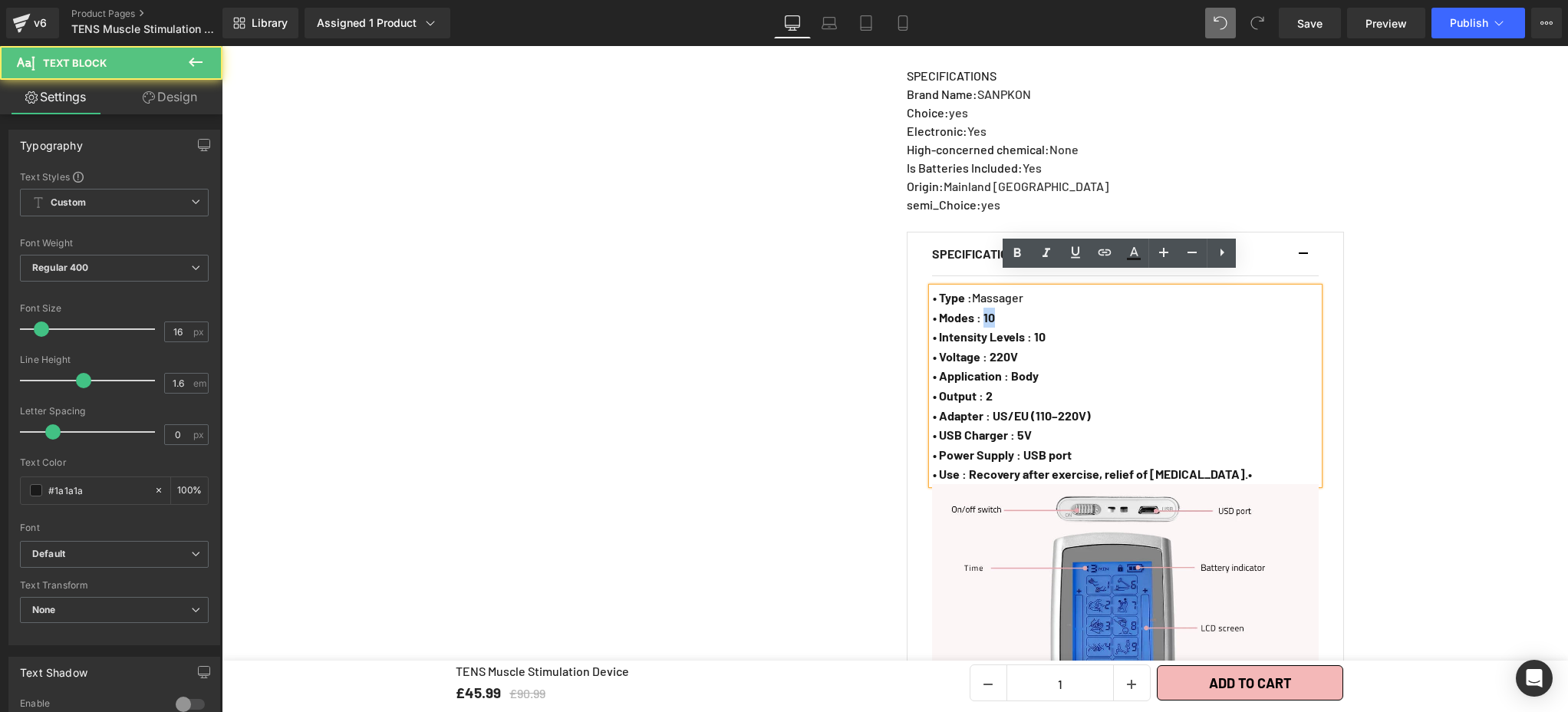
drag, startPoint x: 985, startPoint y: 302, endPoint x: 1003, endPoint y: 303, distance: 18.0
click at [1003, 307] on p "• Modes : 10" at bounding box center [1126, 317] width 385 height 20
click at [1011, 247] on icon at bounding box center [1017, 252] width 18 height 18
drag, startPoint x: 1040, startPoint y: 323, endPoint x: 1052, endPoint y: 322, distance: 12.0
click at [1052, 327] on p "• Intensity Levels : 10" at bounding box center [1126, 336] width 385 height 20
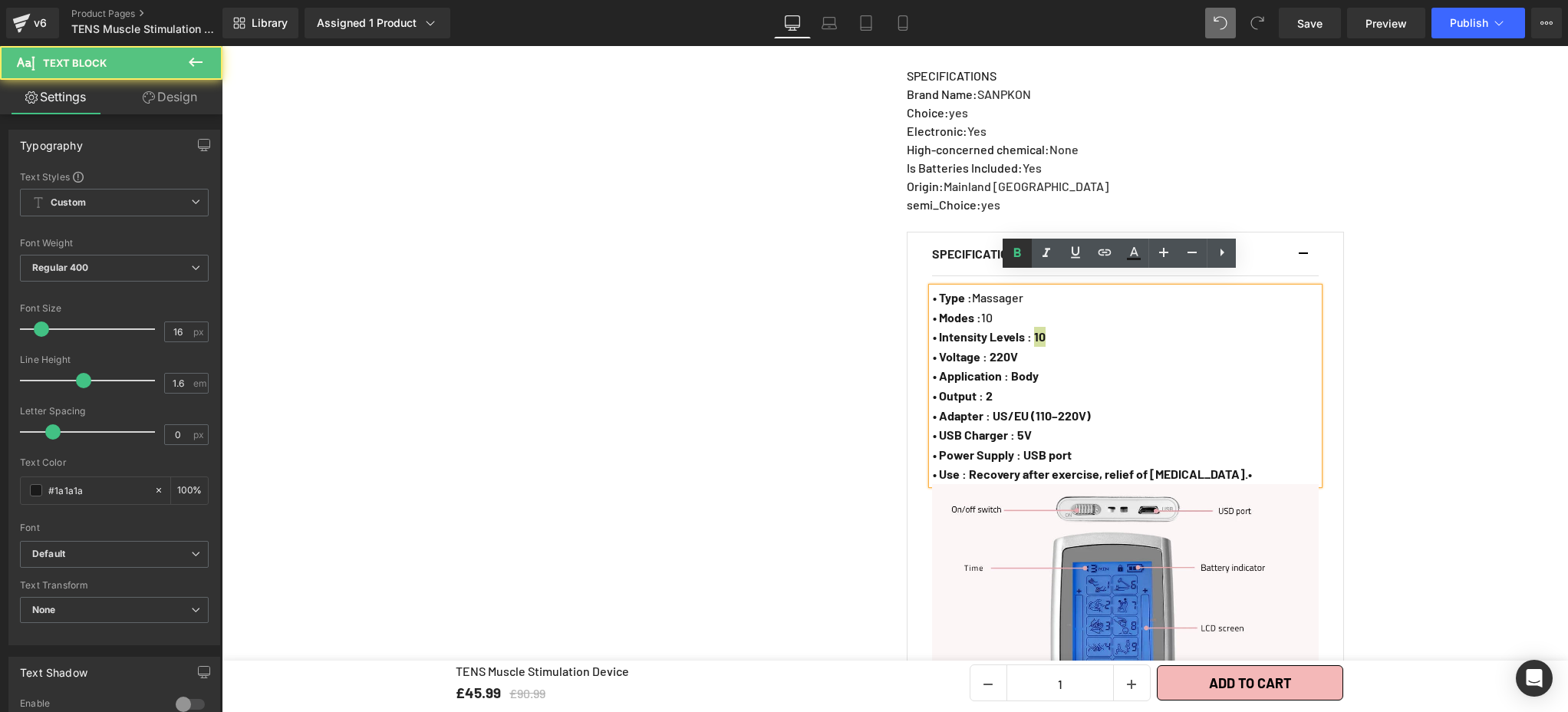
click at [1023, 254] on icon at bounding box center [1017, 252] width 18 height 18
drag, startPoint x: 988, startPoint y: 342, endPoint x: 1023, endPoint y: 340, distance: 35.1
click at [1023, 347] on p "• Voltage : 220V" at bounding box center [1126, 356] width 385 height 20
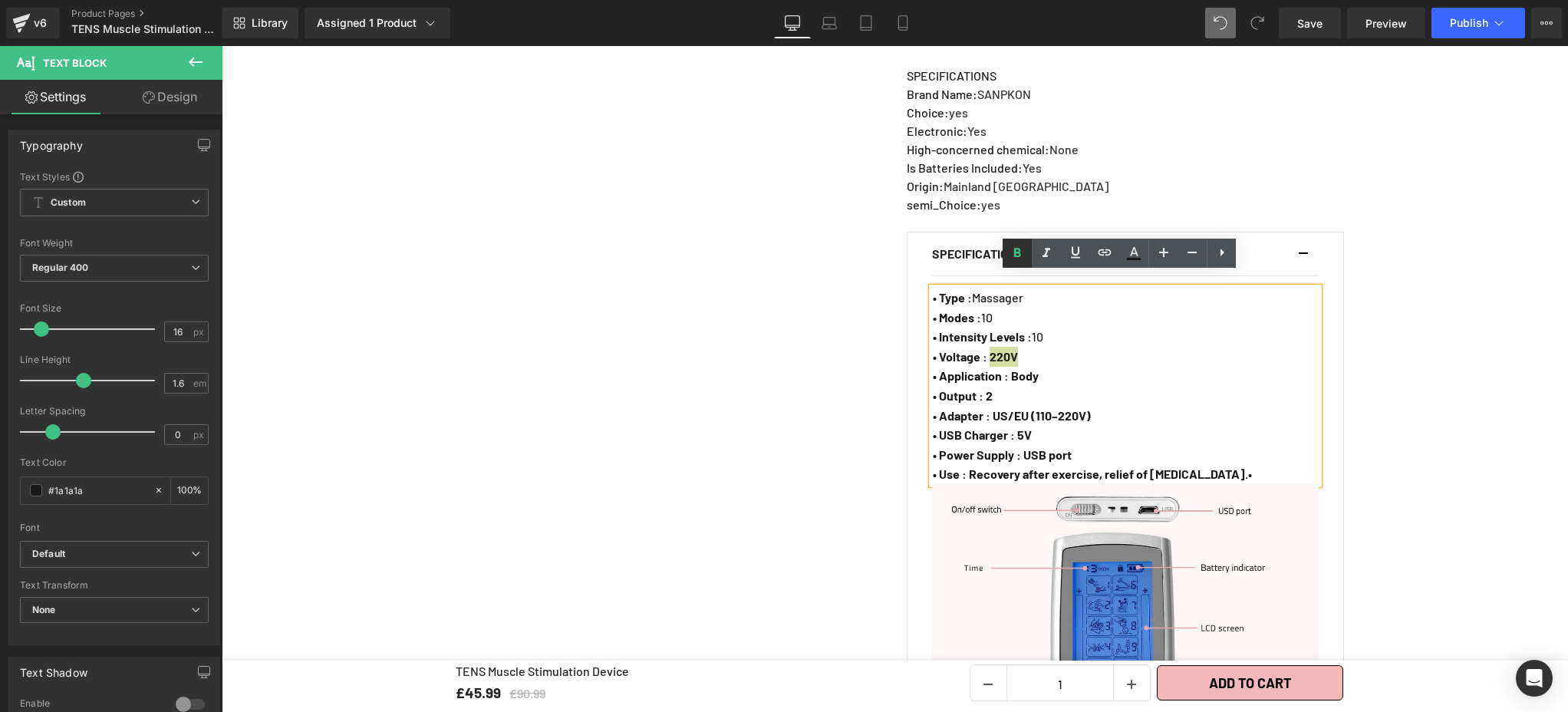
click at [1016, 263] on link at bounding box center [1017, 252] width 29 height 29
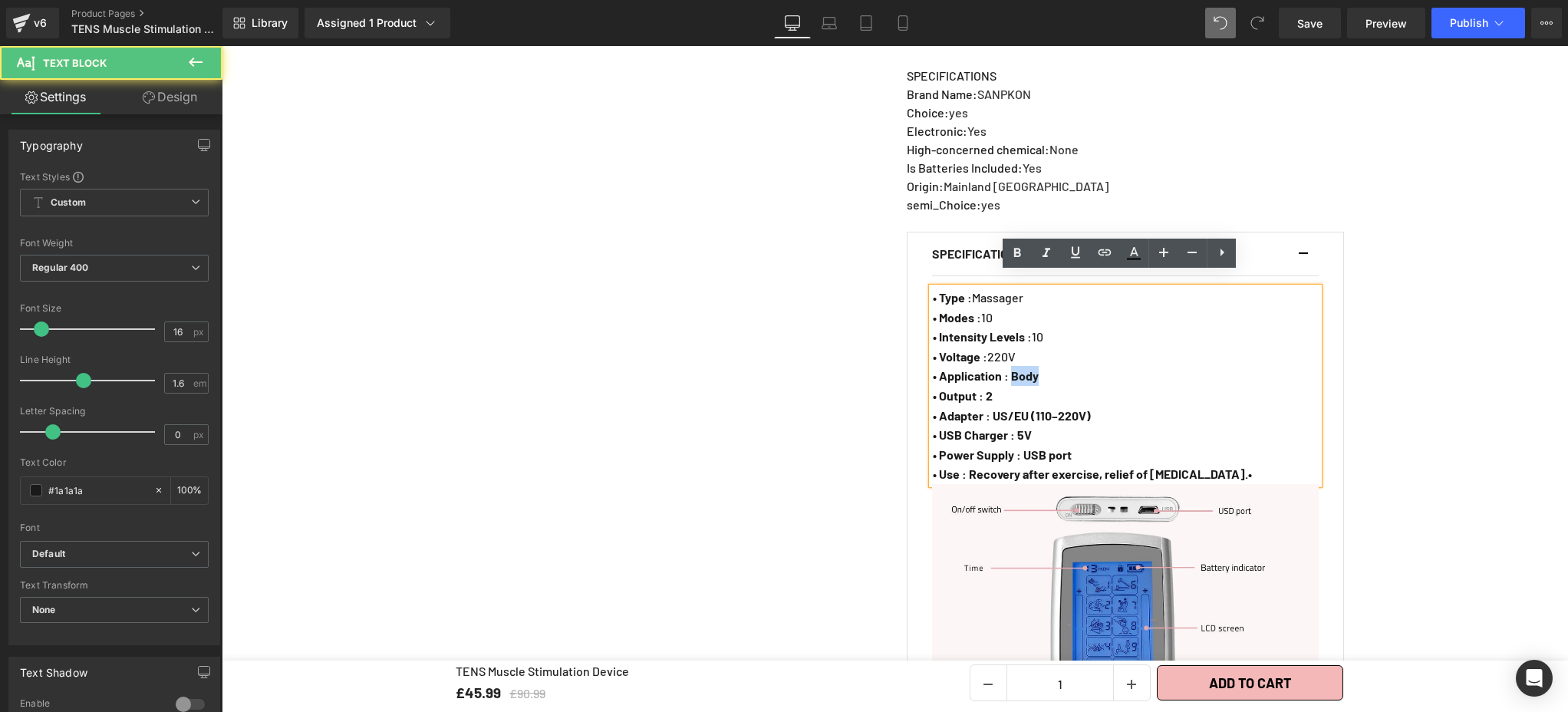
drag, startPoint x: 1013, startPoint y: 363, endPoint x: 1046, endPoint y: 364, distance: 33.0
click at [1046, 366] on p "• Application : Body" at bounding box center [1126, 376] width 385 height 20
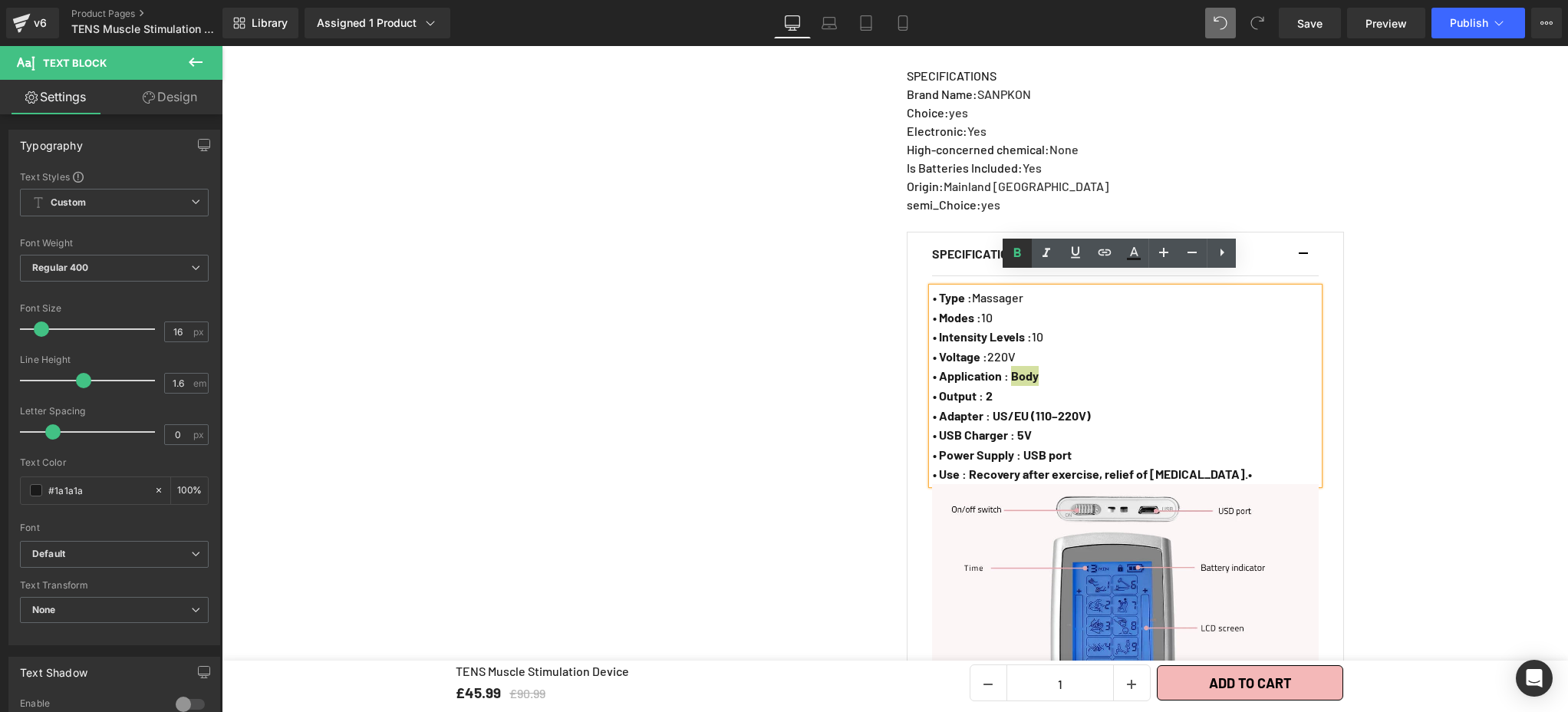
click at [1020, 250] on icon at bounding box center [1018, 253] width 7 height 10
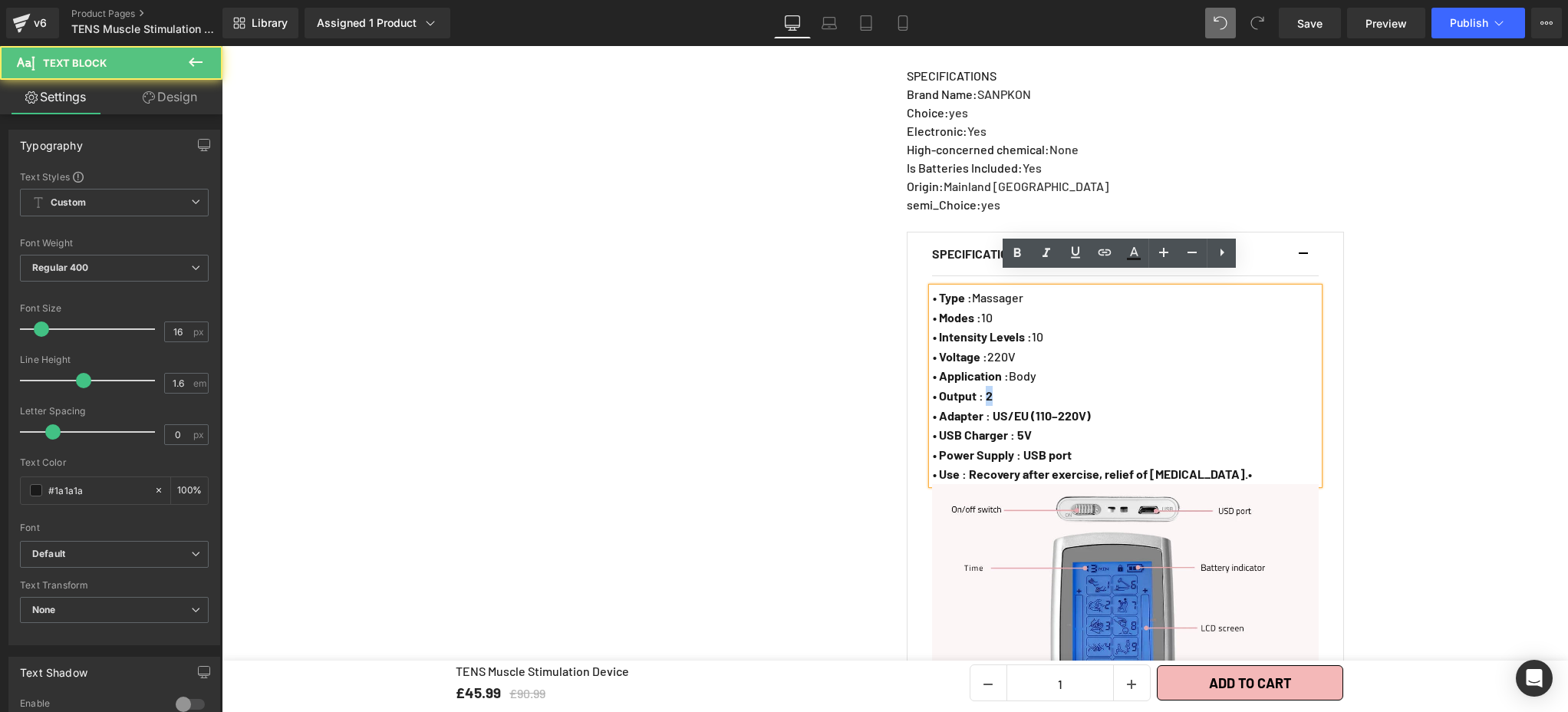
click at [991, 388] on strong "• Output : 2" at bounding box center [963, 395] width 60 height 15
drag, startPoint x: 1015, startPoint y: 251, endPoint x: 809, endPoint y: 254, distance: 206.0
click at [1015, 251] on icon at bounding box center [1018, 253] width 7 height 10
drag, startPoint x: 992, startPoint y: 403, endPoint x: 1094, endPoint y: 400, distance: 102.0
click at [1091, 408] on strong "• Adapter : US/EU (110–220V)" at bounding box center [1012, 415] width 158 height 15
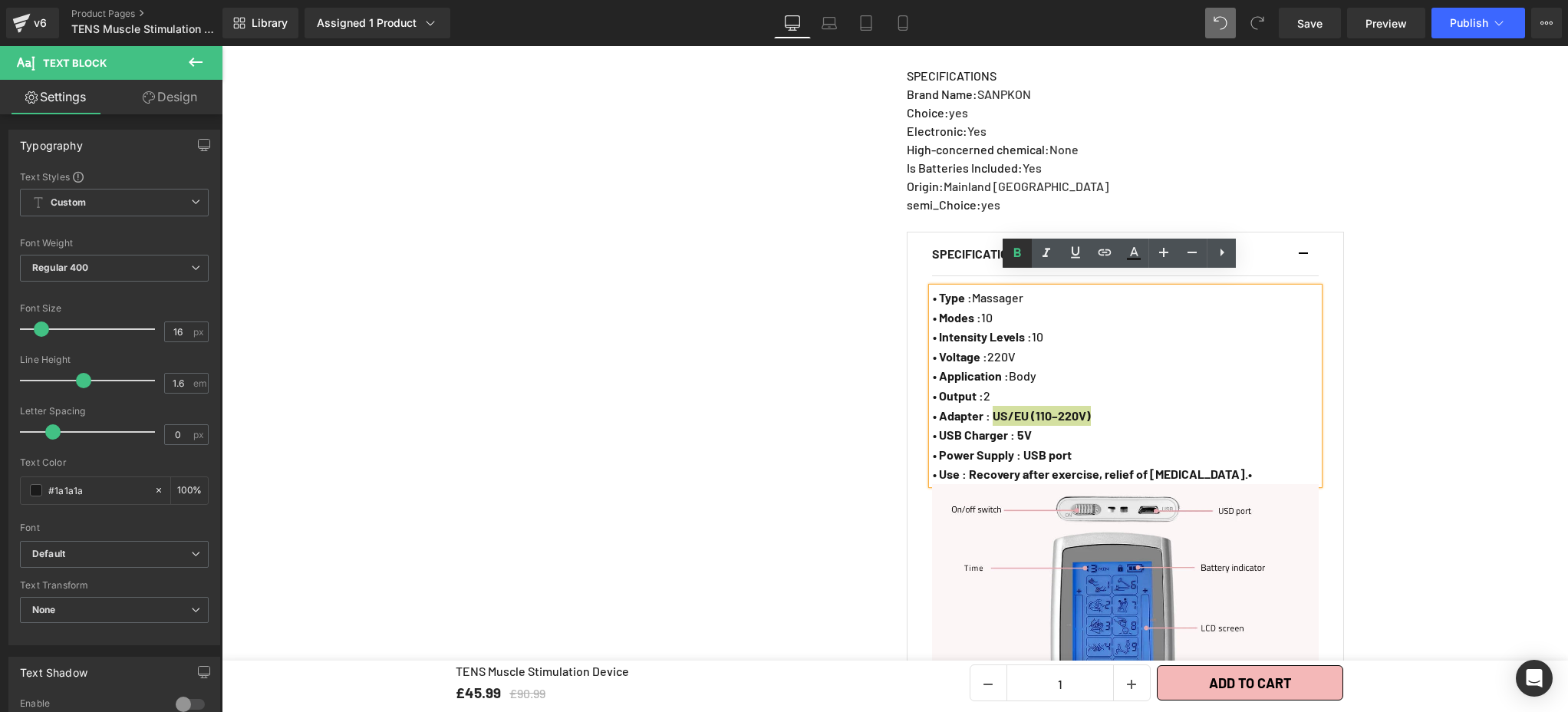
click at [1013, 244] on icon at bounding box center [1017, 252] width 18 height 18
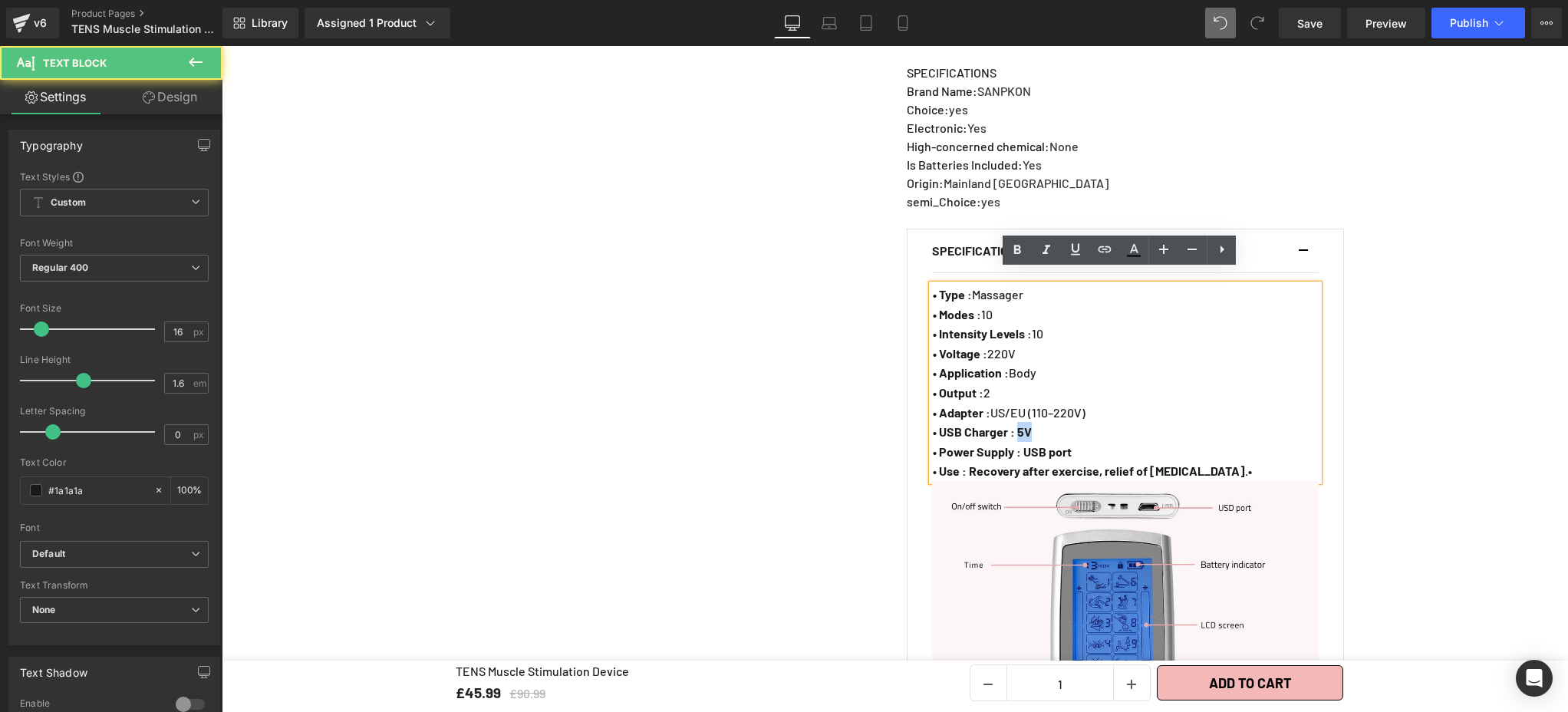
drag, startPoint x: 1021, startPoint y: 417, endPoint x: 1037, endPoint y: 419, distance: 16.1
click at [1037, 422] on p "• USB Charger : 5V" at bounding box center [1126, 432] width 385 height 20
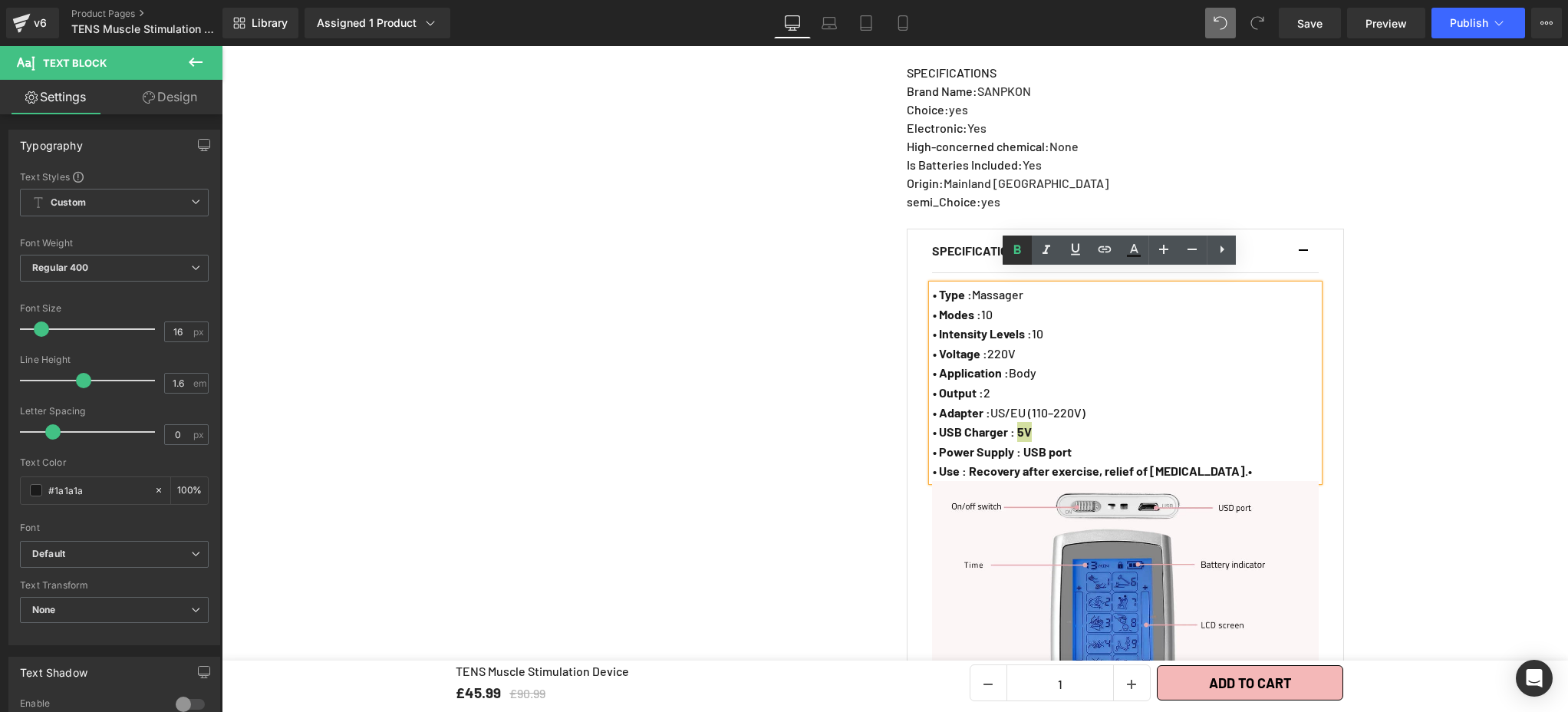
click at [1018, 258] on icon at bounding box center [1017, 250] width 18 height 18
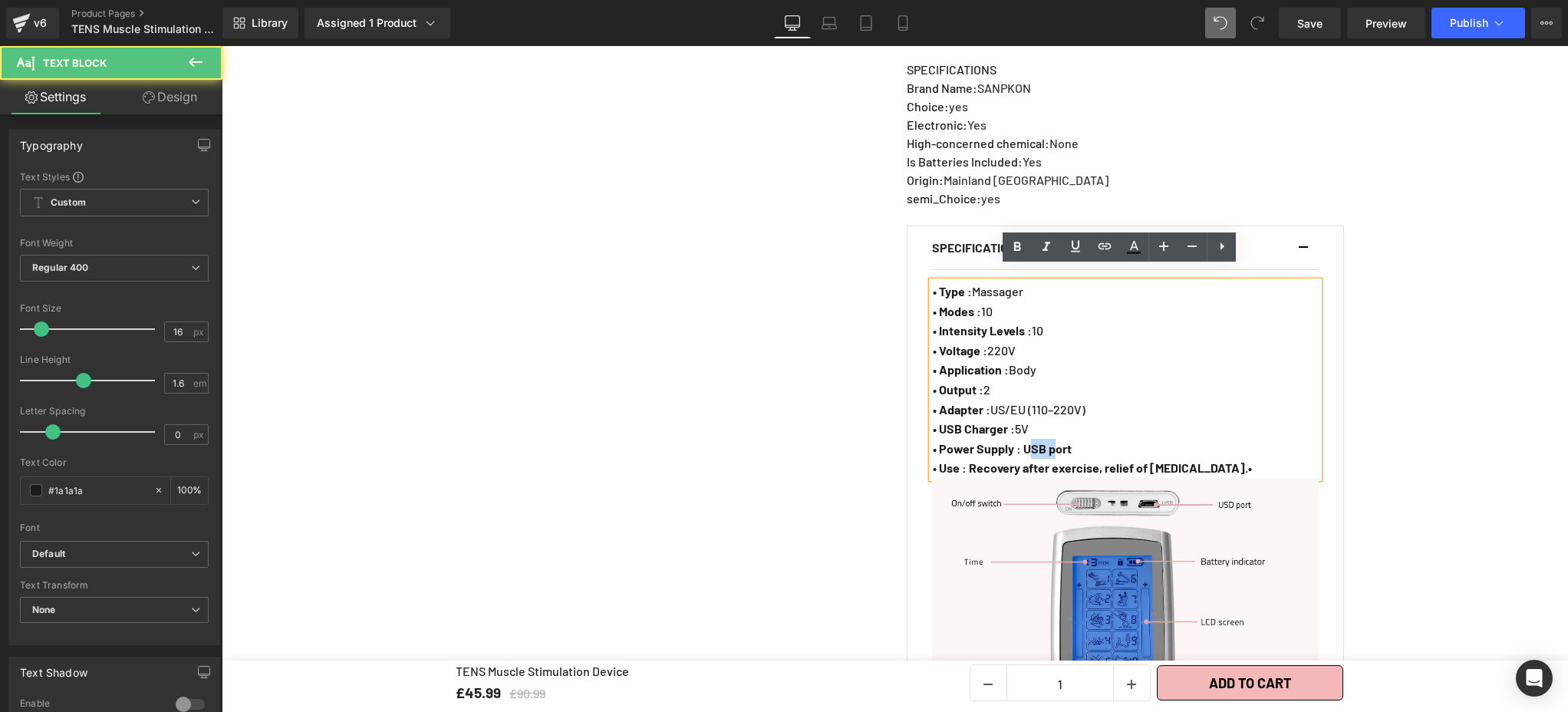
drag, startPoint x: 1031, startPoint y: 434, endPoint x: 1063, endPoint y: 436, distance: 32.1
click at [1063, 441] on strong "• Power Supply : USB port" at bounding box center [1002, 448] width 139 height 15
drag, startPoint x: 1025, startPoint y: 435, endPoint x: 1081, endPoint y: 435, distance: 56.0
click at [1081, 439] on p "• Power Supply : USB port" at bounding box center [1126, 448] width 385 height 20
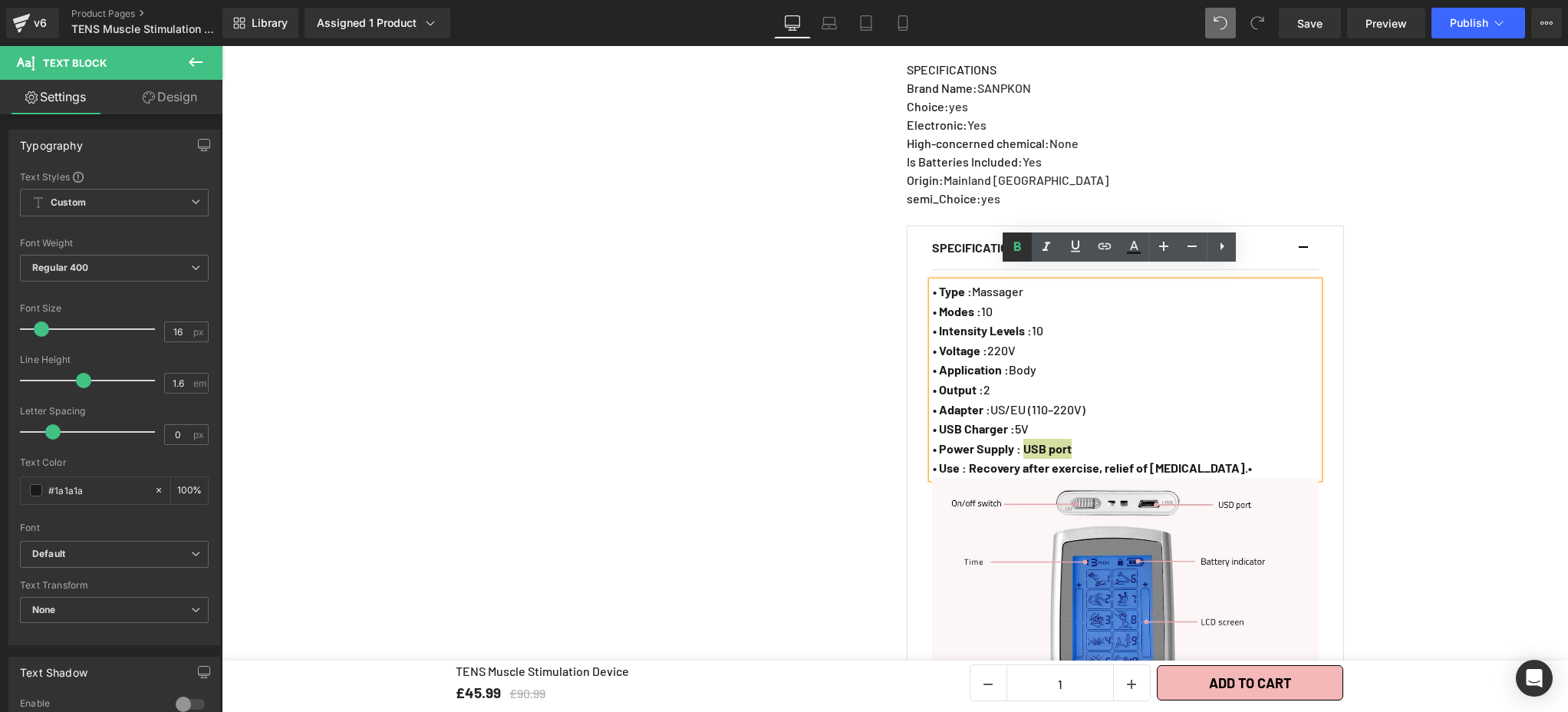
click at [1014, 242] on icon at bounding box center [1017, 246] width 18 height 18
drag, startPoint x: 970, startPoint y: 457, endPoint x: 1231, endPoint y: 455, distance: 261.0
click at [1231, 460] on strong "• Use : Recovery after exercise, relief of heavy legs.•" at bounding box center [1092, 467] width 319 height 15
click at [1238, 458] on p "• Use : Recovery after exercise, relief of heavy legs.•" at bounding box center [1126, 468] width 385 height 20
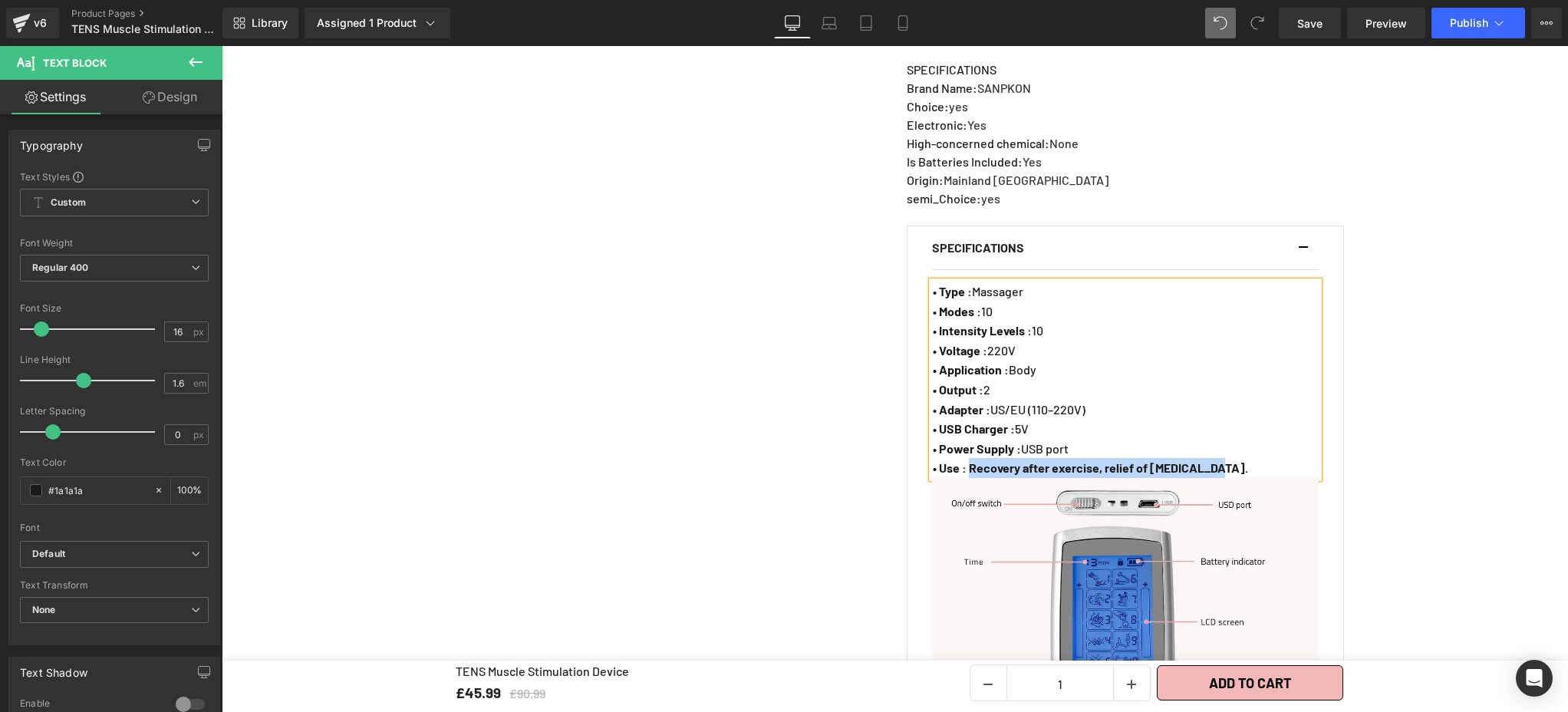
drag, startPoint x: 967, startPoint y: 453, endPoint x: 1232, endPoint y: 462, distance: 265.2
click at [1232, 462] on p "• Use : Recovery after exercise, relief of heavy legs." at bounding box center [1126, 468] width 385 height 20
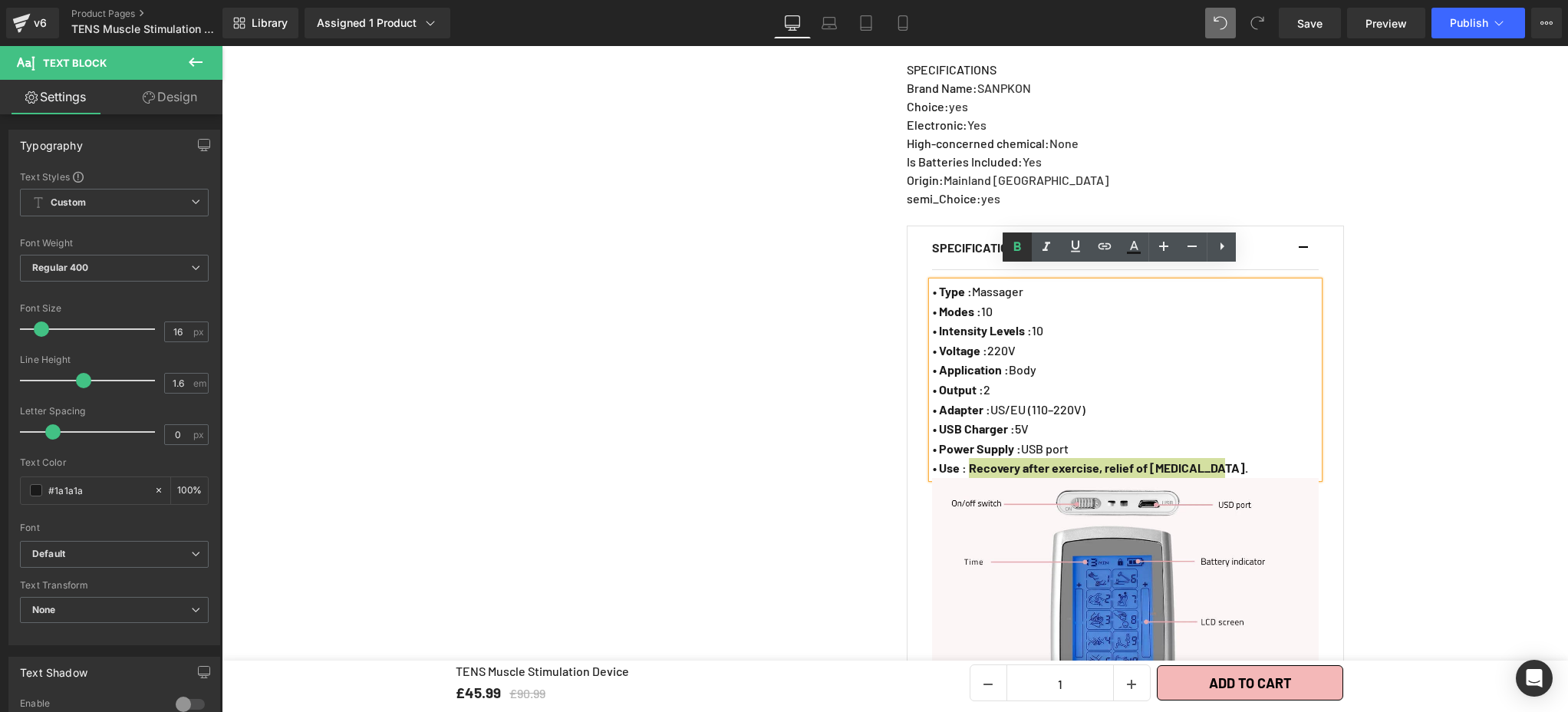
click at [1028, 248] on link at bounding box center [1017, 246] width 29 height 29
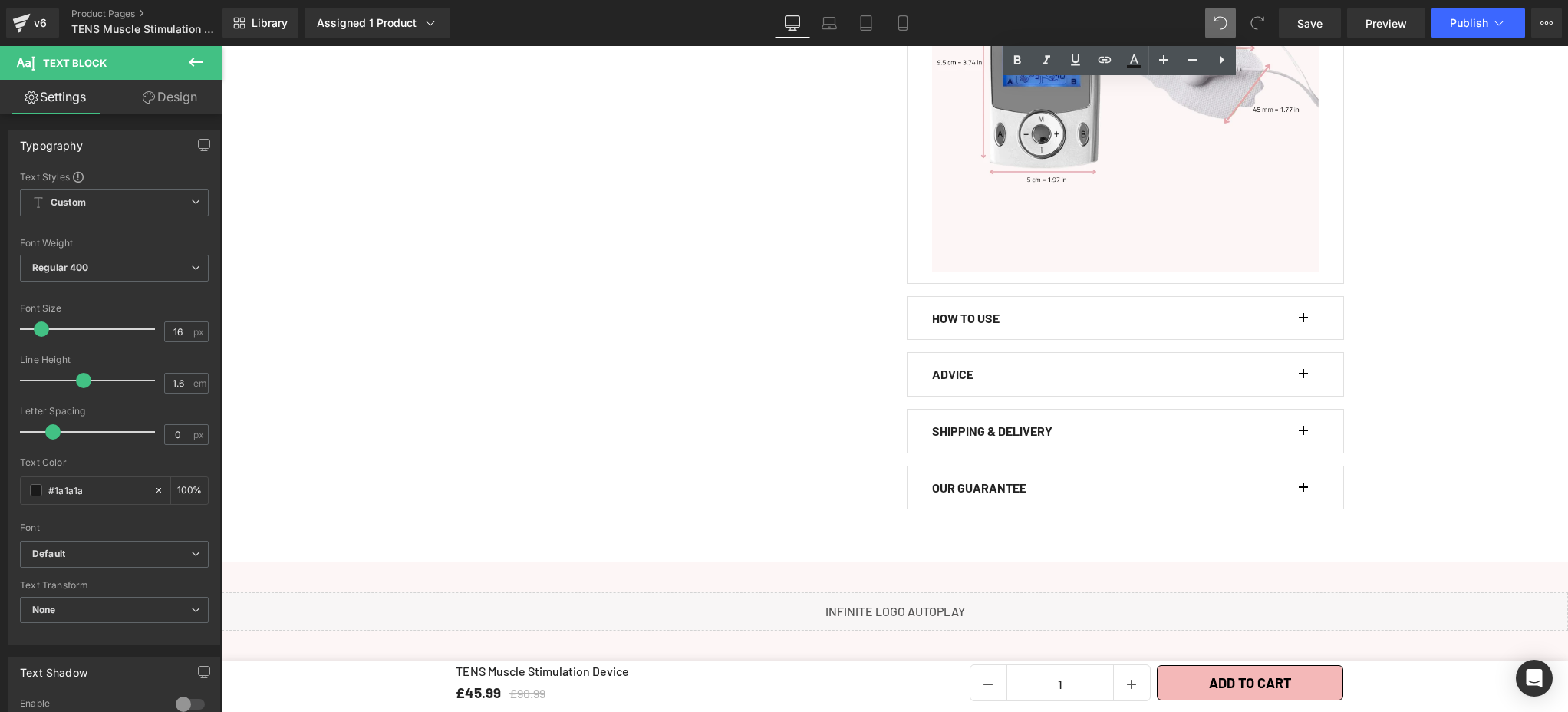
scroll to position [1933, 0]
click at [1306, 360] on button "button" at bounding box center [1311, 372] width 16 height 43
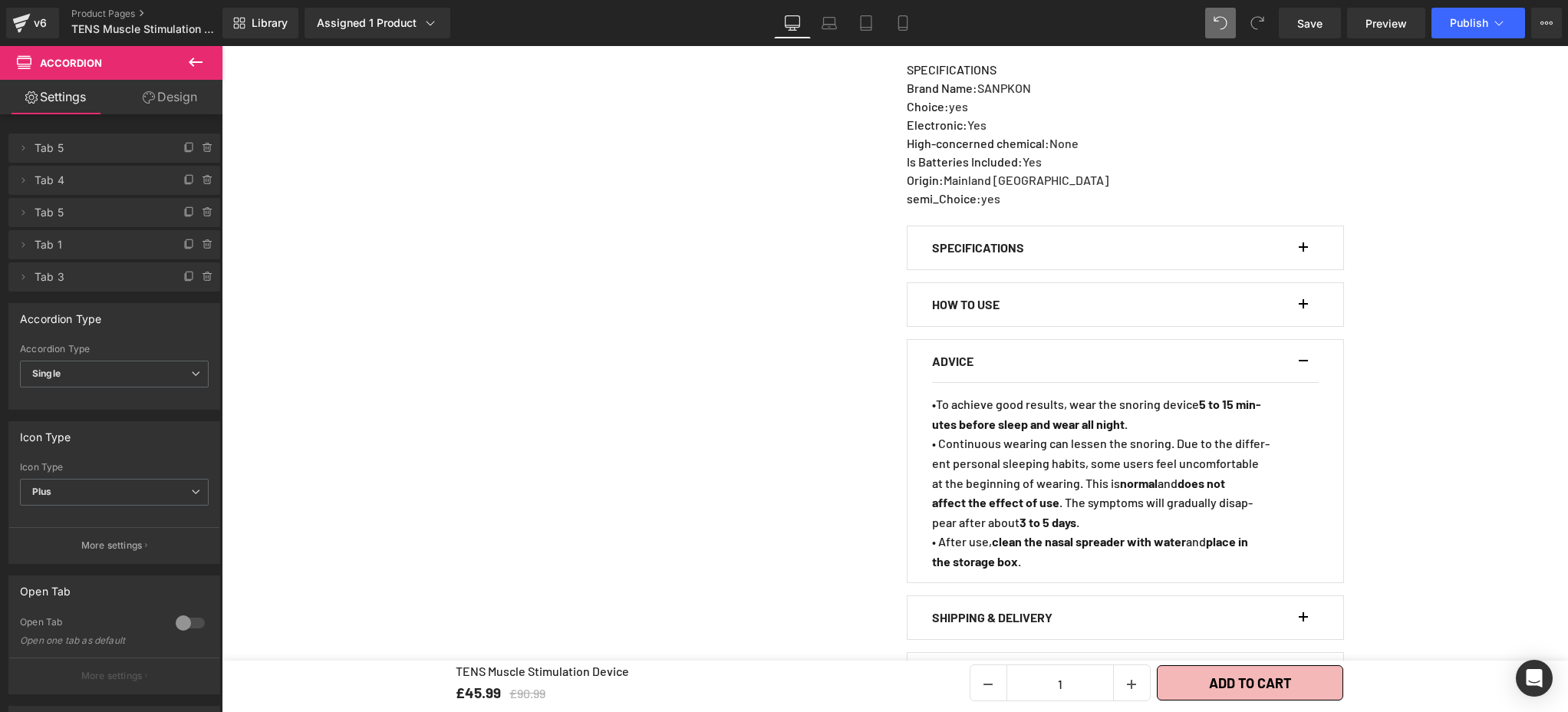
scroll to position [949, 0]
click at [1294, 296] on div "HOW TO USE Text Block" at bounding box center [1125, 307] width 386 height 43
click at [1293, 286] on div "HOW TO USE Text Block" at bounding box center [1125, 307] width 386 height 43
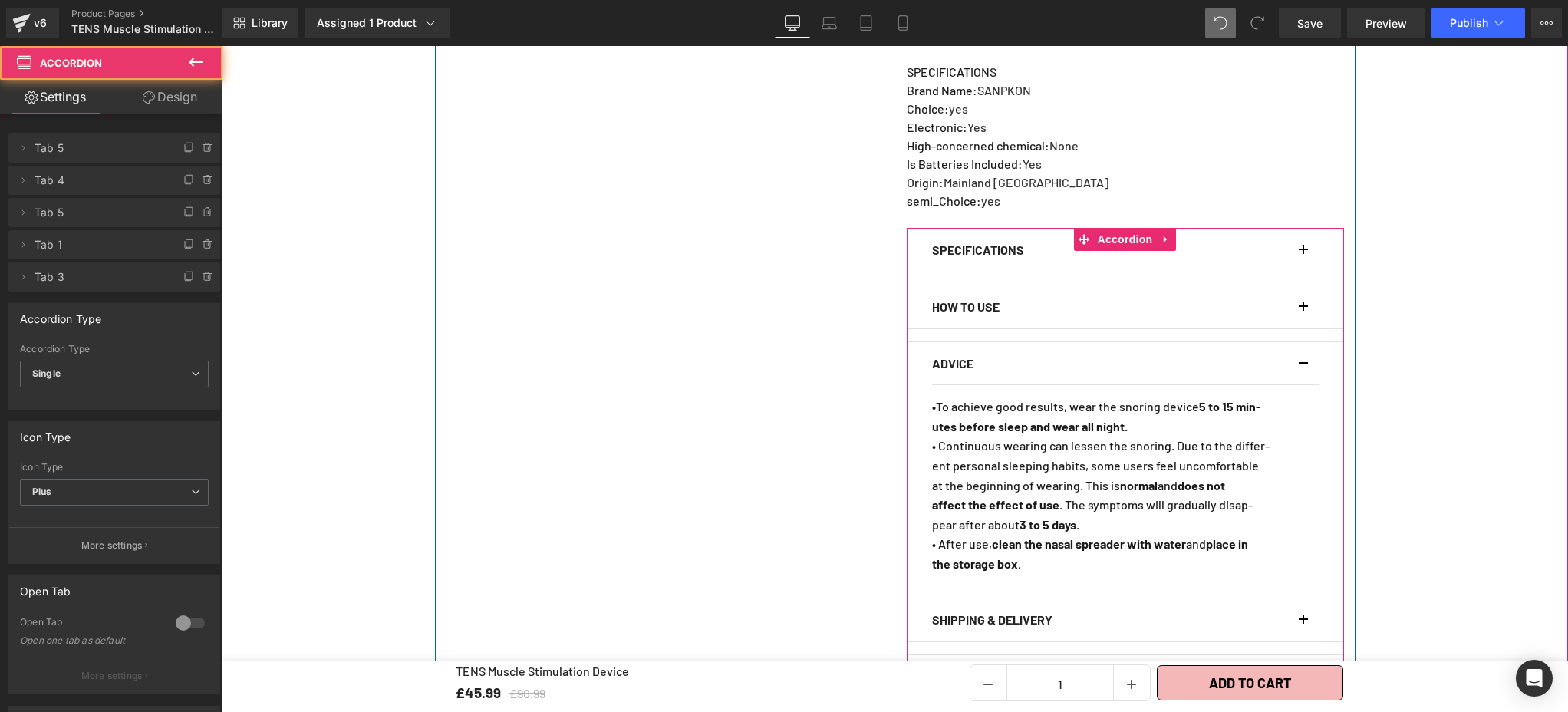
click at [1303, 292] on button "button" at bounding box center [1311, 307] width 16 height 43
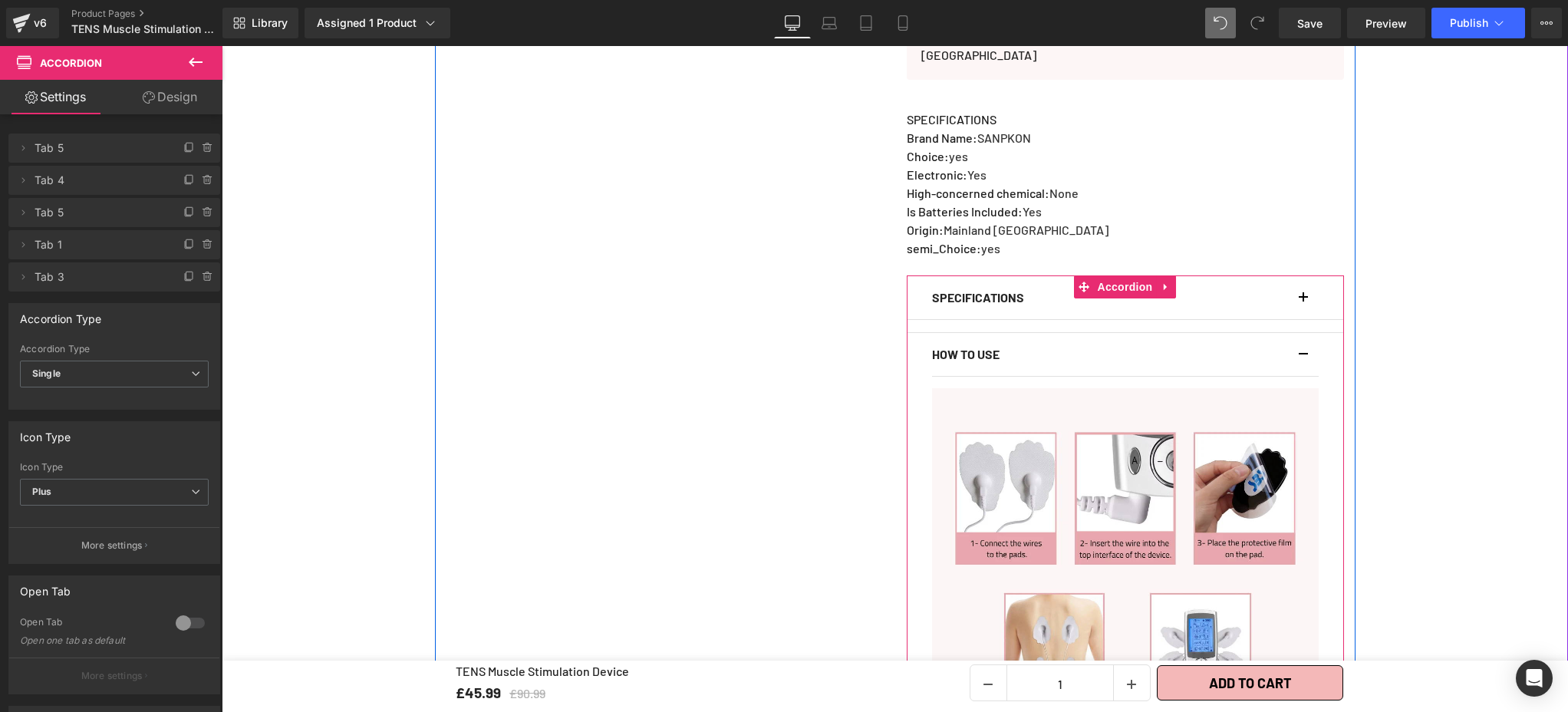
scroll to position [901, 0]
click at [1007, 377] on article "Image" at bounding box center [1125, 582] width 386 height 410
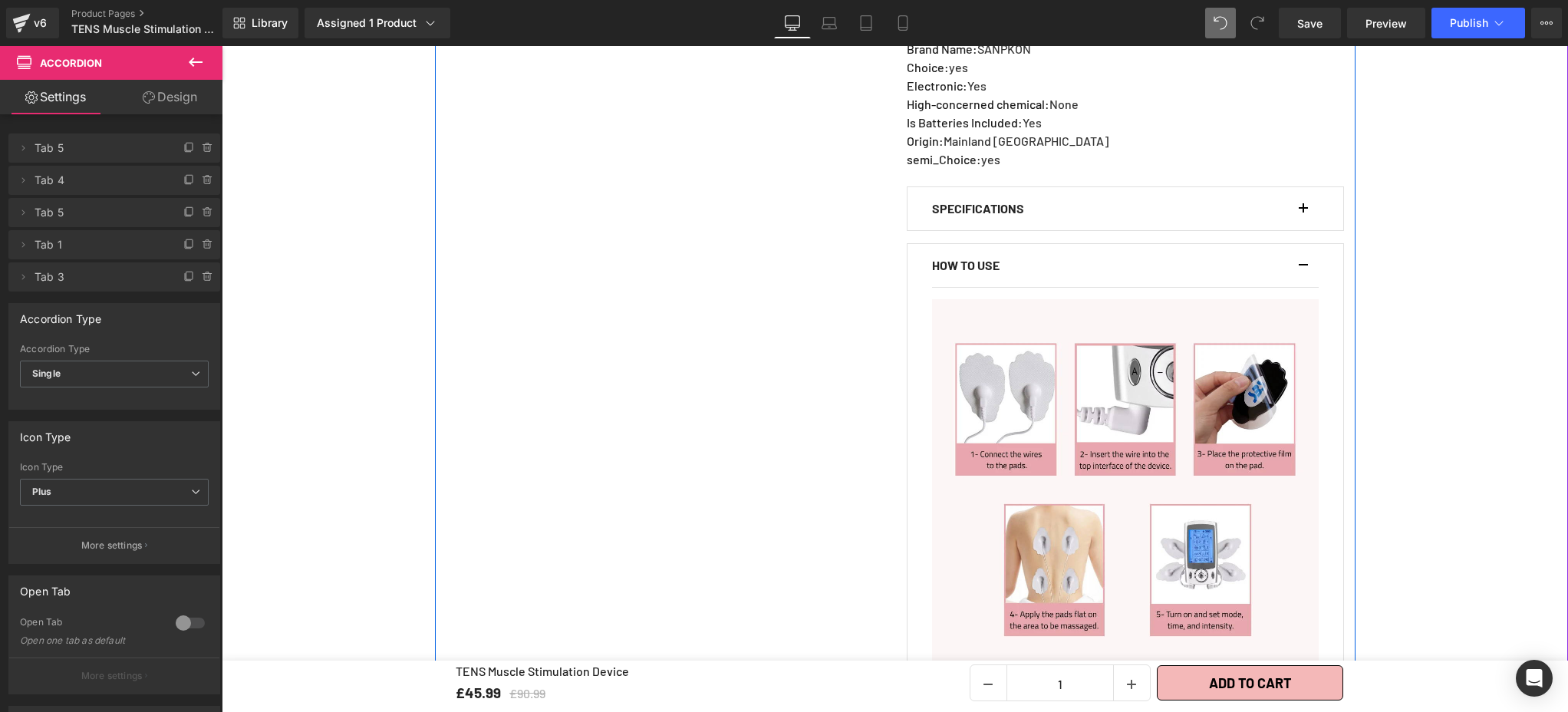
scroll to position [990, 0]
click at [1303, 195] on button "button" at bounding box center [1311, 208] width 16 height 43
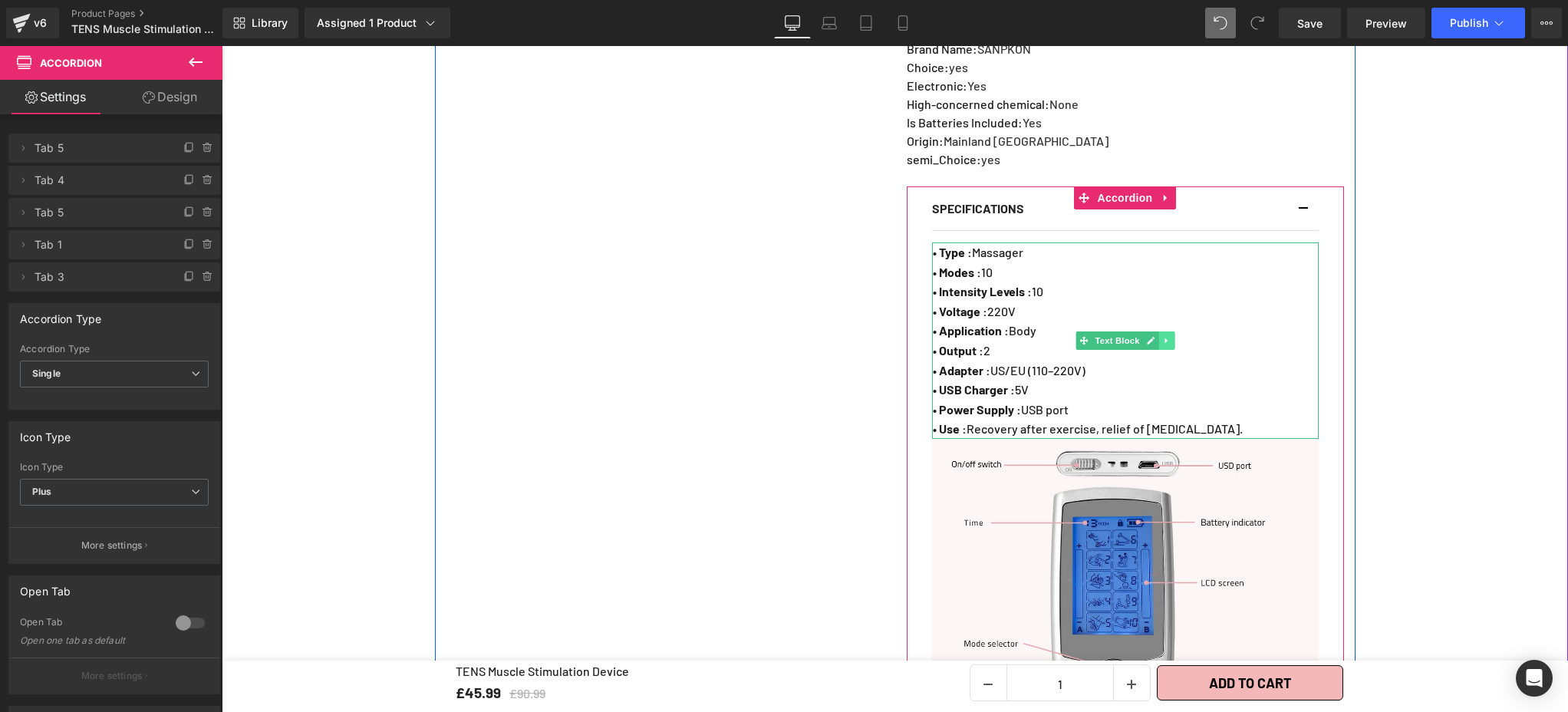
click at [1165, 331] on link at bounding box center [1166, 340] width 16 height 18
click at [1154, 336] on icon at bounding box center [1158, 341] width 9 height 9
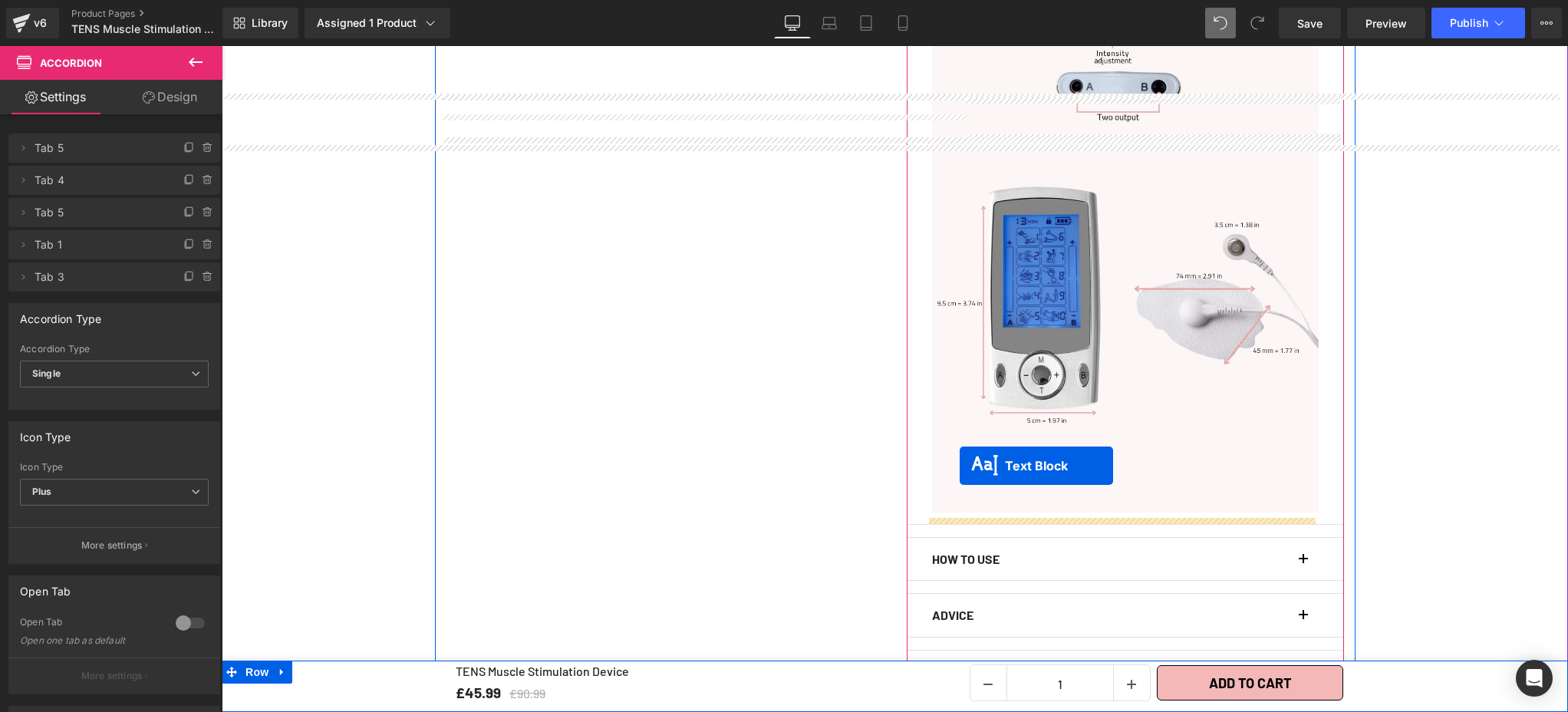
scroll to position [1730, 0]
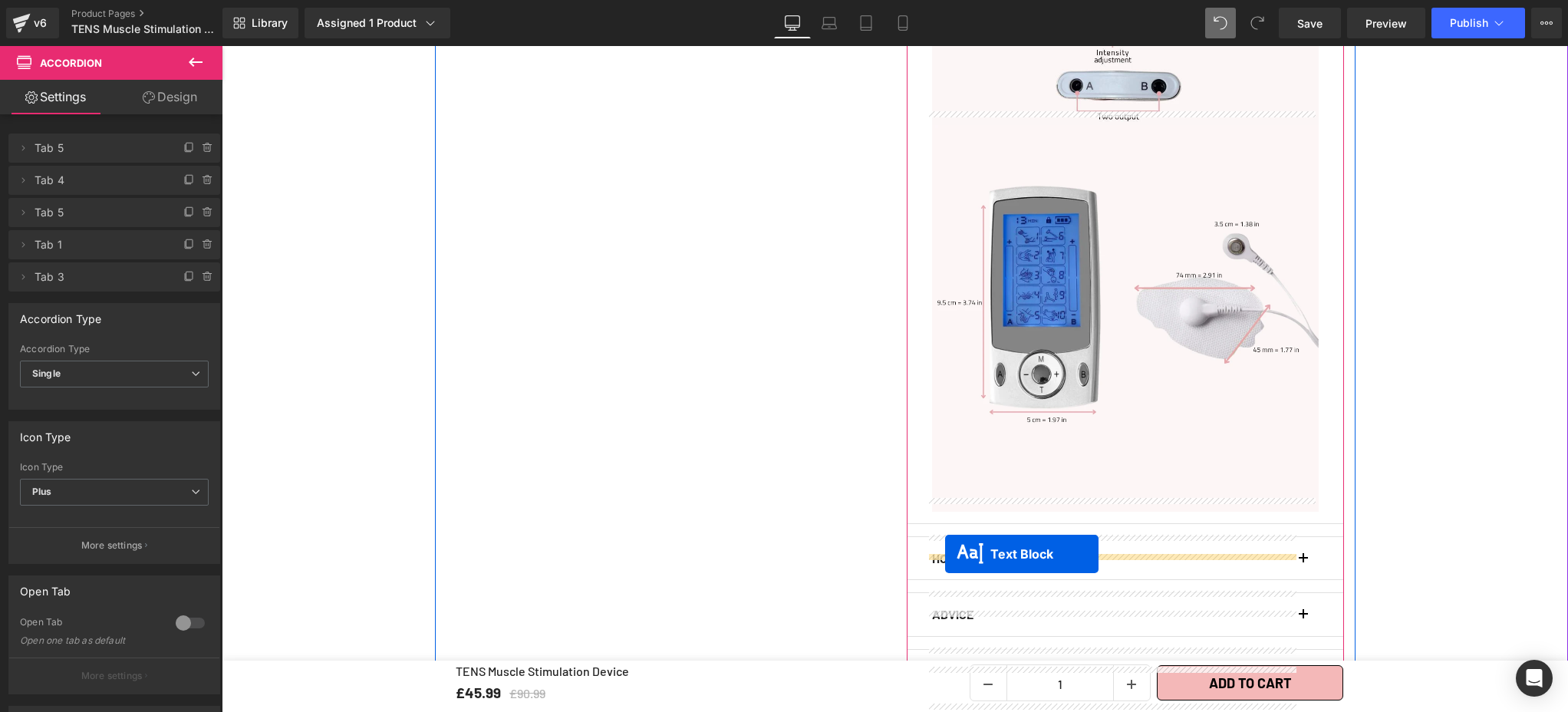
drag, startPoint x: 1077, startPoint y: 369, endPoint x: 945, endPoint y: 553, distance: 226.5
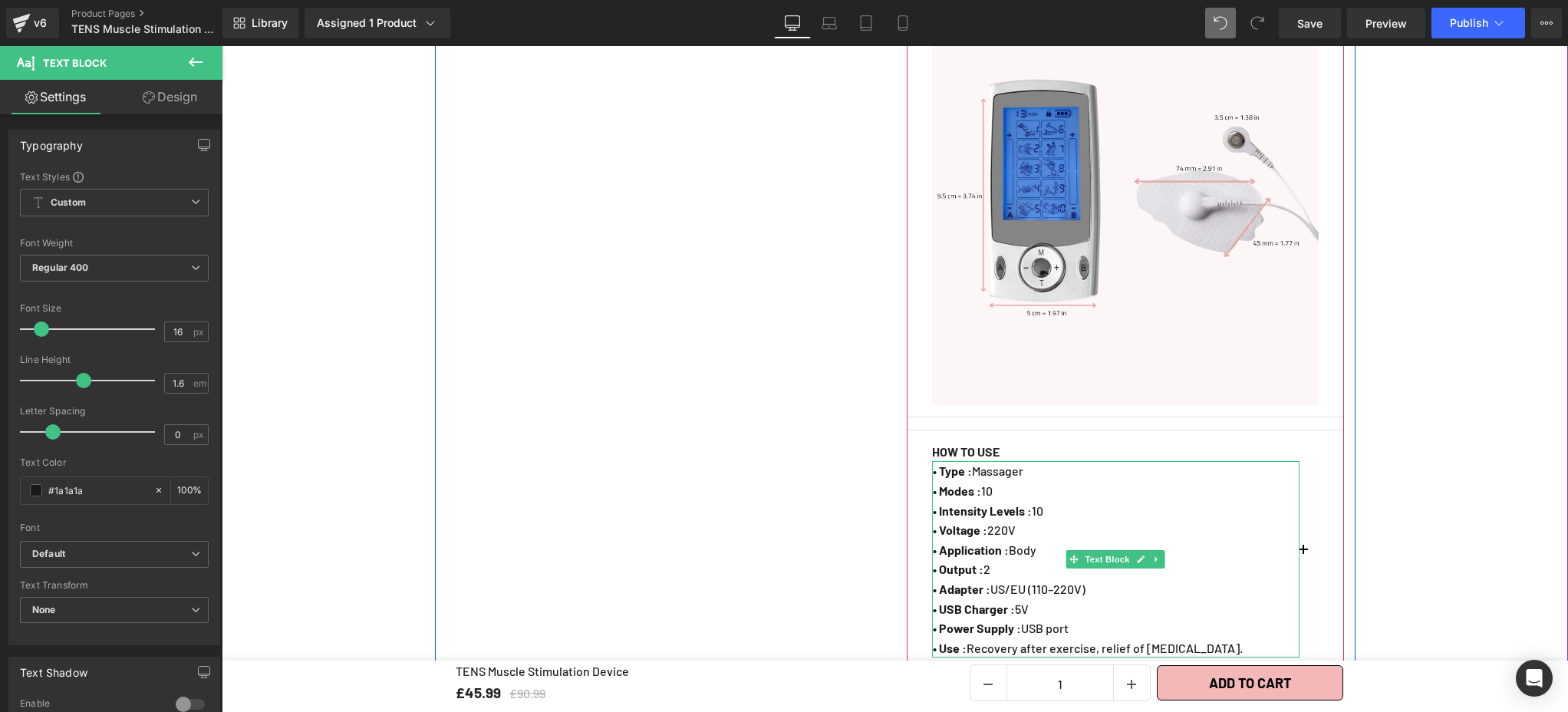
scroll to position [1795, 0]
click at [933, 466] on strong "• Type :" at bounding box center [952, 473] width 39 height 15
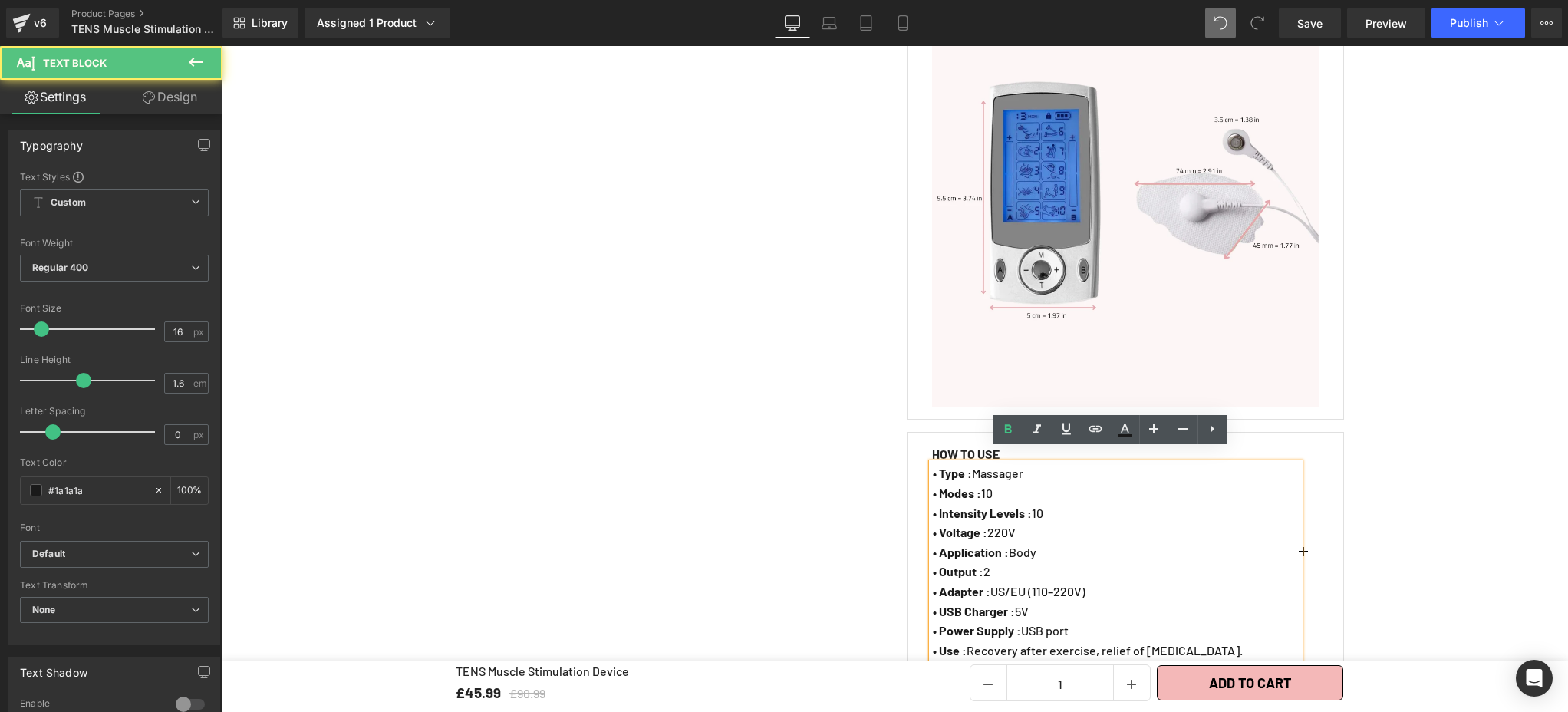
click at [933, 466] on strong "• Type :" at bounding box center [952, 473] width 39 height 15
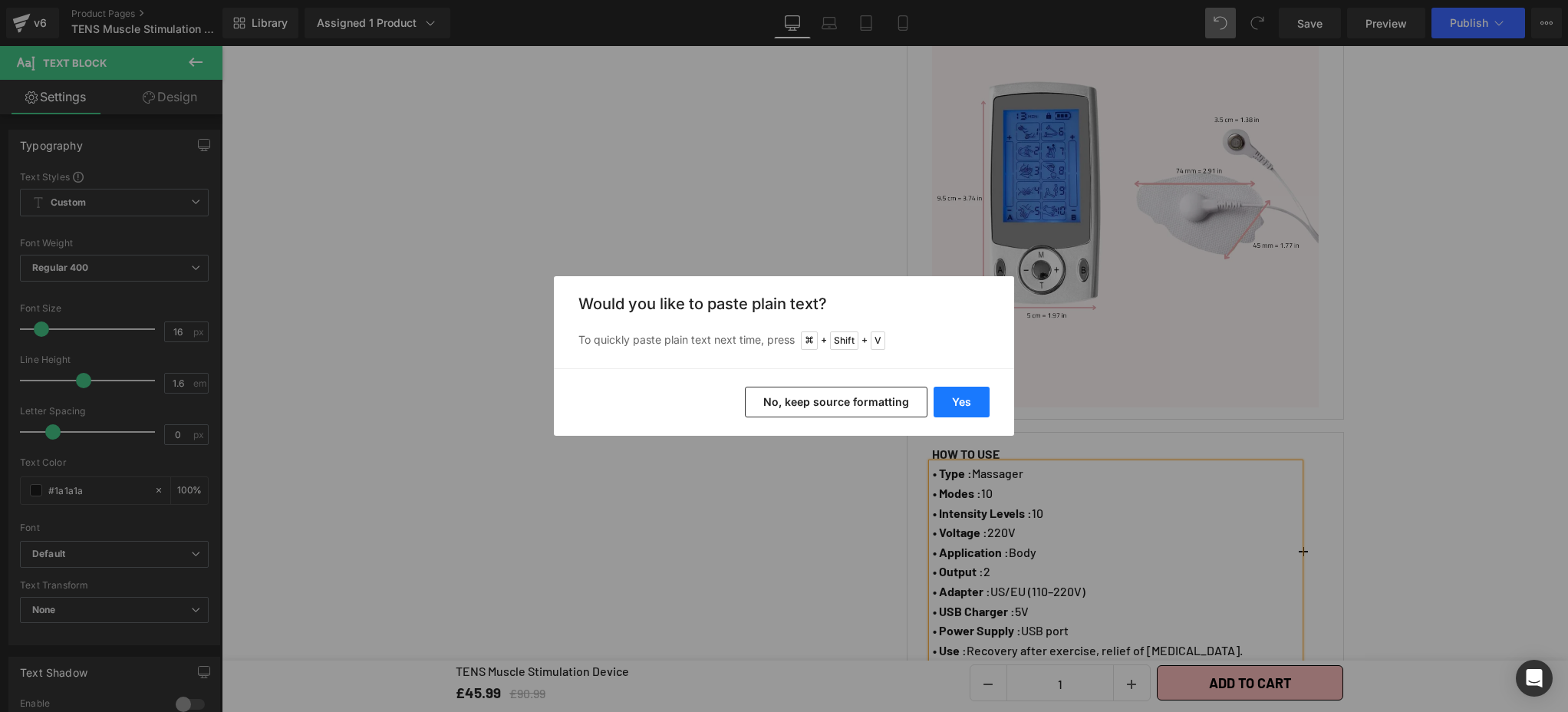
click at [958, 401] on button "Yes" at bounding box center [962, 401] width 56 height 31
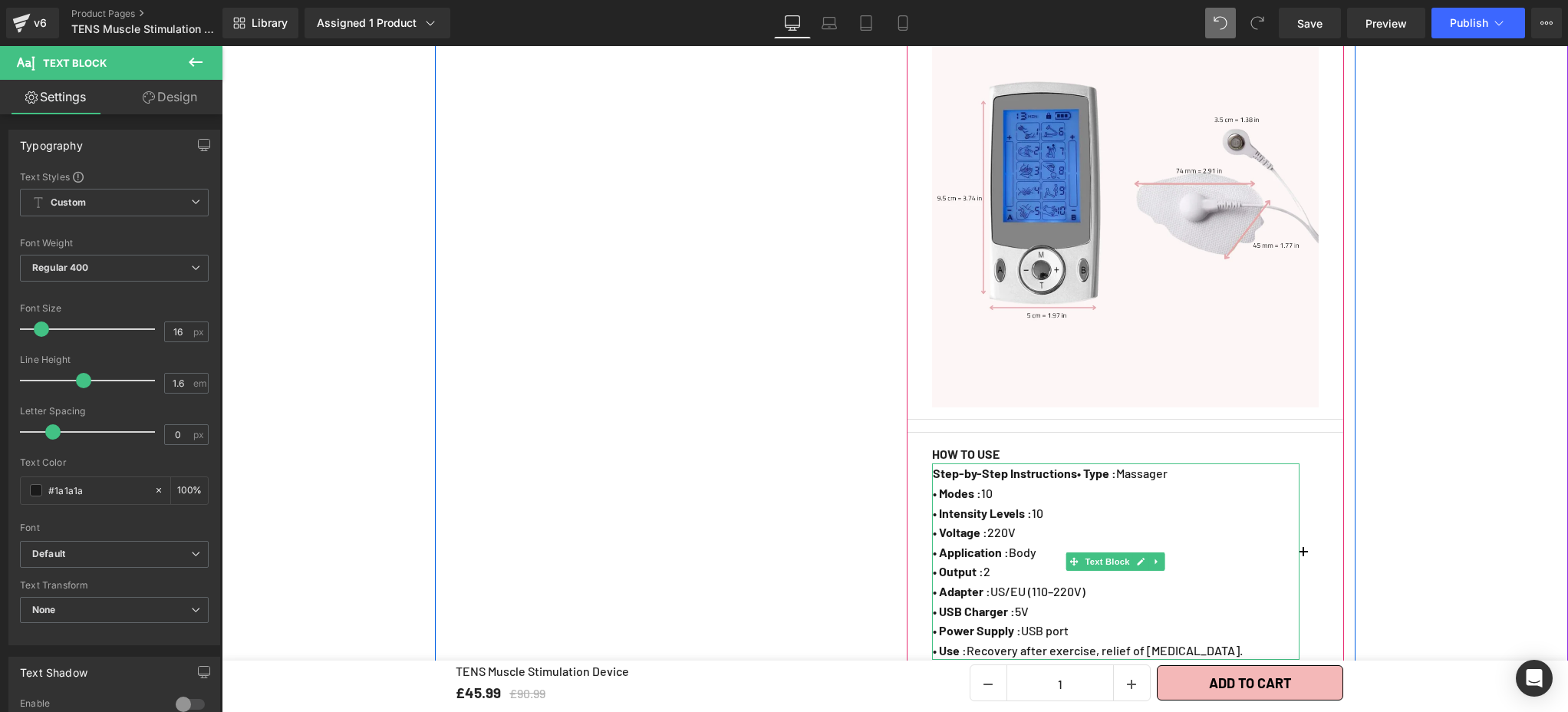
click at [1075, 466] on strong "Step-by-Step Instructions• Type :" at bounding box center [1024, 473] width 183 height 15
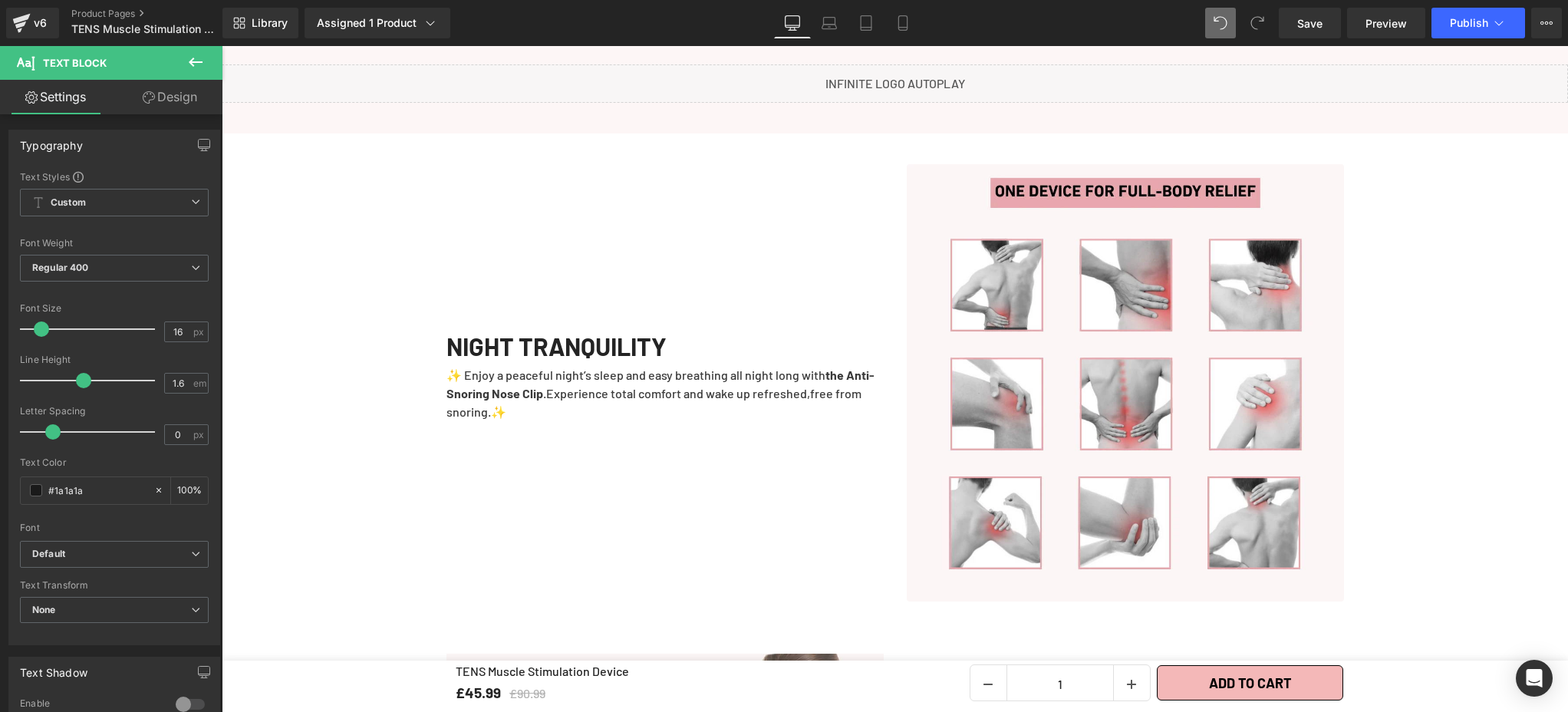
scroll to position [2674, 0]
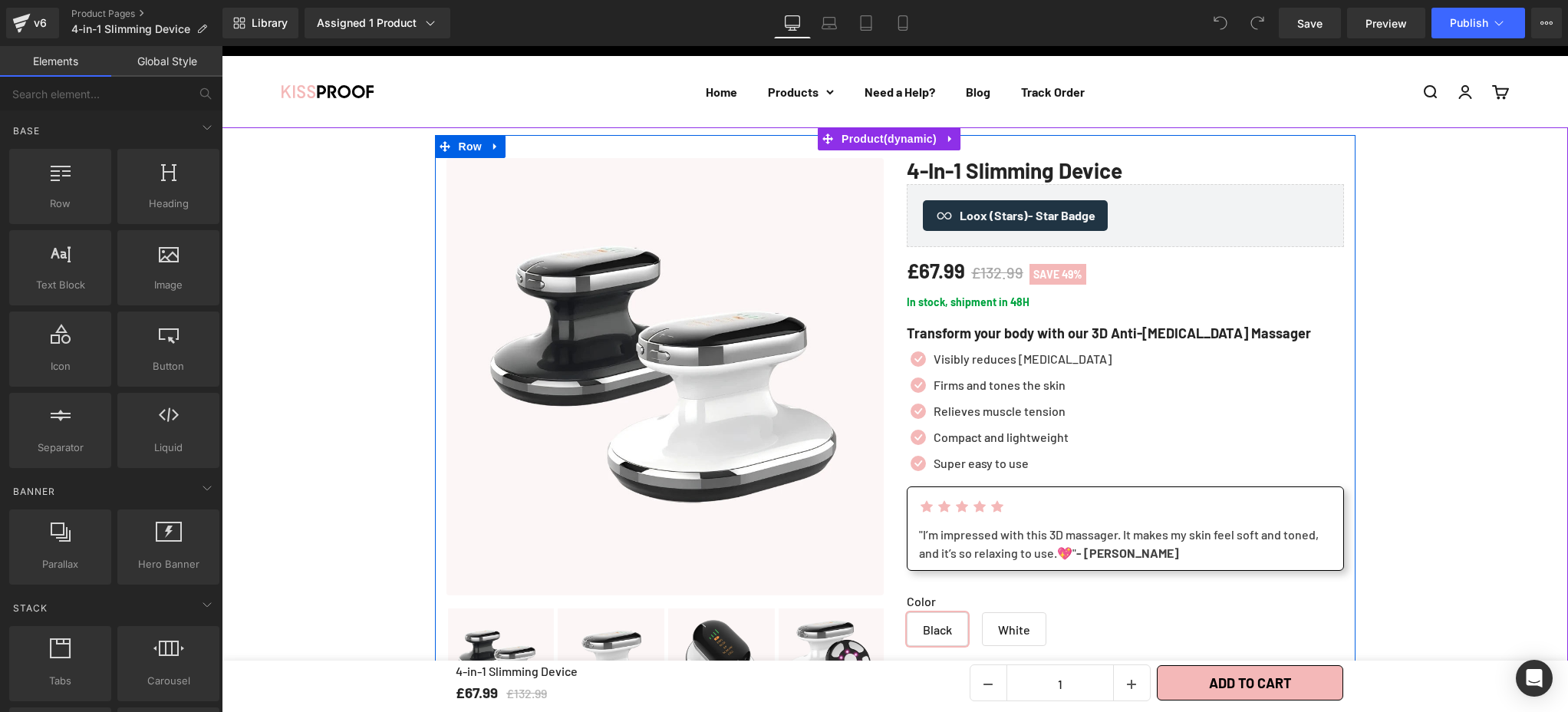
scroll to position [50, 0]
